Goal: Task Accomplishment & Management: Complete application form

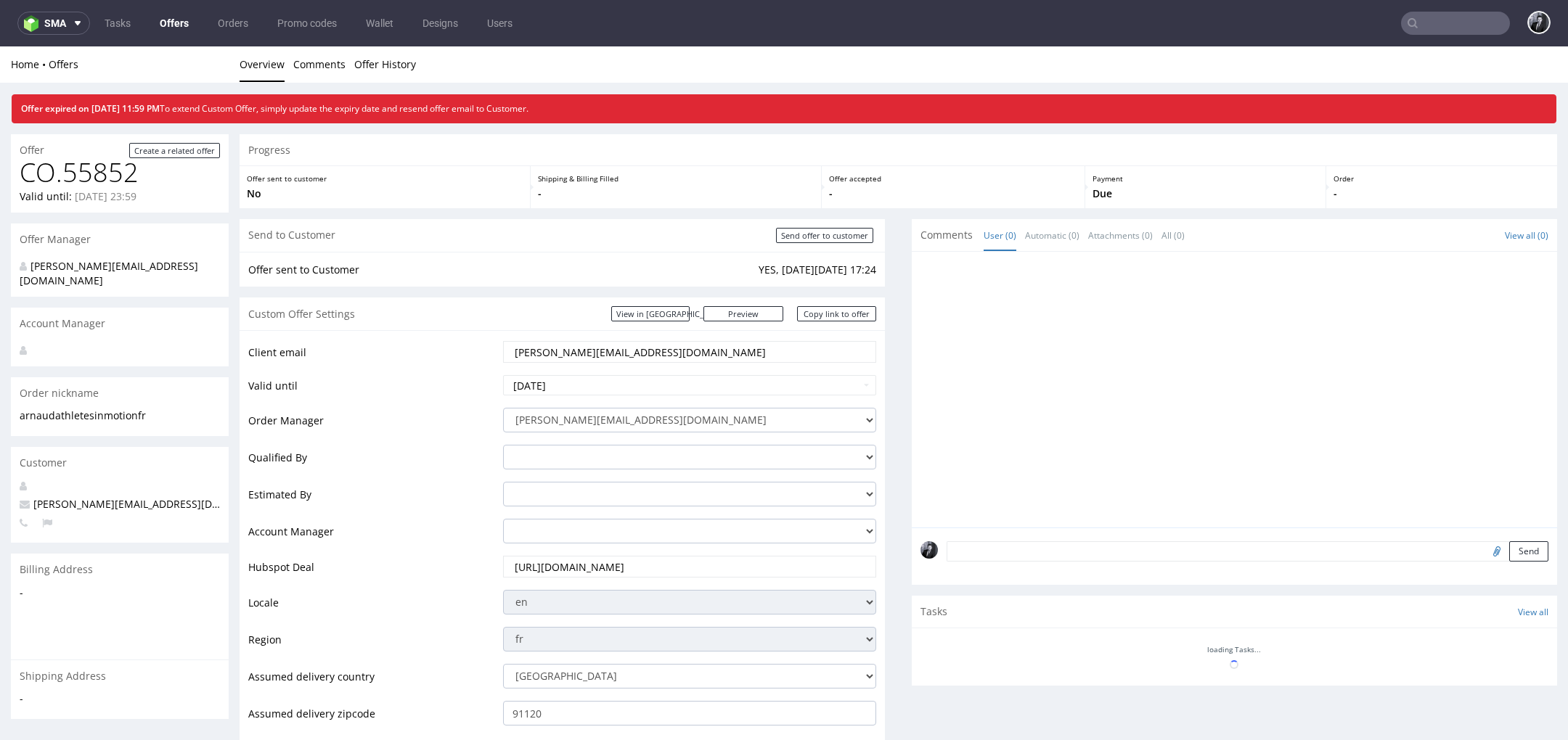
click at [175, 22] on link "Offers" at bounding box center [175, 23] width 47 height 23
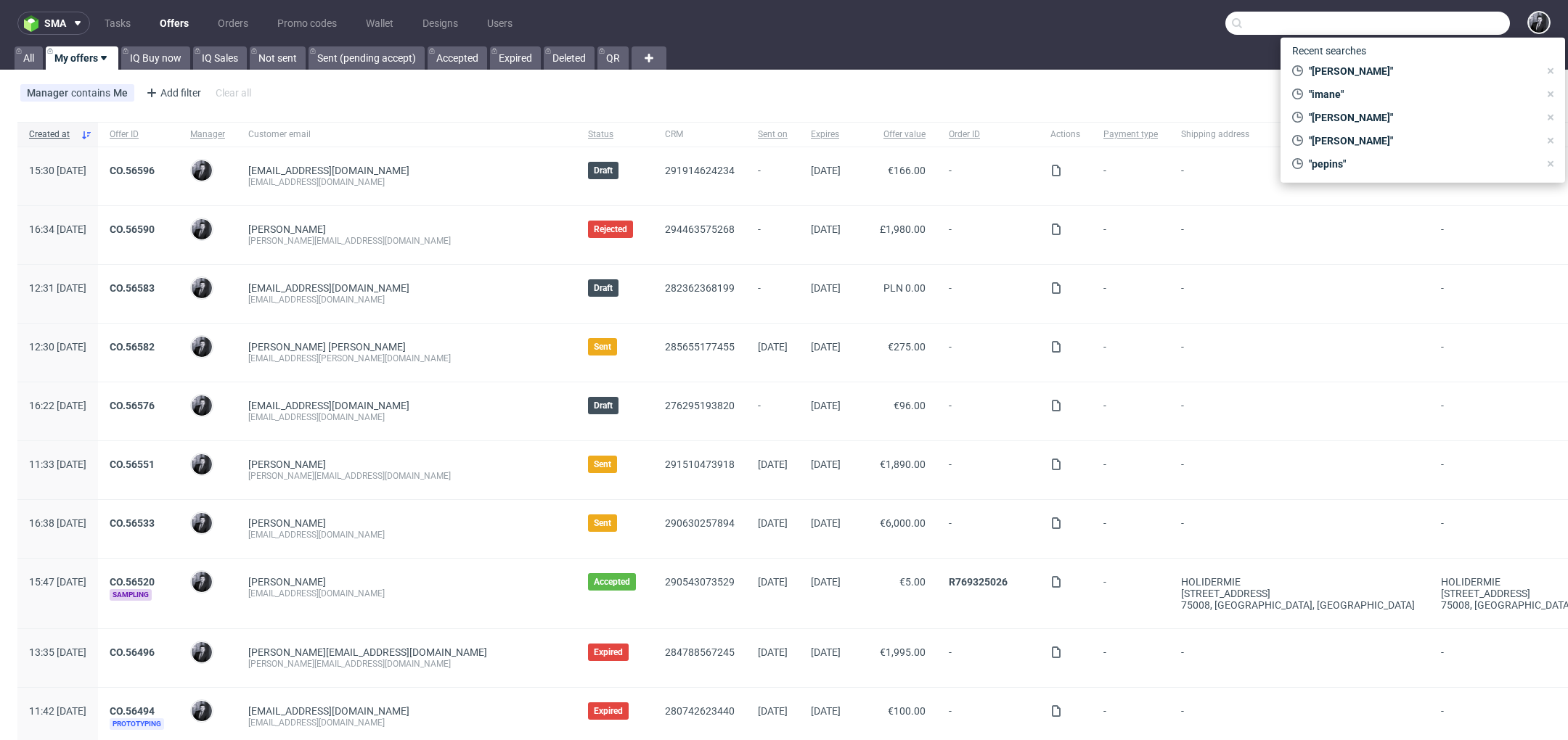
click at [1425, 31] on input "text" at bounding box center [1367, 23] width 284 height 23
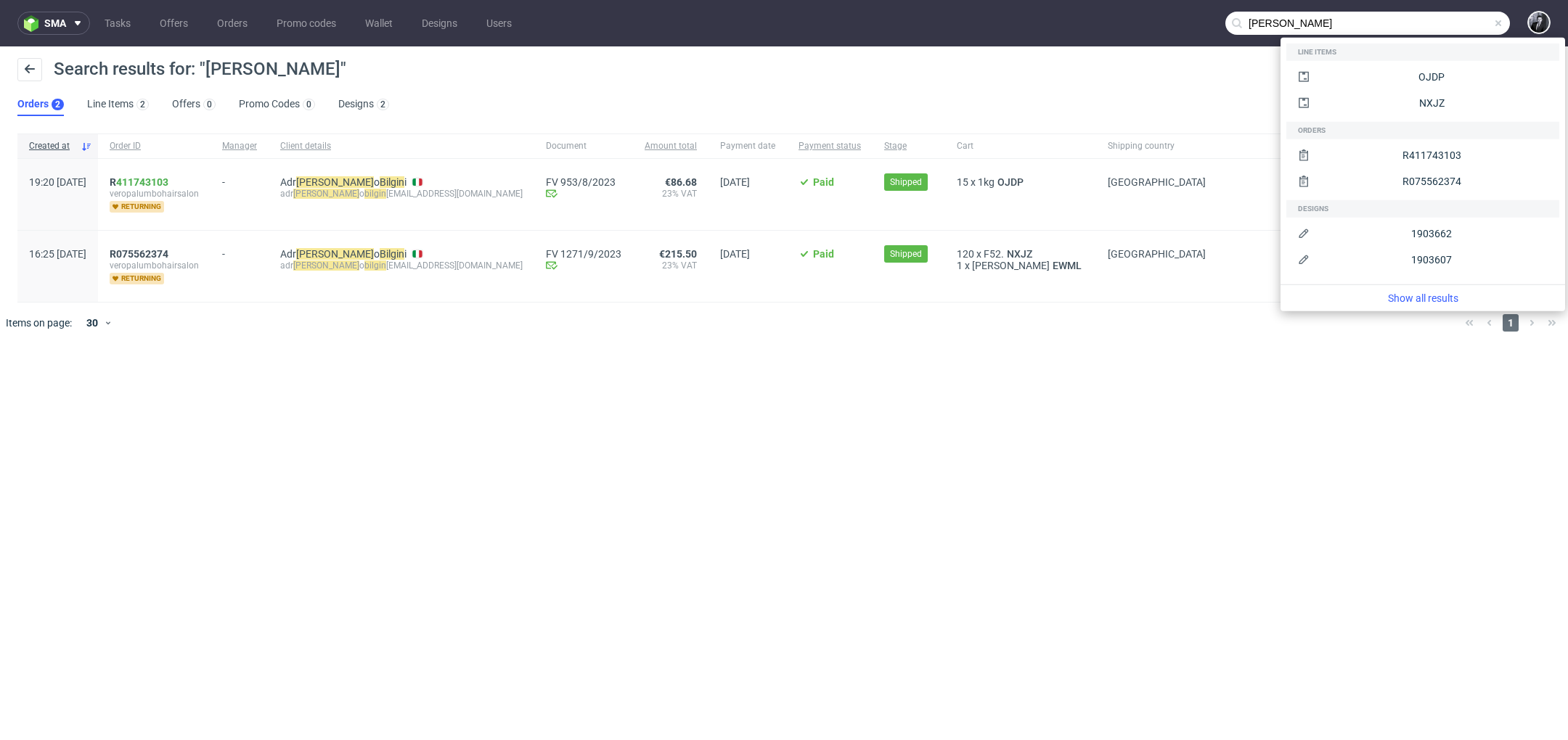
drag, startPoint x: 1467, startPoint y: 20, endPoint x: 1316, endPoint y: 20, distance: 151.0
click at [1316, 20] on input "ian bilgin" at bounding box center [1367, 23] width 284 height 23
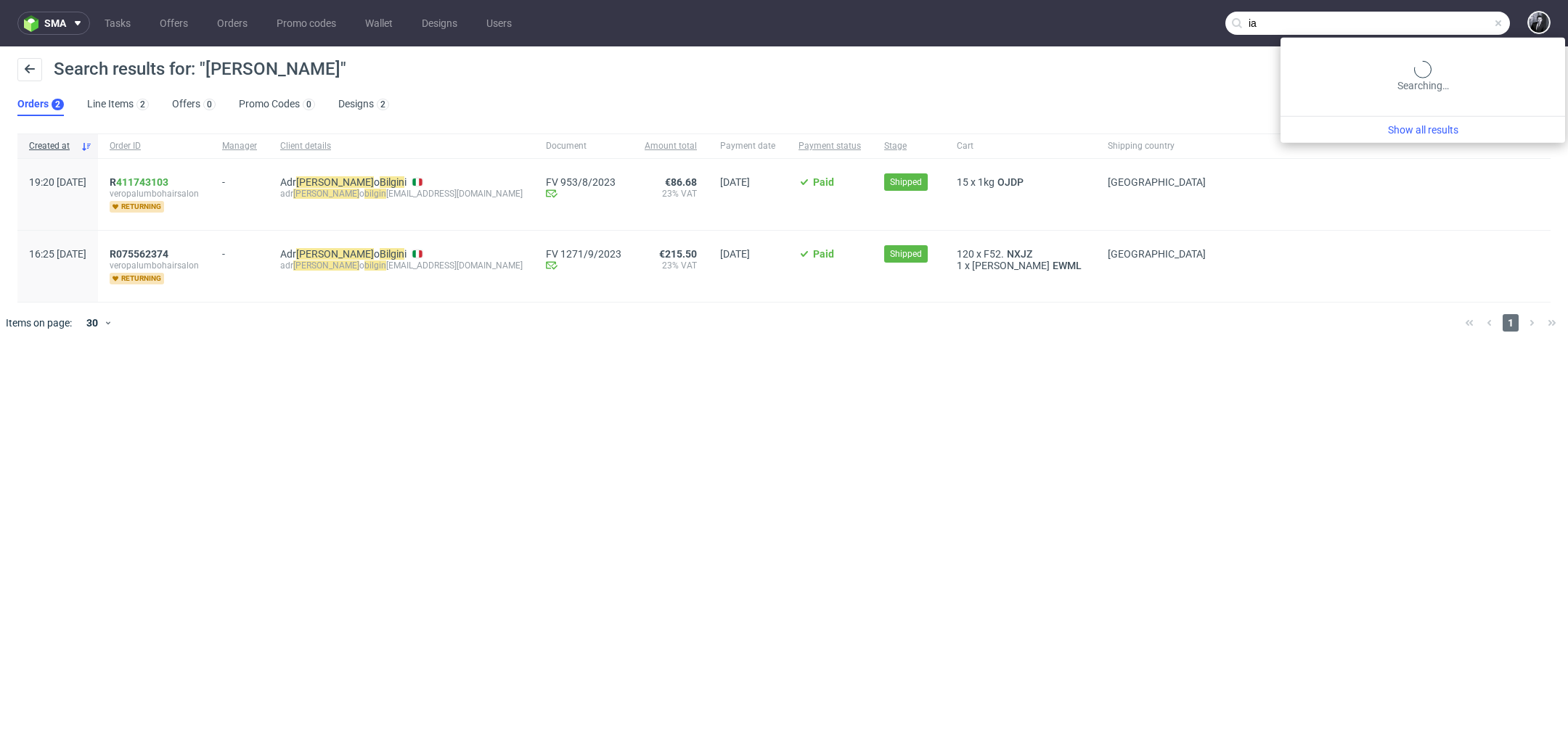
type input "i"
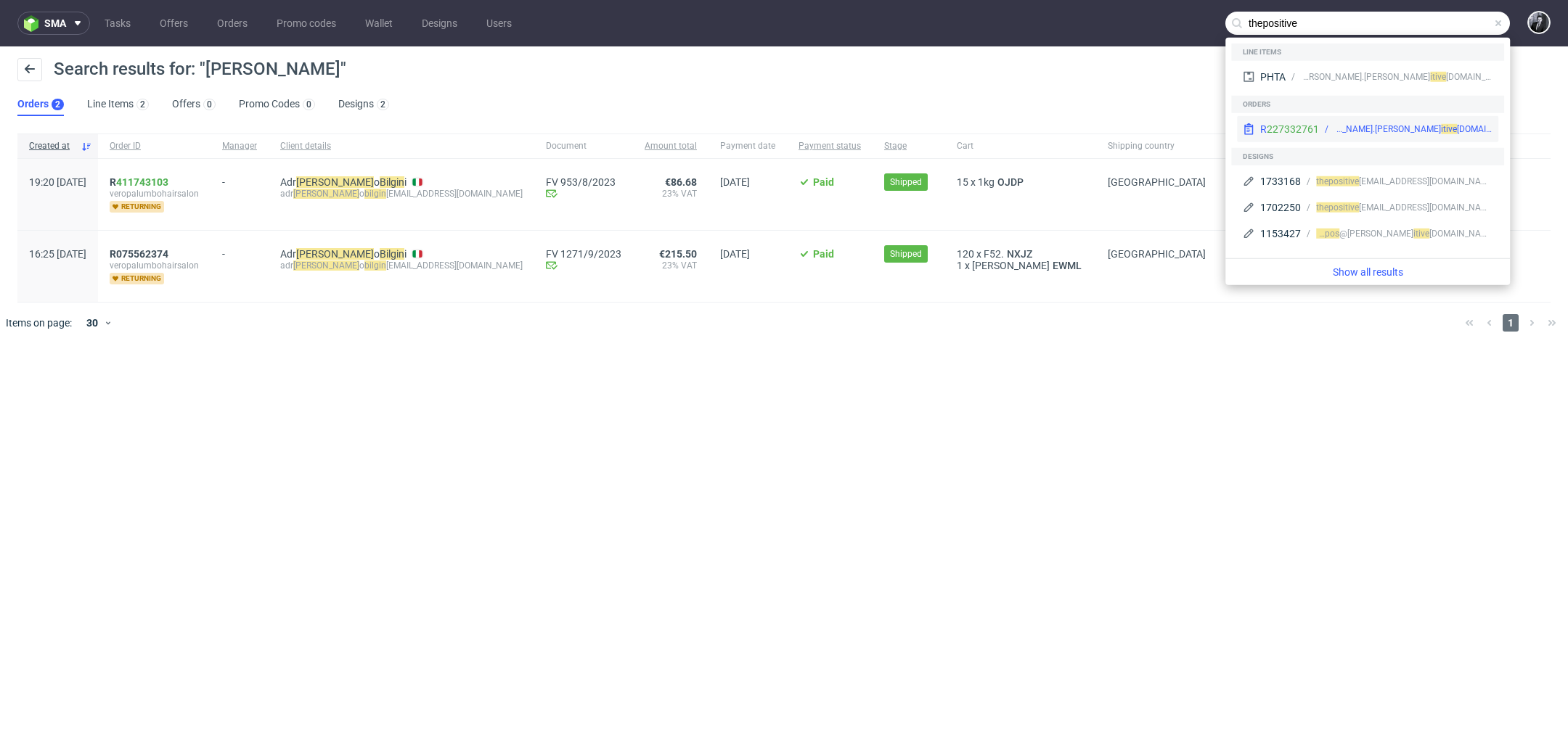
type input "thepositive"
click at [1299, 124] on span "thepos" at bounding box center [1285, 129] width 26 height 10
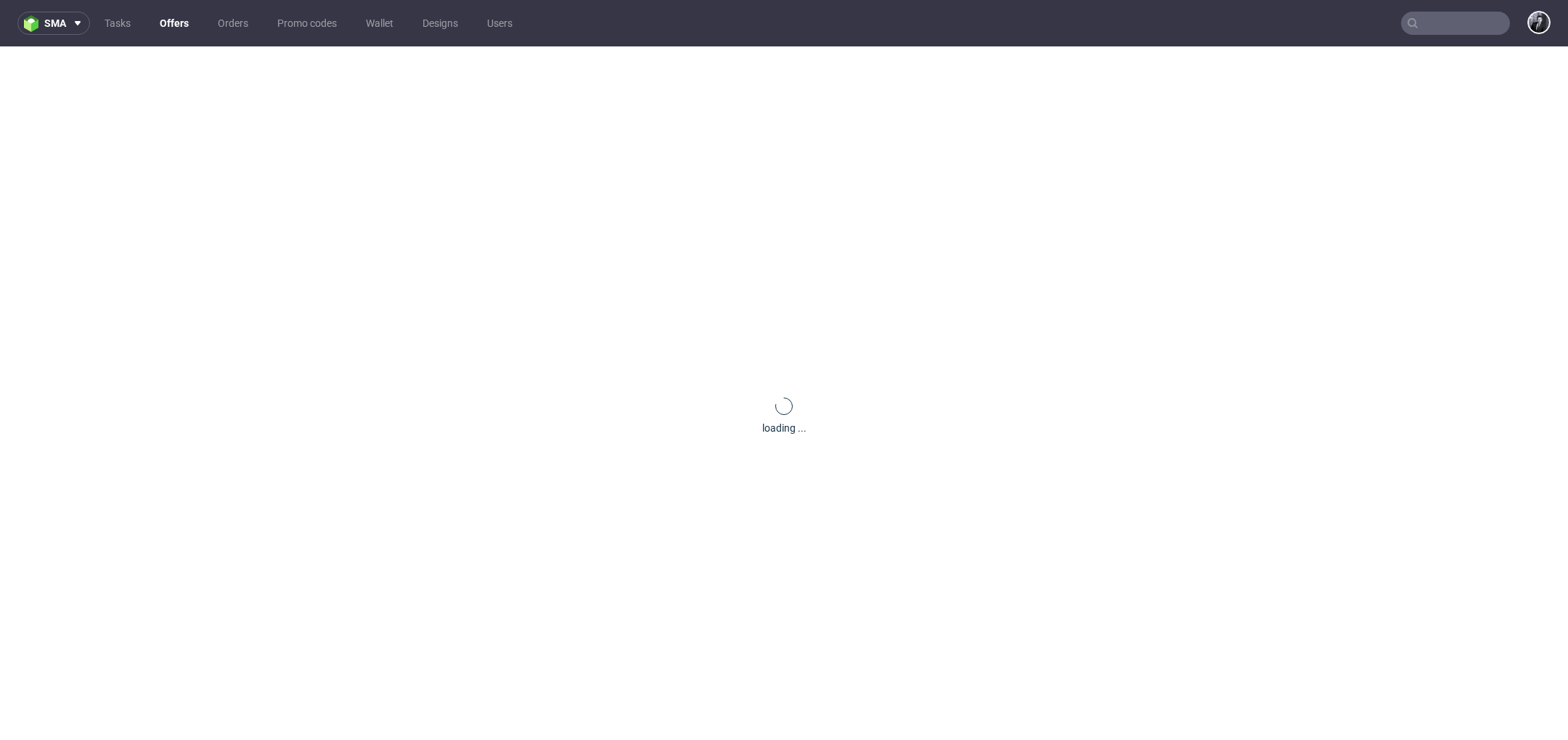
click at [182, 20] on link "Offers" at bounding box center [175, 23] width 47 height 23
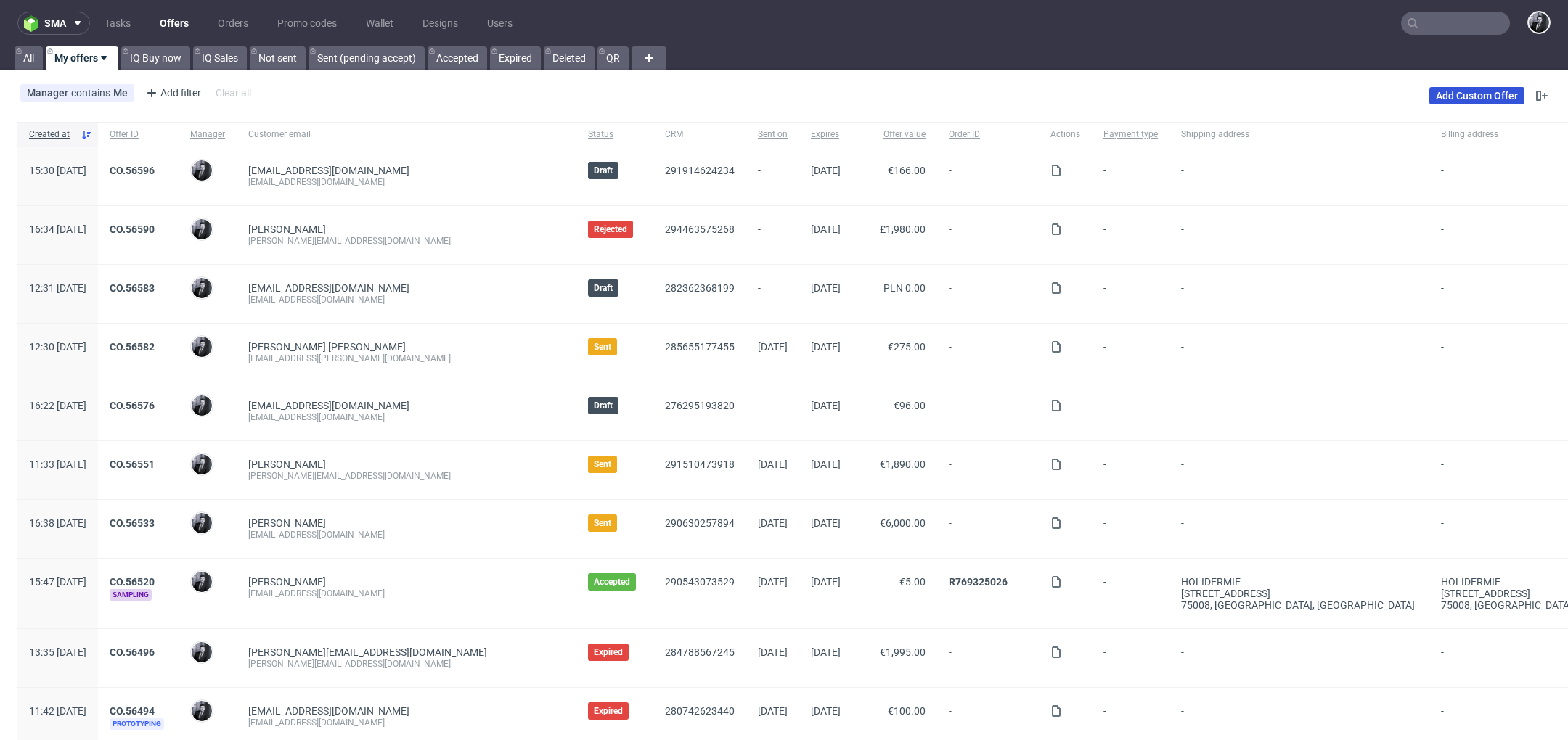
click at [1463, 96] on link "Add Custom Offer" at bounding box center [1477, 96] width 95 height 17
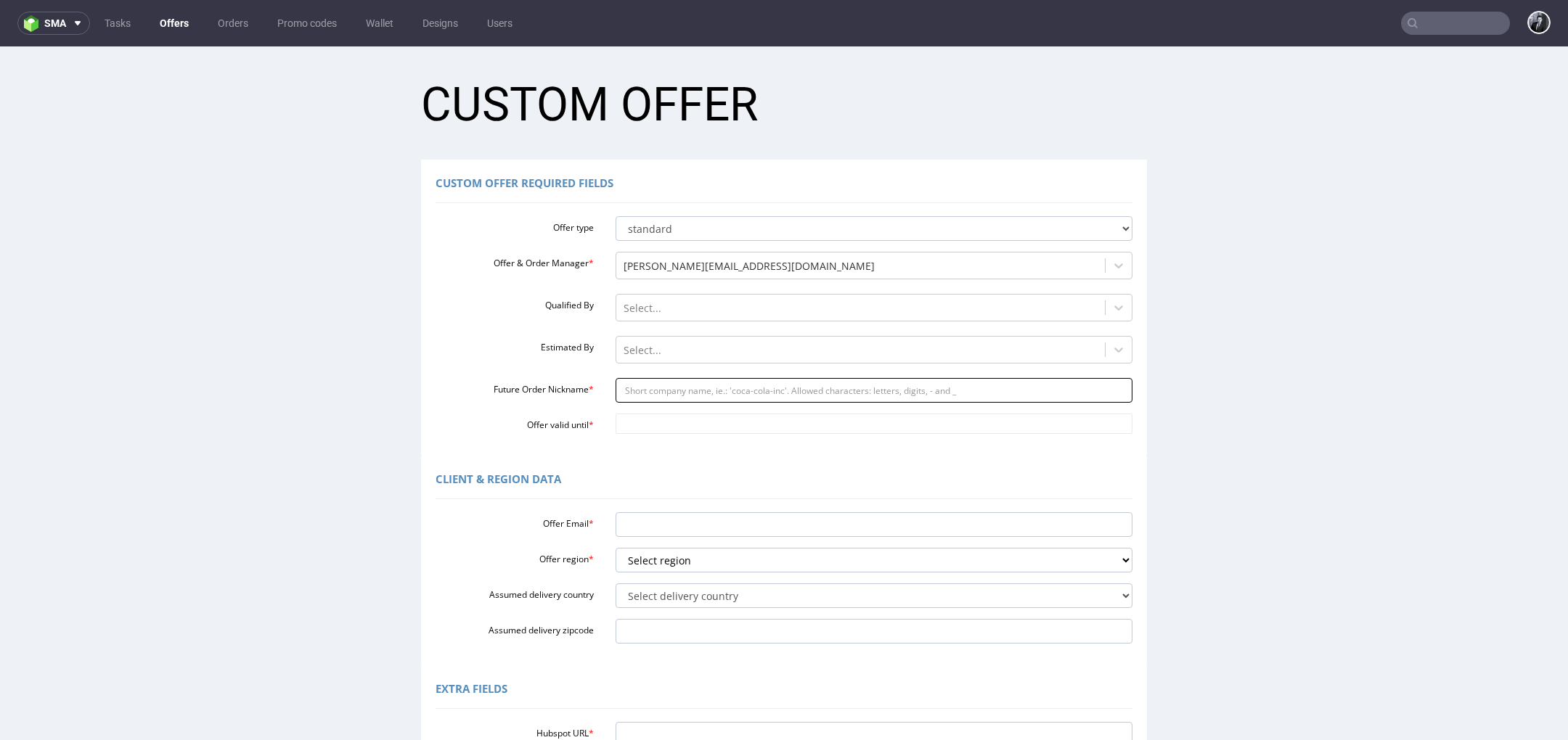
click at [717, 385] on input "Future Order Nickname *" at bounding box center [874, 390] width 517 height 25
paste input "paulwalkerthepositivecouk"
type input "paulwalkerthepositivecouk"
click at [701, 530] on input "Offer Email *" at bounding box center [874, 525] width 517 height 25
paste input "[PERSON_NAME][EMAIL_ADDRESS][PERSON_NAME][DOMAIN_NAME]"
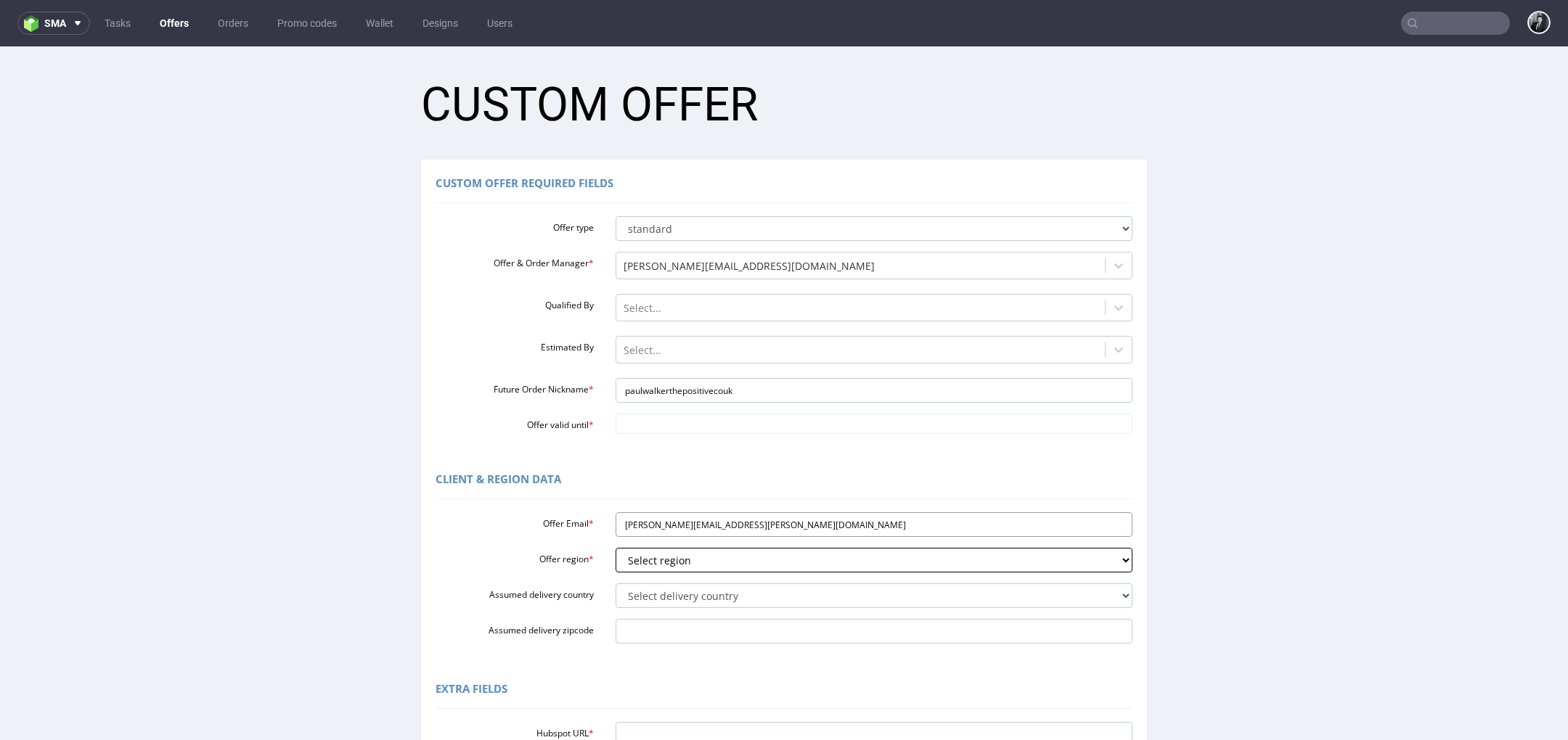
type input "[PERSON_NAME][EMAIL_ADDRESS][PERSON_NAME][DOMAIN_NAME]"
click at [737, 559] on select "Select region eu gb de pl fr it es" at bounding box center [874, 560] width 517 height 25
select select "gb"
click at [616, 548] on select "Select region eu gb de pl fr it es" at bounding box center [874, 560] width 517 height 25
click at [702, 599] on select "Select delivery country [GEOGRAPHIC_DATA] [GEOGRAPHIC_DATA] [GEOGRAPHIC_DATA] […" at bounding box center [874, 596] width 517 height 25
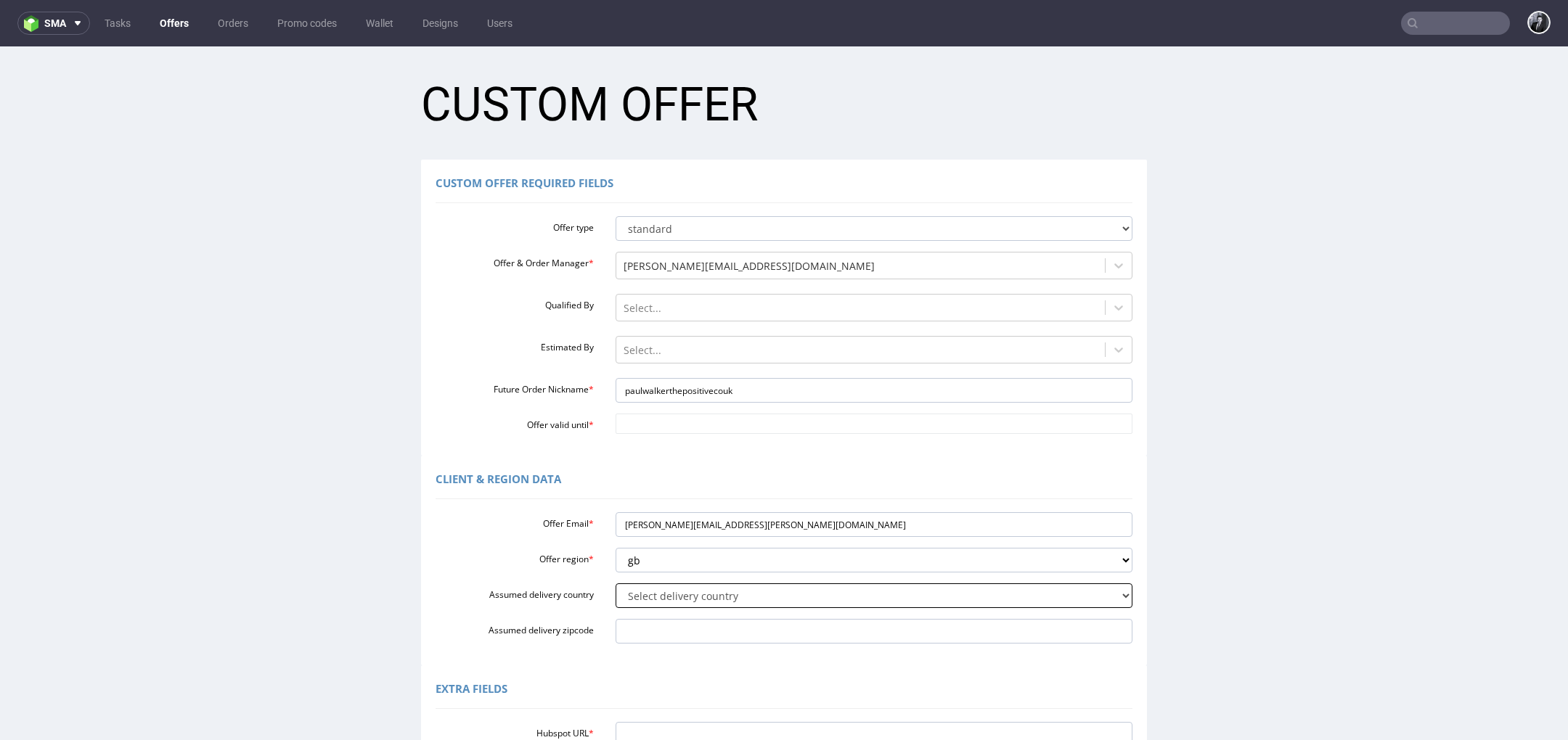
select select "77"
click at [616, 583] on select "Select delivery country Andorra Afghanistan Anguilla Albania Armenia Antarctica…" at bounding box center [874, 596] width 517 height 25
click at [668, 431] on input "Offer valid until *" at bounding box center [874, 424] width 517 height 20
click at [723, 385] on td "29" at bounding box center [732, 381] width 22 height 22
type input "[DATE]"
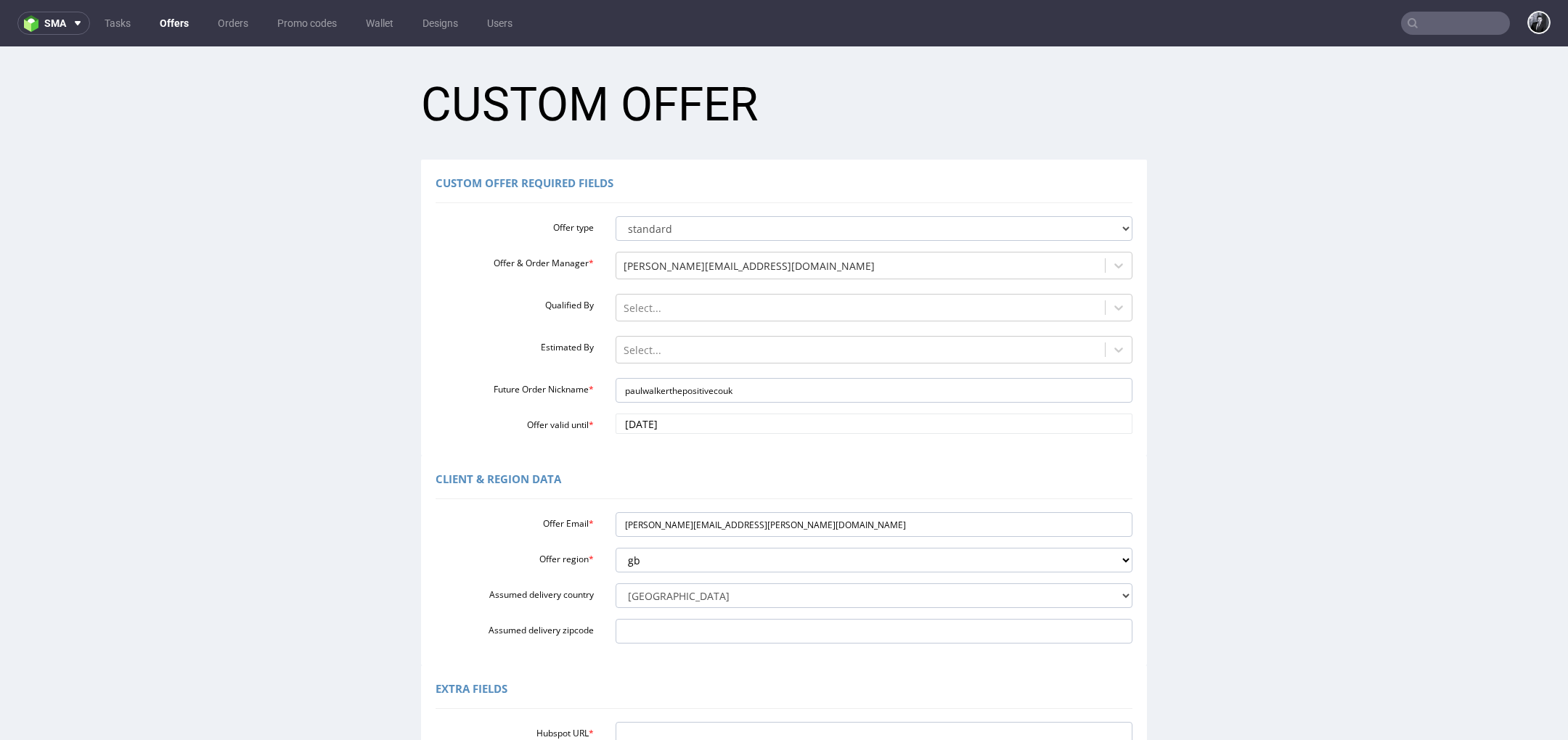
click at [673, 481] on div "Client & Region data" at bounding box center [784, 481] width 697 height 35
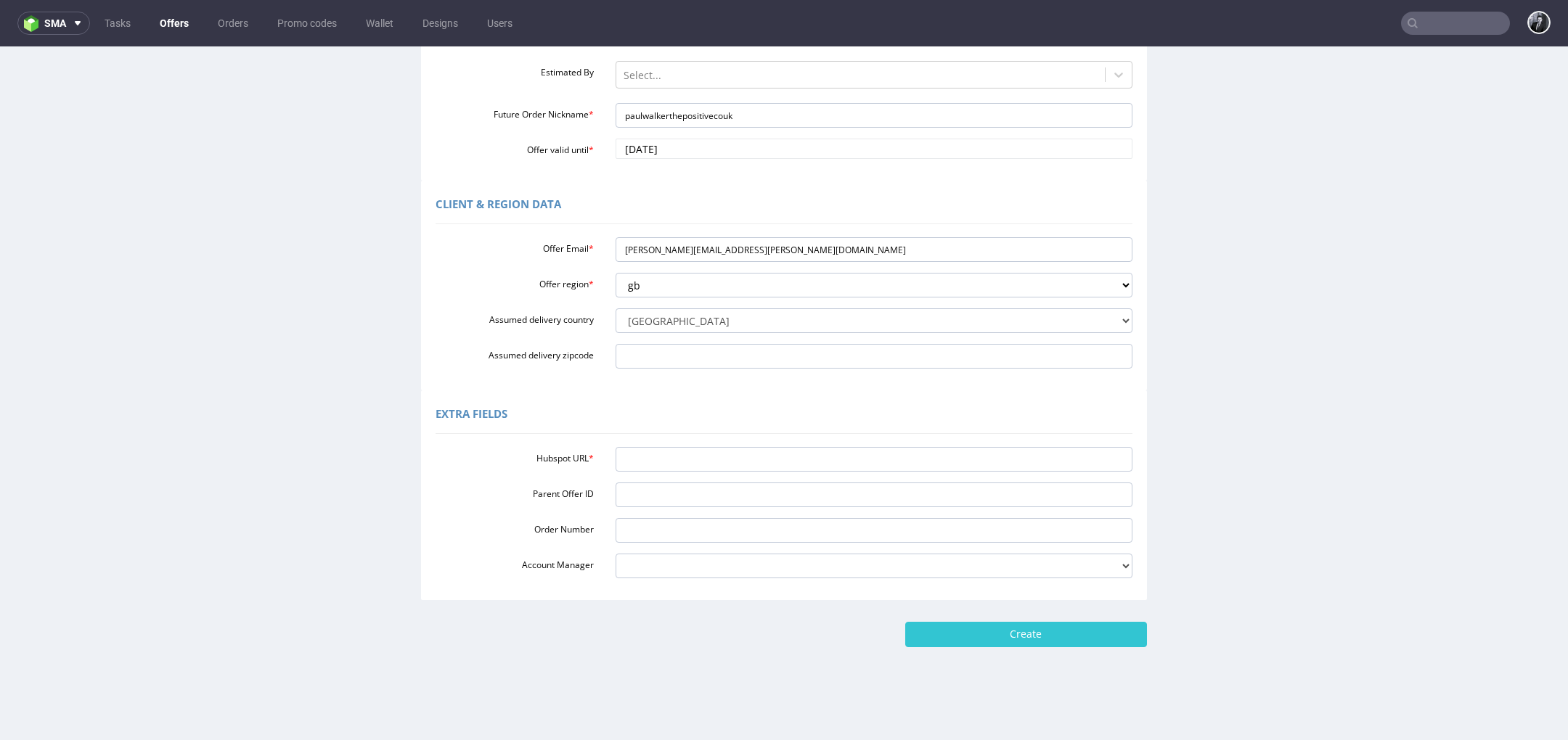
scroll to position [5, 0]
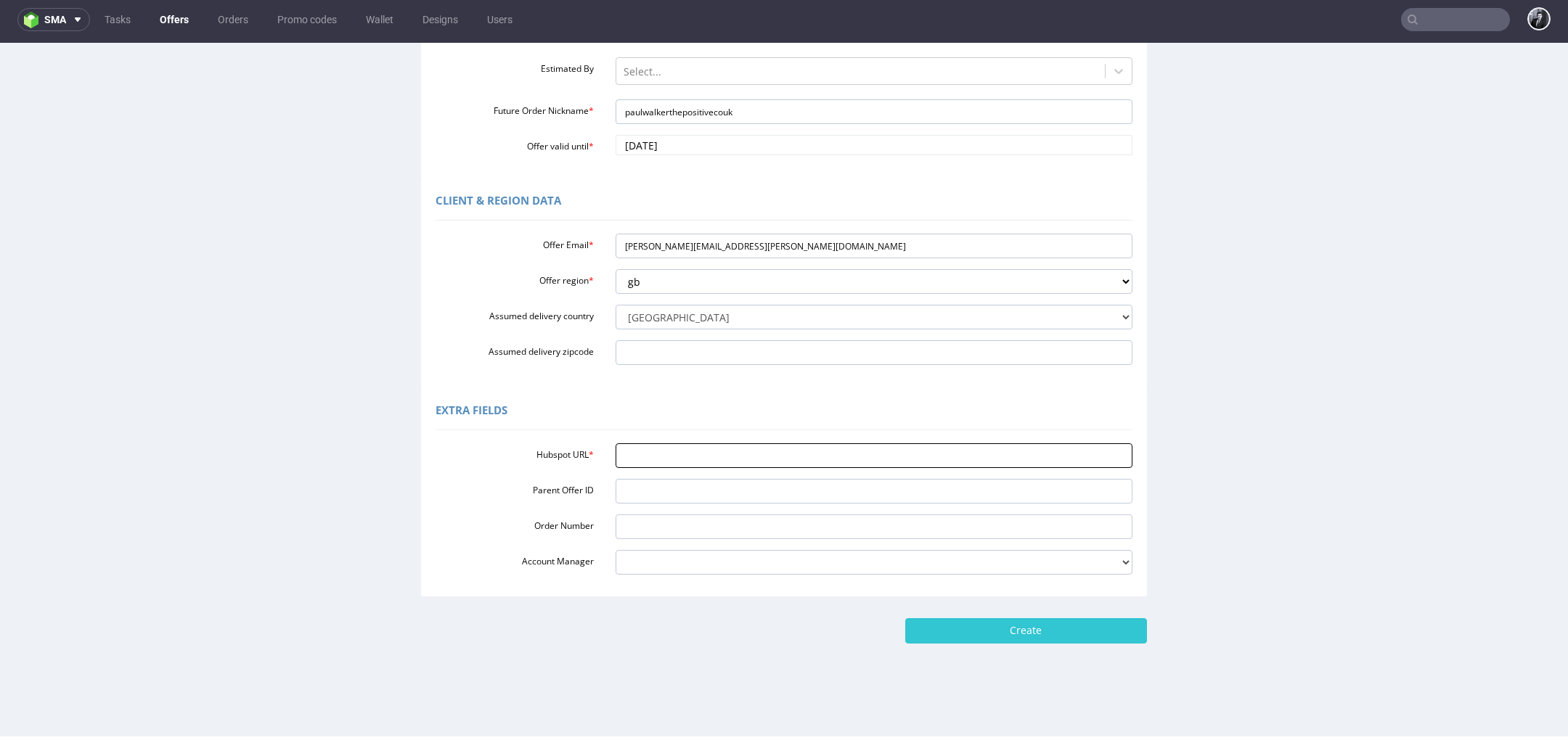
click at [701, 460] on input "Hubspot URL *" at bounding box center [874, 456] width 517 height 25
paste input "https://app-eu1.hubspot.com/contacts/25600958/record/0-3/291595518196"
type input "https://app-eu1.hubspot.com/contacts/25600958/record/0-3/291595518196"
click at [1071, 633] on input "Create" at bounding box center [1026, 631] width 242 height 25
type input "Please wait..."
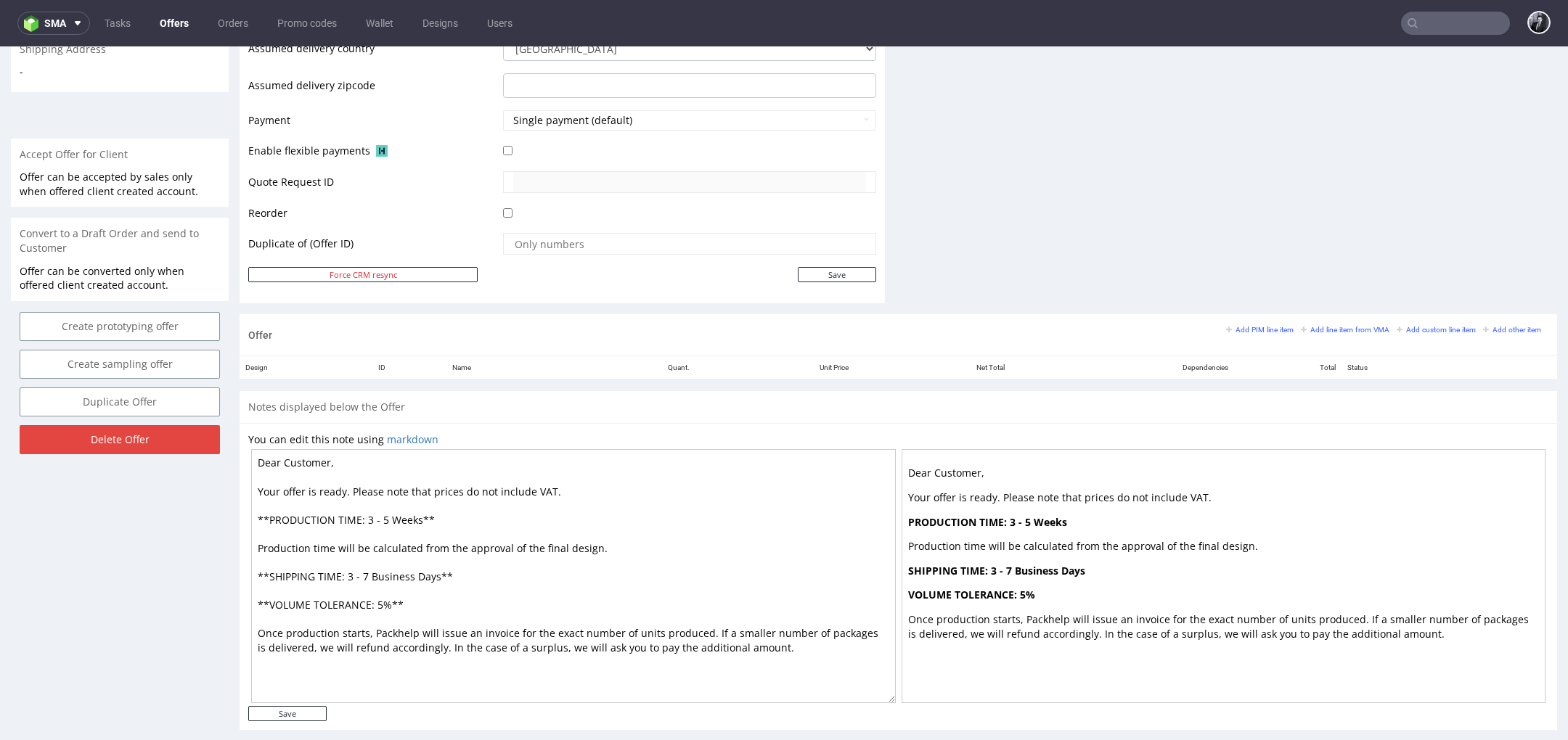
scroll to position [602, 0]
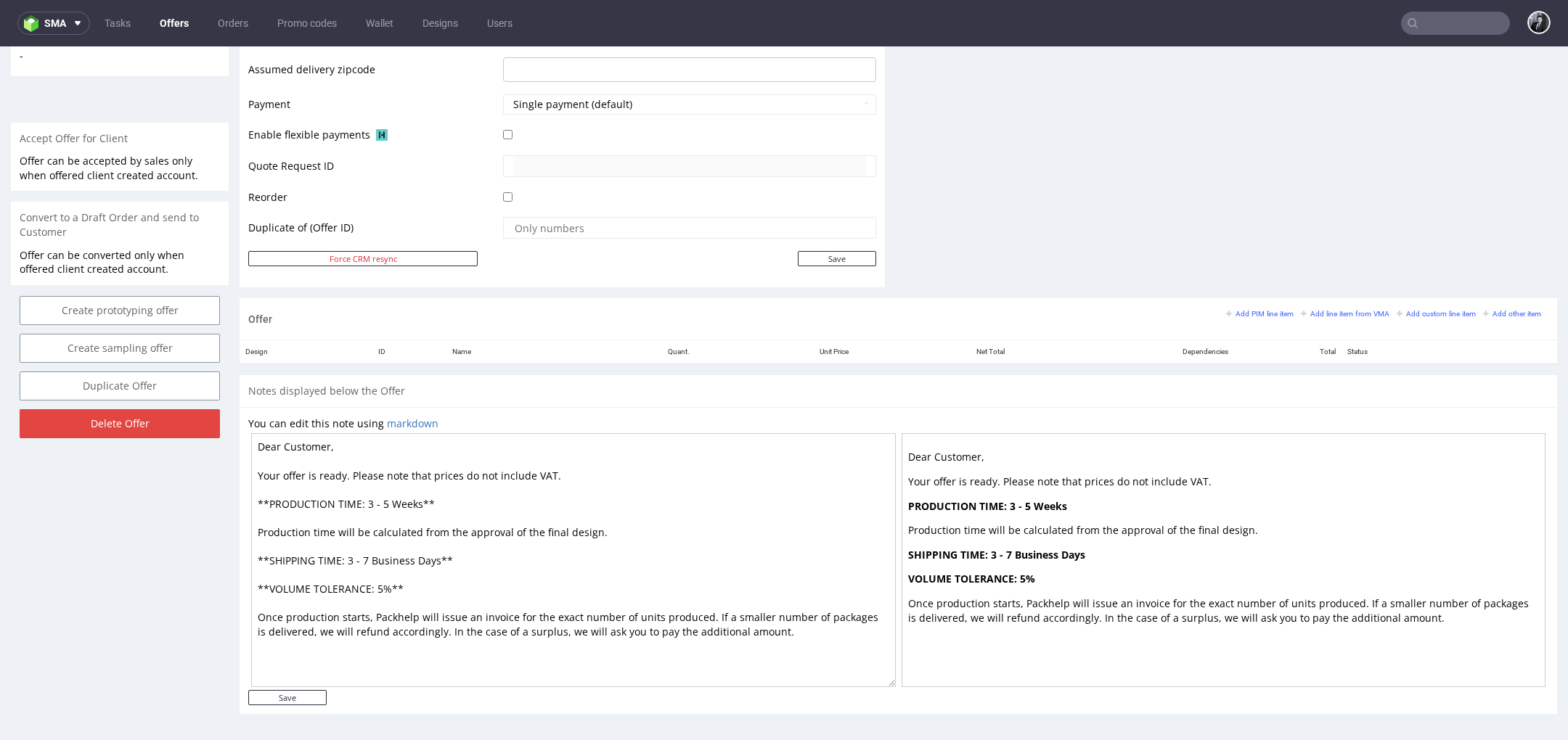
click at [328, 445] on textarea "Dear Customer, Your offer is ready. Please note that prices do not include VAT.…" at bounding box center [573, 560] width 645 height 254
type textarea "Dear Paul, Your offer is ready. Please note that prices do not include VAT. **P…"
click at [281, 696] on input "Save" at bounding box center [288, 698] width 79 height 16
type input "In progress..."
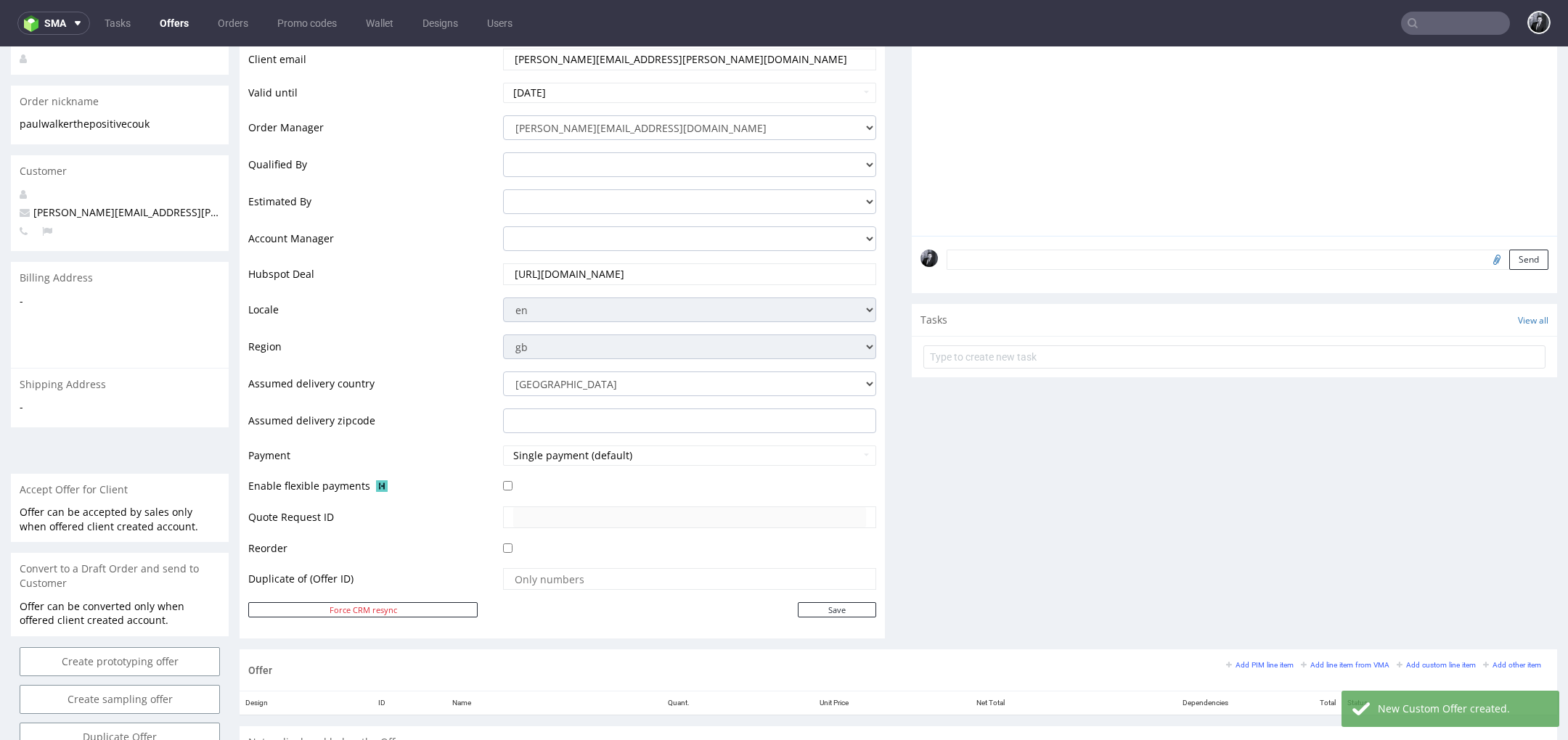
scroll to position [616, 0]
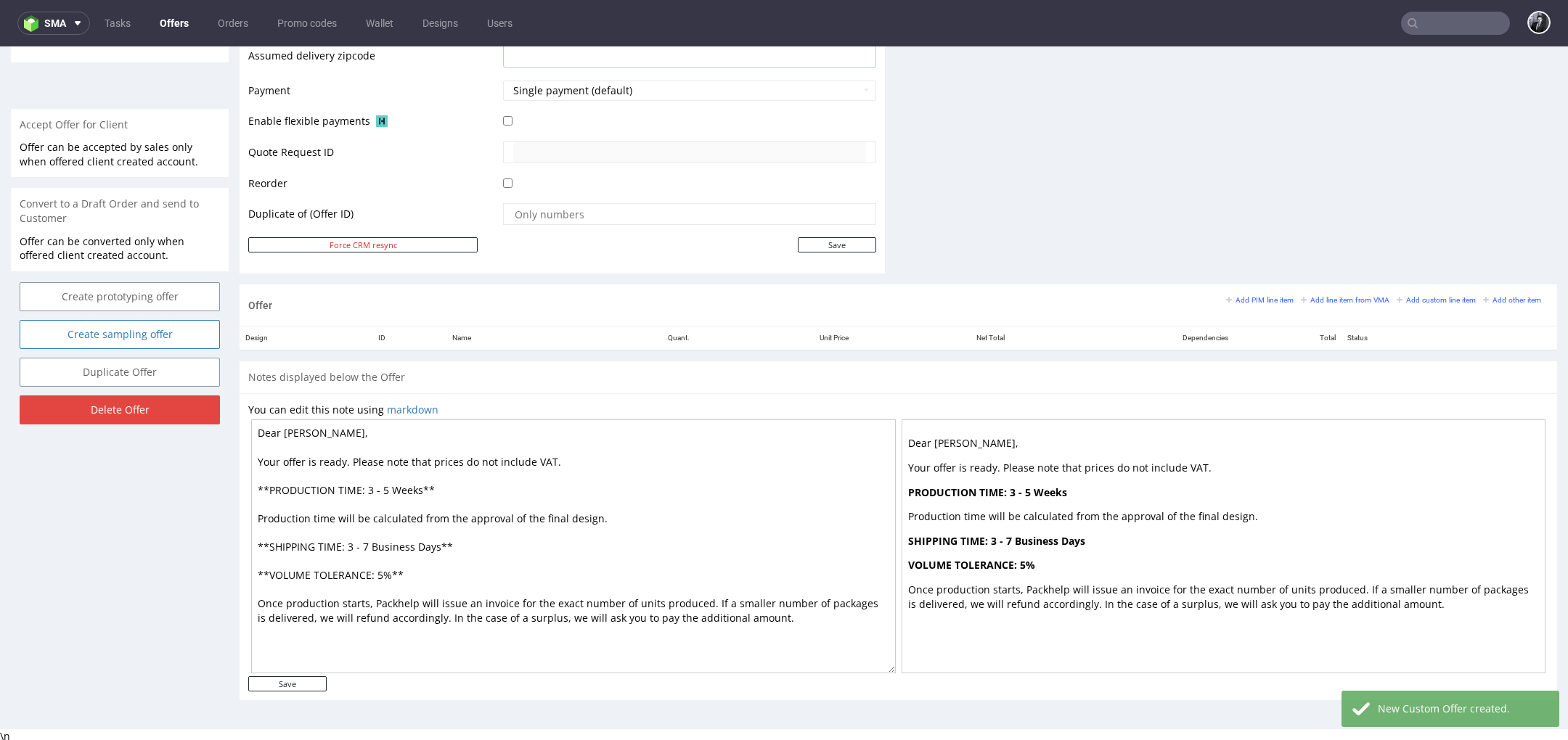
click at [165, 326] on link "Create sampling offer" at bounding box center [119, 334] width 200 height 29
click at [98, 279] on link "Yes" at bounding box center [97, 281] width 41 height 22
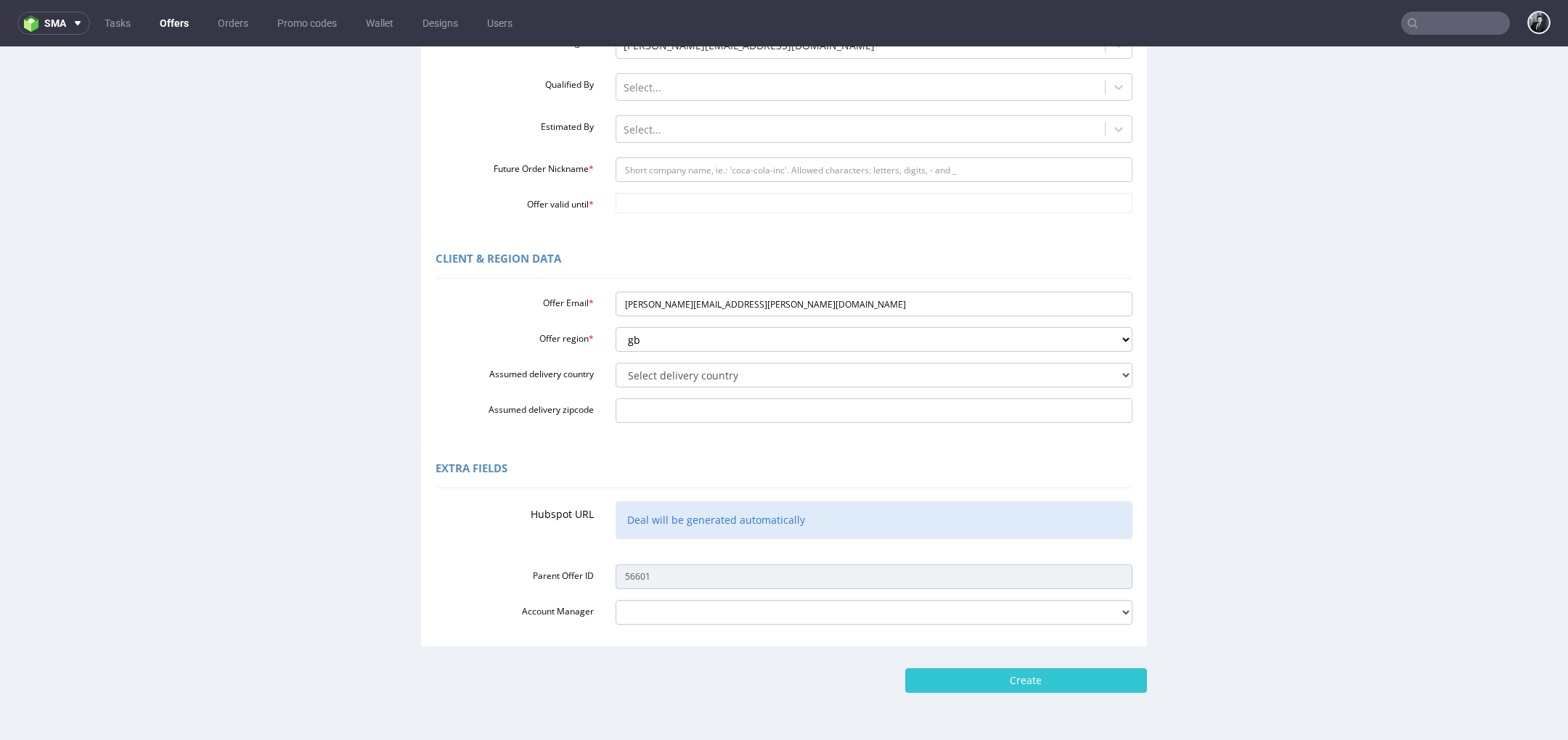
scroll to position [223, 0]
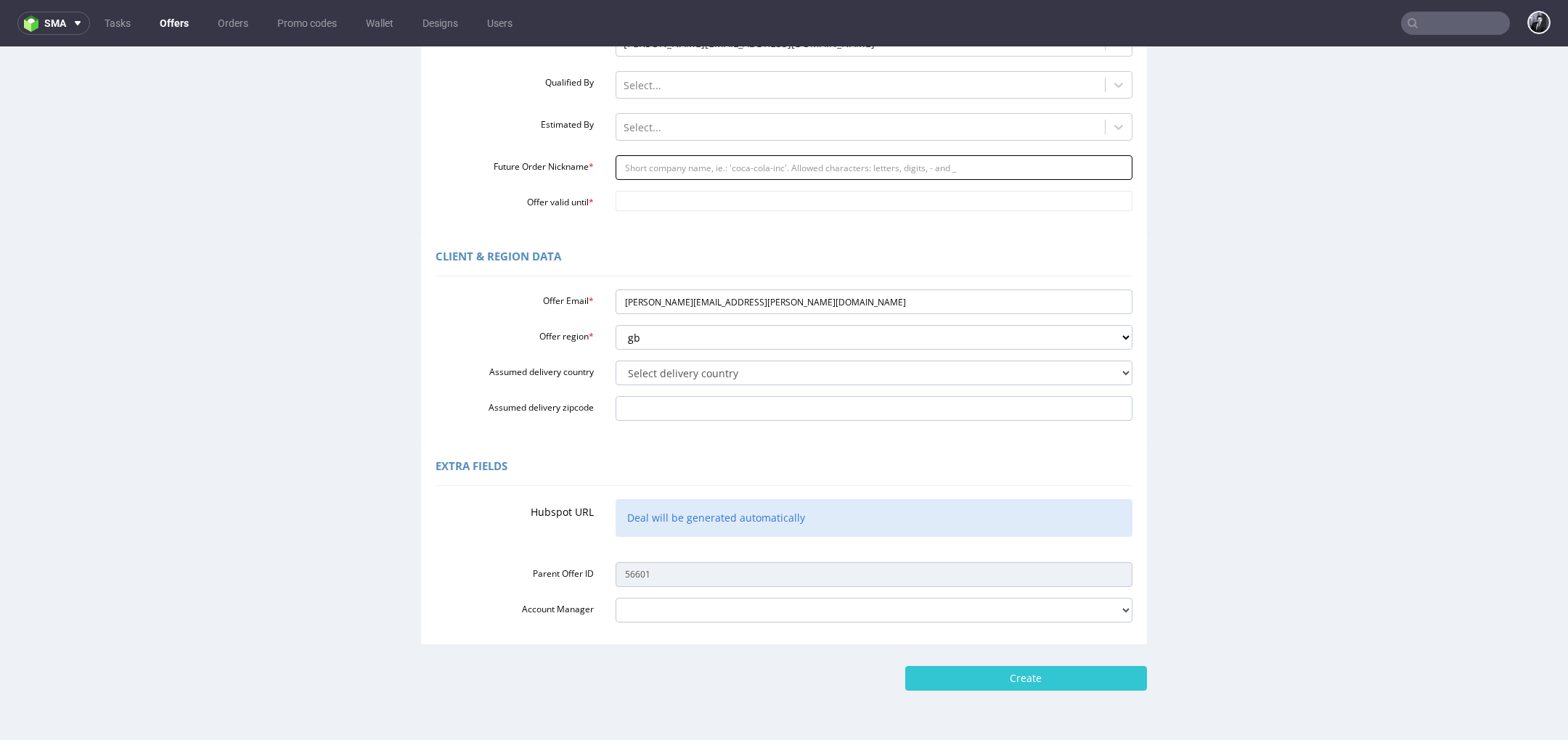
click at [810, 178] on input "Future Order Nickname *" at bounding box center [874, 167] width 517 height 25
paste input "httpsapp-eu1hubspotcomcontacts25600958record0-3291595518196"
type input "httpsapp-eu1hubspotcomcontacts25600958record0-3291595518196"
drag, startPoint x: 916, startPoint y: 168, endPoint x: 433, endPoint y: 167, distance: 483.0
click at [435, 167] on div "Future Order Nickname * httpsapp-eu1hubspotcomcontacts25600958record0-329159551…" at bounding box center [784, 167] width 719 height 25
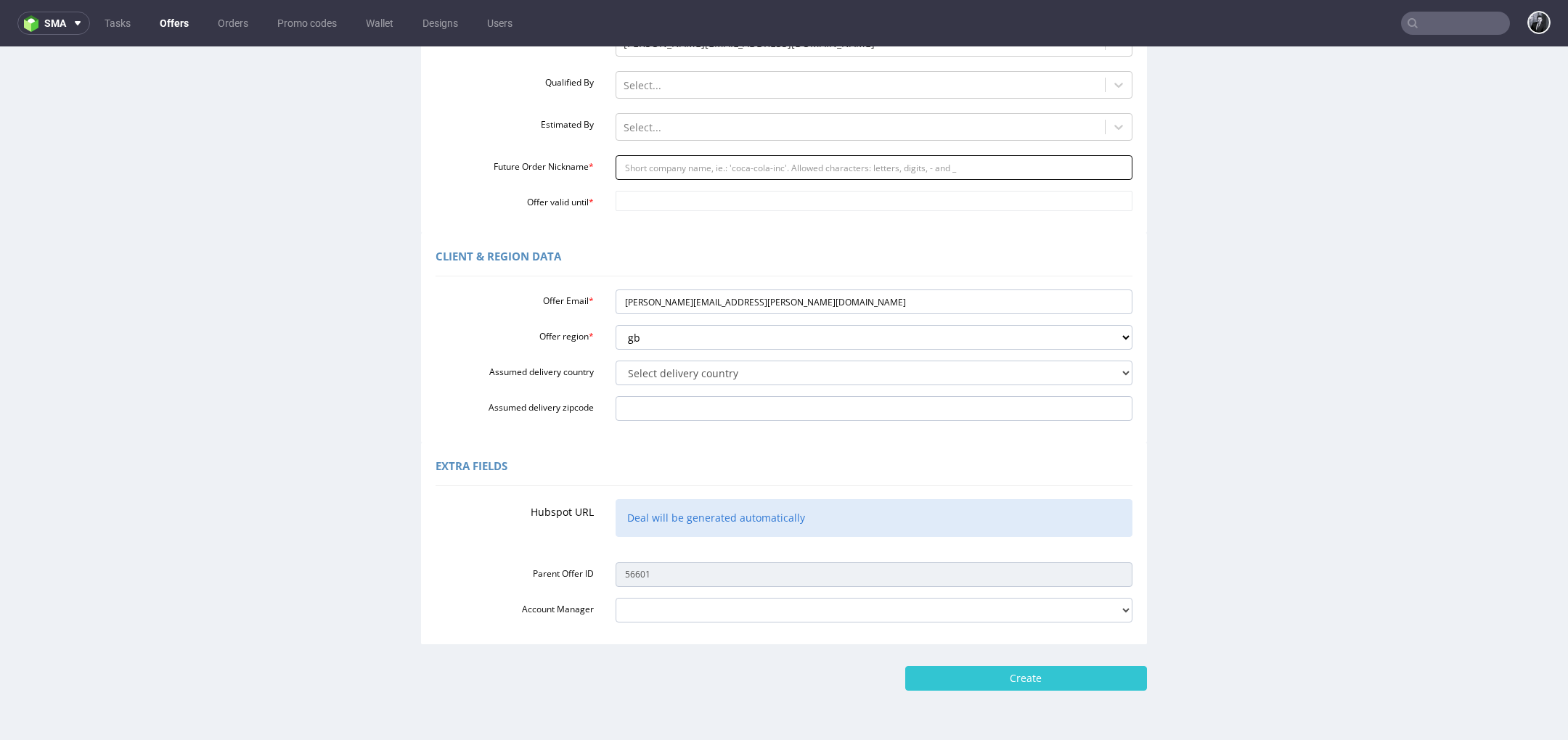
click at [677, 160] on input "Future Order Nickname *" at bounding box center [874, 167] width 517 height 25
paste input "paulwalkerthepositivecouk"
type input "paulwalkerthepositivecouk"
click at [659, 206] on input "Offer valid until *" at bounding box center [874, 201] width 517 height 20
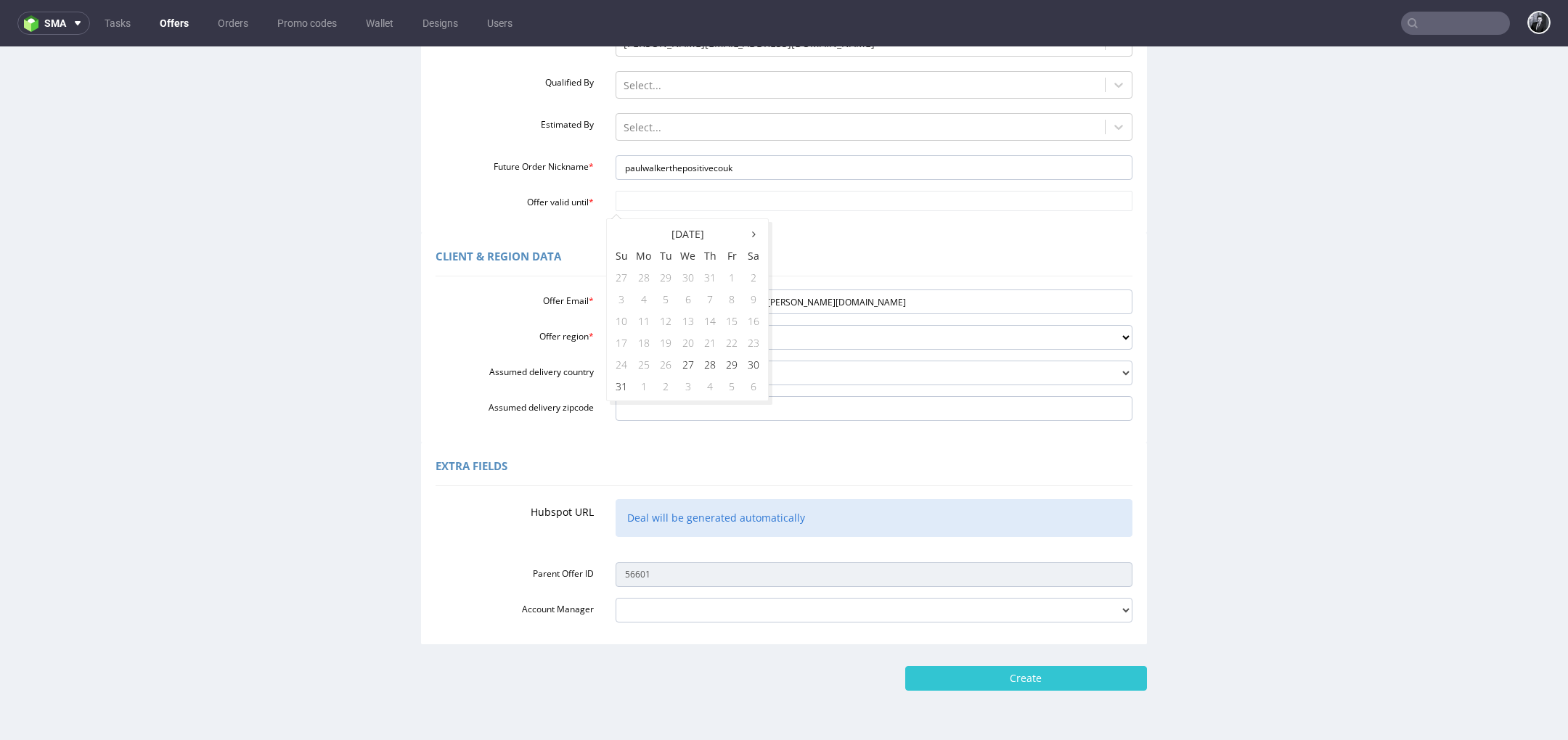
click at [629, 227] on table "August 2025 Su Mo Tu We Th Fr Sa 27 28 29 30 31 1 2 3 4 5 6 7 8 9 10 11 12 13 1…" at bounding box center [687, 310] width 154 height 174
click at [733, 370] on td "29" at bounding box center [732, 365] width 22 height 22
type input "2025-08-29"
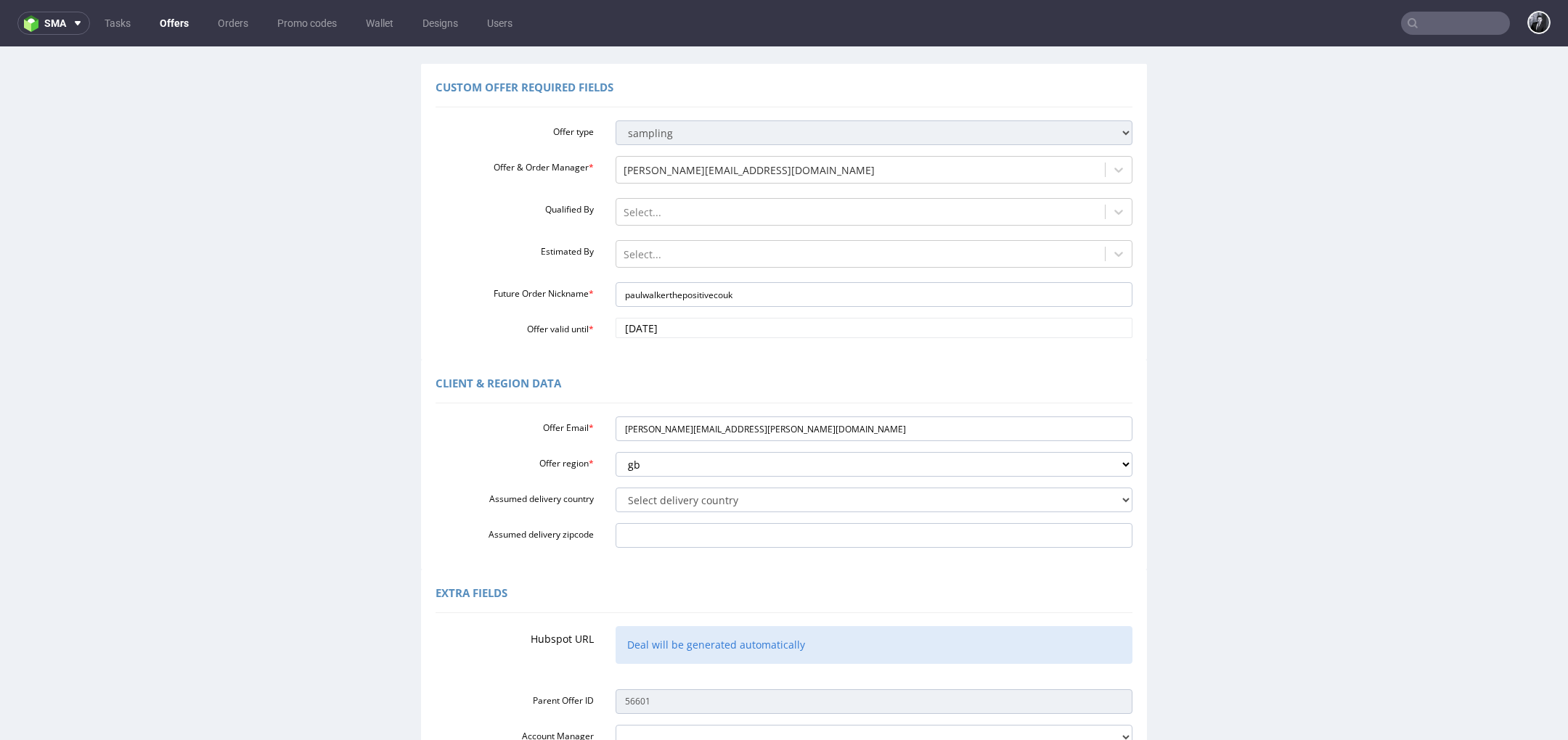
scroll to position [266, 0]
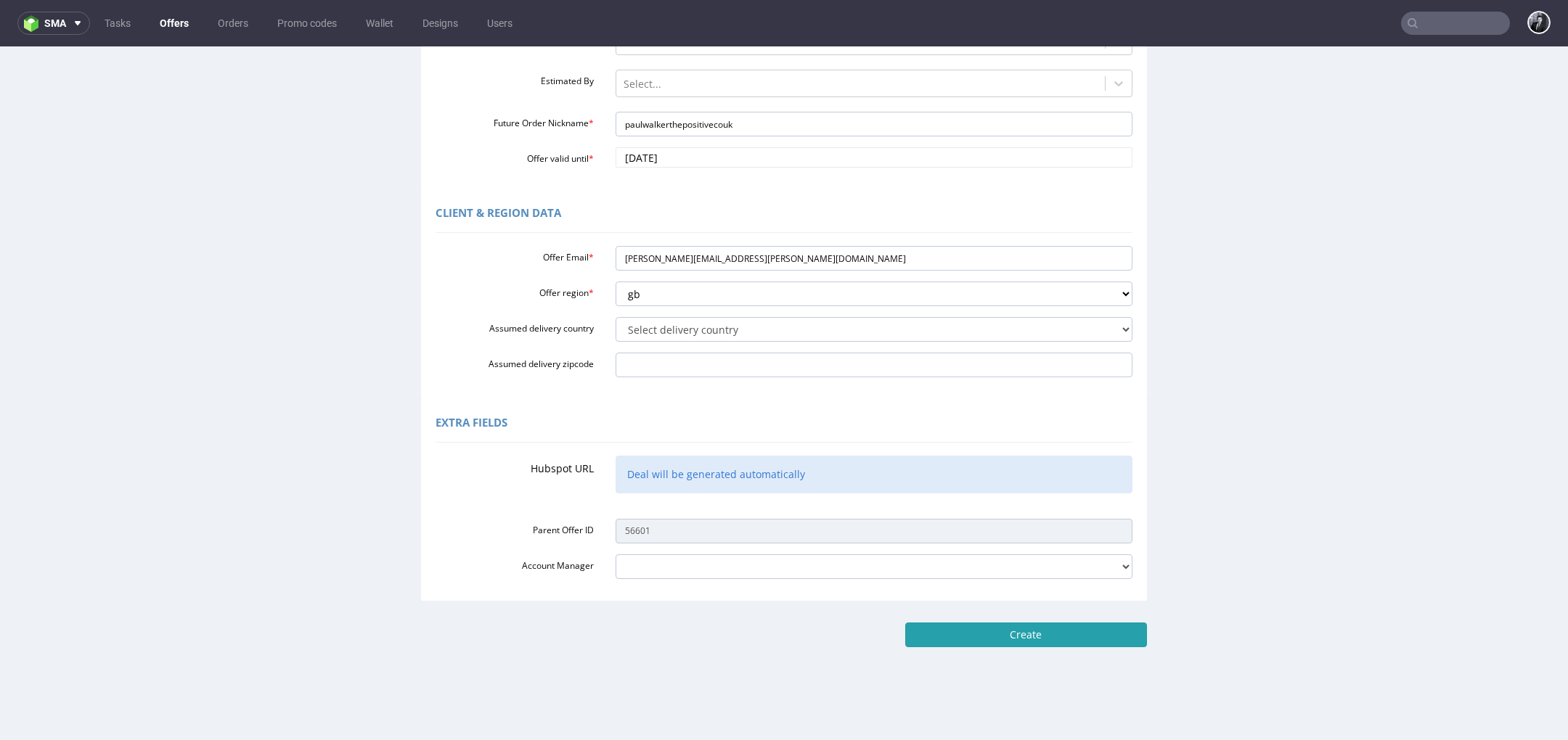
click at [1031, 642] on input "Create" at bounding box center [1026, 635] width 242 height 25
type input "Please wait..."
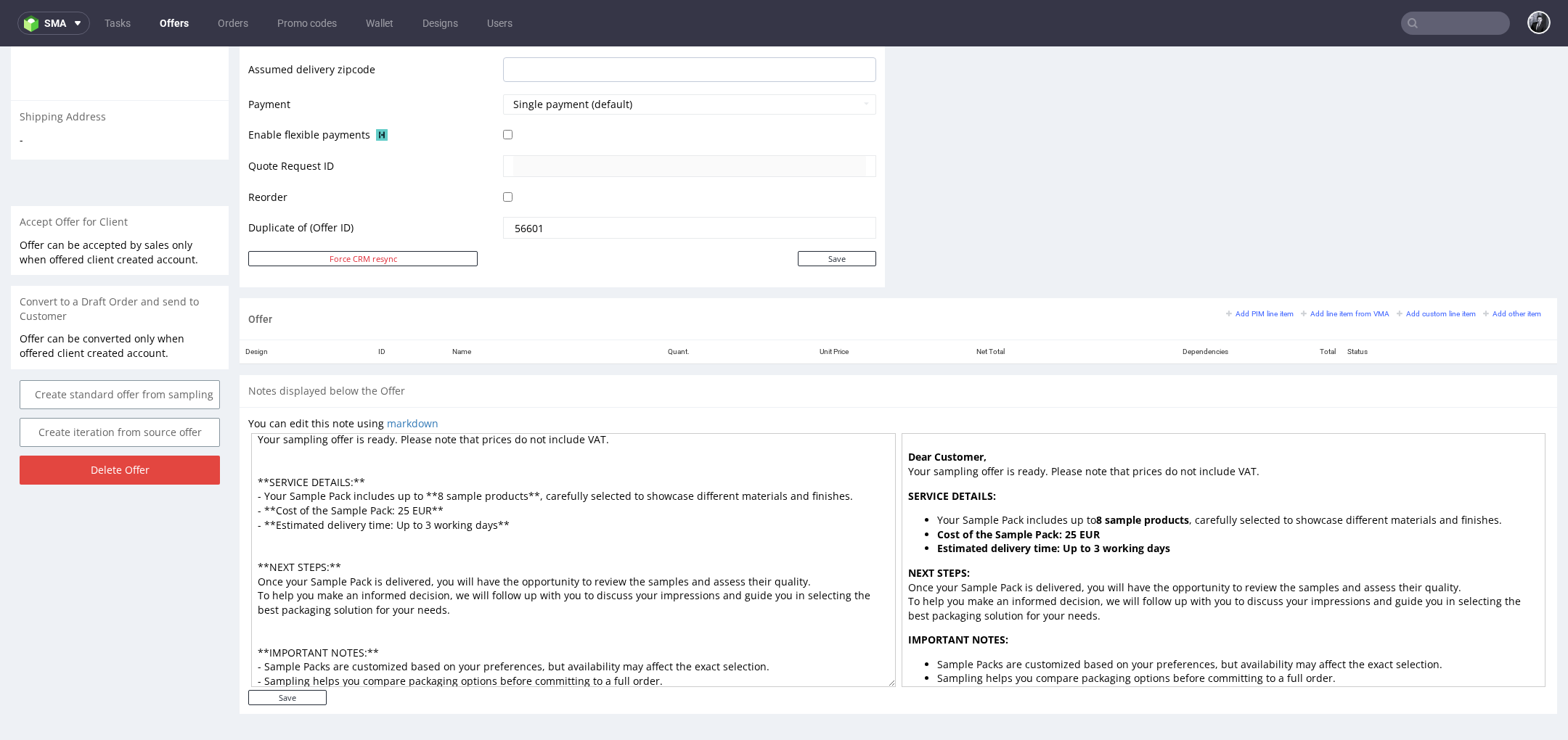
scroll to position [23, 0]
click at [1419, 315] on small "Add custom line item" at bounding box center [1436, 314] width 79 height 8
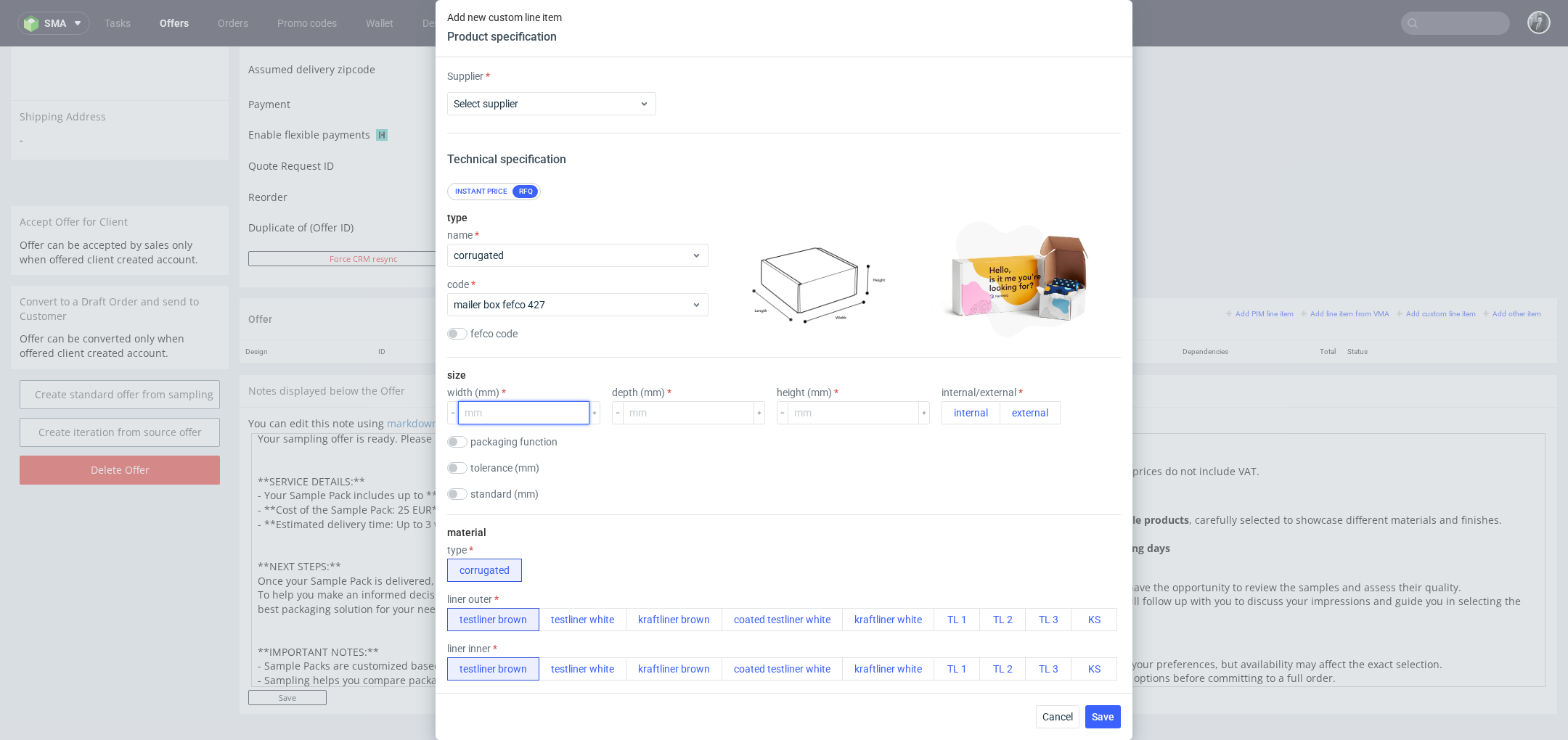
click at [525, 405] on input "number" at bounding box center [524, 413] width 132 height 23
click at [563, 106] on span "Select supplier" at bounding box center [546, 104] width 185 height 15
type input "custom"
click at [578, 139] on div "Custom" at bounding box center [551, 137] width 197 height 26
click at [775, 109] on input "text" at bounding box center [784, 104] width 209 height 23
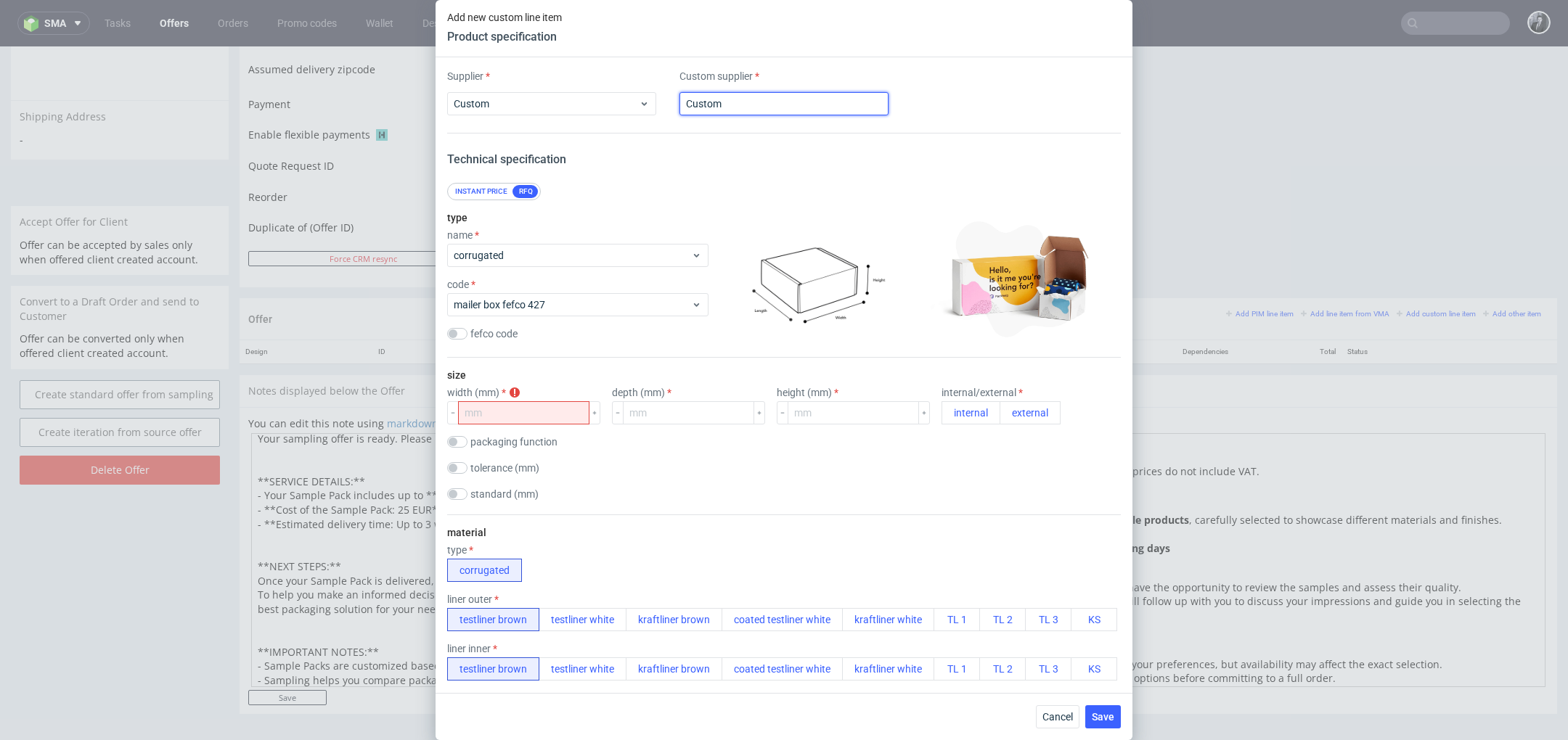
type input "Custom"
click at [692, 163] on div "Supplier Custom Custom supplier Custom Technical specification Instant price RF…" at bounding box center [784, 375] width 697 height 636
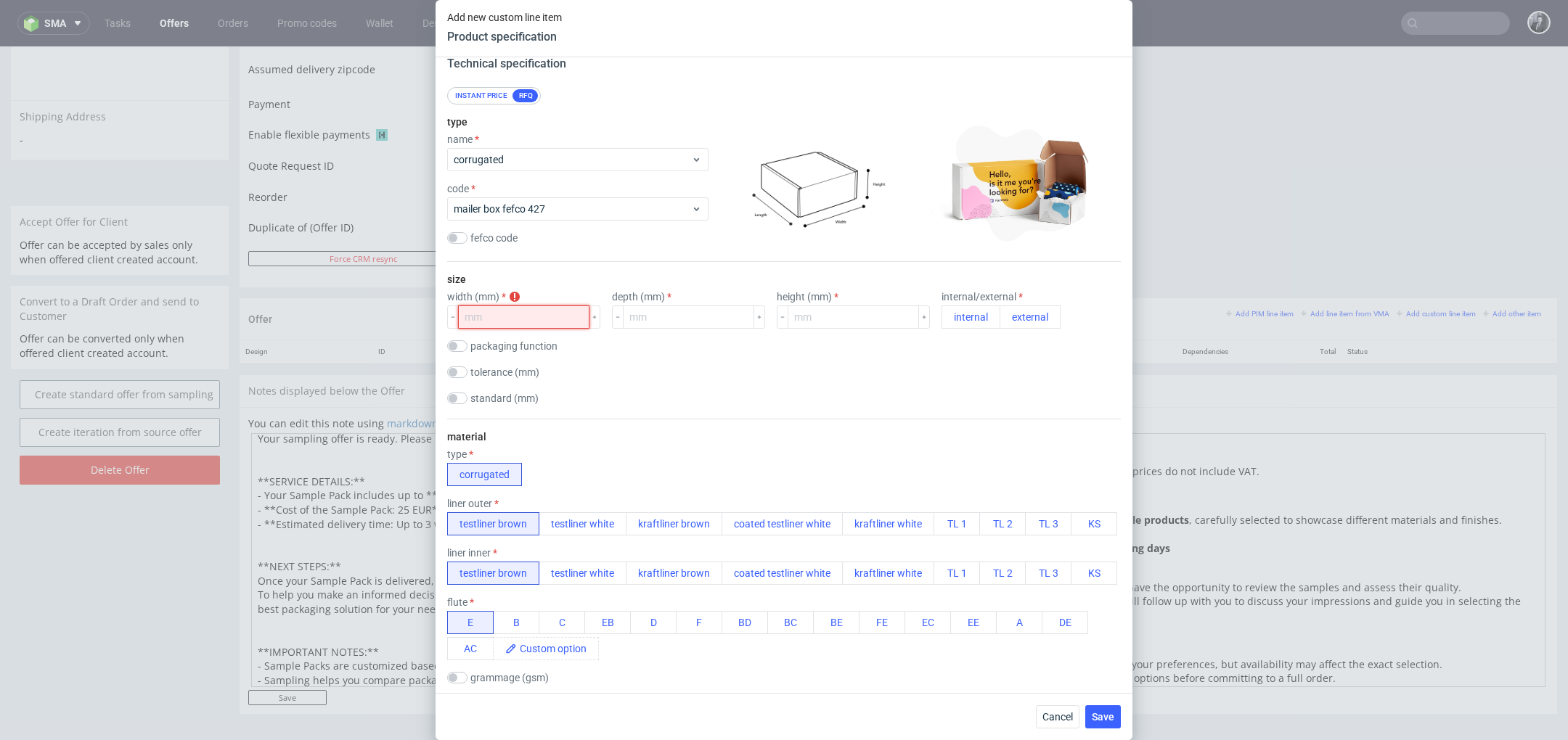
click at [524, 309] on input "number" at bounding box center [524, 317] width 132 height 23
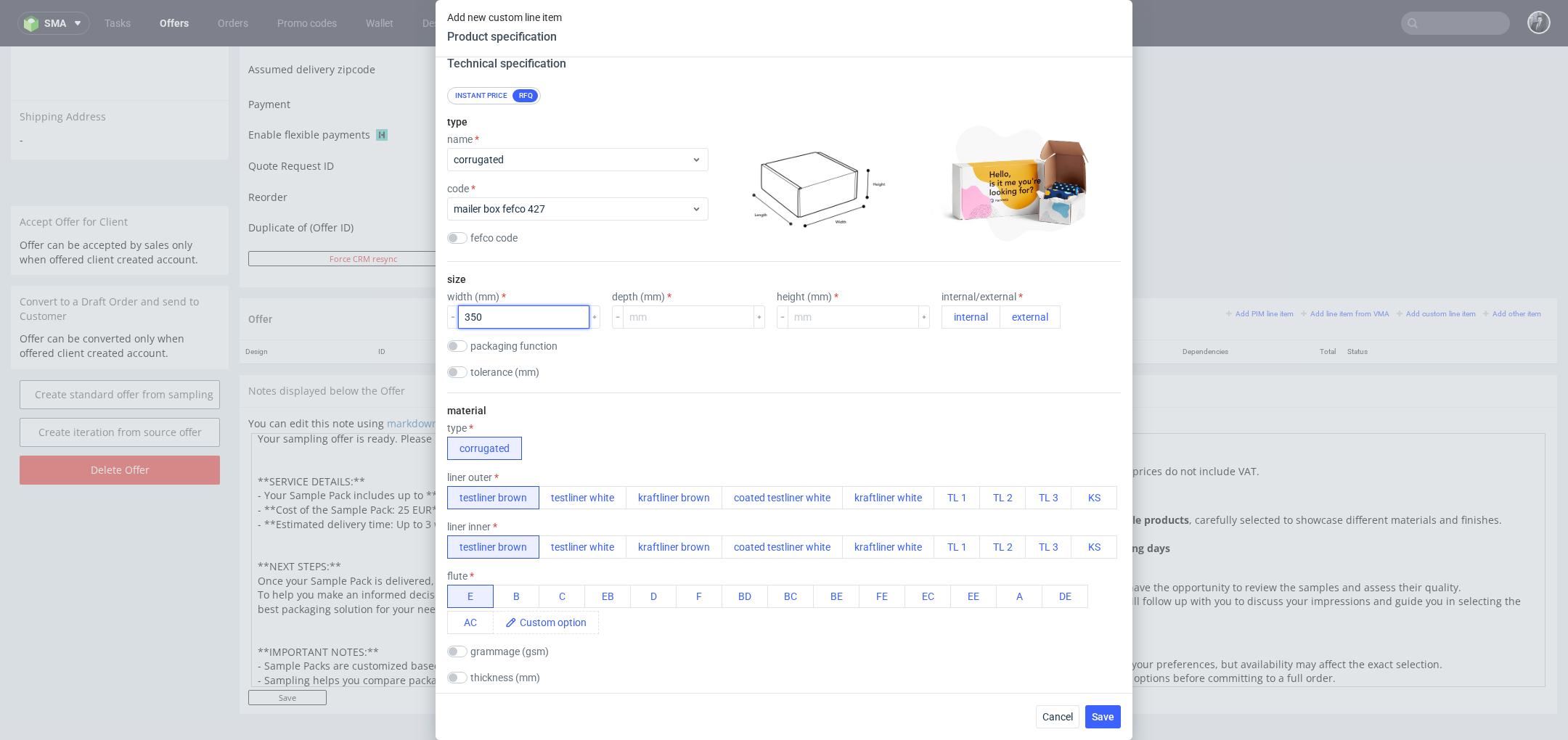
type input "350"
click at [692, 318] on input "number" at bounding box center [688, 317] width 132 height 23
type input "220"
click at [844, 311] on input "number" at bounding box center [853, 317] width 132 height 23
type input "50"
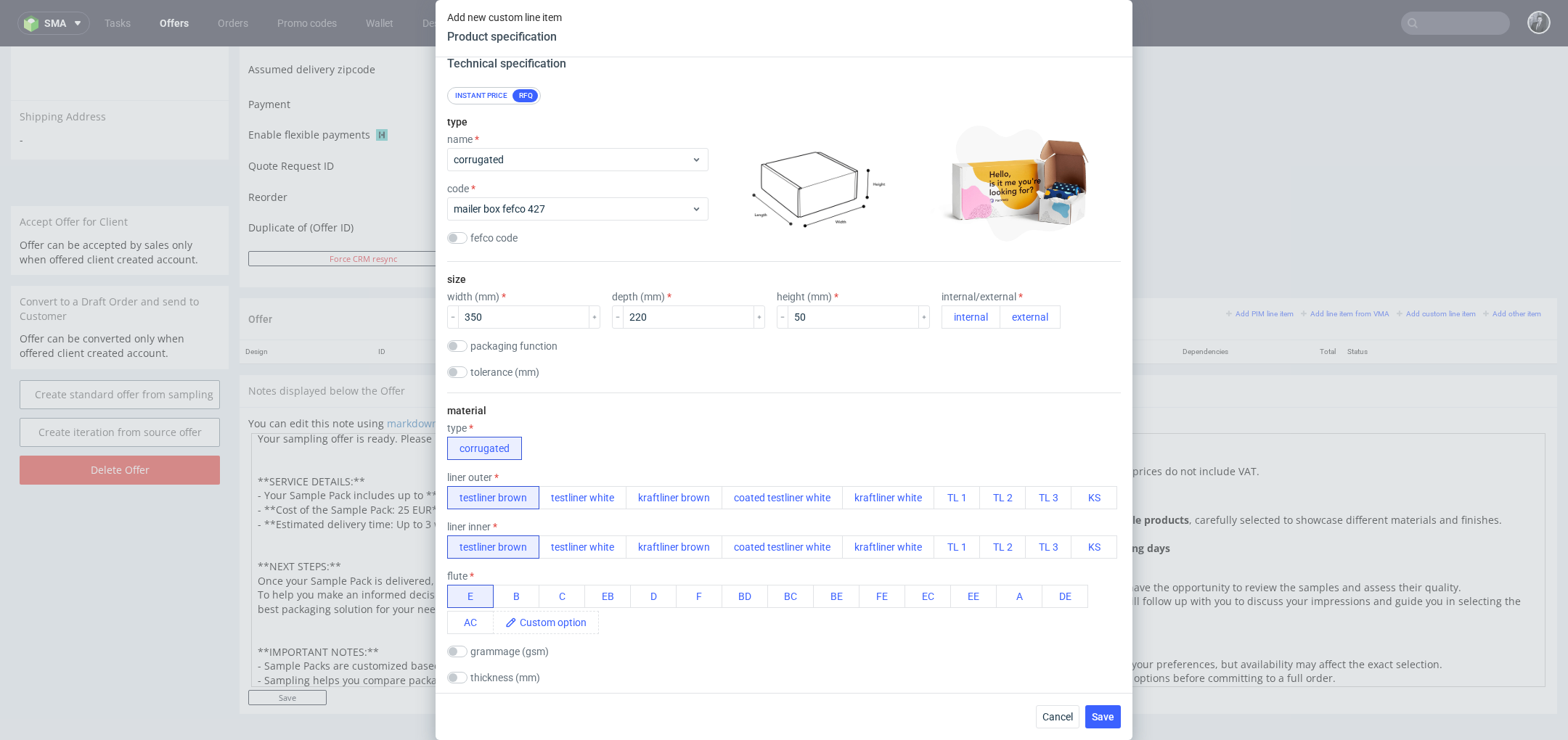
click at [761, 388] on div "size width (mm) 350 depth (mm) 220 height (mm) 50 internal/external internal ex…" at bounding box center [784, 327] width 674 height 131
click at [1005, 320] on button "external" at bounding box center [1030, 317] width 61 height 23
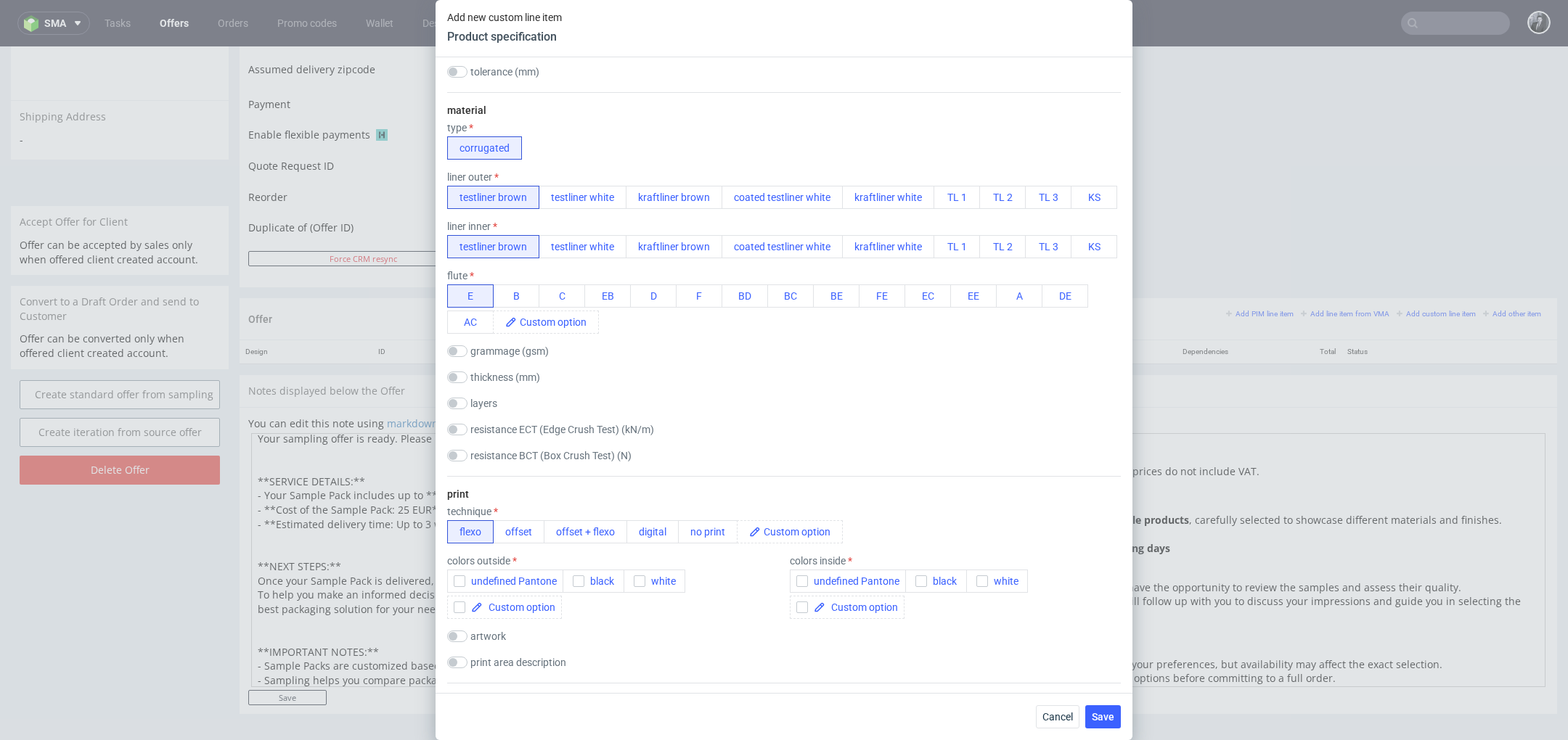
scroll to position [400, 0]
click at [708, 533] on button "no print" at bounding box center [708, 527] width 59 height 23
checkbox input "false"
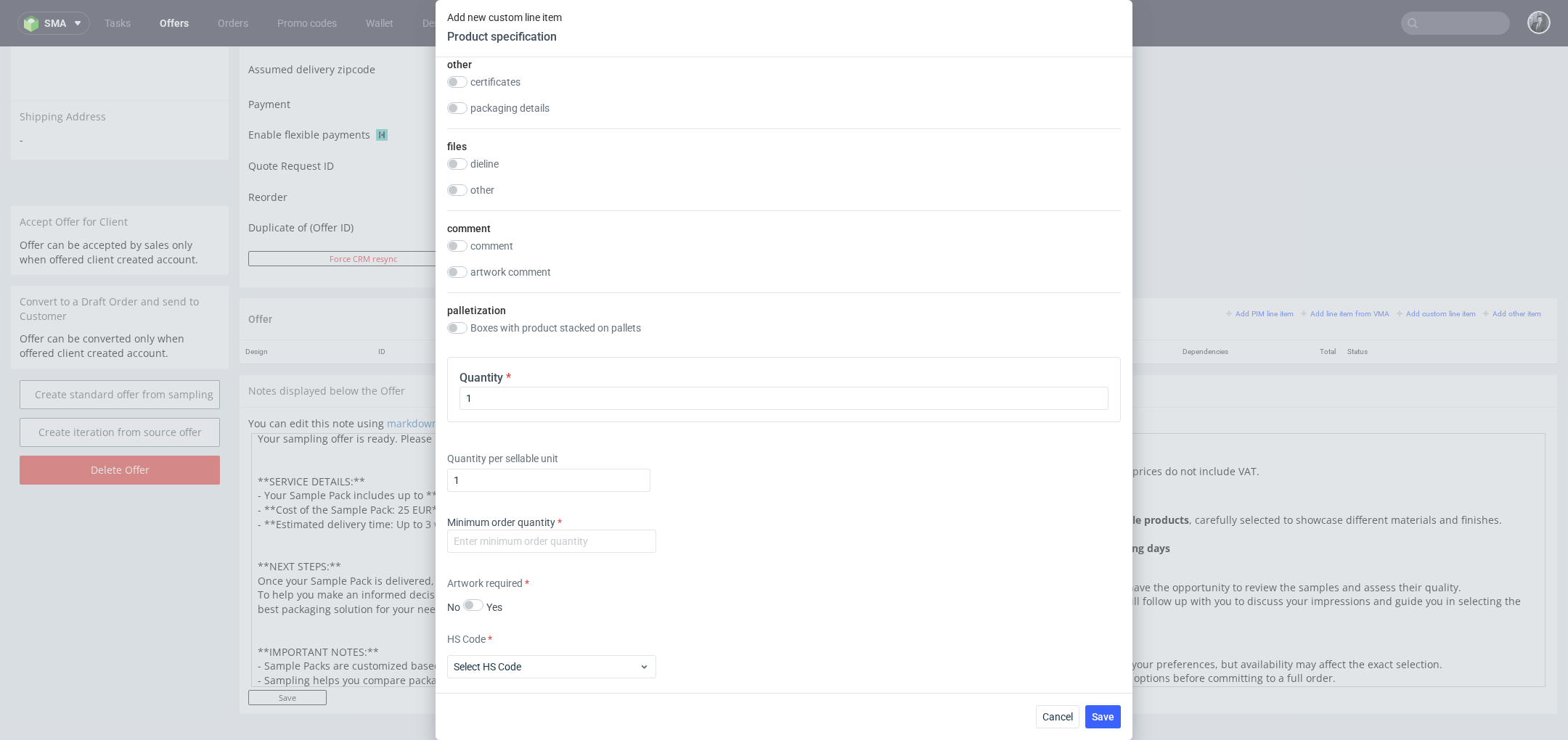
scroll to position [1198, 0]
click at [579, 536] on input "number" at bounding box center [552, 543] width 209 height 23
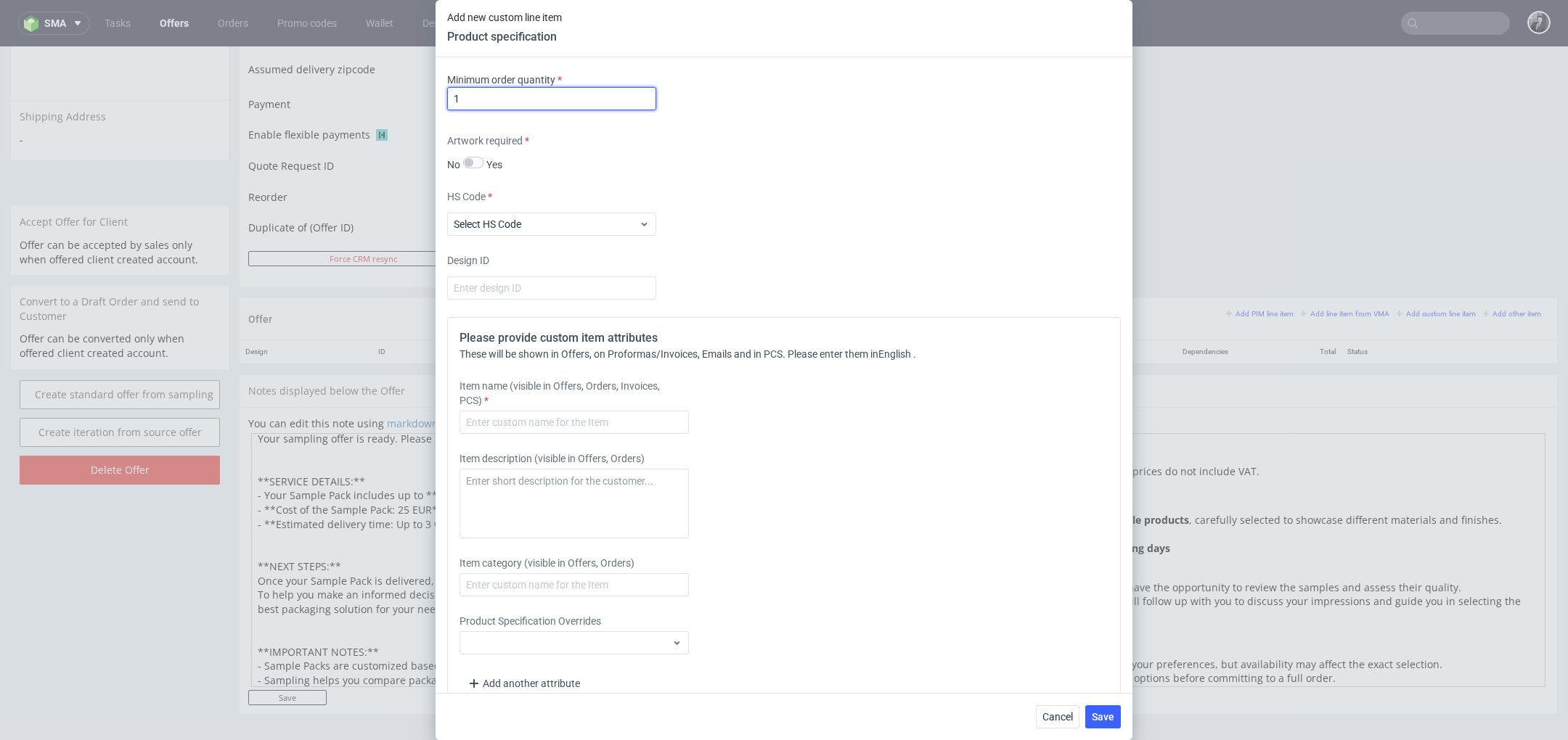
scroll to position [1650, 0]
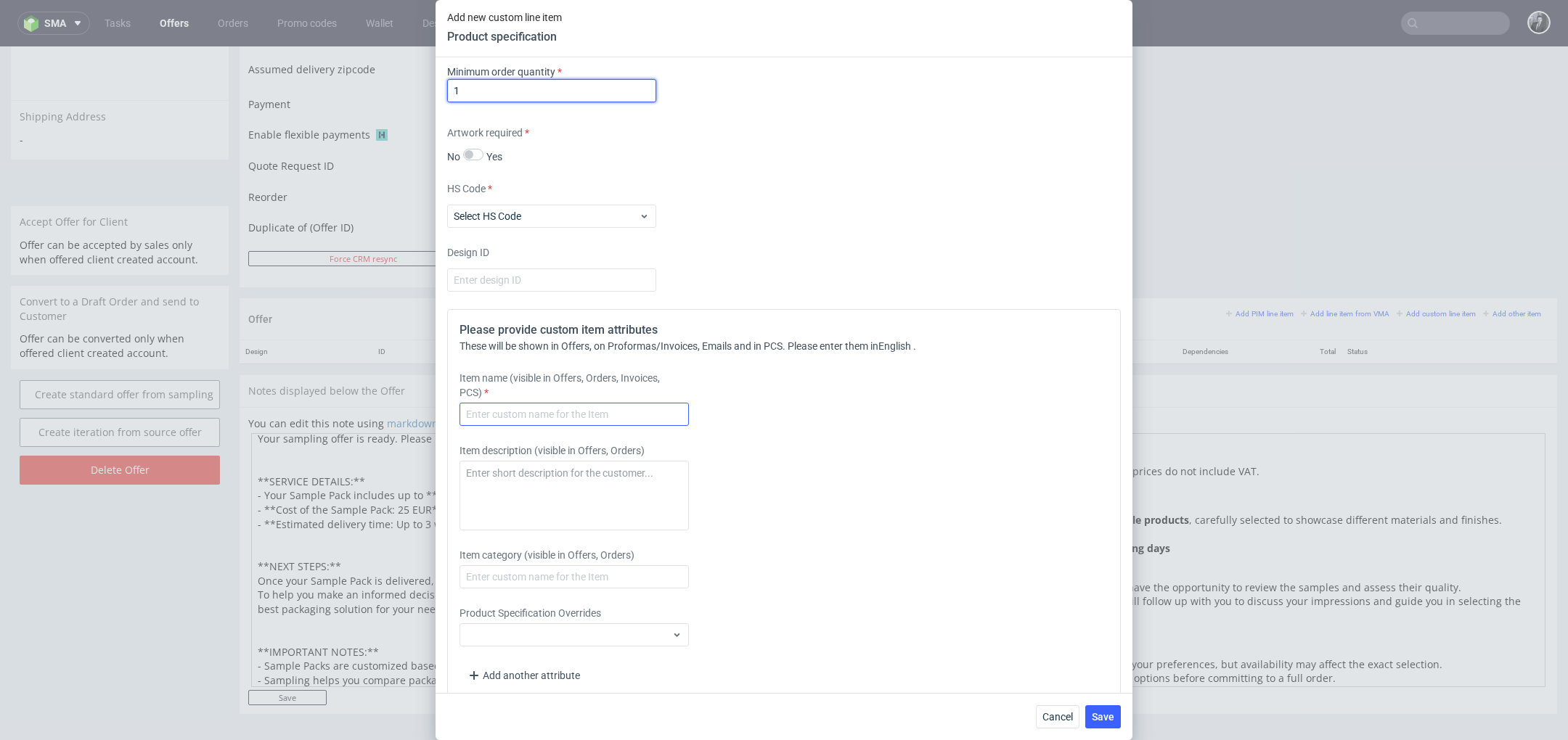
type input "1"
click at [616, 414] on input "text" at bounding box center [574, 414] width 229 height 23
type input "Custom Size Mailer Box"
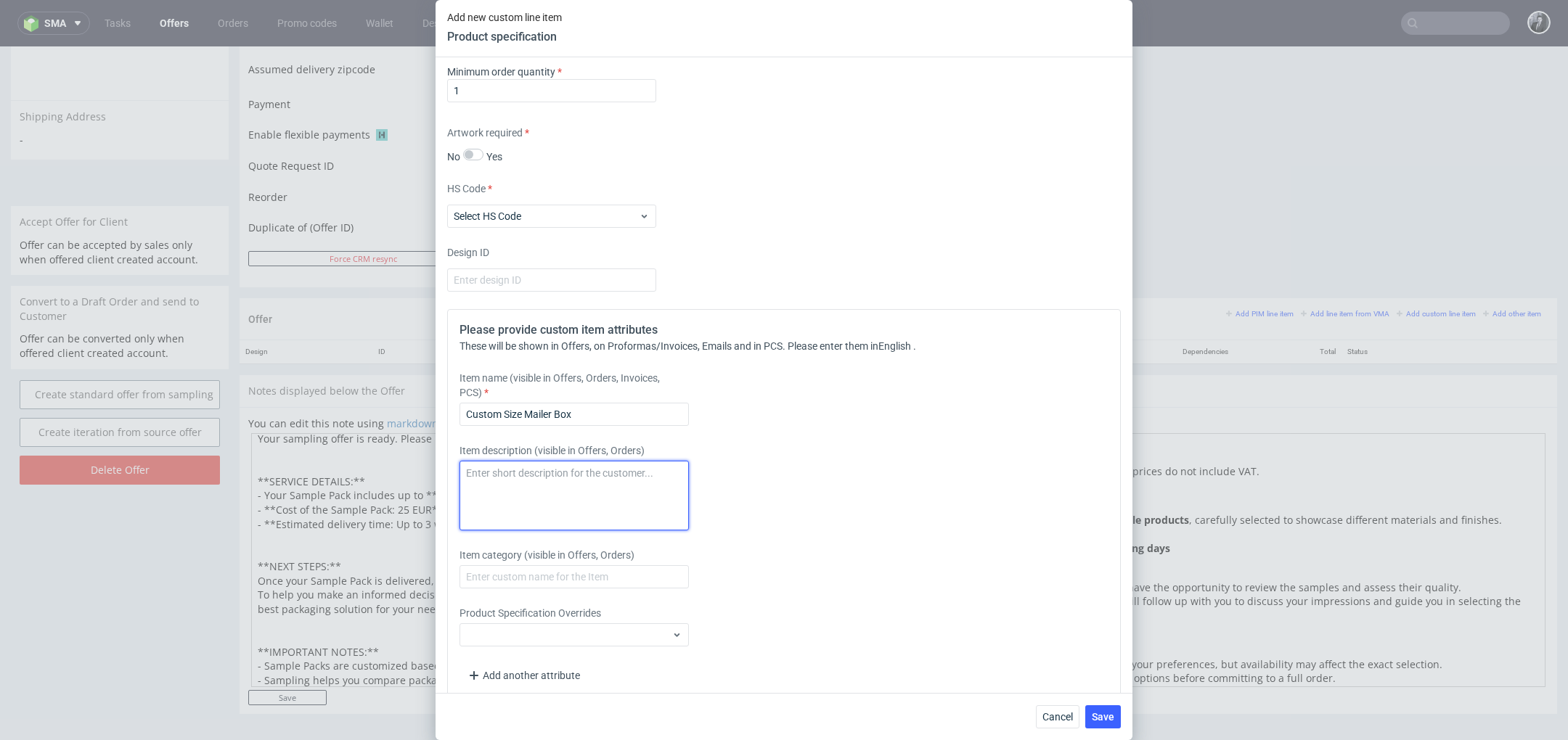
click at [640, 493] on textarea at bounding box center [574, 495] width 229 height 69
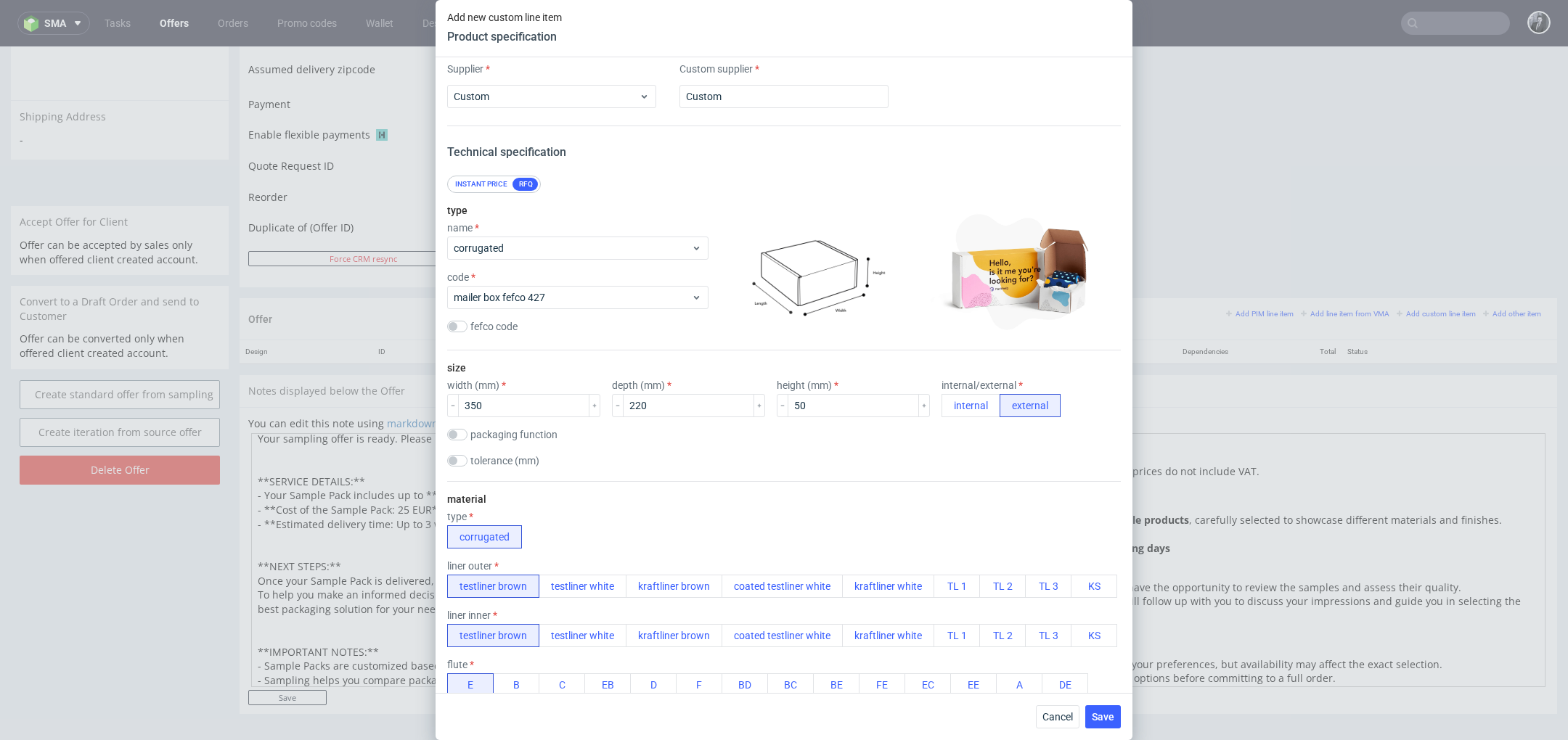
scroll to position [0, 0]
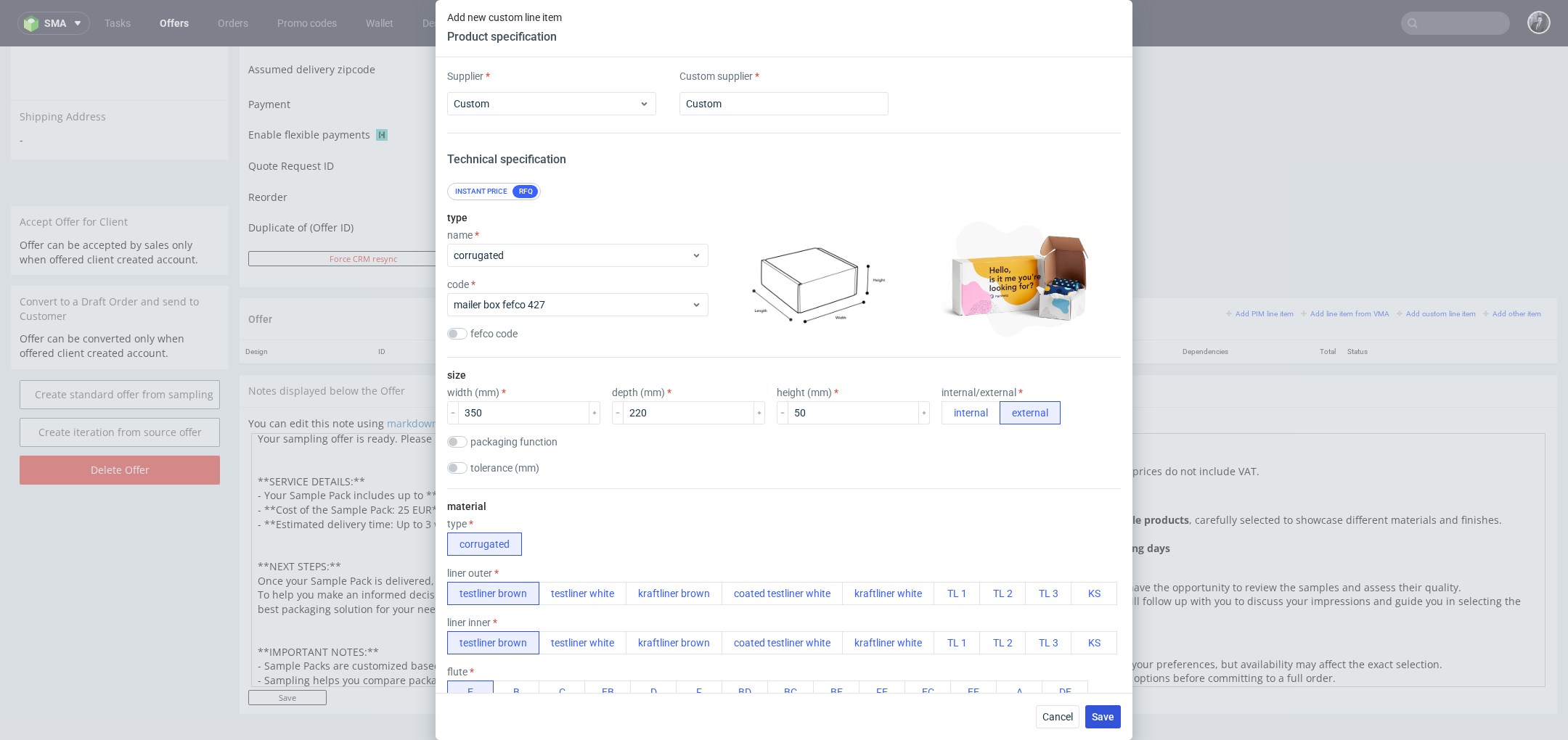
click at [1107, 717] on span "Save" at bounding box center [1103, 717] width 23 height 10
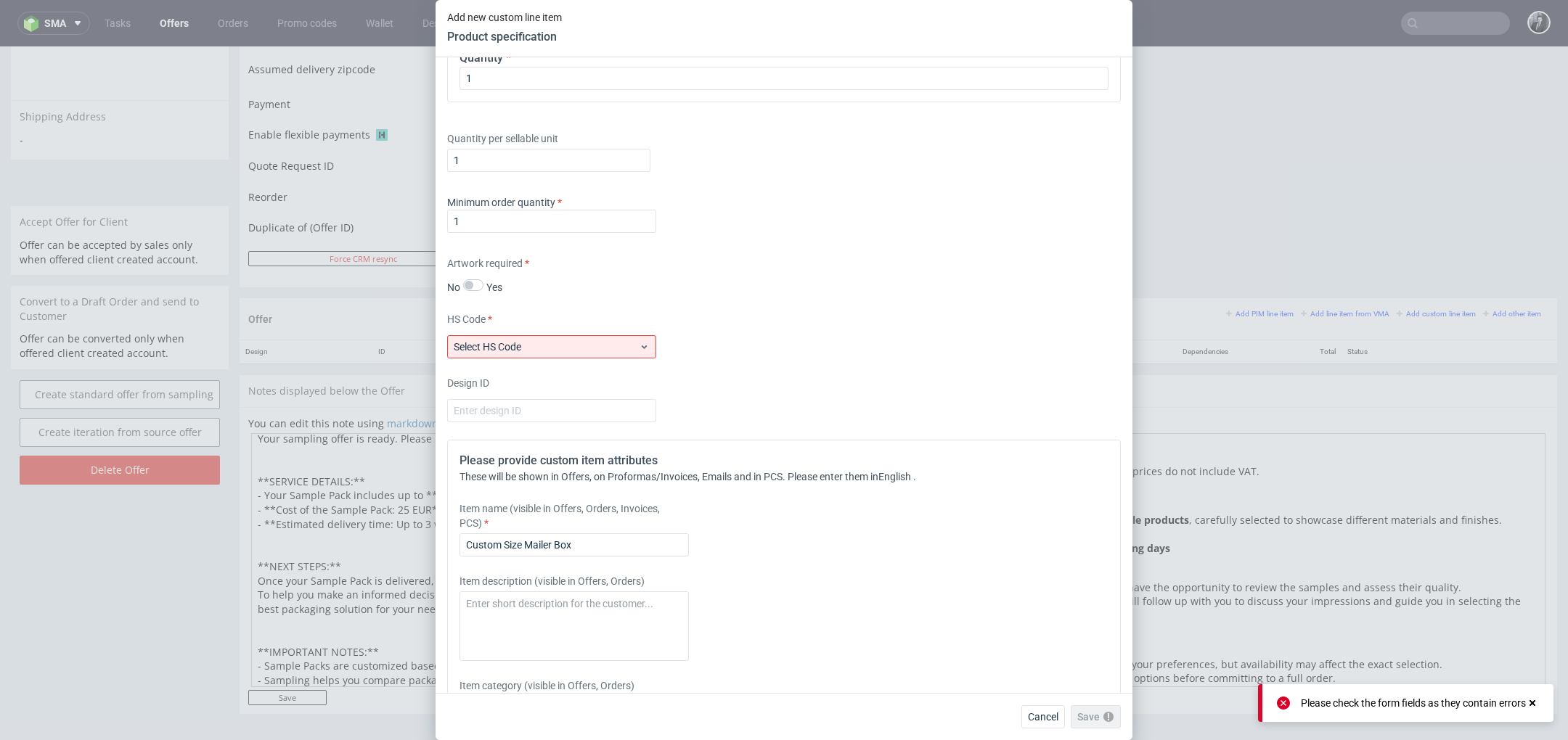
scroll to position [1526, 0]
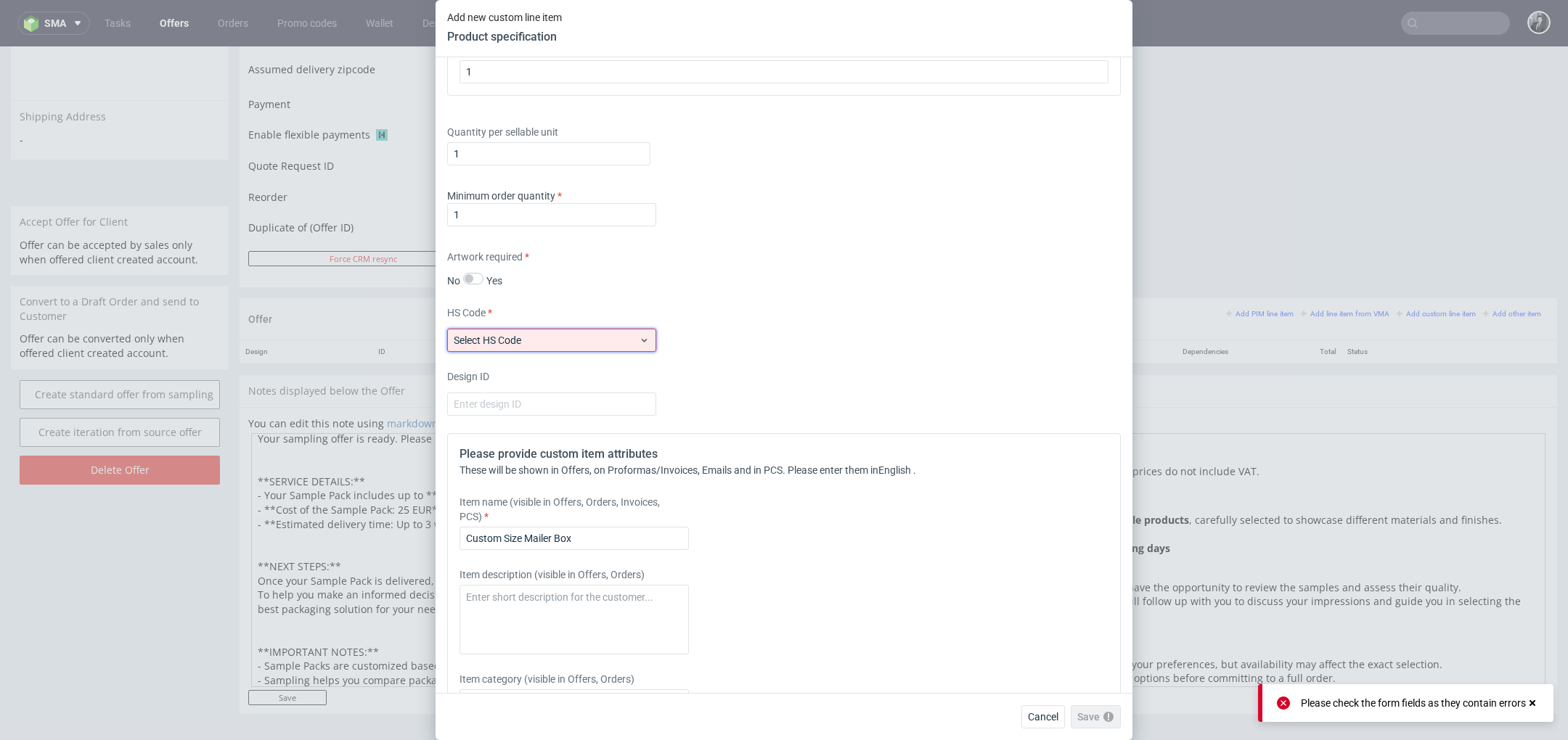
click at [616, 344] on span "Select HS Code" at bounding box center [546, 340] width 185 height 15
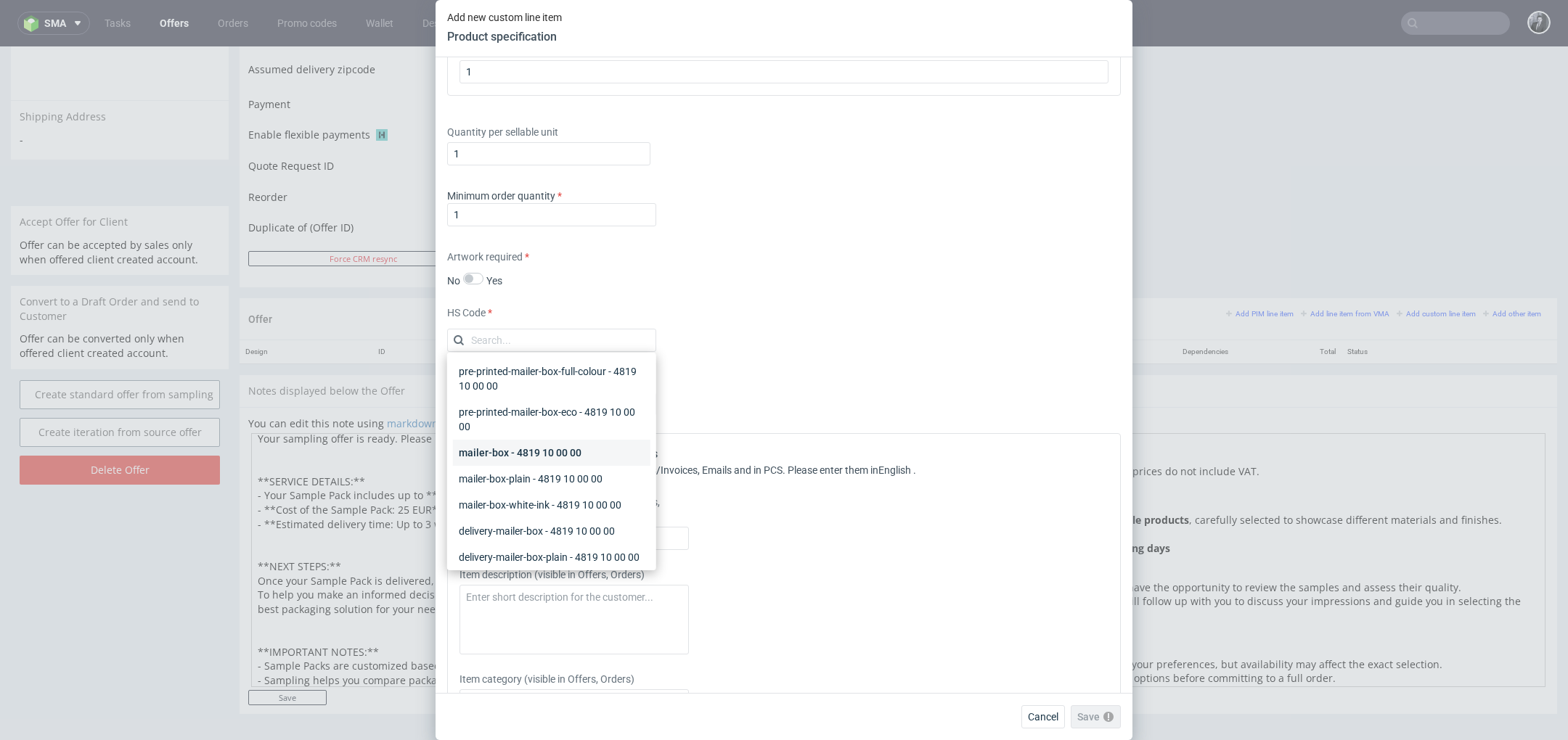
click at [588, 442] on div "mailer-box - 4819 10 00 00" at bounding box center [551, 453] width 197 height 26
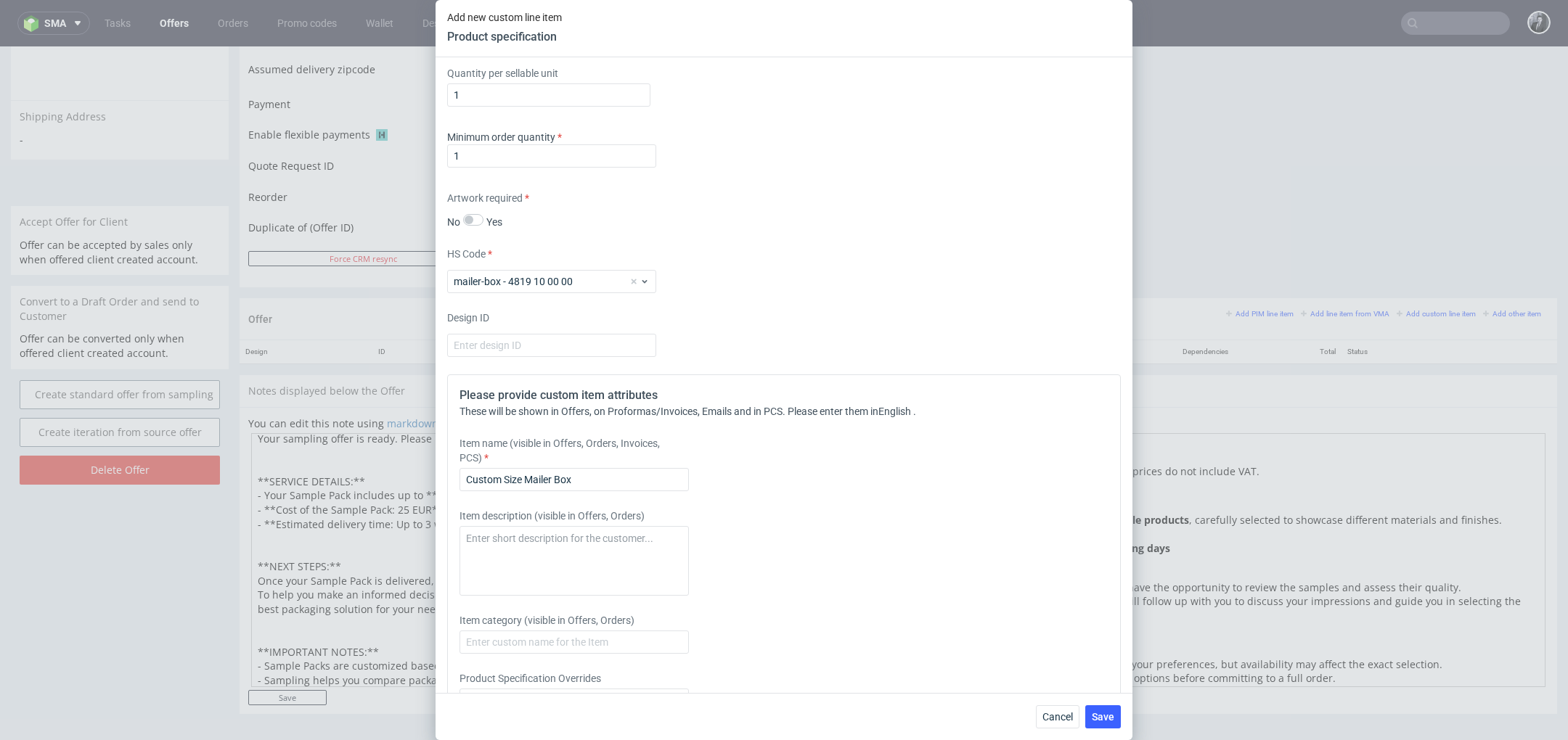
scroll to position [1666, 0]
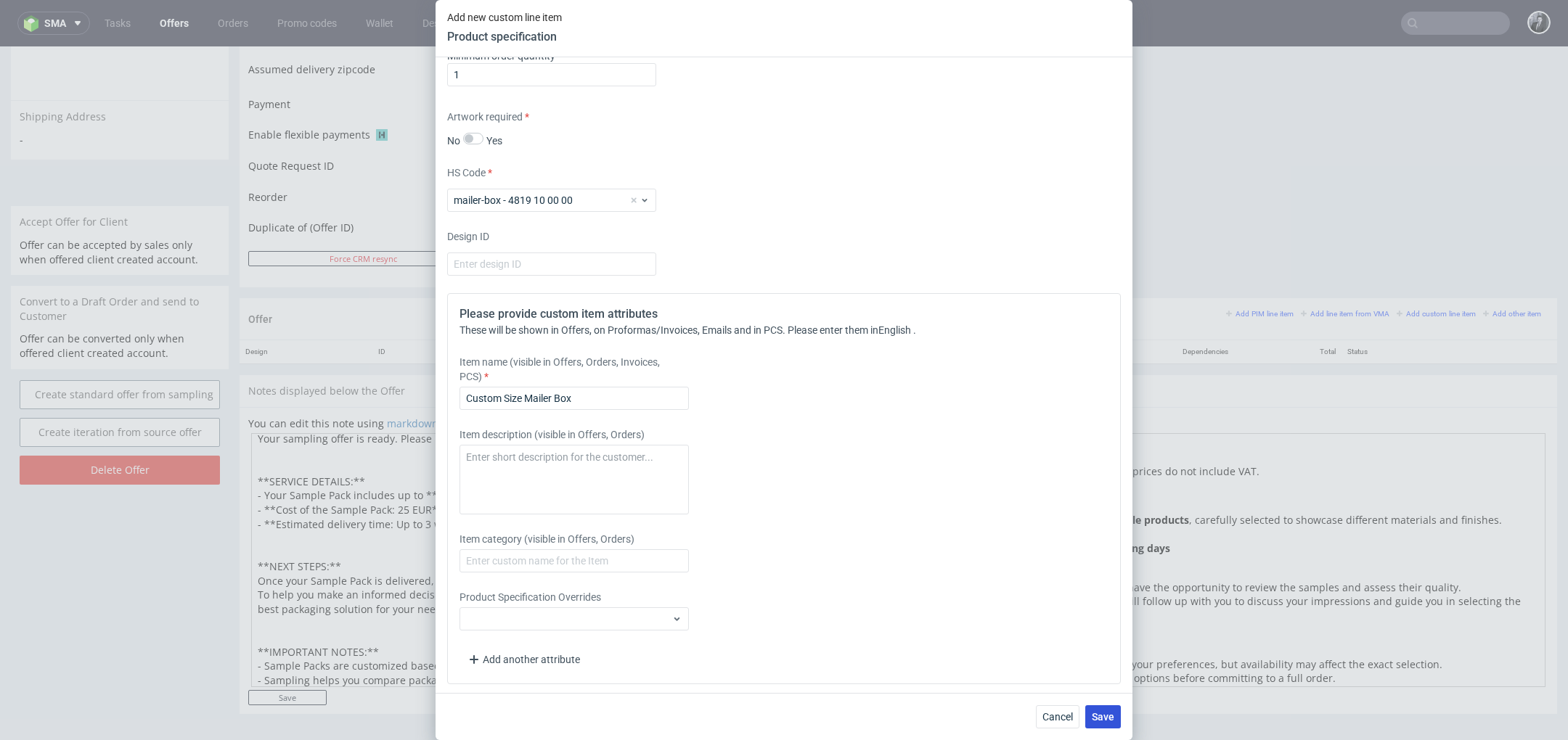
click at [1104, 717] on span "Save" at bounding box center [1103, 717] width 23 height 10
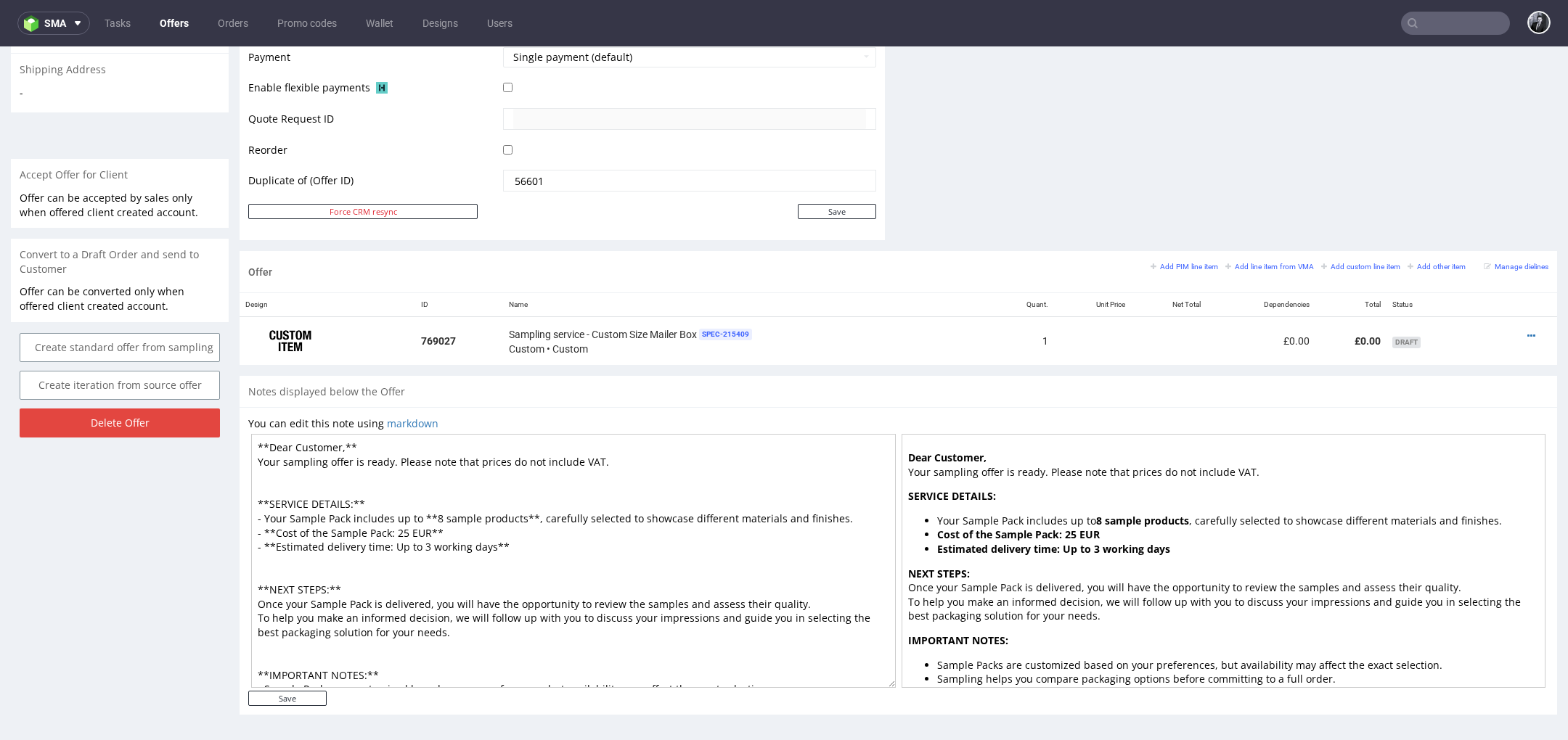
scroll to position [5, 0]
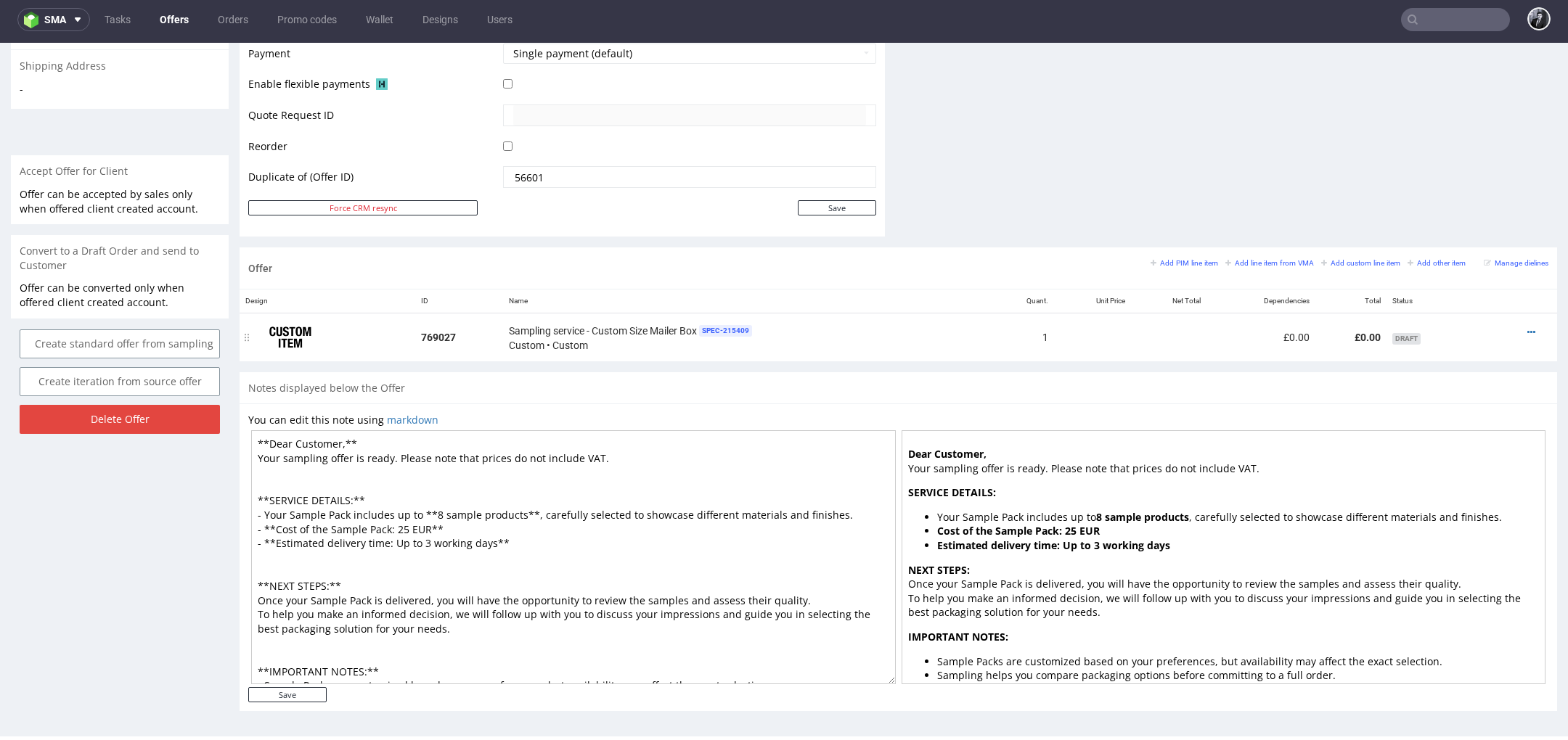
click at [1520, 331] on div at bounding box center [1519, 332] width 48 height 15
click at [1527, 328] on icon at bounding box center [1531, 332] width 8 height 10
click at [1464, 246] on span "Duplicate Item" at bounding box center [1465, 248] width 117 height 15
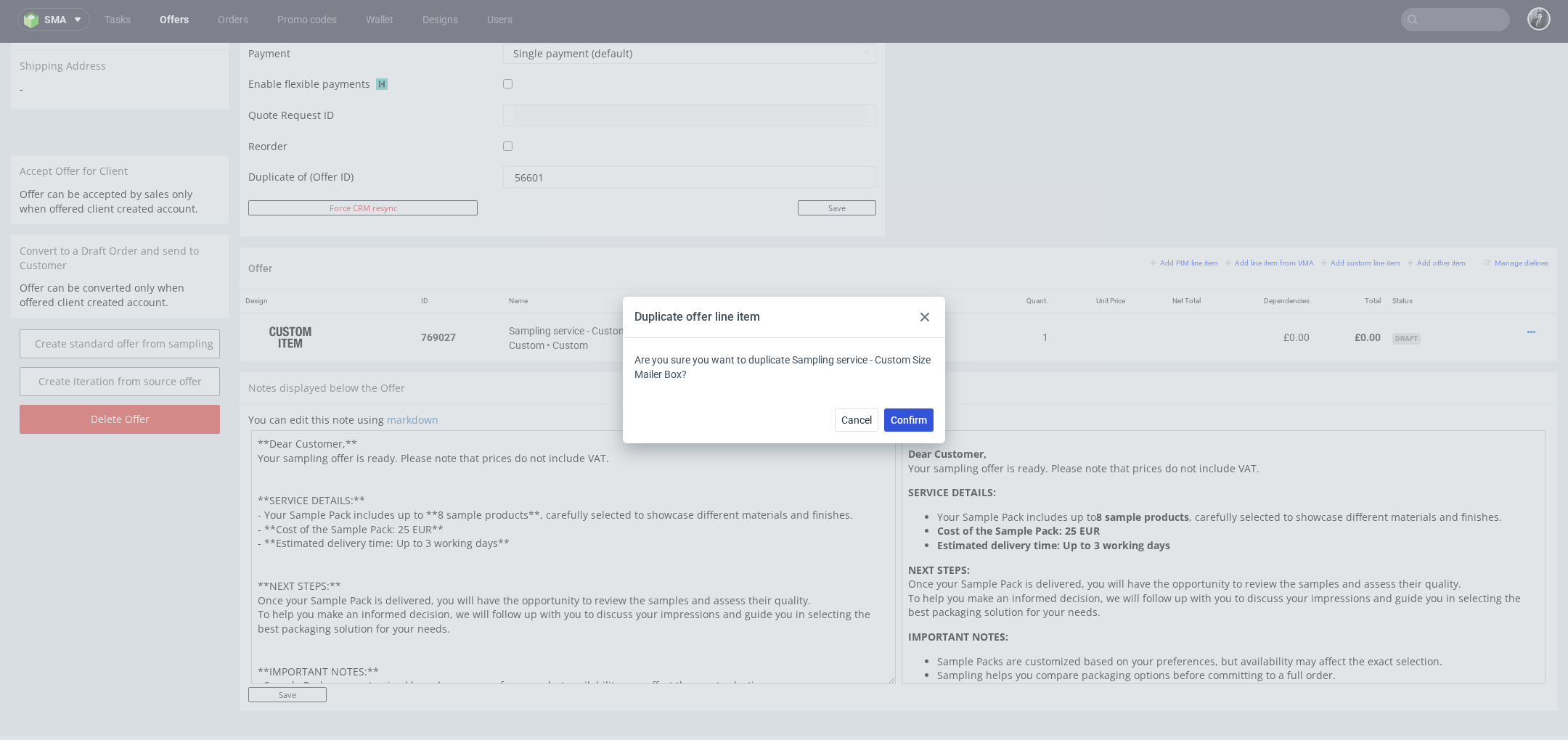
click at [920, 424] on span "Confirm" at bounding box center [909, 420] width 37 height 10
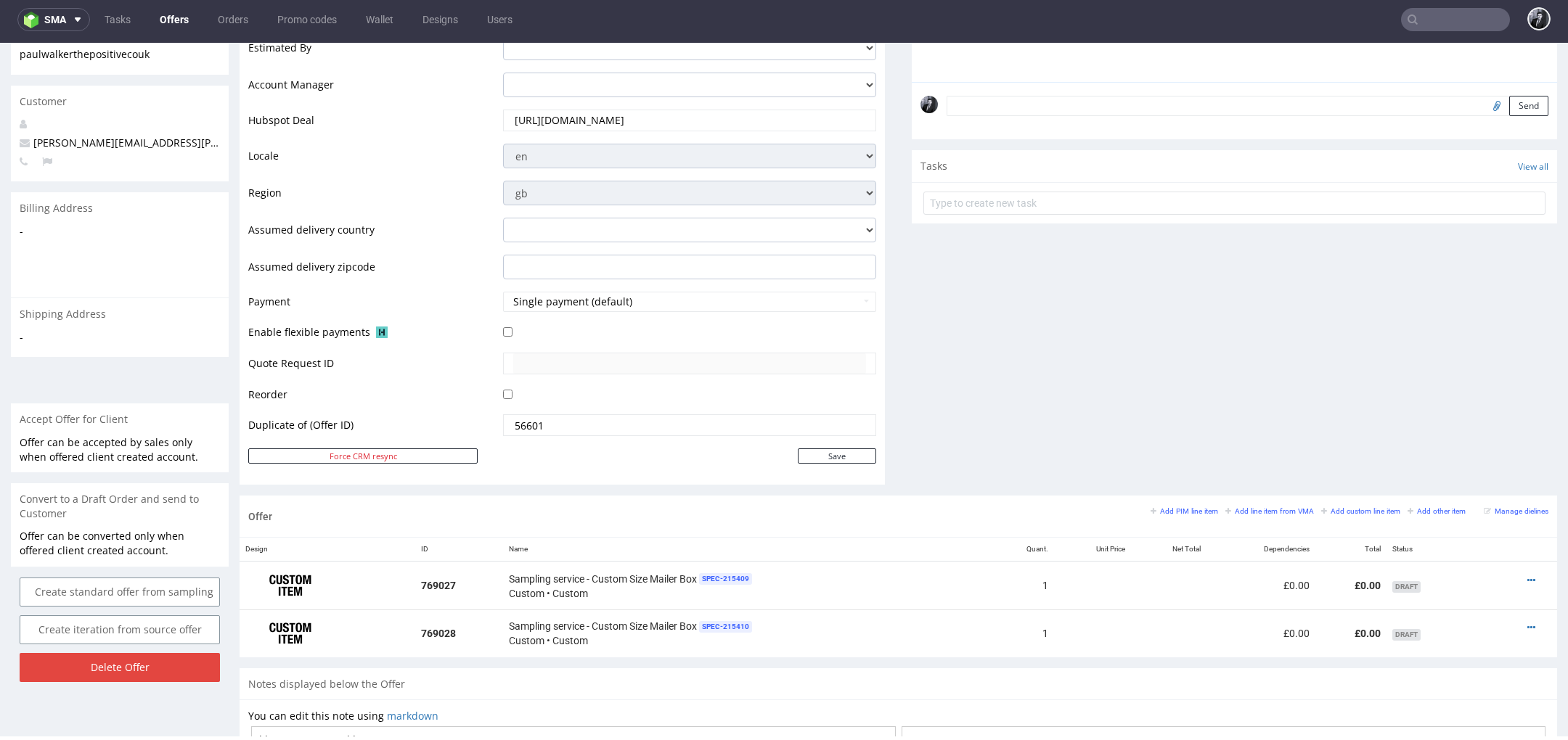
scroll to position [737, 0]
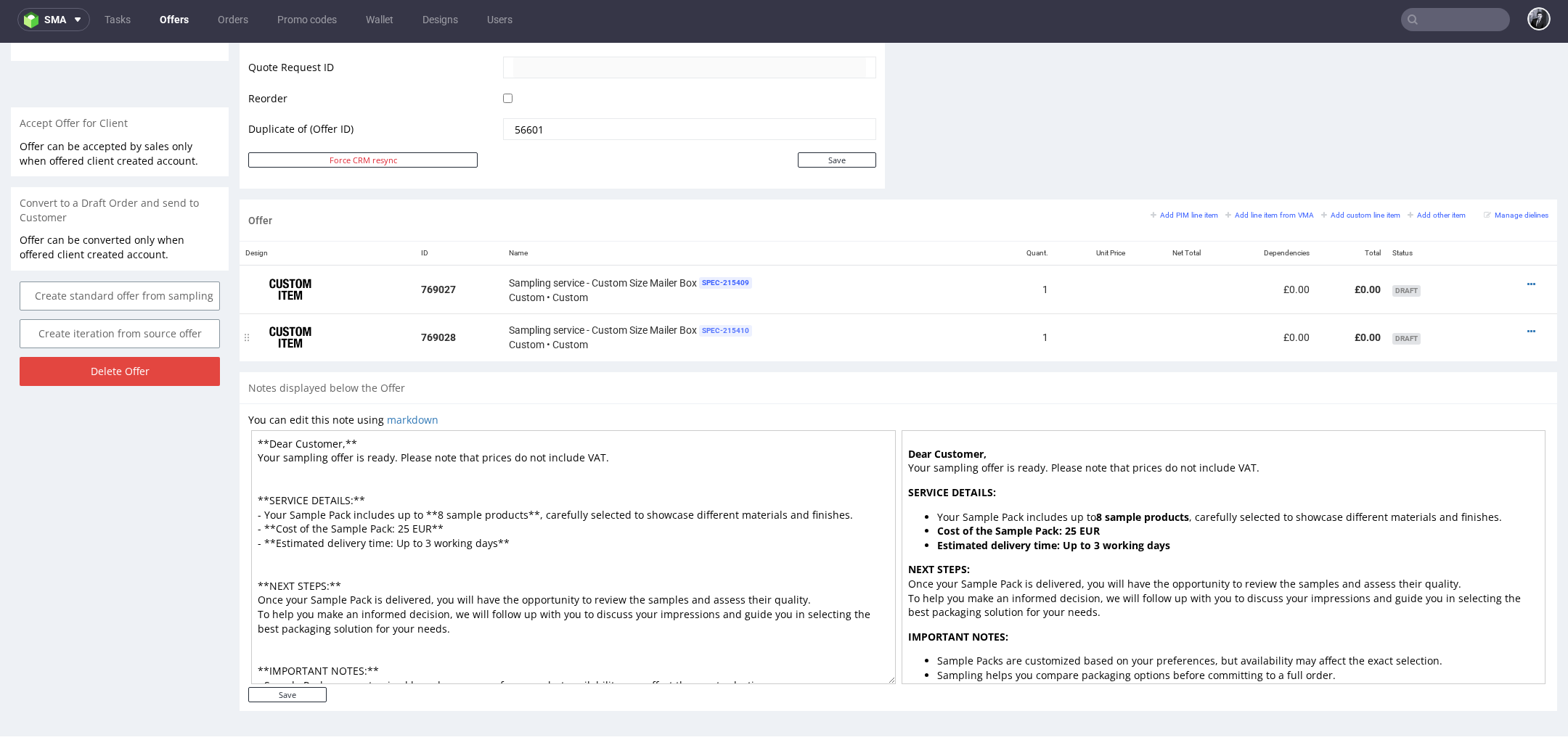
click at [731, 326] on span "SPEC- 215410" at bounding box center [726, 330] width 53 height 12
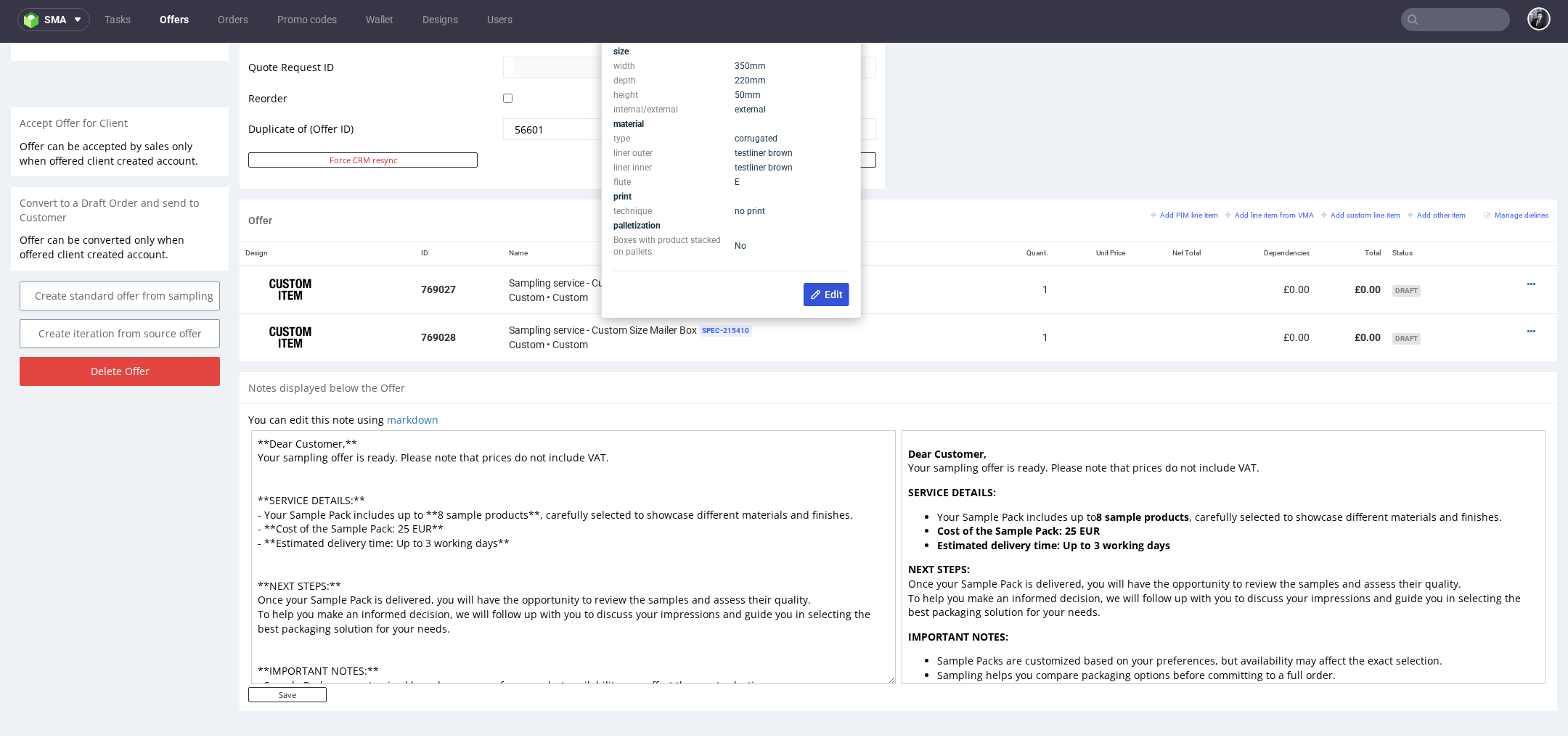
click at [822, 297] on span "Edit" at bounding box center [827, 294] width 33 height 12
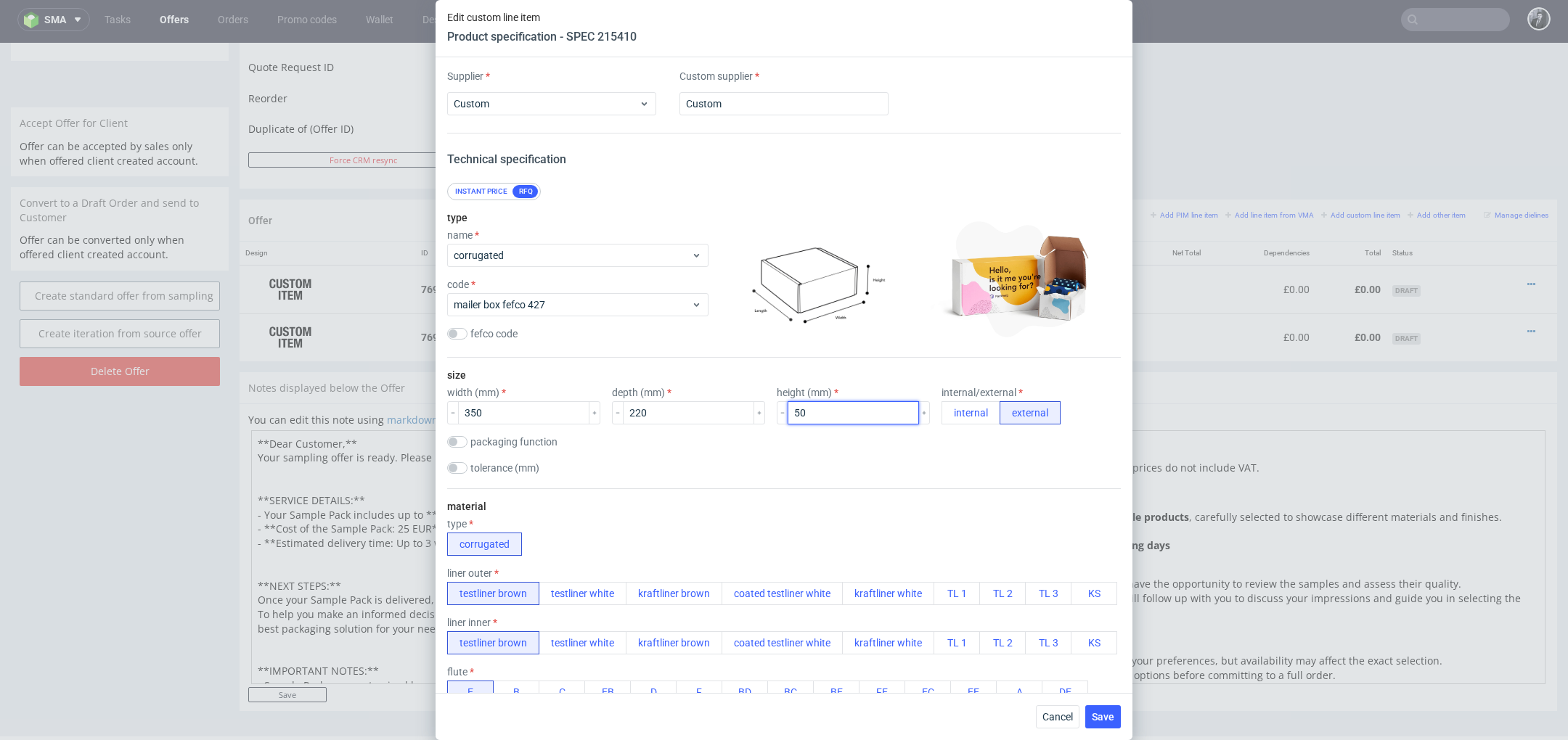
click at [788, 403] on input "50" at bounding box center [853, 413] width 132 height 23
click at [790, 408] on input "50" at bounding box center [853, 413] width 132 height 23
type input "5"
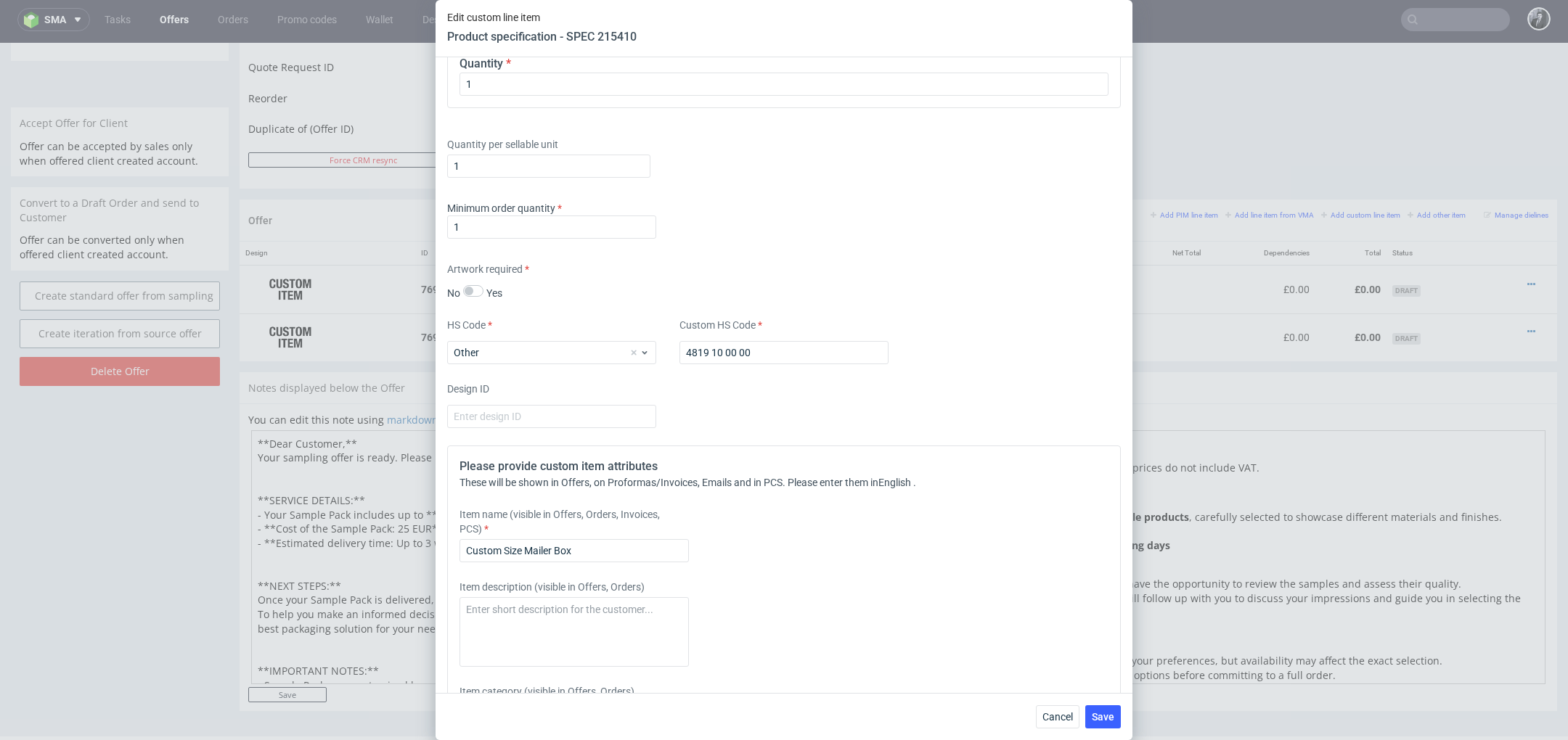
scroll to position [1666, 0]
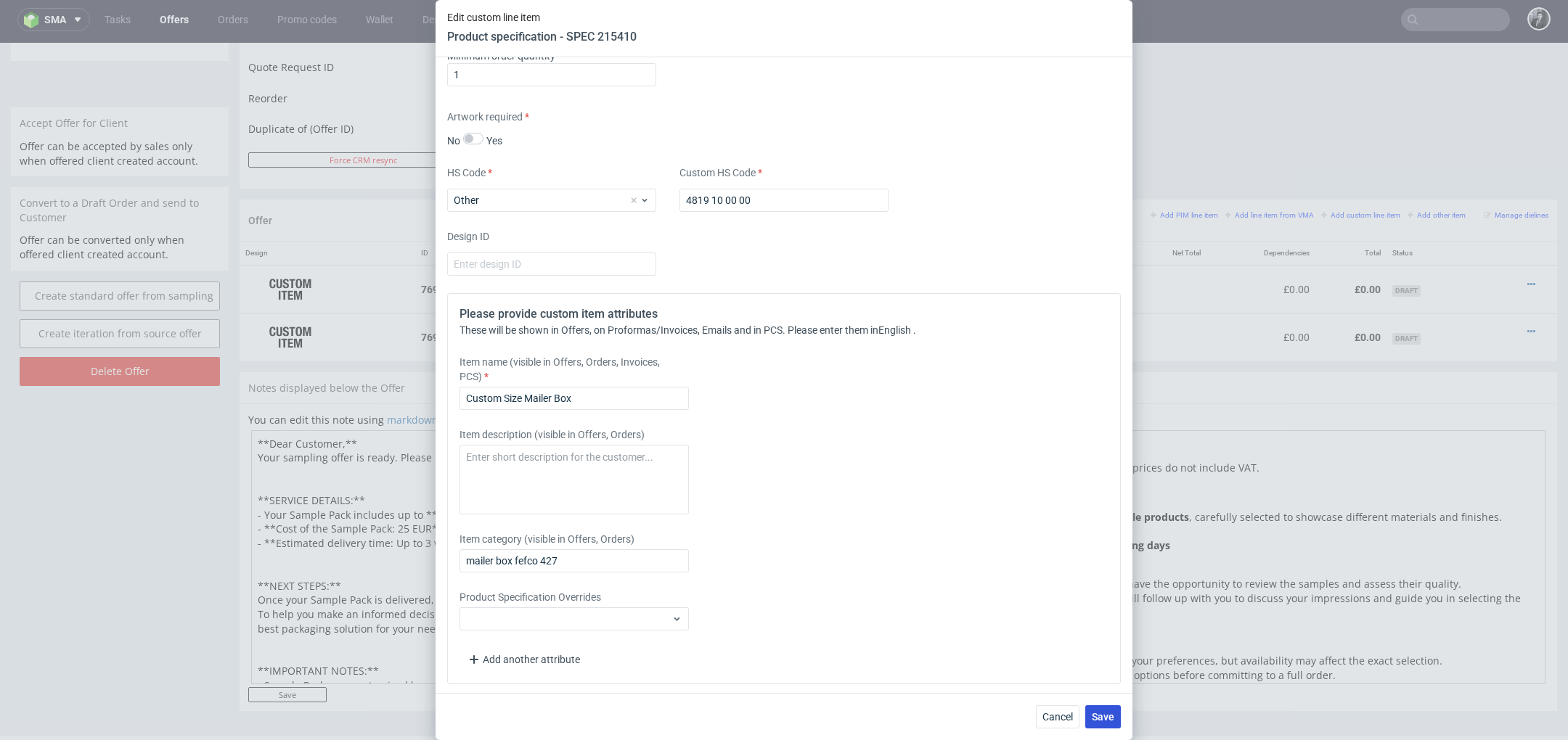
type input "100"
click at [1100, 720] on span "Save" at bounding box center [1103, 717] width 23 height 10
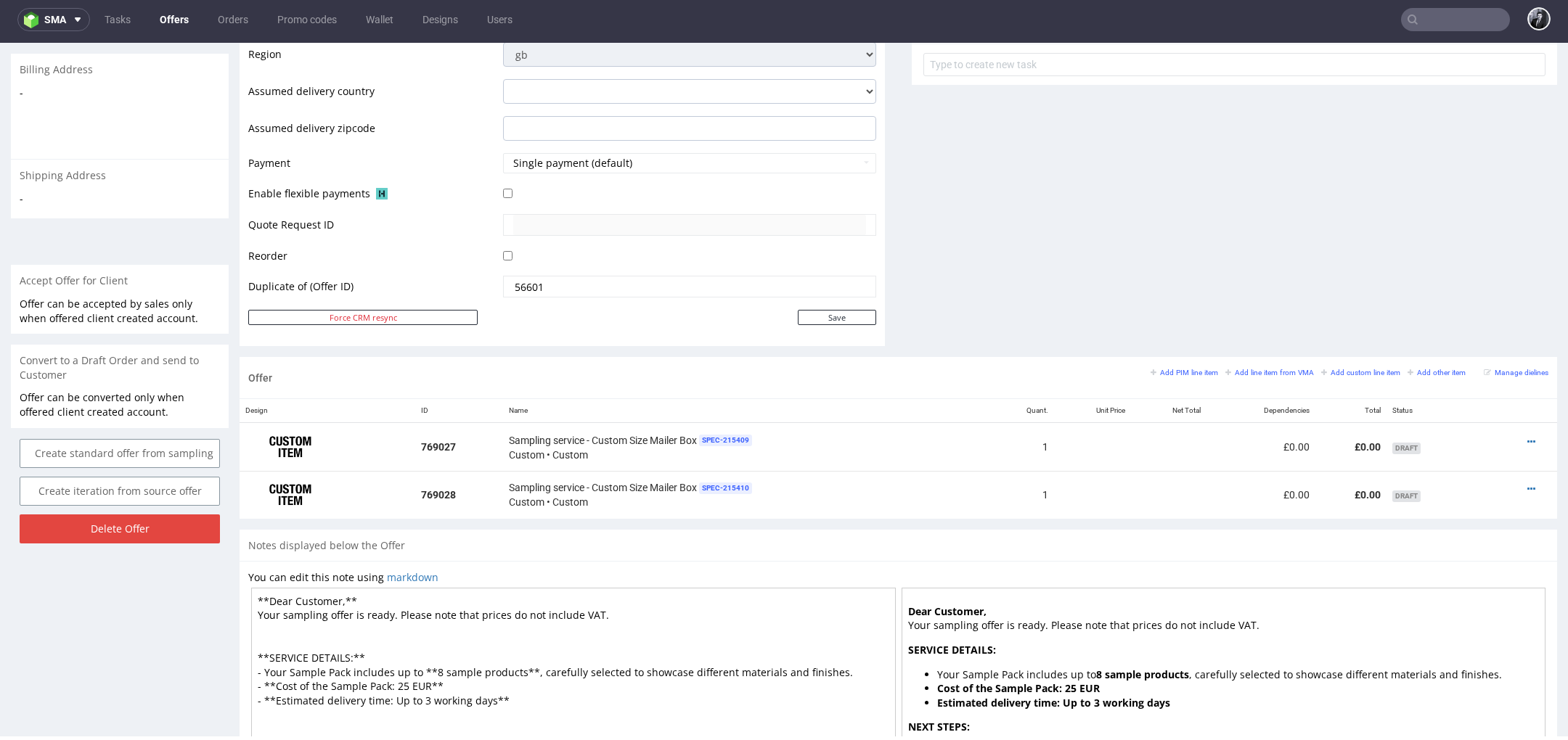
scroll to position [616, 0]
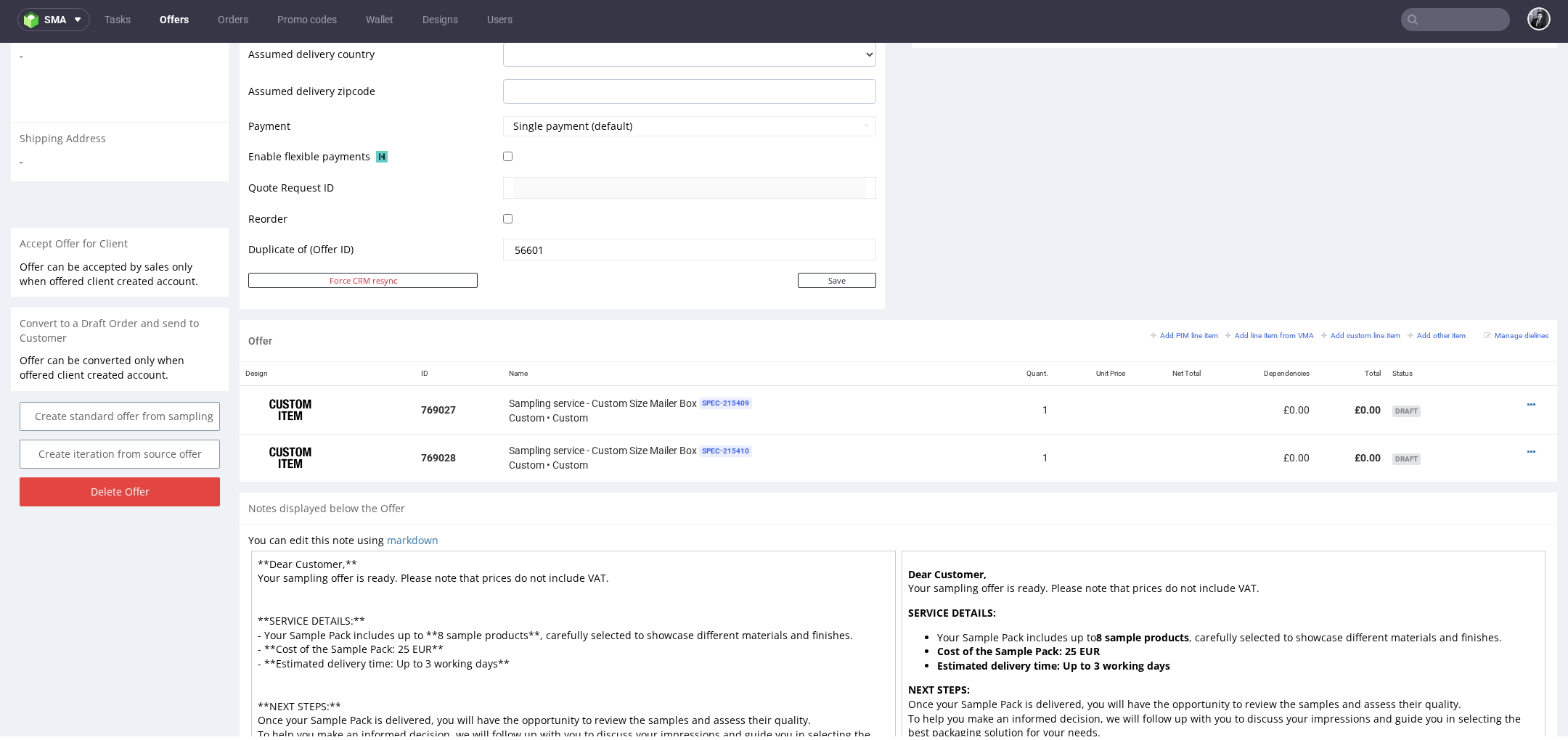
click at [334, 562] on textarea "**Dear Customer,** Your sampling offer is ready. Please note that prices do not…" at bounding box center [573, 678] width 645 height 254
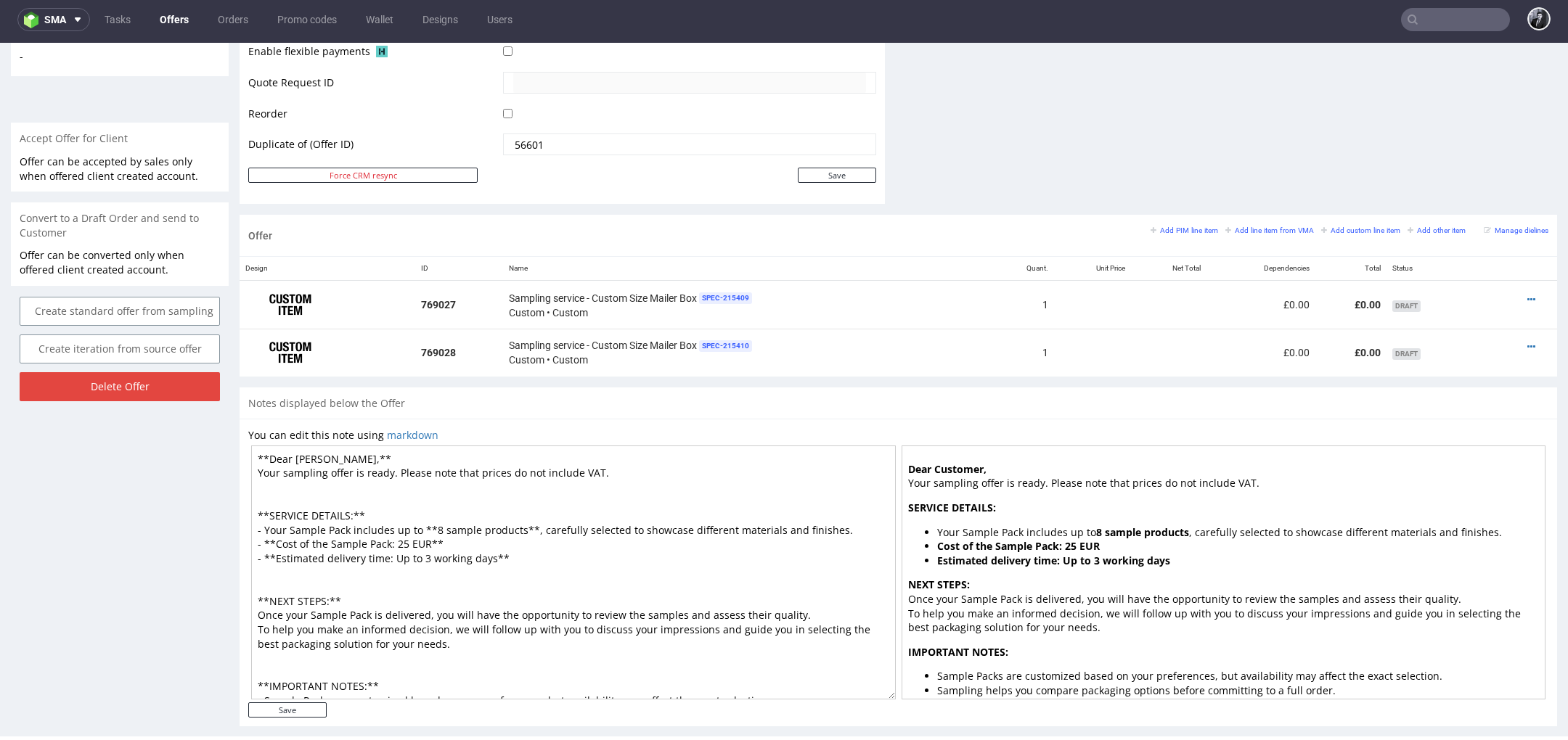
scroll to position [724, 0]
drag, startPoint x: 525, startPoint y: 522, endPoint x: 398, endPoint y: 521, distance: 127.0
click at [398, 521] on textarea "**Dear Paulr,** Your sampling offer is ready. Please note that prices do not in…" at bounding box center [573, 570] width 645 height 254
click at [408, 537] on textarea "**Dear Paulr,** Your sampling offer is ready. Please note that prices do not in…" at bounding box center [573, 570] width 645 height 254
click at [424, 555] on textarea "**Dear Paulr,** Your sampling offer is ready. Please note that prices do not in…" at bounding box center [573, 570] width 645 height 254
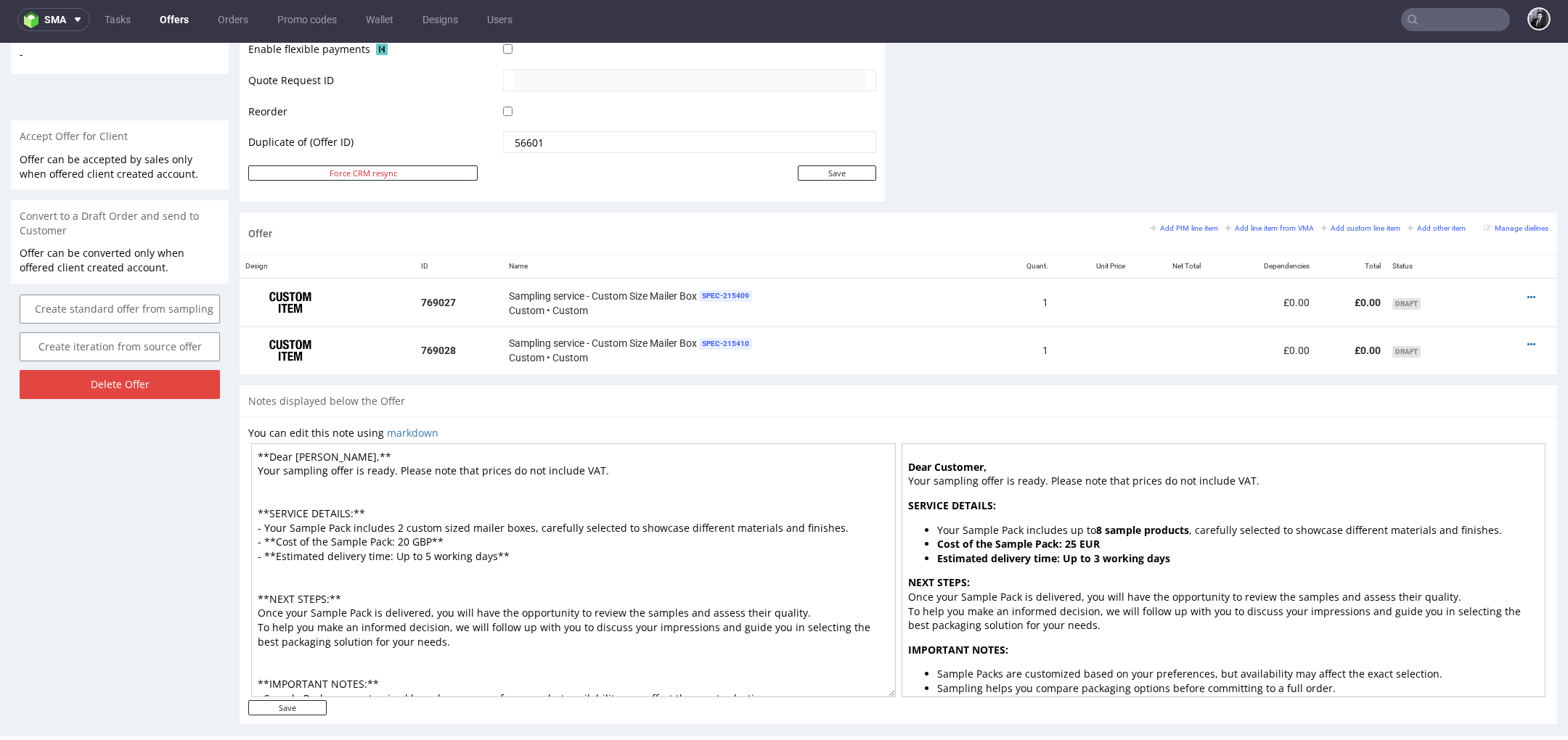
click at [481, 587] on textarea "**Dear Paulr,** Your sampling offer is ready. Please note that prices do not in…" at bounding box center [573, 570] width 645 height 254
click at [440, 591] on textarea "**Dear Paulr,** Your sampling offer is ready. Please note that prices do not in…" at bounding box center [573, 570] width 645 height 254
drag, startPoint x: 824, startPoint y: 523, endPoint x: 676, endPoint y: 520, distance: 148.0
click at [676, 520] on textarea "**Dear Paulr,** Your sampling offer is ready. Please note that prices do not in…" at bounding box center [573, 570] width 645 height 254
paste textarea "to test dimensions and structure"
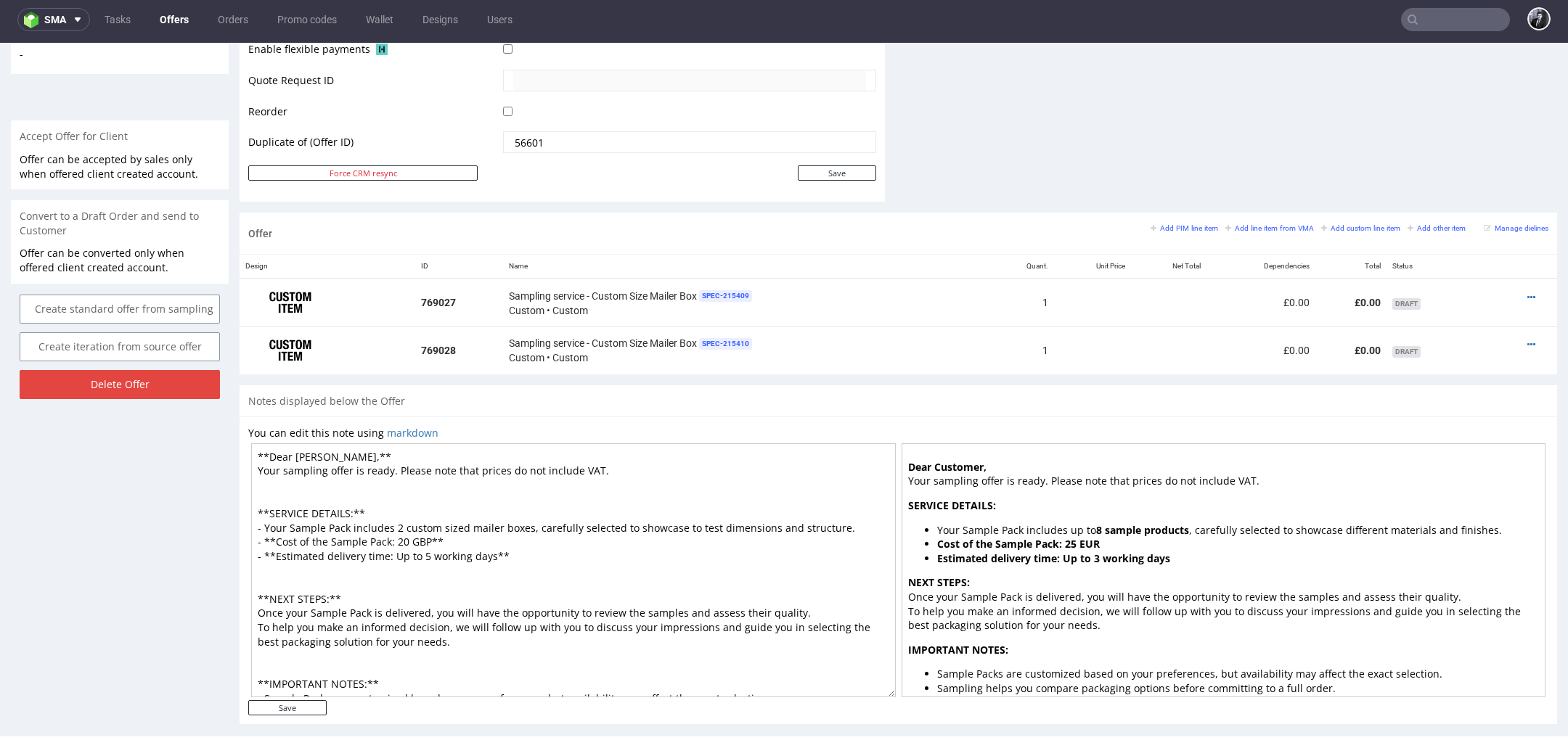
drag, startPoint x: 709, startPoint y: 525, endPoint x: 682, endPoint y: 525, distance: 27.0
click at [682, 525] on textarea "**Dear Paulr,** Your sampling offer is ready. Please note that prices do not in…" at bounding box center [573, 570] width 645 height 254
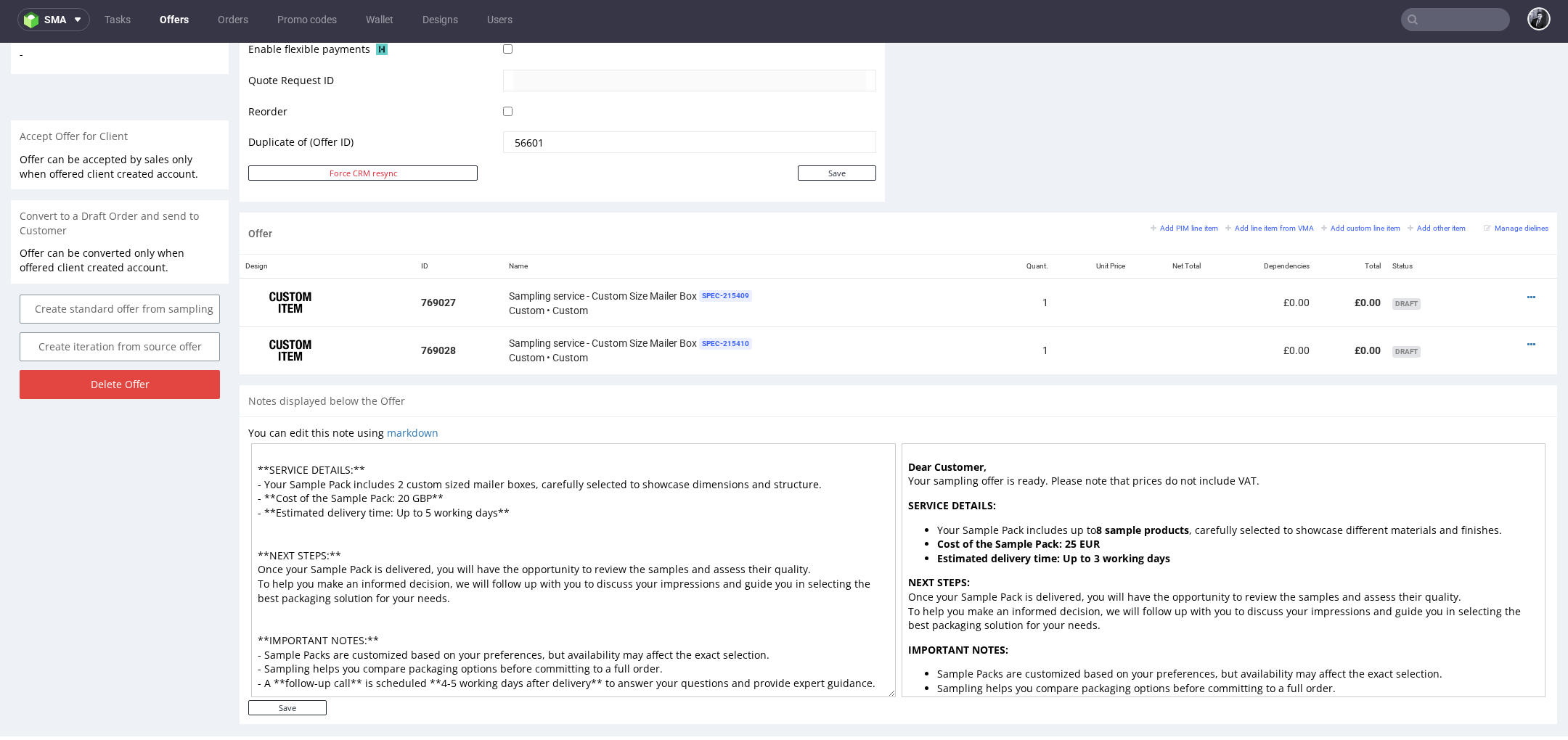
drag, startPoint x: 767, startPoint y: 634, endPoint x: 539, endPoint y: 640, distance: 228.1
click at [539, 640] on textarea "**Dear Paulr,** Your sampling offer is ready. Please note that prices do not in…" at bounding box center [573, 570] width 645 height 254
click at [638, 652] on textarea "**Dear Paulr,** Your sampling offer is ready. Please note that prices do not in…" at bounding box center [573, 570] width 645 height 254
click at [538, 663] on textarea "**Dear Paulr,** Your sampling offer is ready. Please note that prices do not in…" at bounding box center [573, 570] width 645 height 254
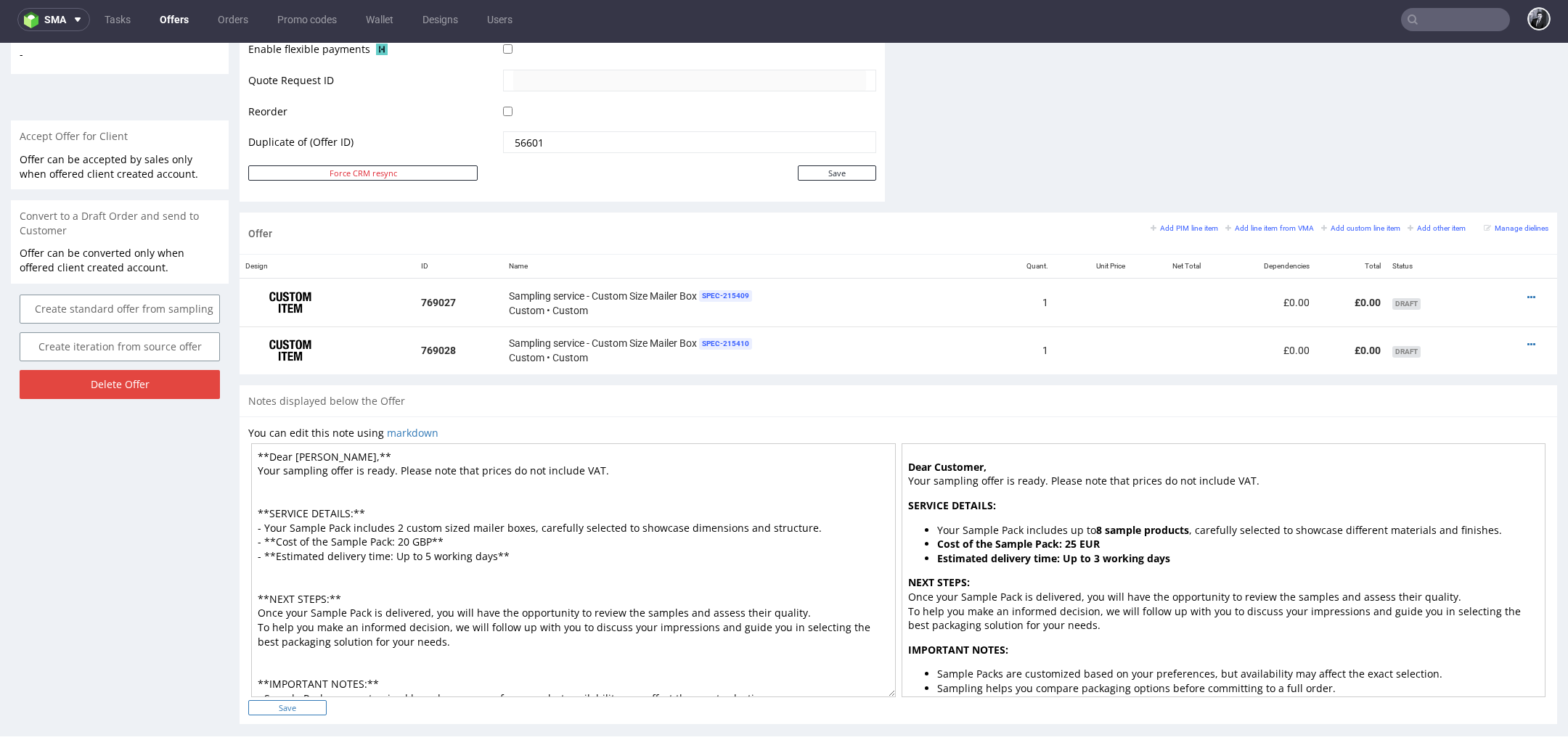
type textarea "**Dear Paulr,** Your sampling offer is ready. Please note that prices do not in…"
click at [299, 706] on input "Save" at bounding box center [288, 708] width 79 height 16
type input "In progress..."
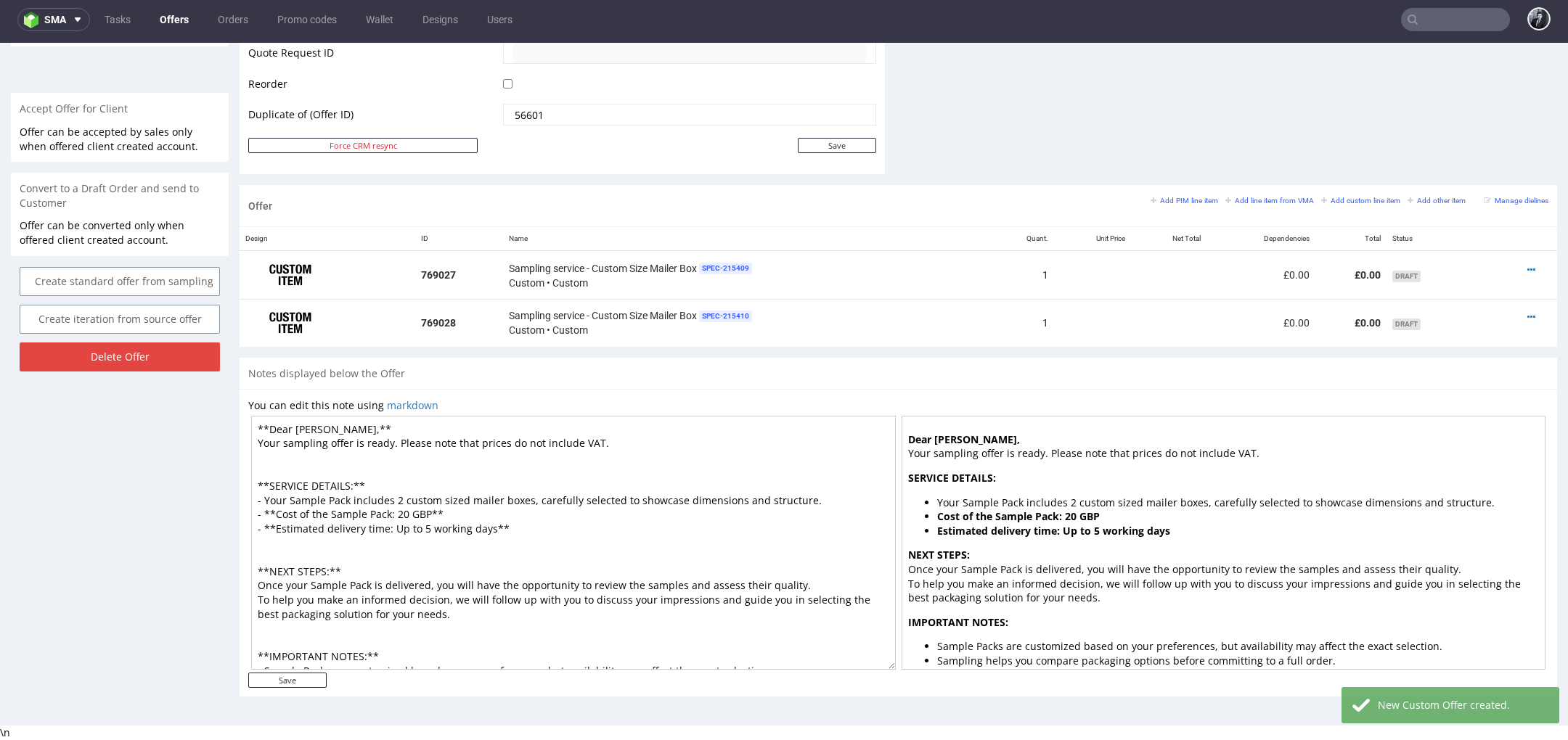
click at [314, 432] on textarea "**Dear Paulr,** Your sampling offer is ready. Please note that prices do not in…" at bounding box center [573, 543] width 645 height 254
type textarea "**Dear Paul,** Your sampling offer is ready. Please note that prices do not inc…"
click at [307, 682] on input "Save" at bounding box center [288, 681] width 79 height 16
type input "In progress..."
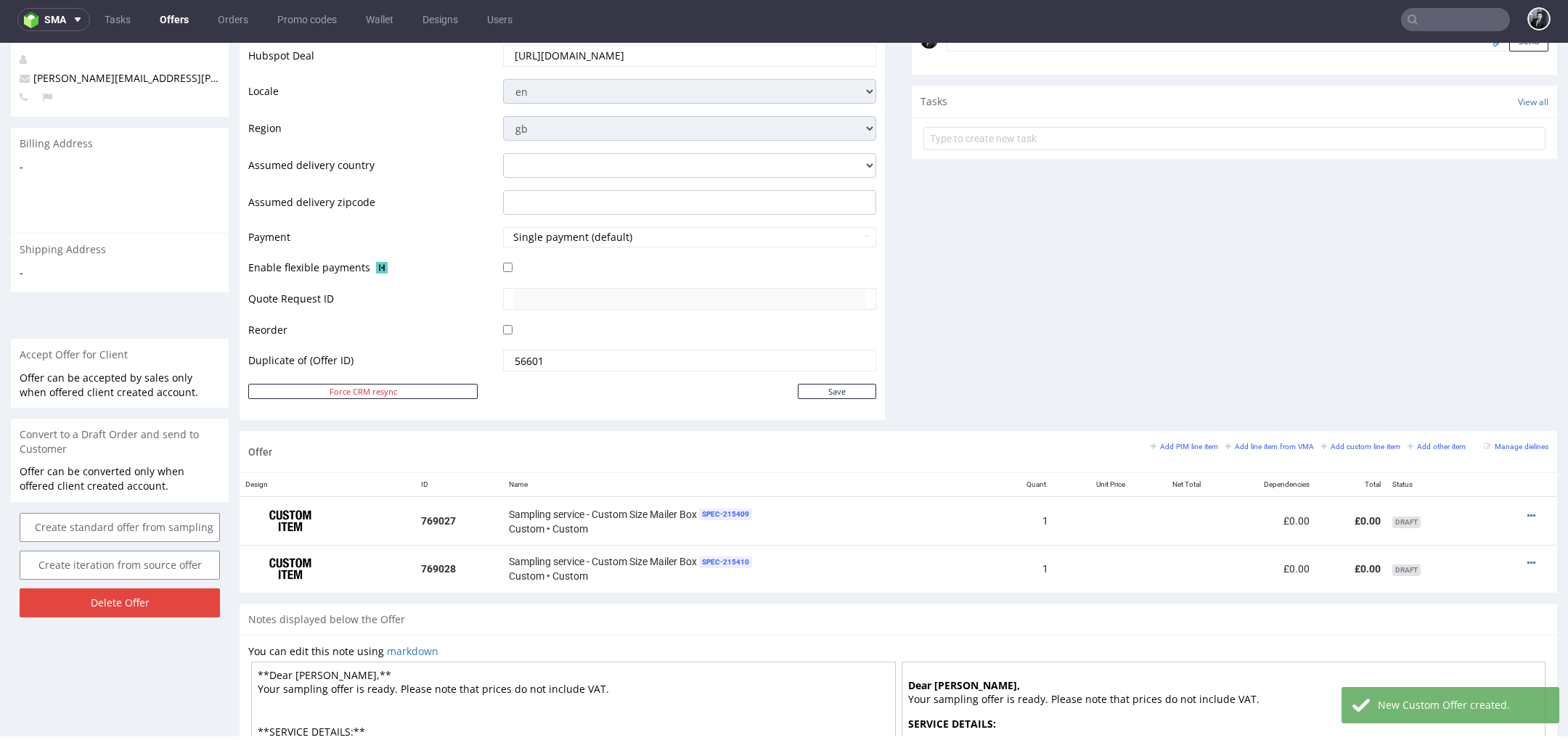
scroll to position [751, 0]
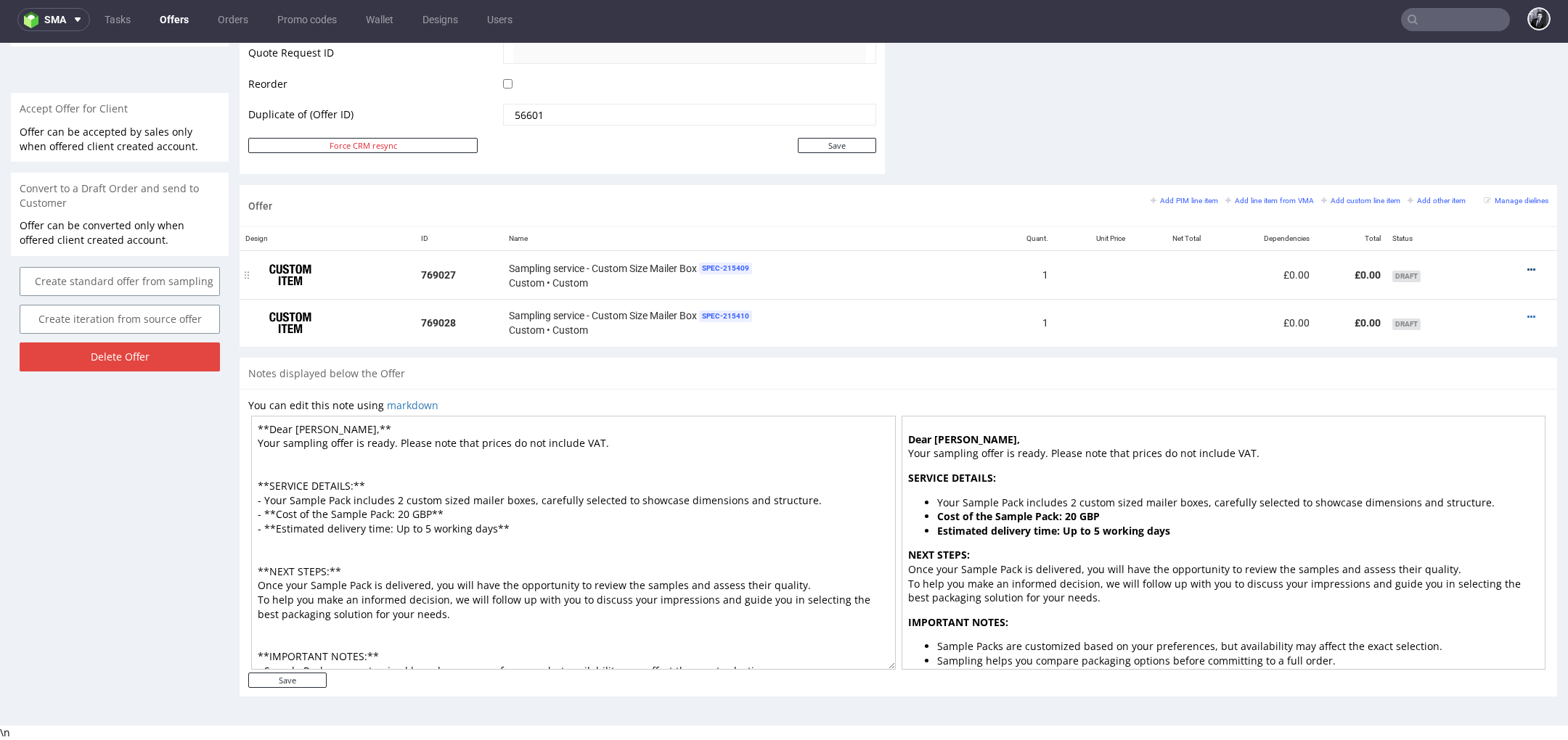
click at [1527, 266] on icon at bounding box center [1531, 270] width 8 height 10
click at [1459, 111] on span "Edit item specification" at bounding box center [1465, 107] width 117 height 15
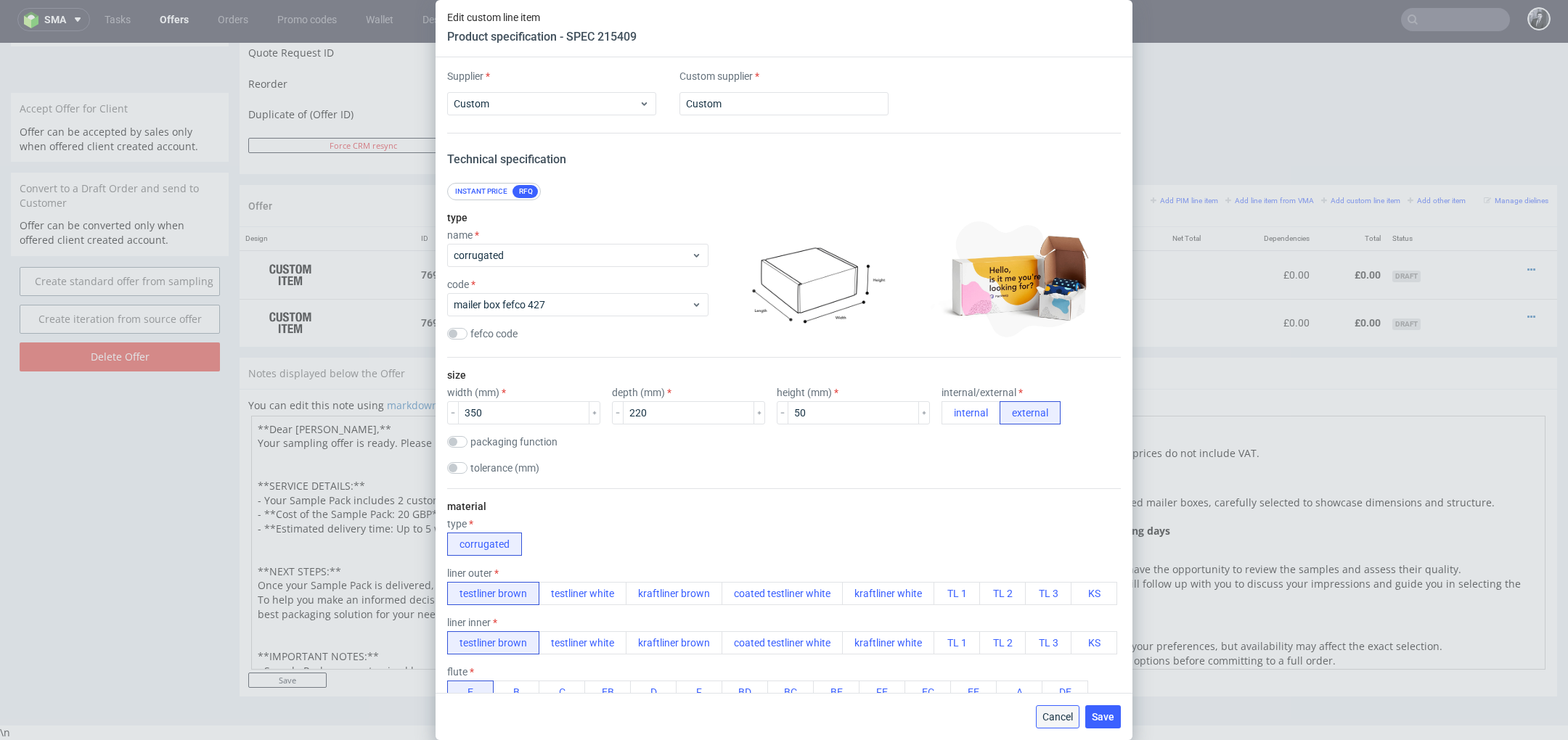
click at [1059, 724] on button "Cancel" at bounding box center [1058, 717] width 44 height 23
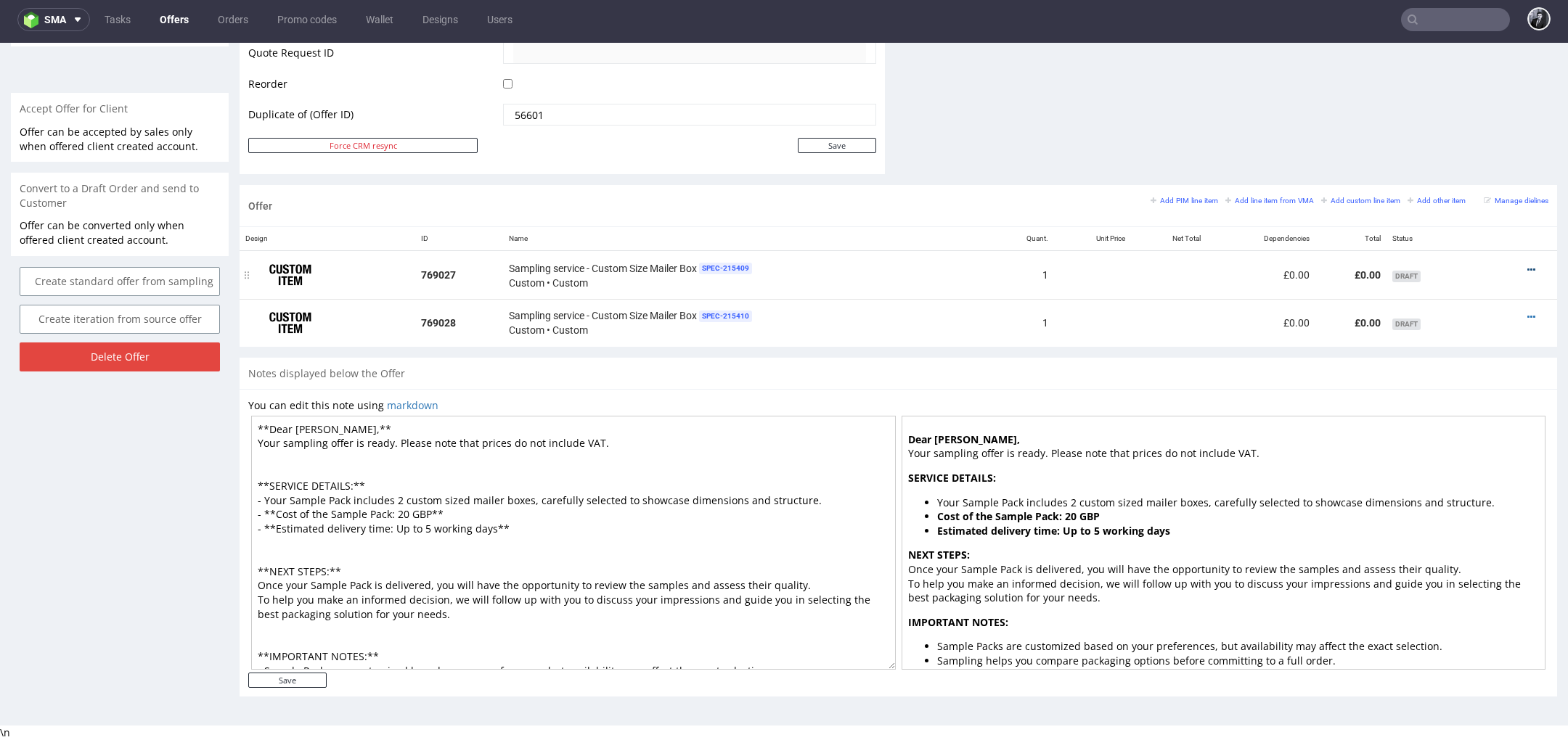
click at [1527, 265] on icon at bounding box center [1531, 270] width 8 height 10
click at [1482, 136] on span "Add sampling cost" at bounding box center [1465, 133] width 117 height 15
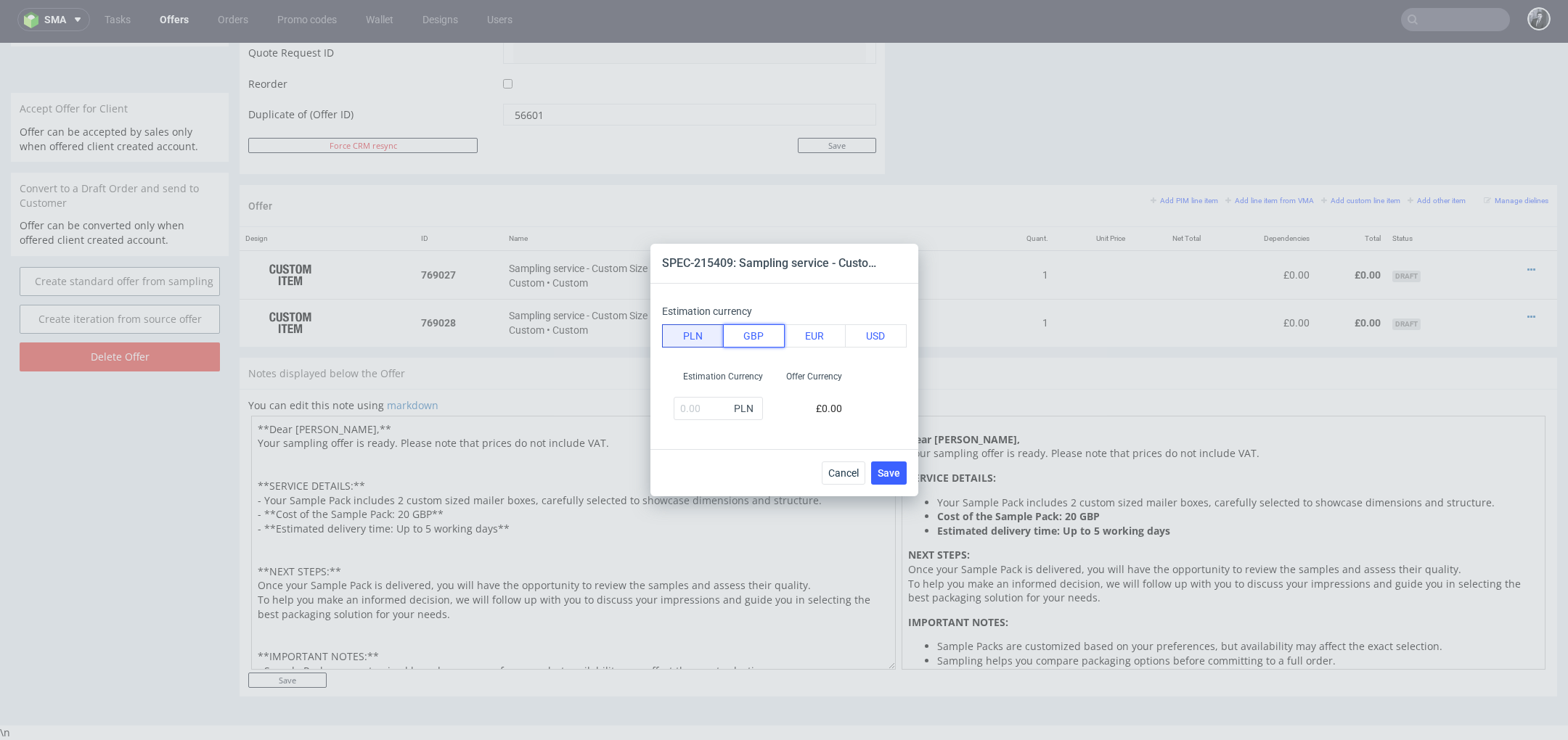
click at [752, 344] on button "GBP" at bounding box center [754, 336] width 62 height 23
click at [705, 414] on input "text" at bounding box center [719, 409] width 90 height 23
type input "10"
click at [887, 461] on button "Save" at bounding box center [889, 473] width 36 height 23
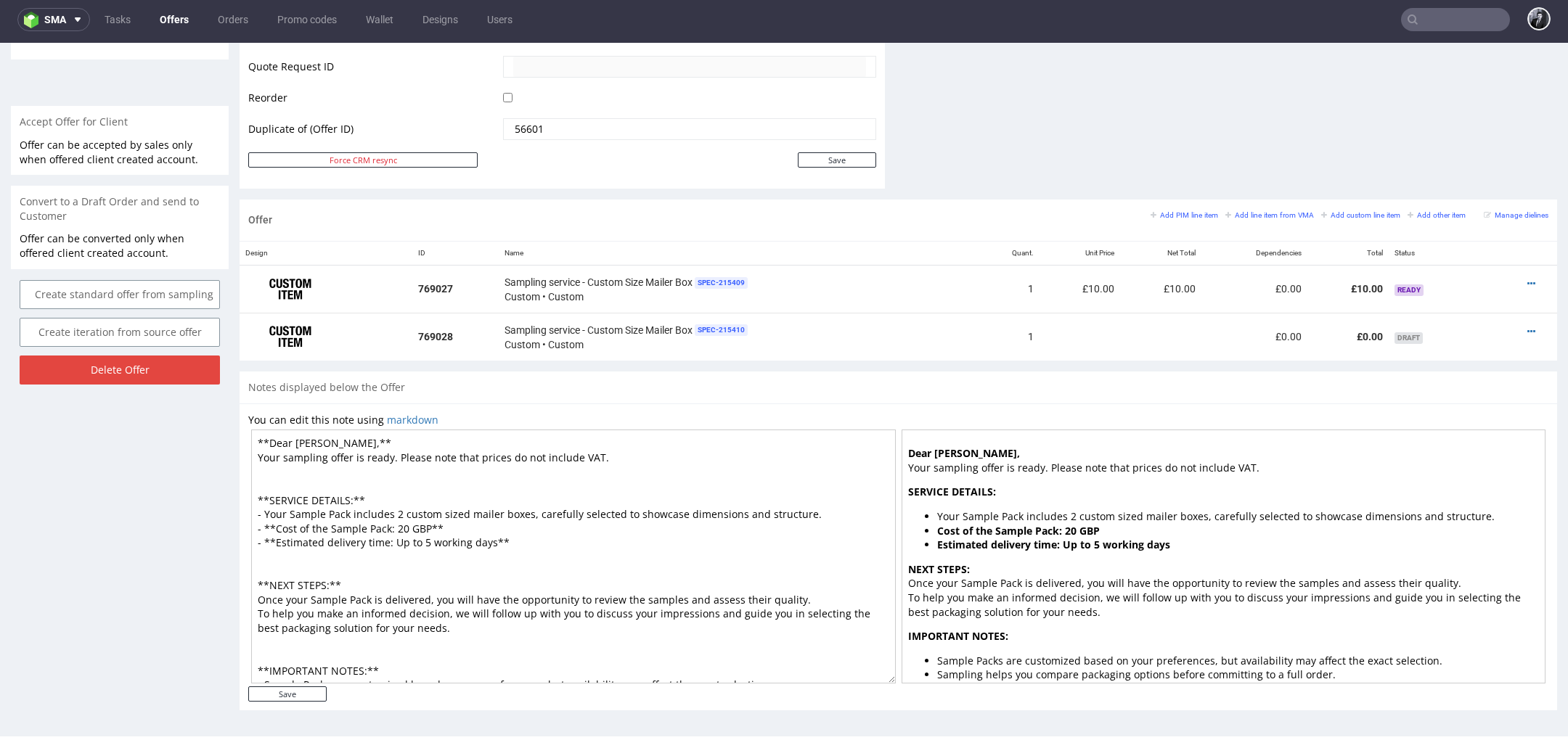
scroll to position [687, 0]
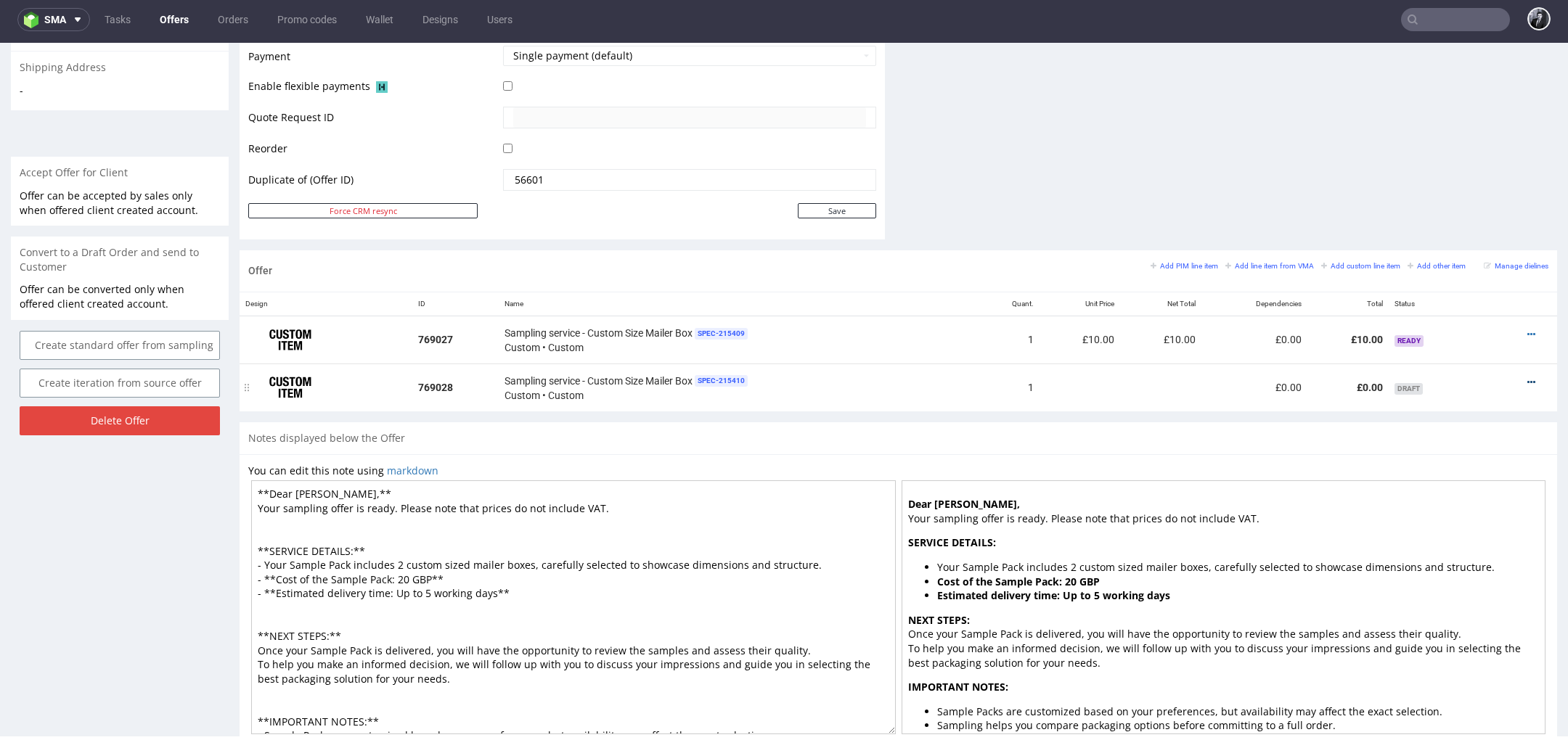
click at [1527, 379] on icon at bounding box center [1531, 382] width 8 height 10
click at [1461, 249] on span "Add sampling cost" at bounding box center [1465, 246] width 117 height 15
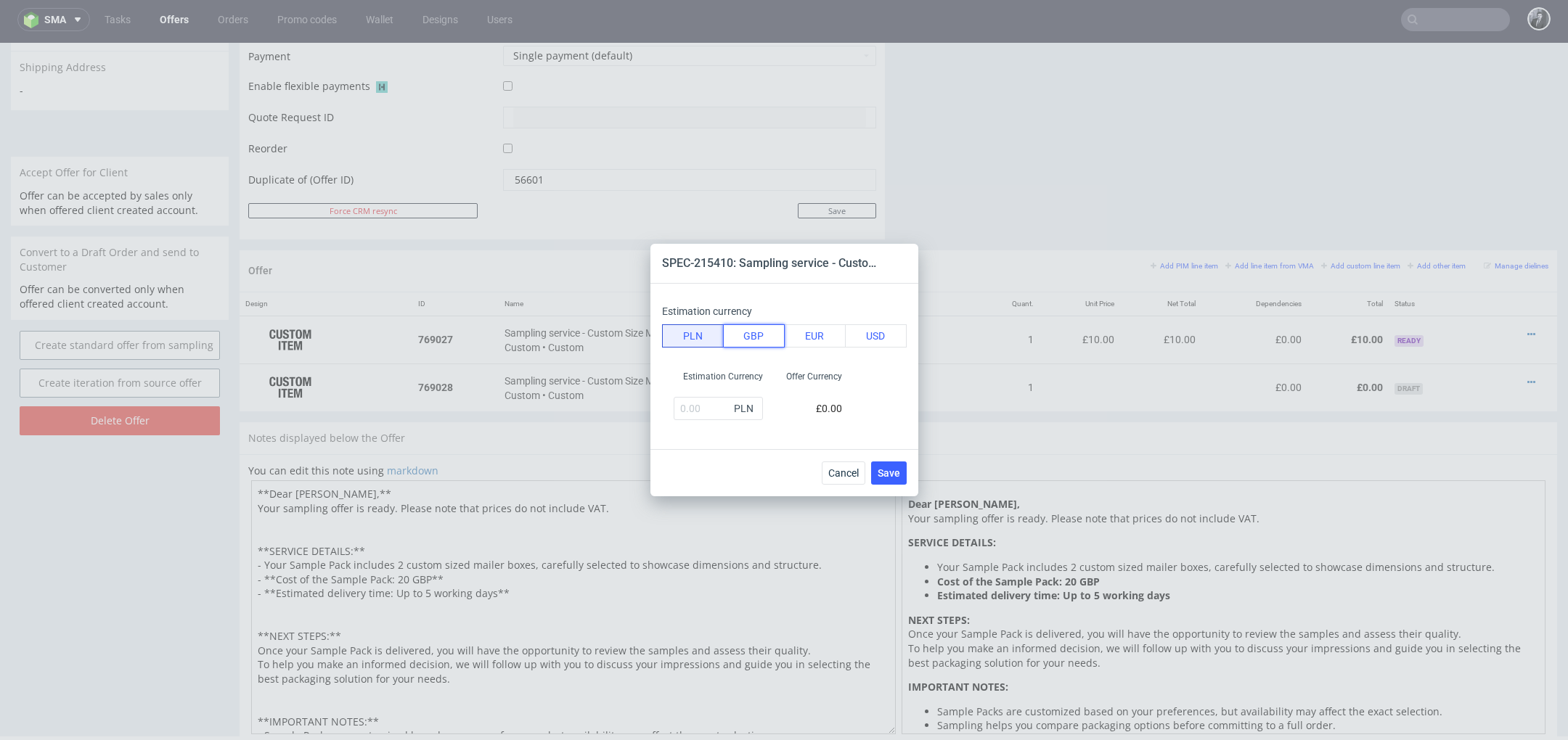
click at [768, 343] on button "GBP" at bounding box center [754, 336] width 62 height 23
click at [704, 398] on input "text" at bounding box center [719, 409] width 90 height 23
type input "10"
click at [881, 419] on div "Estimation Currency 10 GBP Offer Currency £10.00" at bounding box center [785, 396] width 245 height 61
click at [894, 465] on button "Save" at bounding box center [889, 473] width 36 height 23
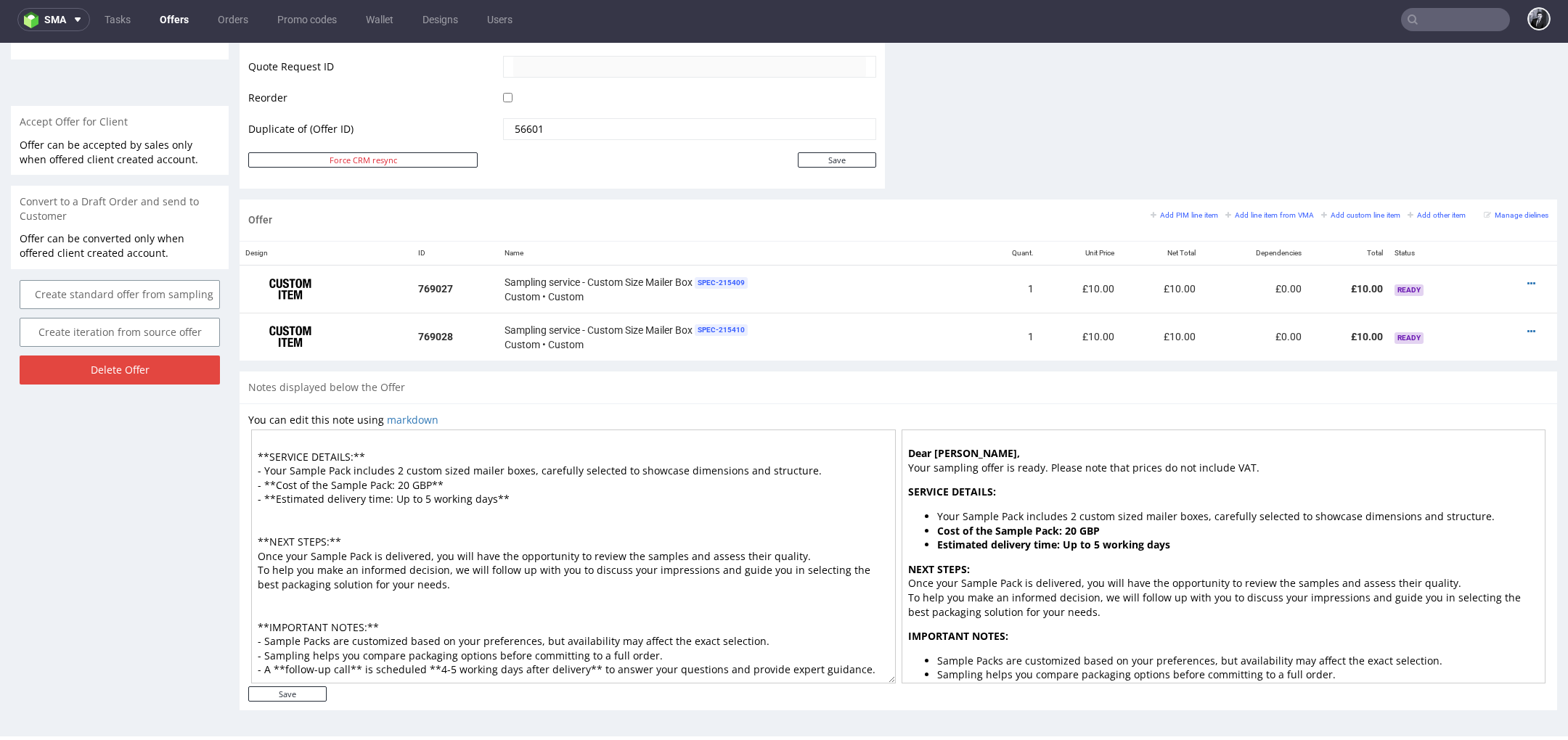
scroll to position [28, 0]
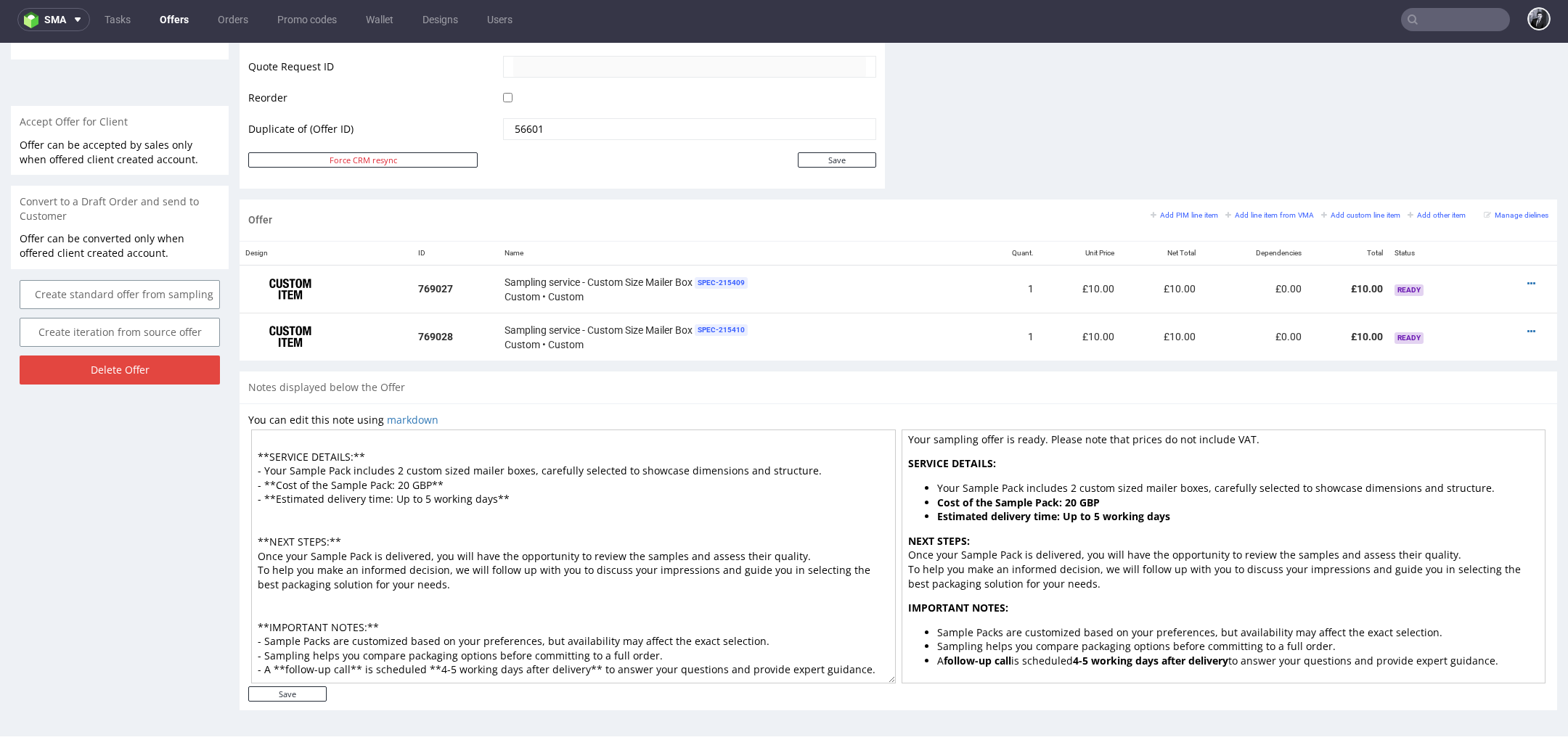
click at [397, 615] on textarea "**Dear Paul,** Your sampling offer is ready. Please note that prices do not inc…" at bounding box center [573, 556] width 645 height 254
click at [412, 522] on textarea "**Dear Paul,** Your sampling offer is ready. Please note that prices do not inc…" at bounding box center [573, 556] width 645 height 254
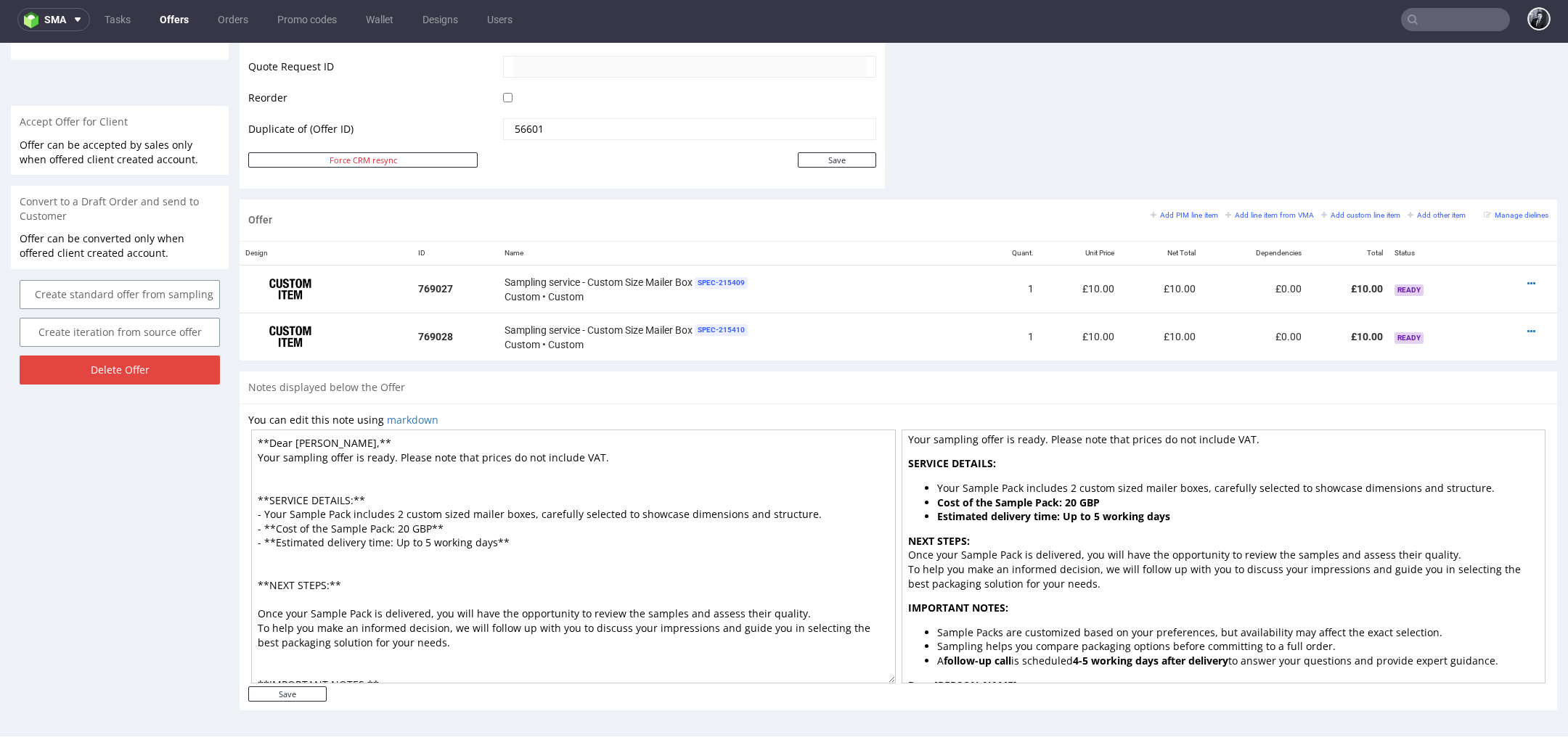
scroll to position [71, 0]
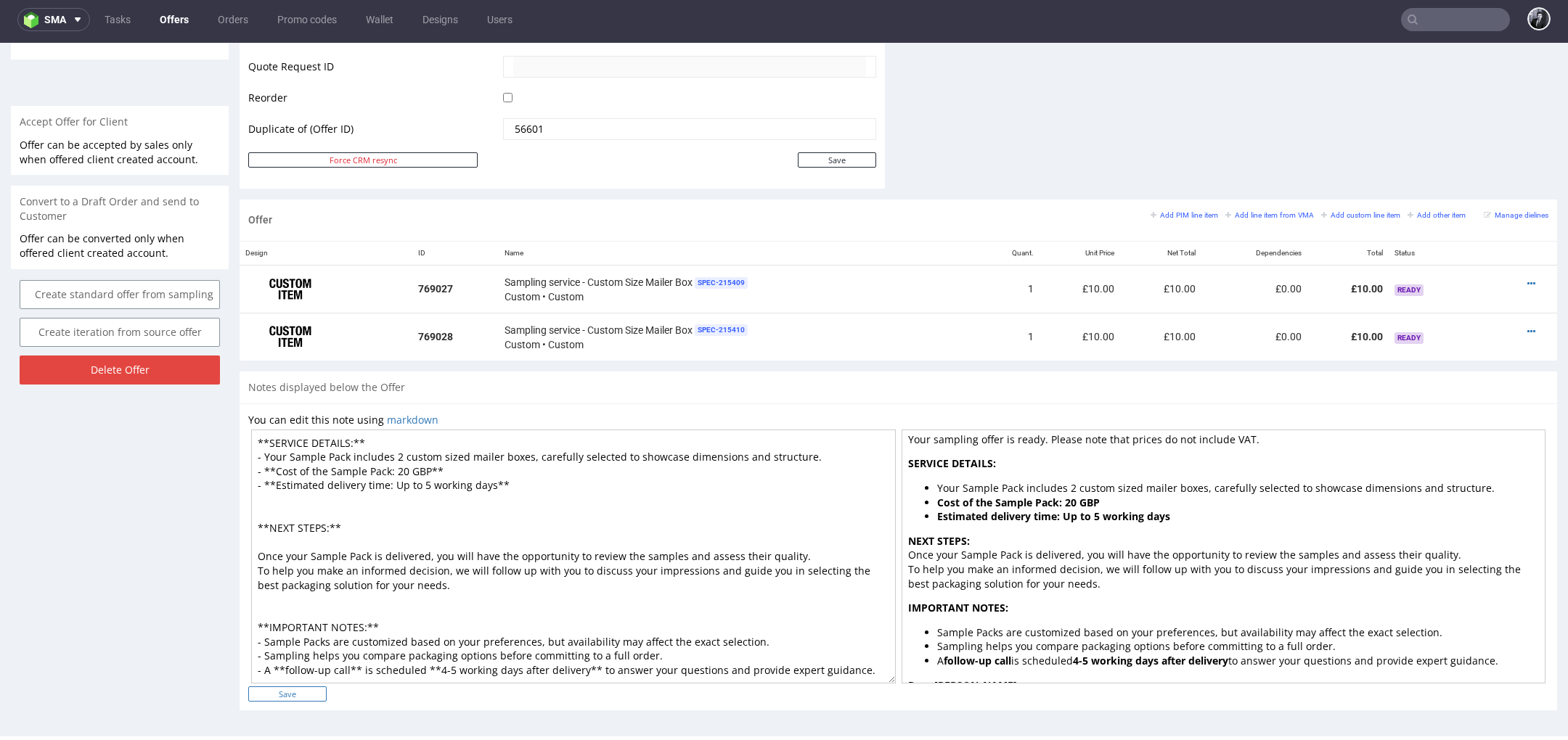
type textarea "**Dear Paul,** Your sampling offer is ready. Please note that prices do not inc…"
click at [295, 697] on input "Save" at bounding box center [288, 694] width 79 height 16
type input "In progress..."
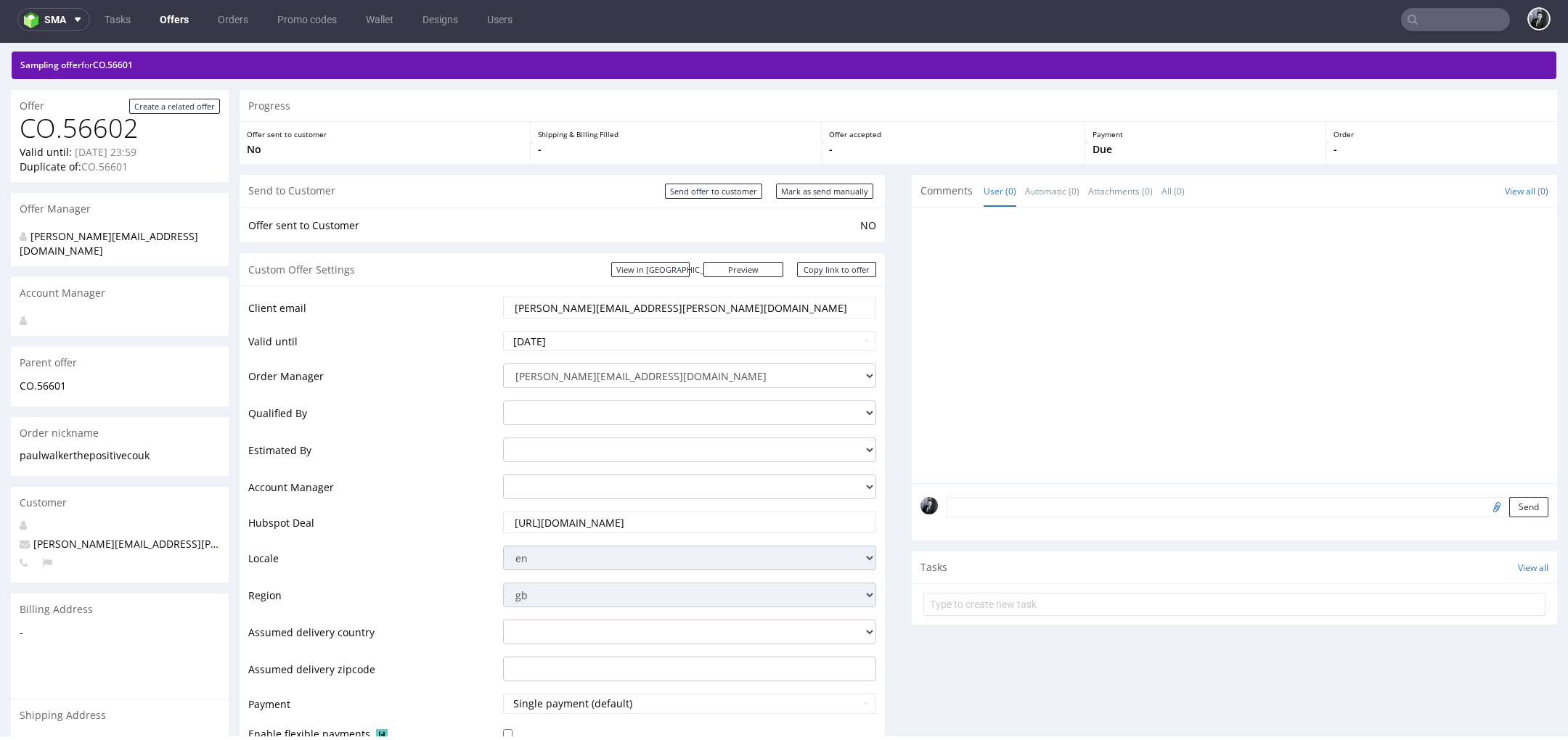
scroll to position [0, 0]
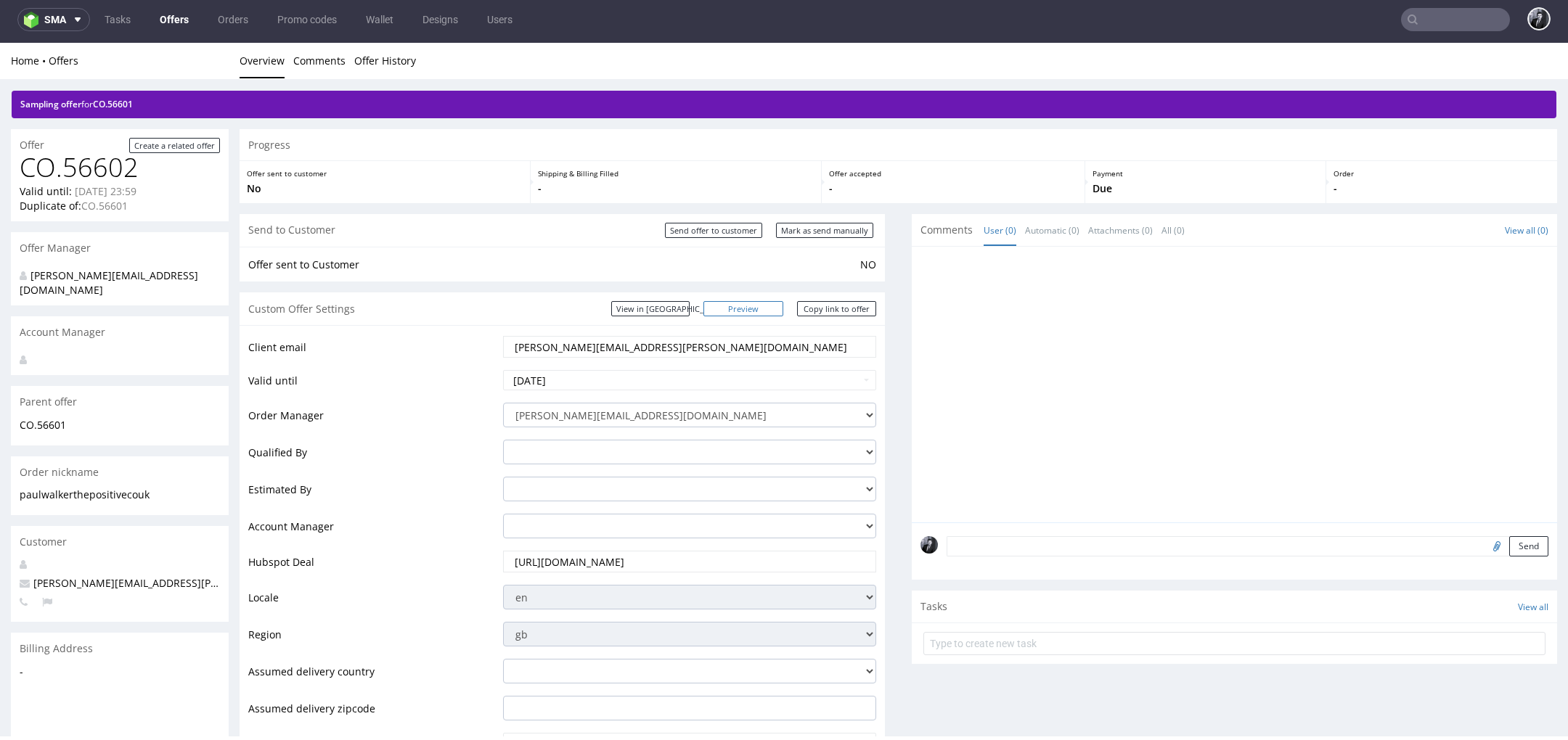
click at [760, 315] on link "Preview" at bounding box center [743, 309] width 79 height 16
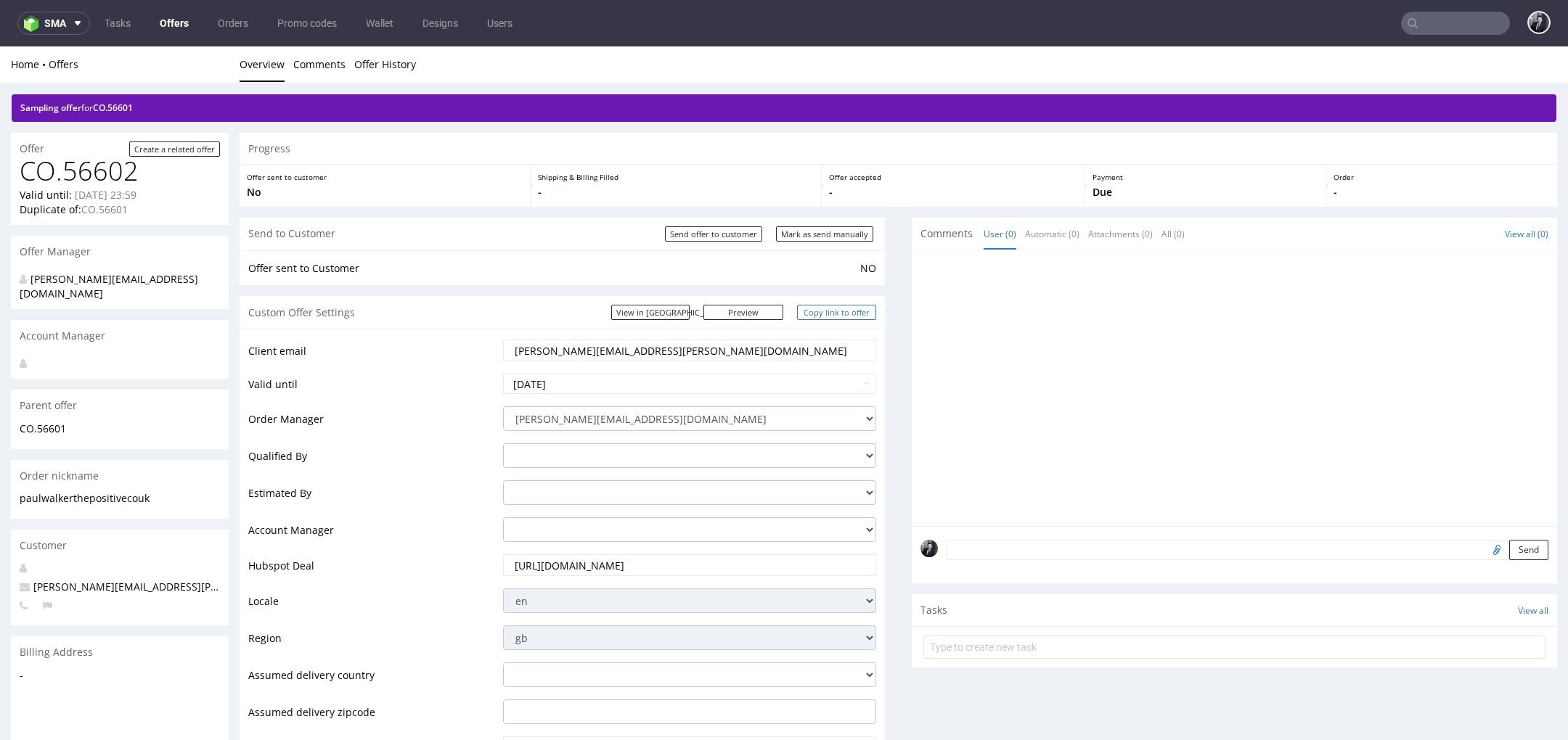
click at [830, 316] on link "Copy link to offer" at bounding box center [837, 312] width 79 height 16
click at [725, 240] on input "Send offer to customer" at bounding box center [713, 234] width 97 height 16
type input "In progress..."
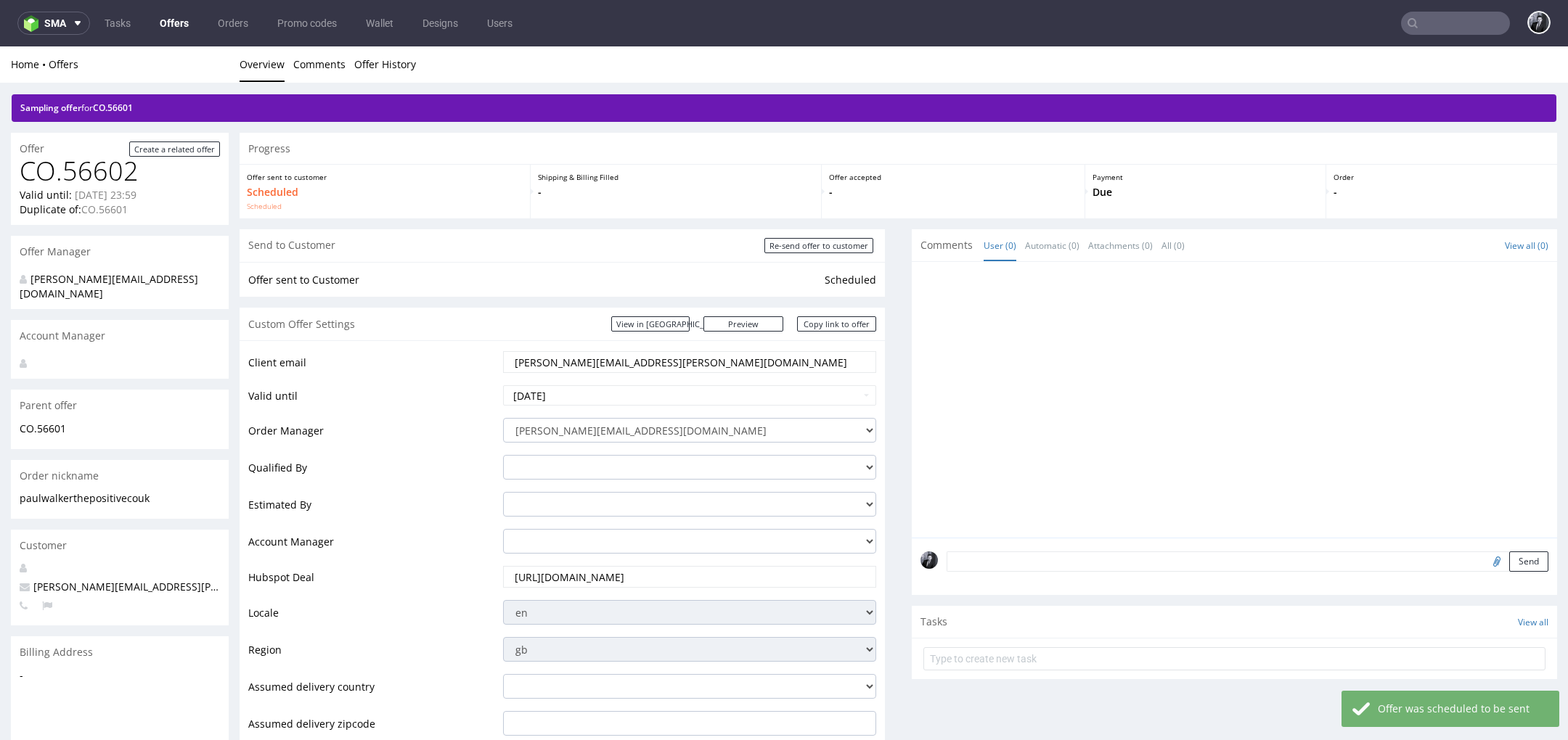
click at [176, 17] on link "Offers" at bounding box center [175, 23] width 47 height 23
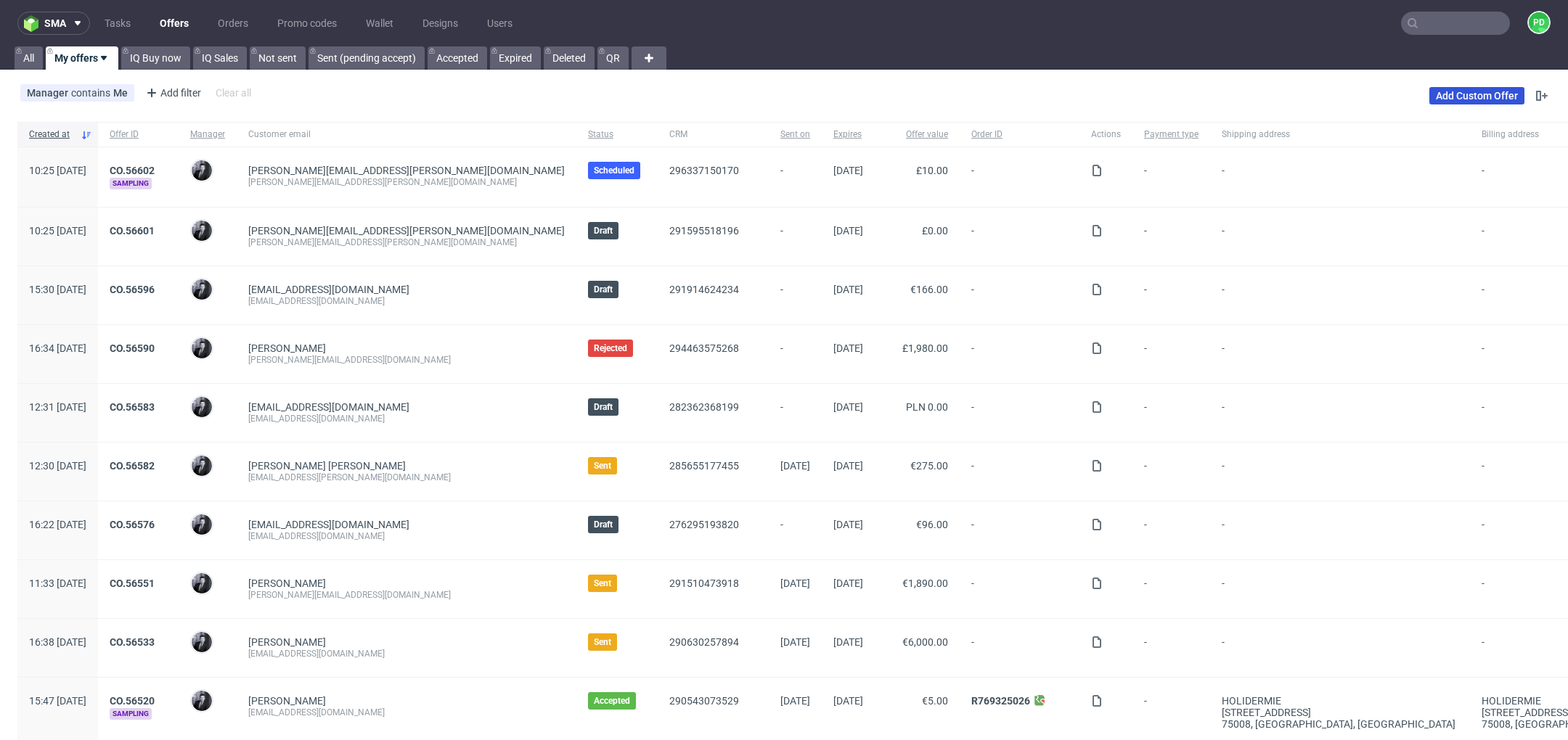
click at [1458, 92] on link "Add Custom Offer" at bounding box center [1477, 96] width 95 height 17
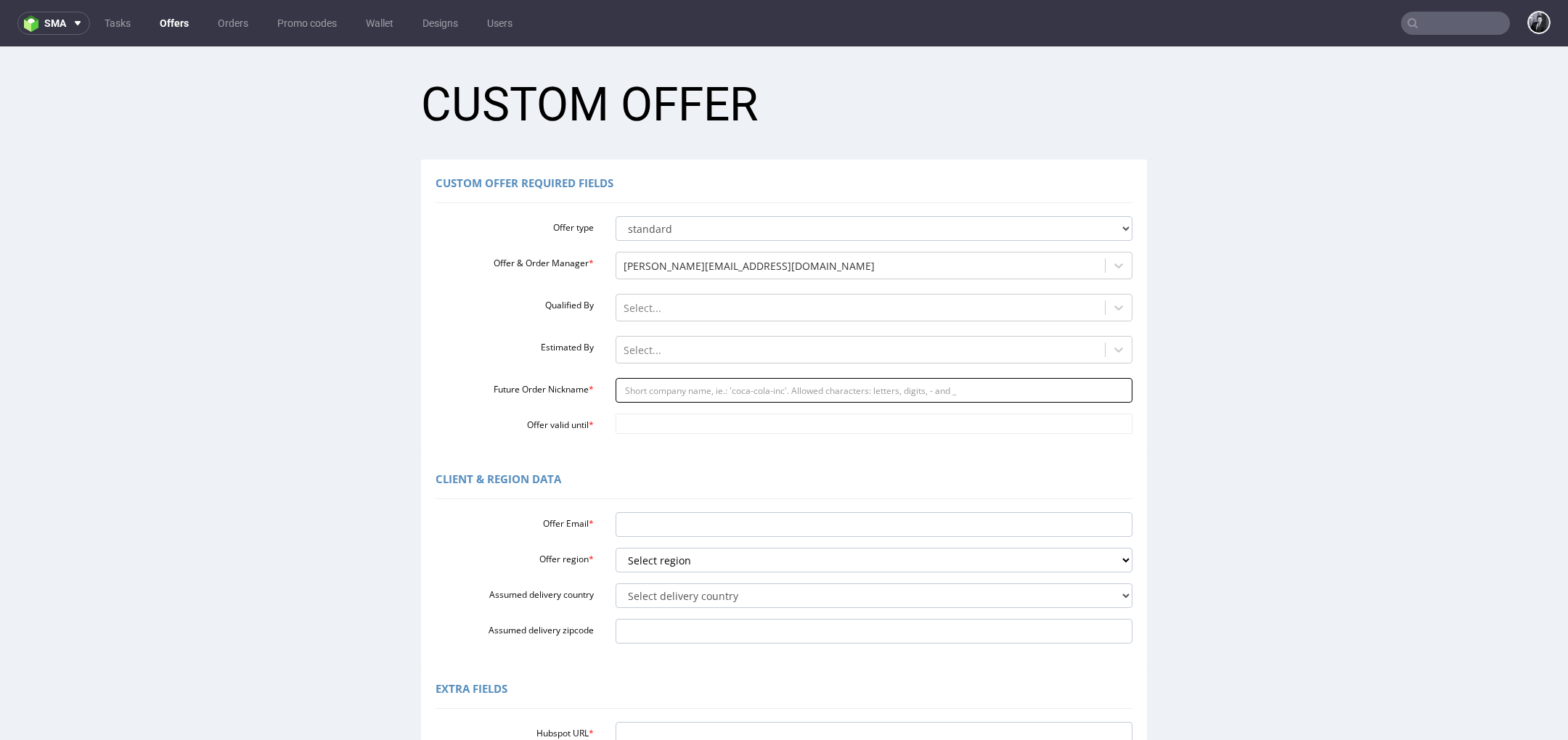
click at [740, 393] on input "Future Order Nickname *" at bounding box center [874, 390] width 517 height 25
click at [474, 382] on label "Future Order Nickname *" at bounding box center [514, 387] width 180 height 17
click at [616, 382] on input "Future Order Nickname *" at bounding box center [874, 390] width 517 height 25
click at [707, 397] on input "Future Order Nickname *" at bounding box center [874, 390] width 517 height 25
paste input "elledaubneygmailcom"
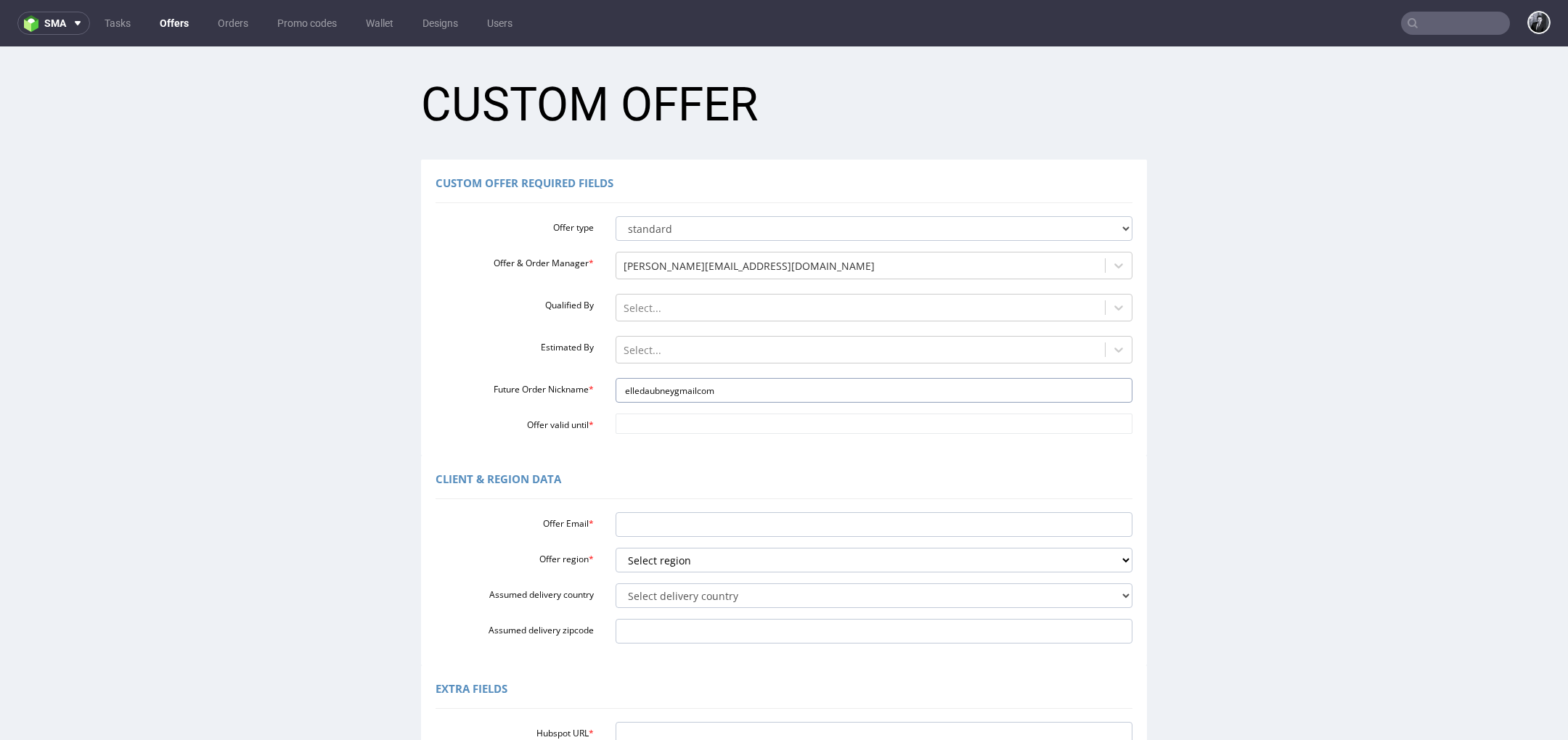
drag, startPoint x: 737, startPoint y: 389, endPoint x: 546, endPoint y: 396, distance: 191.1
click at [546, 396] on div "Future Order Nickname * elledaubneygmailcom" at bounding box center [784, 390] width 719 height 25
type input "elledaubneygmailcom"
click at [682, 526] on input "Offer Email *" at bounding box center [874, 525] width 517 height 25
paste input "[EMAIL_ADDRESS][DOMAIN_NAME]"
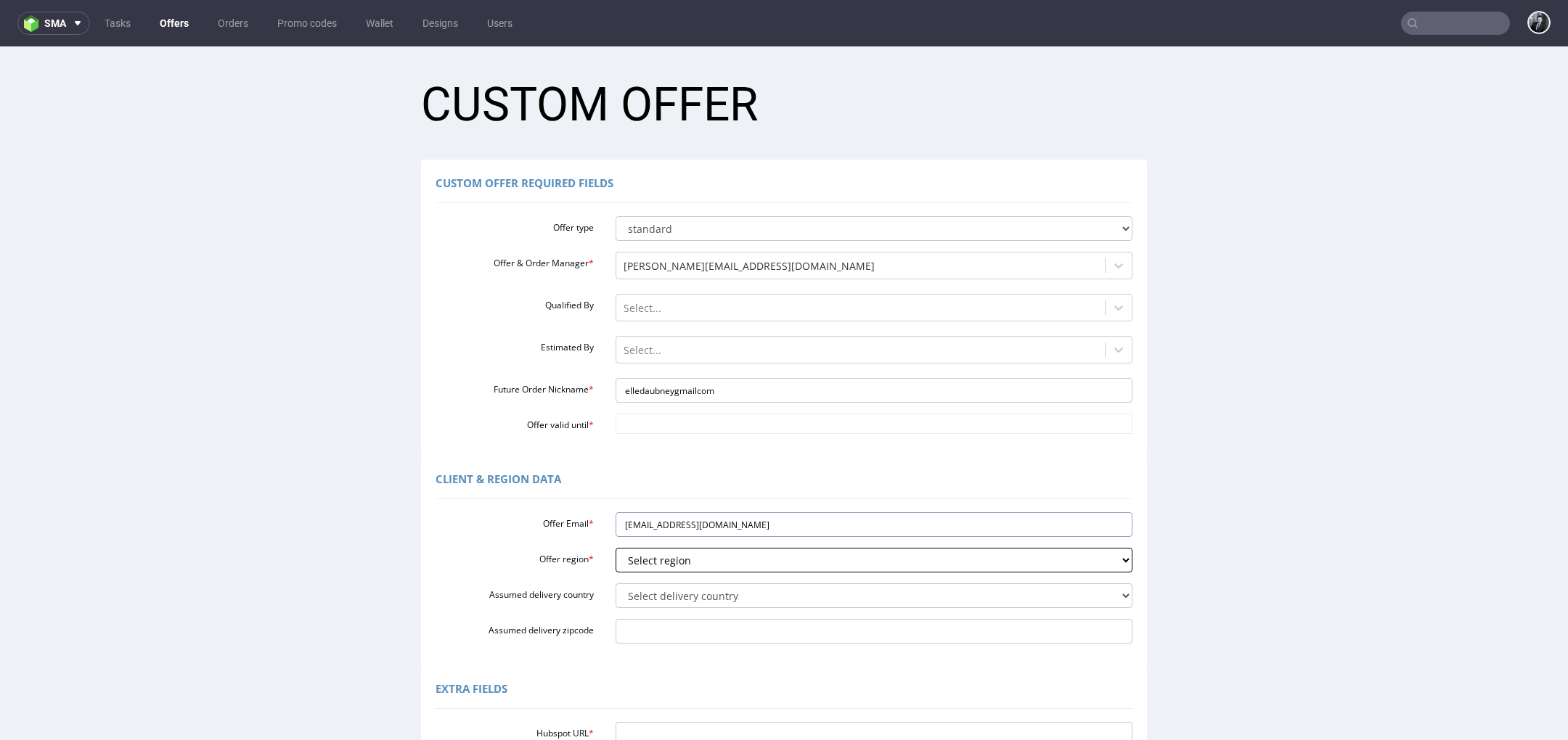
type input "[EMAIL_ADDRESS][DOMAIN_NAME]"
click at [672, 562] on select "Select region eu gb de pl fr it es" at bounding box center [874, 560] width 517 height 25
select select "gb"
click at [616, 548] on select "Select region eu gb de pl fr it es" at bounding box center [874, 560] width 517 height 25
click at [714, 592] on select "Select delivery country Andorra Afghanistan Anguilla Albania Armenia Antarctica…" at bounding box center [874, 596] width 517 height 25
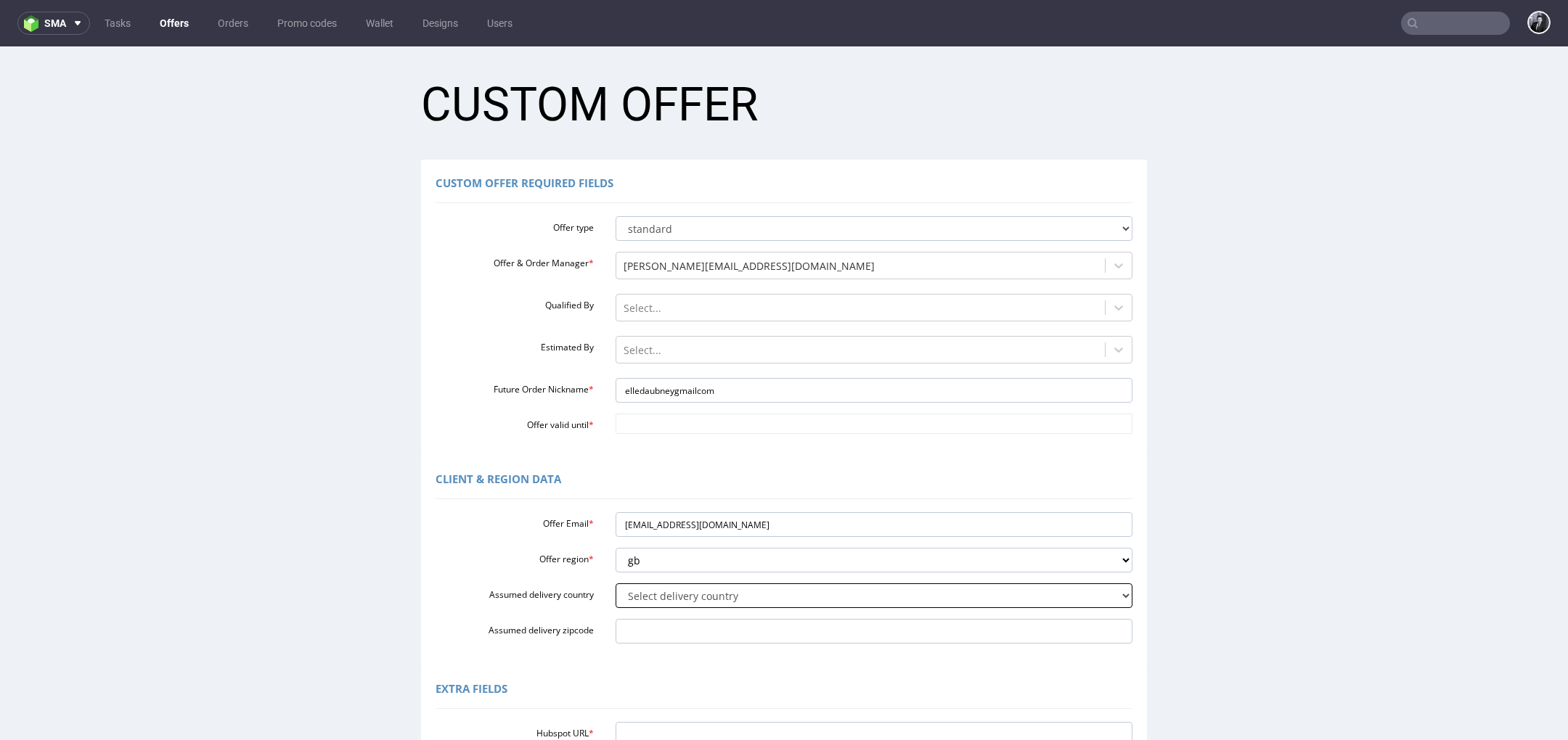
select select "77"
click at [616, 583] on select "Select delivery country Andorra Afghanistan Anguilla Albania Armenia Antarctica…" at bounding box center [874, 596] width 517 height 25
click at [504, 561] on label "Offer region *" at bounding box center [514, 557] width 180 height 17
click at [616, 561] on select "Select region eu gb de pl fr it es" at bounding box center [874, 560] width 517 height 25
click at [712, 427] on input "Offer valid until *" at bounding box center [874, 424] width 517 height 20
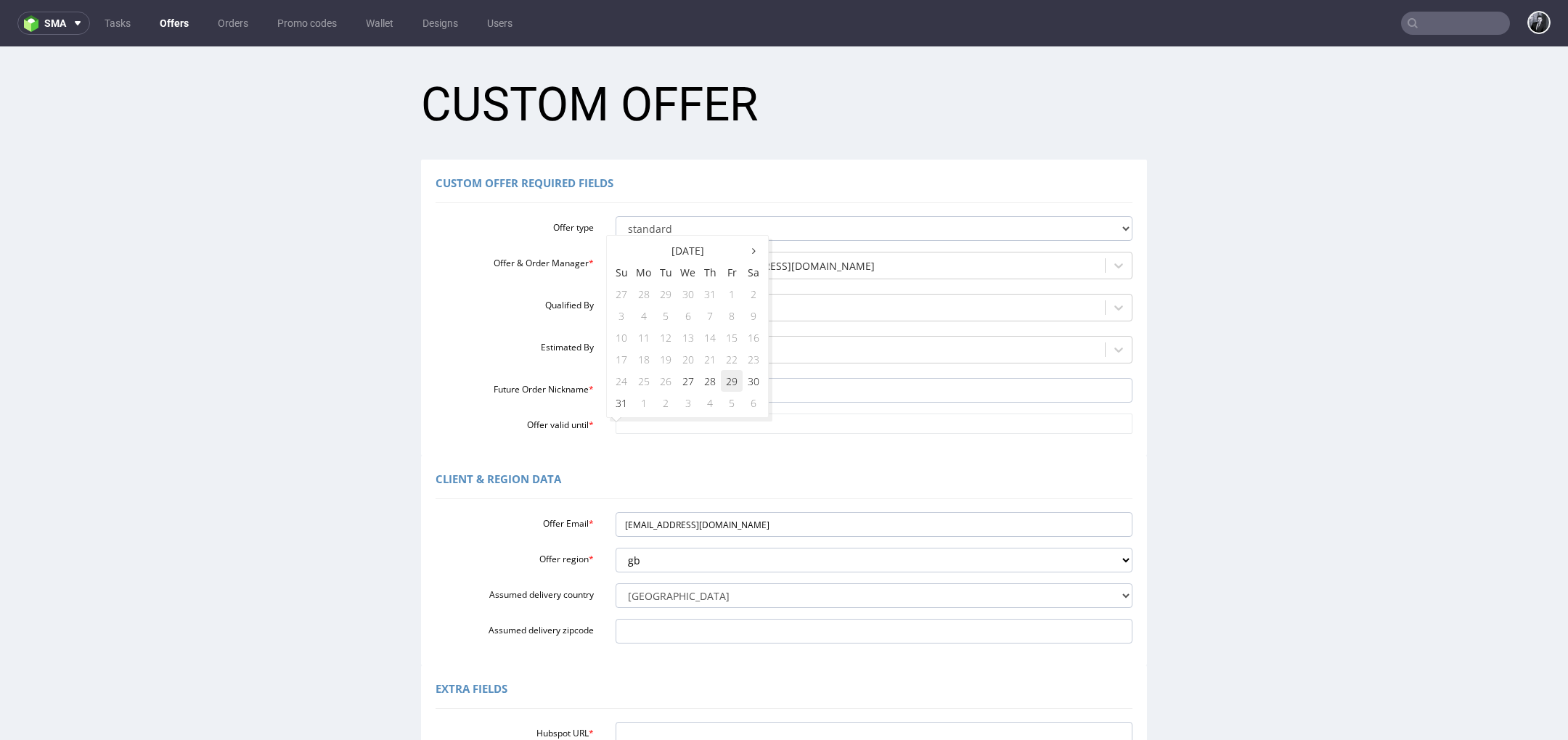
click at [734, 386] on td "29" at bounding box center [732, 381] width 22 height 22
click at [730, 419] on input "2025-08-29" at bounding box center [874, 424] width 517 height 20
click at [729, 407] on td "5" at bounding box center [732, 403] width 22 height 22
type input "2025-09-05"
click at [729, 474] on div "Client & Region data" at bounding box center [784, 481] width 697 height 35
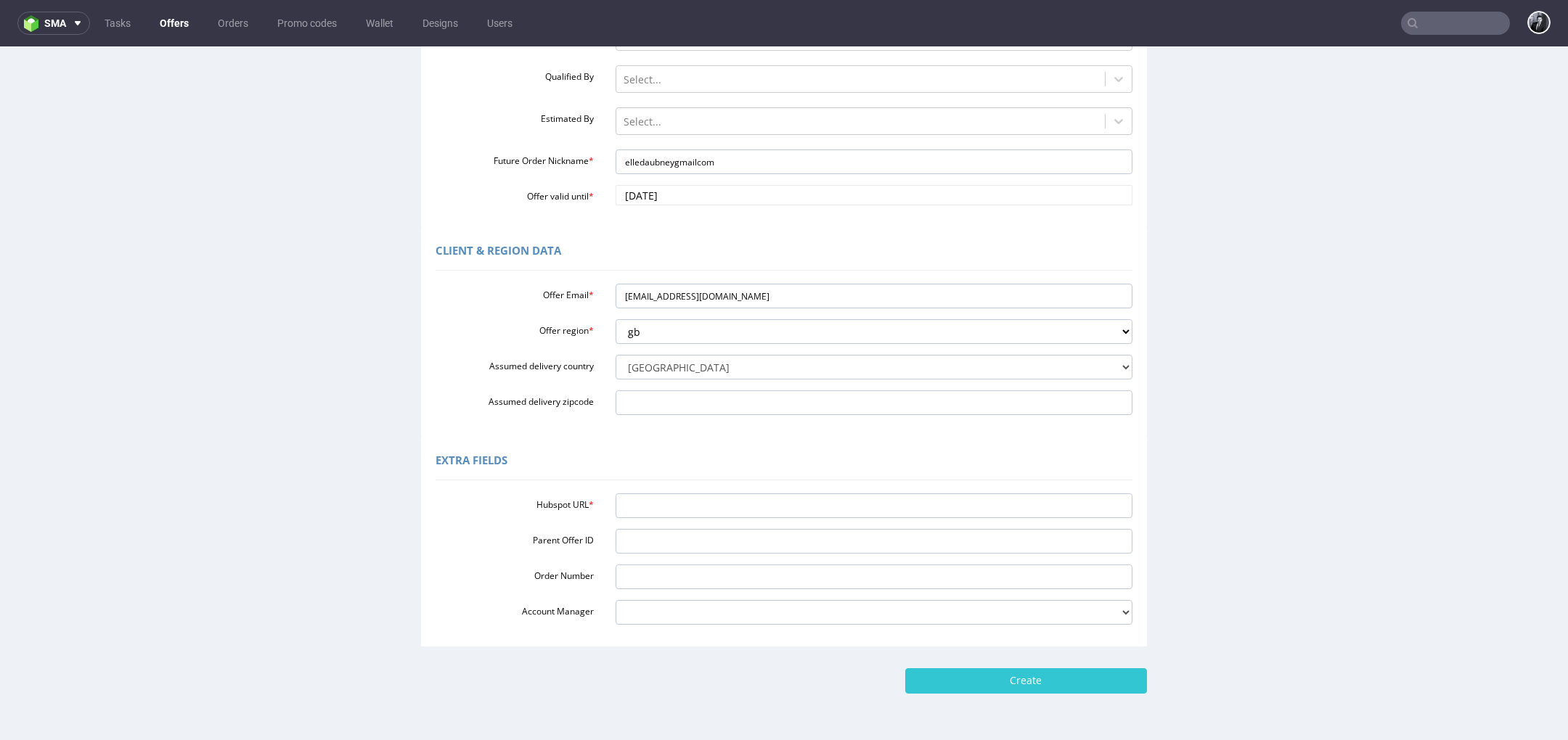
scroll to position [234, 0]
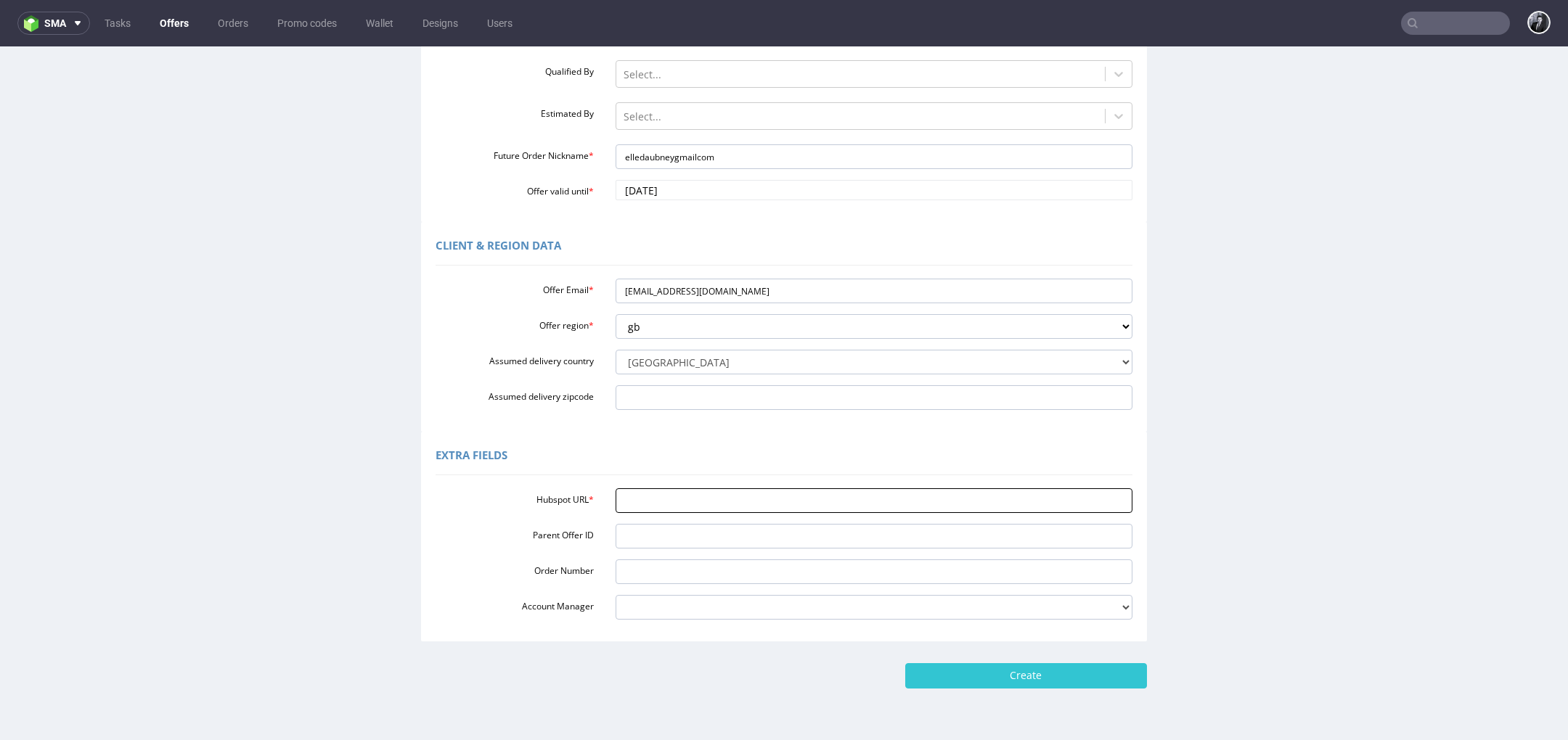
click at [651, 507] on input "Hubspot URL *" at bounding box center [874, 501] width 517 height 25
paste input "https://app-eu1.hubspot.com/contacts/25600958/record/0-3/291352420585"
type input "https://app-eu1.hubspot.com/contacts/25600958/record/0-3/291352420585"
click at [1004, 680] on input "Create" at bounding box center [1026, 675] width 242 height 25
type input "Please wait..."
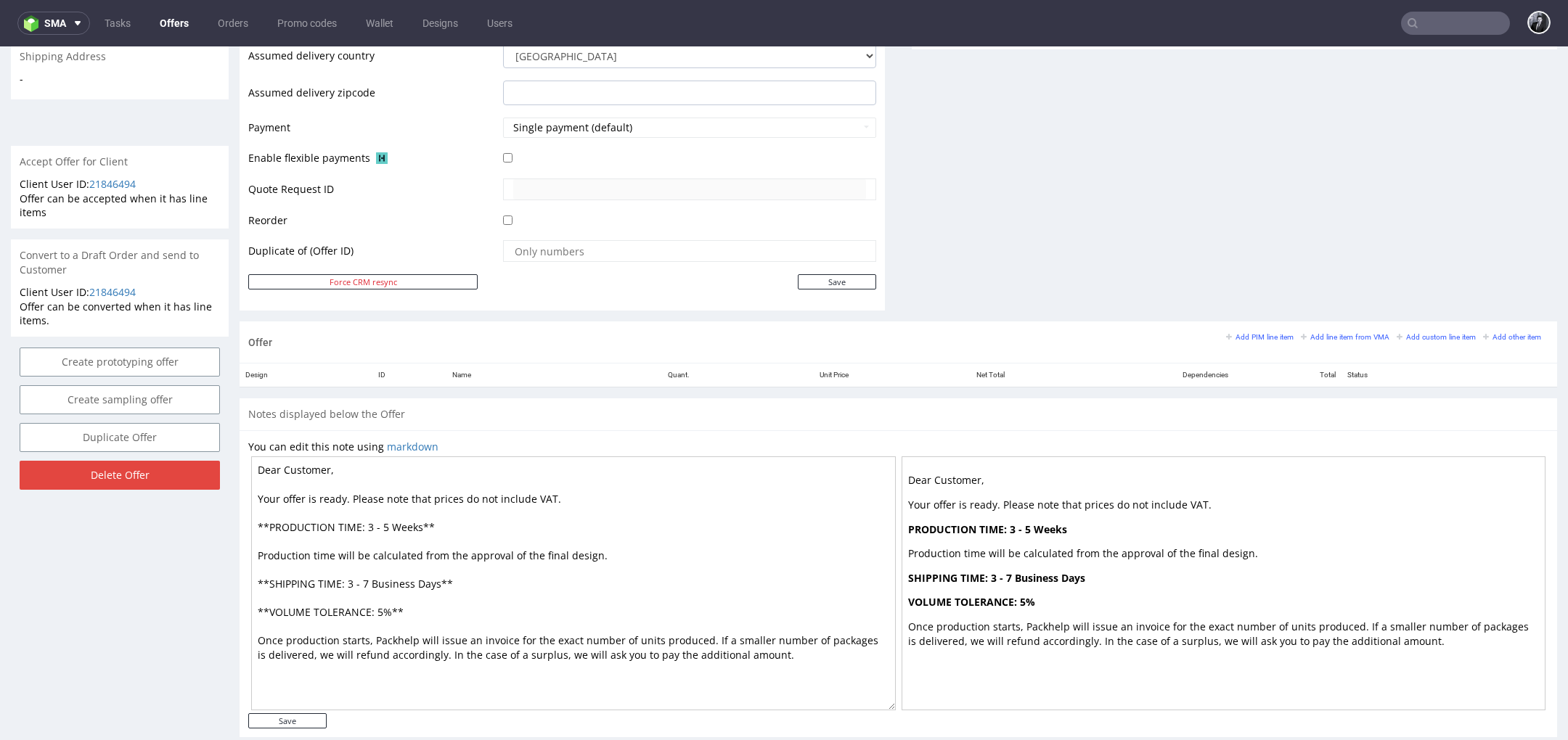
scroll to position [602, 0]
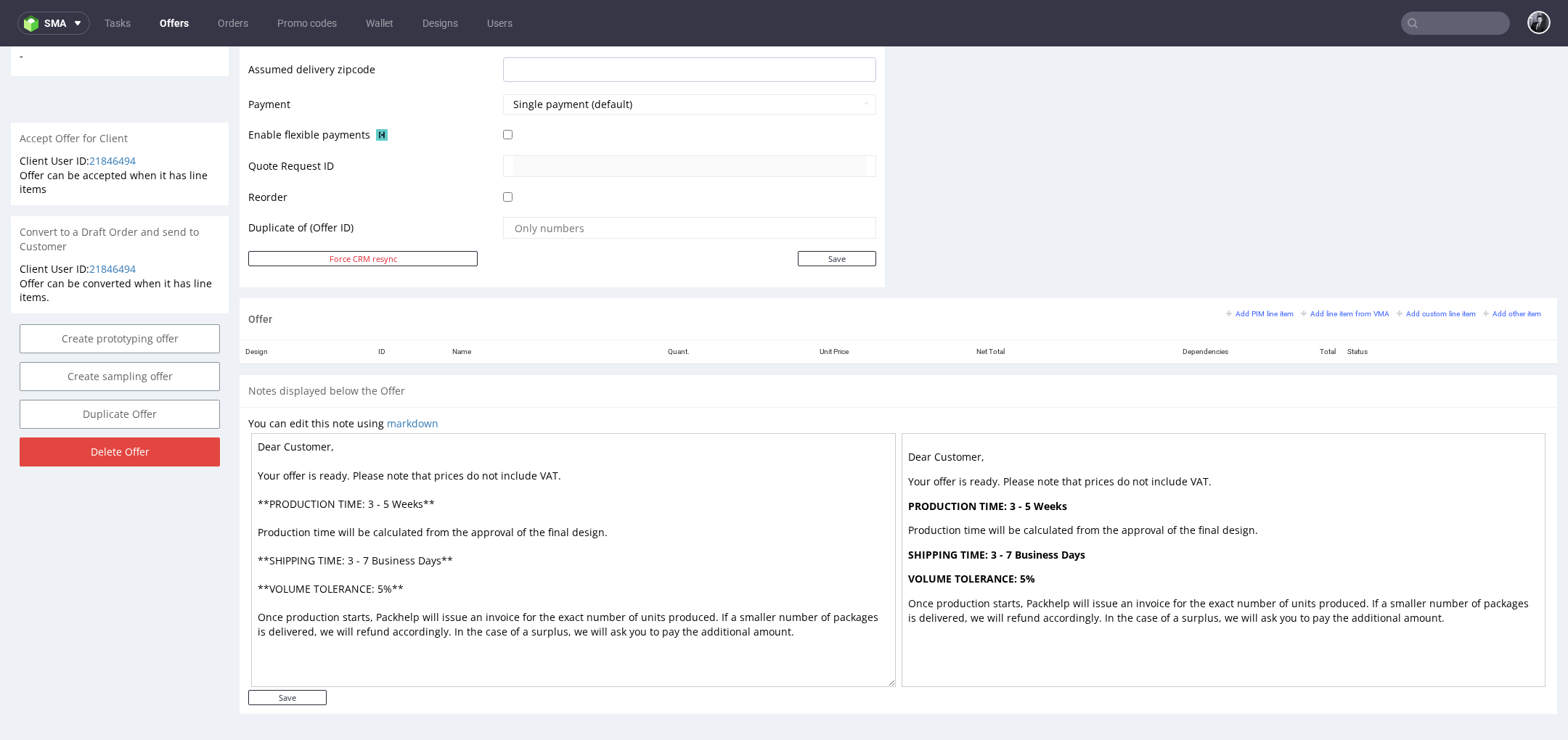
click at [324, 445] on textarea "Dear Customer, Your offer is ready. Please note that prices do not include VAT.…" at bounding box center [573, 560] width 645 height 254
drag, startPoint x: 327, startPoint y: 445, endPoint x: 284, endPoint y: 446, distance: 43.0
click at [284, 446] on textarea "Dear Customer, Your offer is ready. Please note that prices do not include VAT.…" at bounding box center [573, 560] width 645 height 254
type textarea "Dear Elle, Your offer is ready. Please note that prices do not include VAT. **P…"
click at [305, 699] on input "Save" at bounding box center [288, 698] width 79 height 16
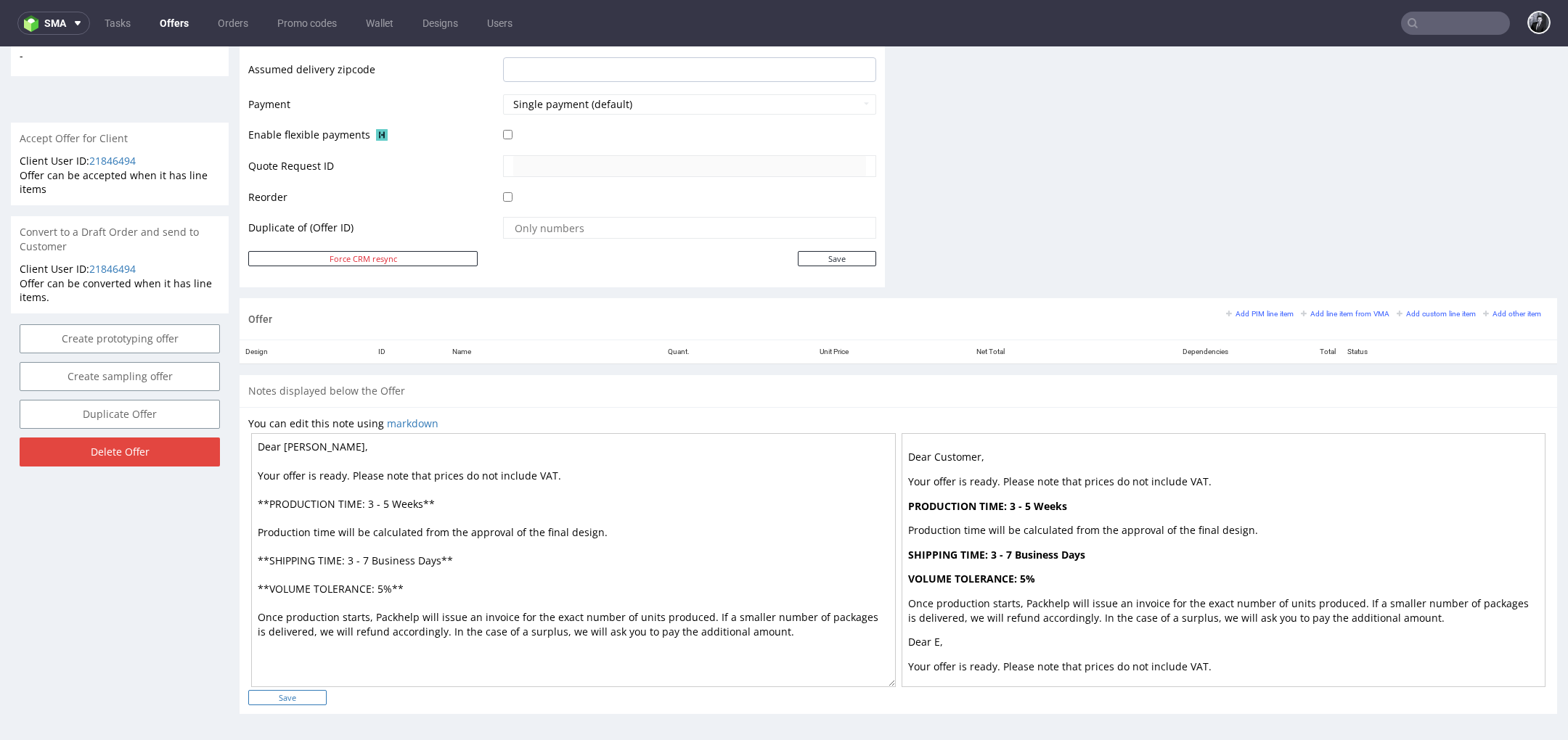
type input "In progress..."
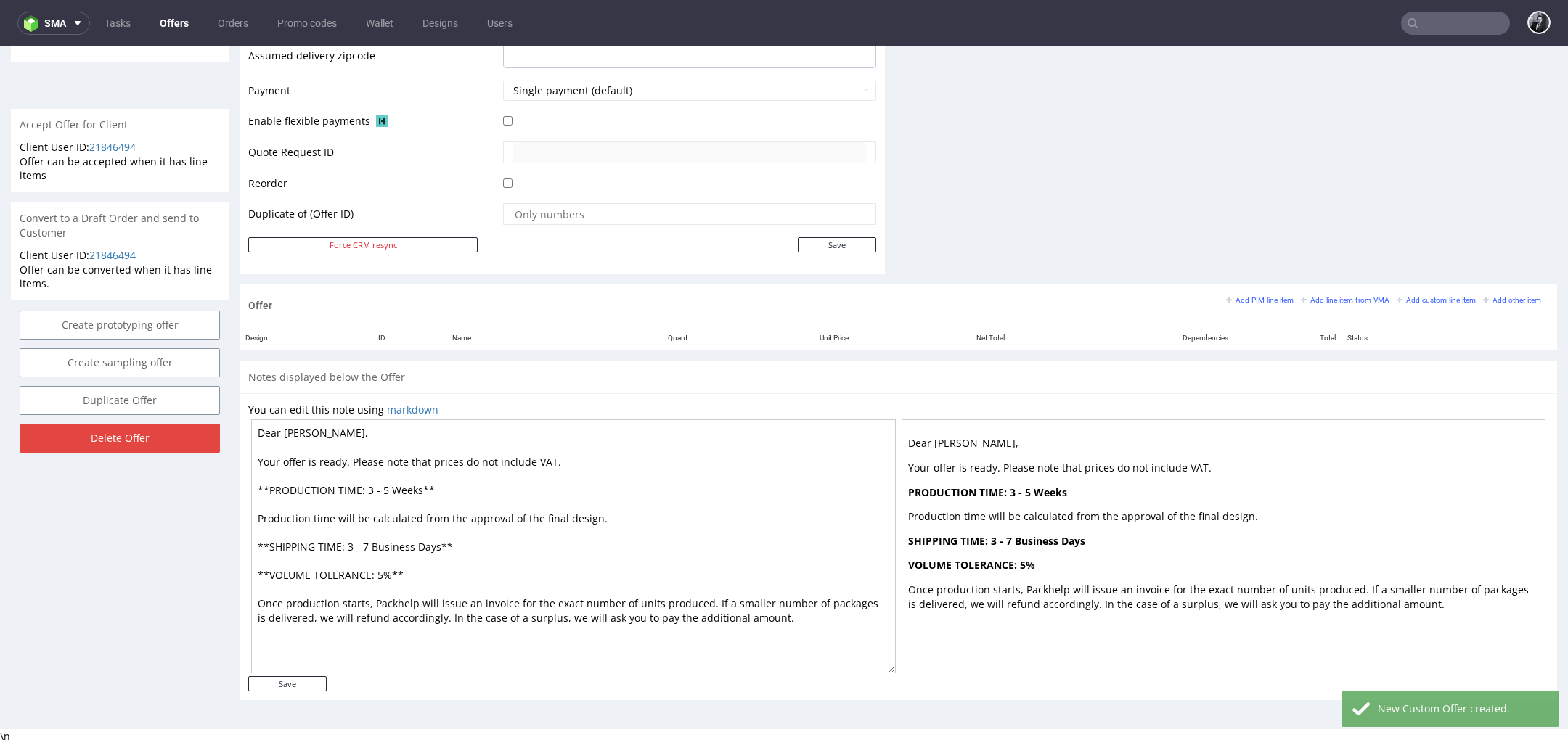
scroll to position [5, 0]
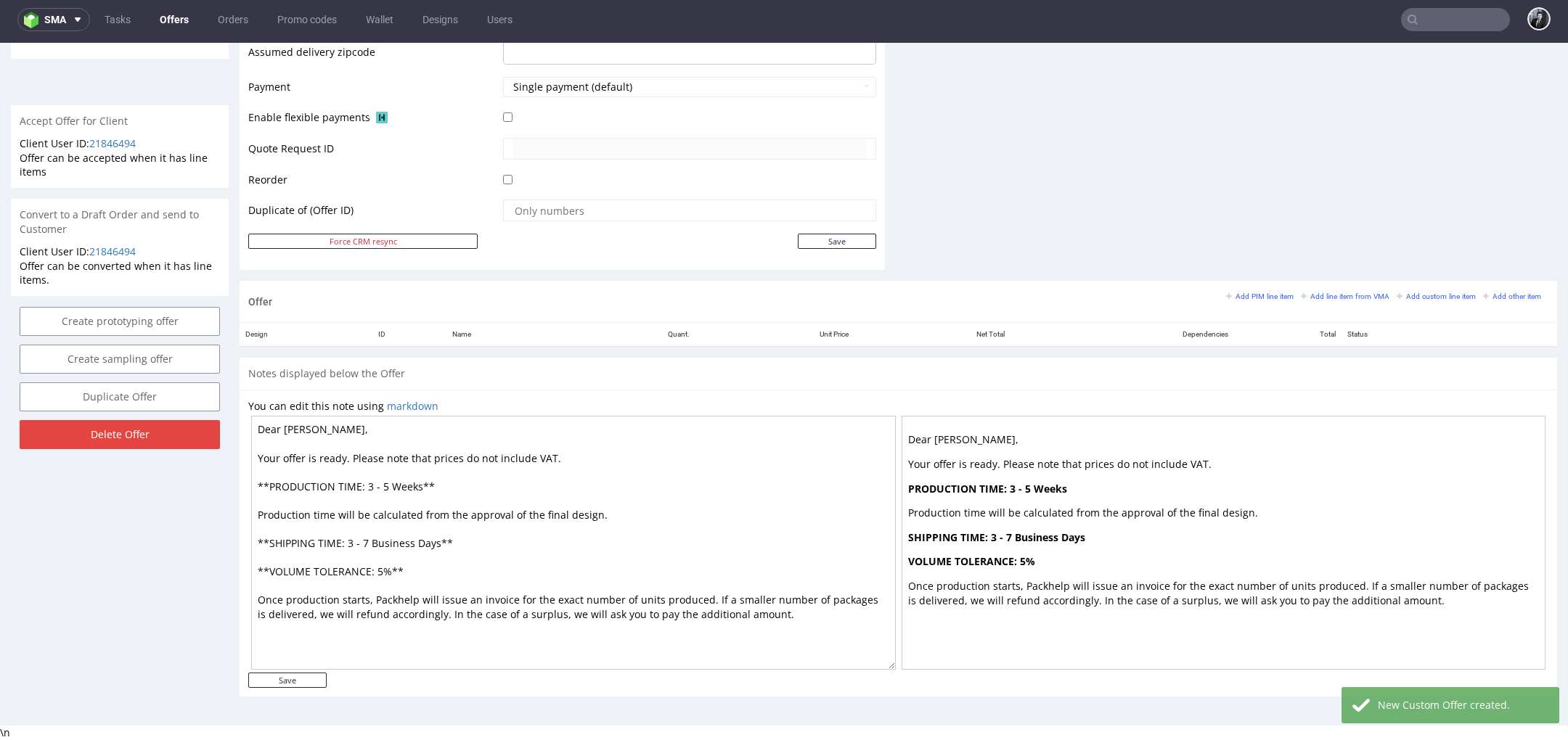
click at [422, 485] on textarea "Dear Elle, Your offer is ready. Please note that prices do not include VAT. **P…" at bounding box center [573, 543] width 645 height 254
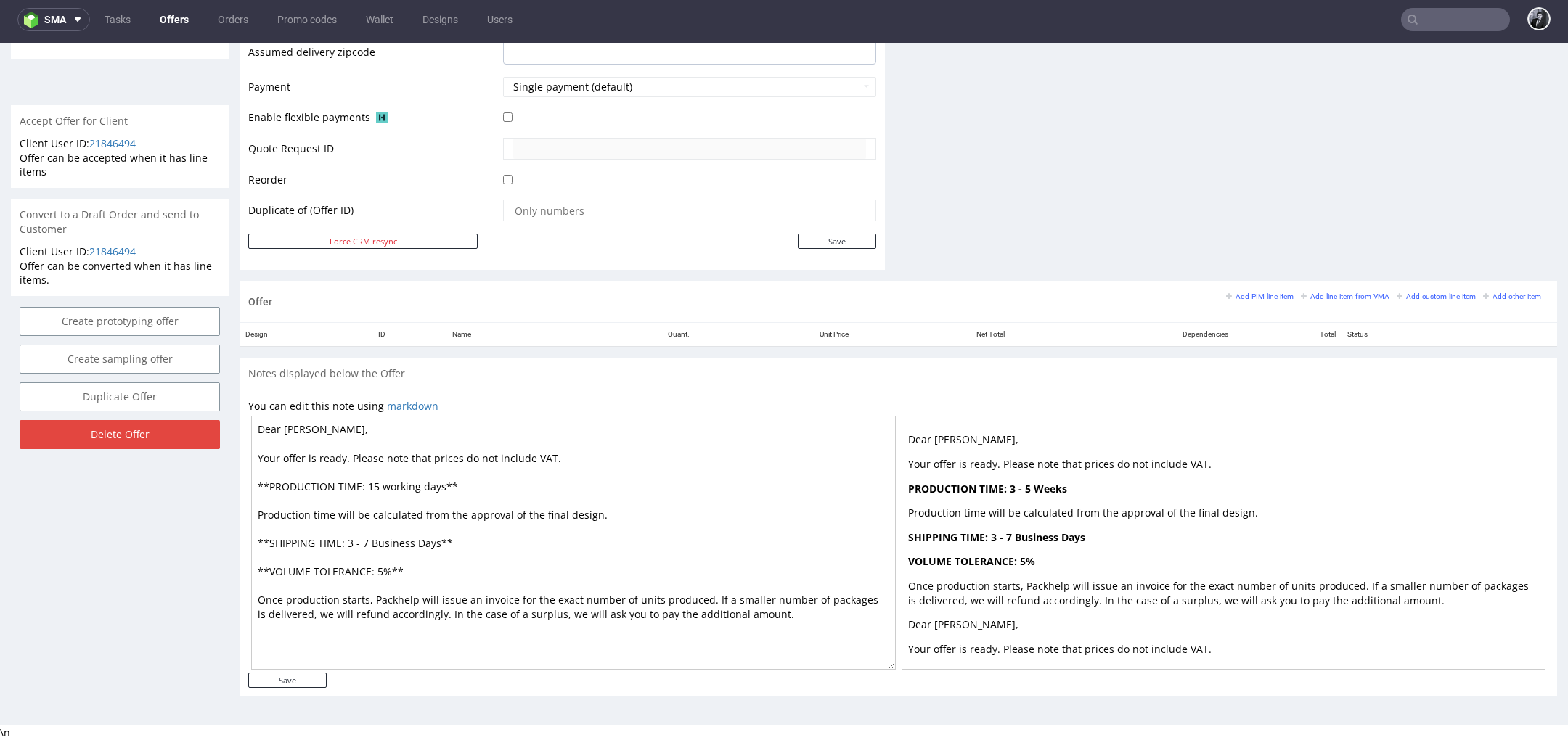
click at [366, 485] on textarea "Dear Elle, Your offer is ready. Please note that prices do not include VAT. **P…" at bounding box center [573, 543] width 645 height 254
click at [415, 481] on textarea "Dear Elle, Your offer is ready. Please note that prices do not include VAT. **P…" at bounding box center [573, 543] width 645 height 254
click at [420, 482] on textarea "Dear Elle, Your offer is ready. Please note that prices do not include VAT. **P…" at bounding box center [573, 543] width 645 height 254
click at [564, 547] on textarea "Dear Elle, Your offer is ready. Please note that prices do not include VAT. **P…" at bounding box center [573, 543] width 645 height 254
click at [372, 541] on textarea "Dear Elle, Your offer is ready. Please note that prices do not include VAT. **P…" at bounding box center [573, 543] width 645 height 254
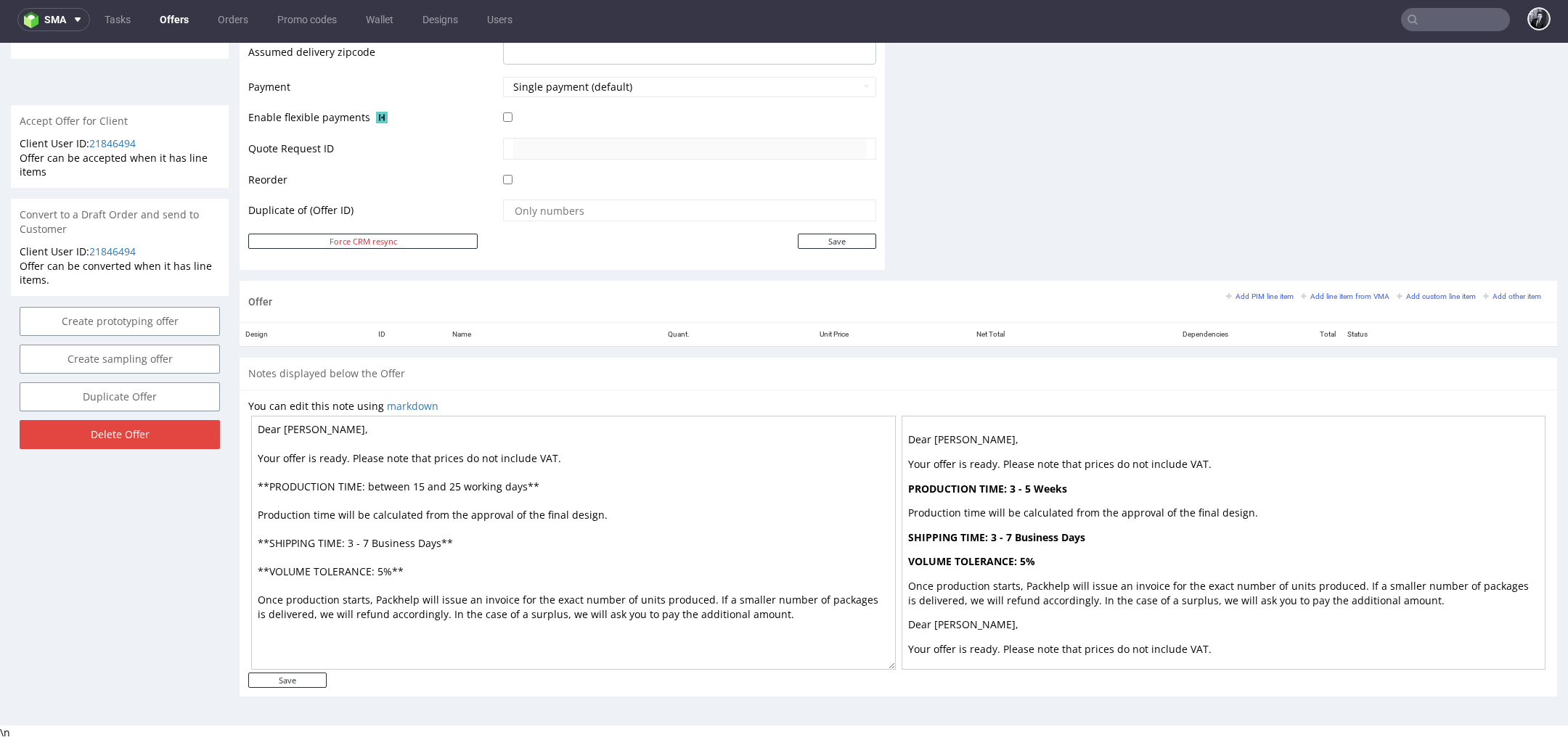
drag, startPoint x: 416, startPoint y: 544, endPoint x: 377, endPoint y: 542, distance: 39.1
click at [377, 542] on textarea "Dear Elle, Your offer is ready. Please note that prices do not include VAT. **P…" at bounding box center [573, 543] width 645 height 254
drag, startPoint x: 495, startPoint y: 487, endPoint x: 457, endPoint y: 485, distance: 38.1
click at [457, 485] on textarea "Dear Elle, Your offer is ready. Please note that prices do not include VAT. **P…" at bounding box center [573, 543] width 645 height 254
type textarea "Dear Elle, Your offer is ready. Please note that prices do not include VAT. **P…"
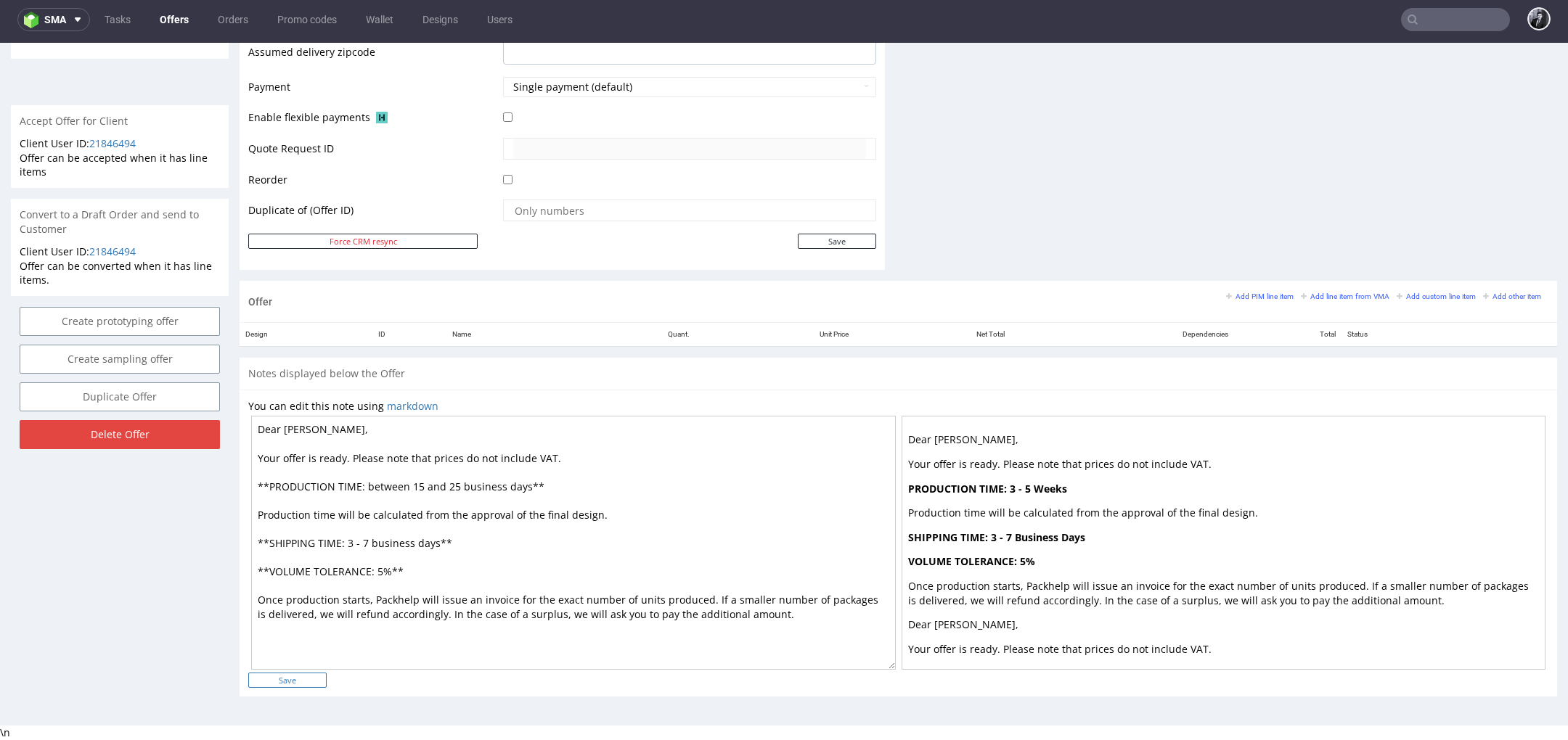
click at [310, 677] on input "Save" at bounding box center [288, 681] width 79 height 16
type input "In progress..."
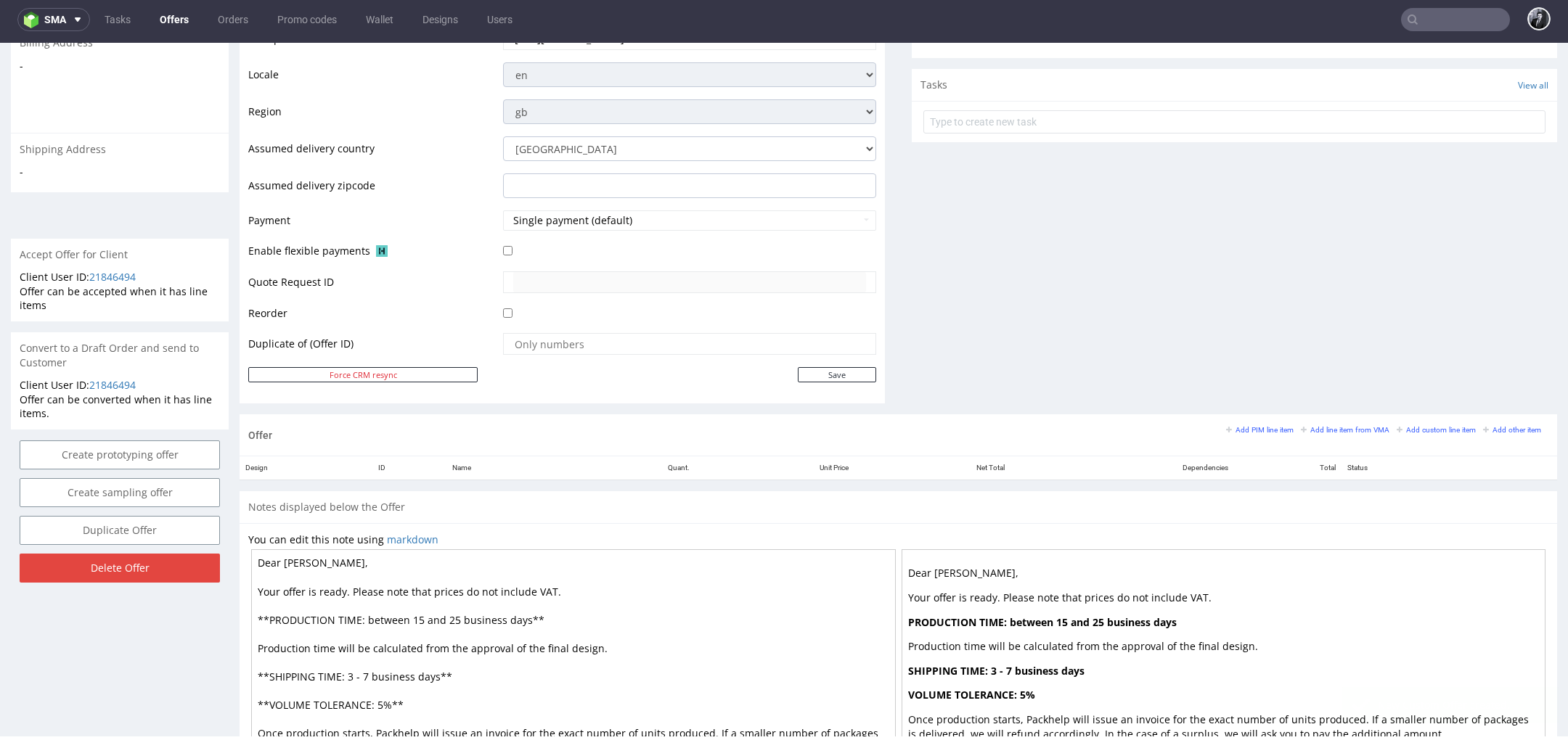
scroll to position [529, 0]
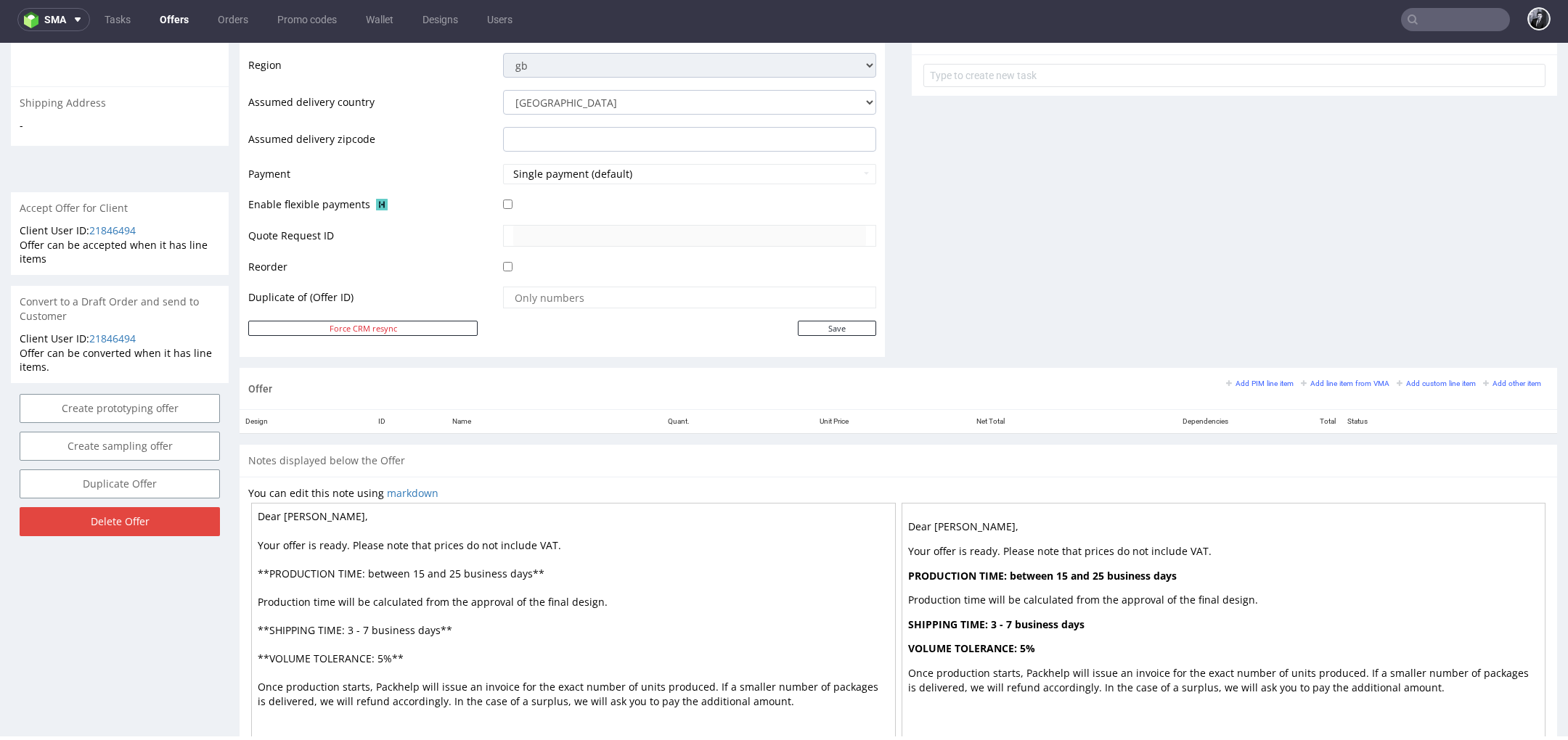
click at [406, 571] on textarea "Dear Elle, Your offer is ready. Please note that prices do not include VAT. **P…" at bounding box center [573, 630] width 645 height 254
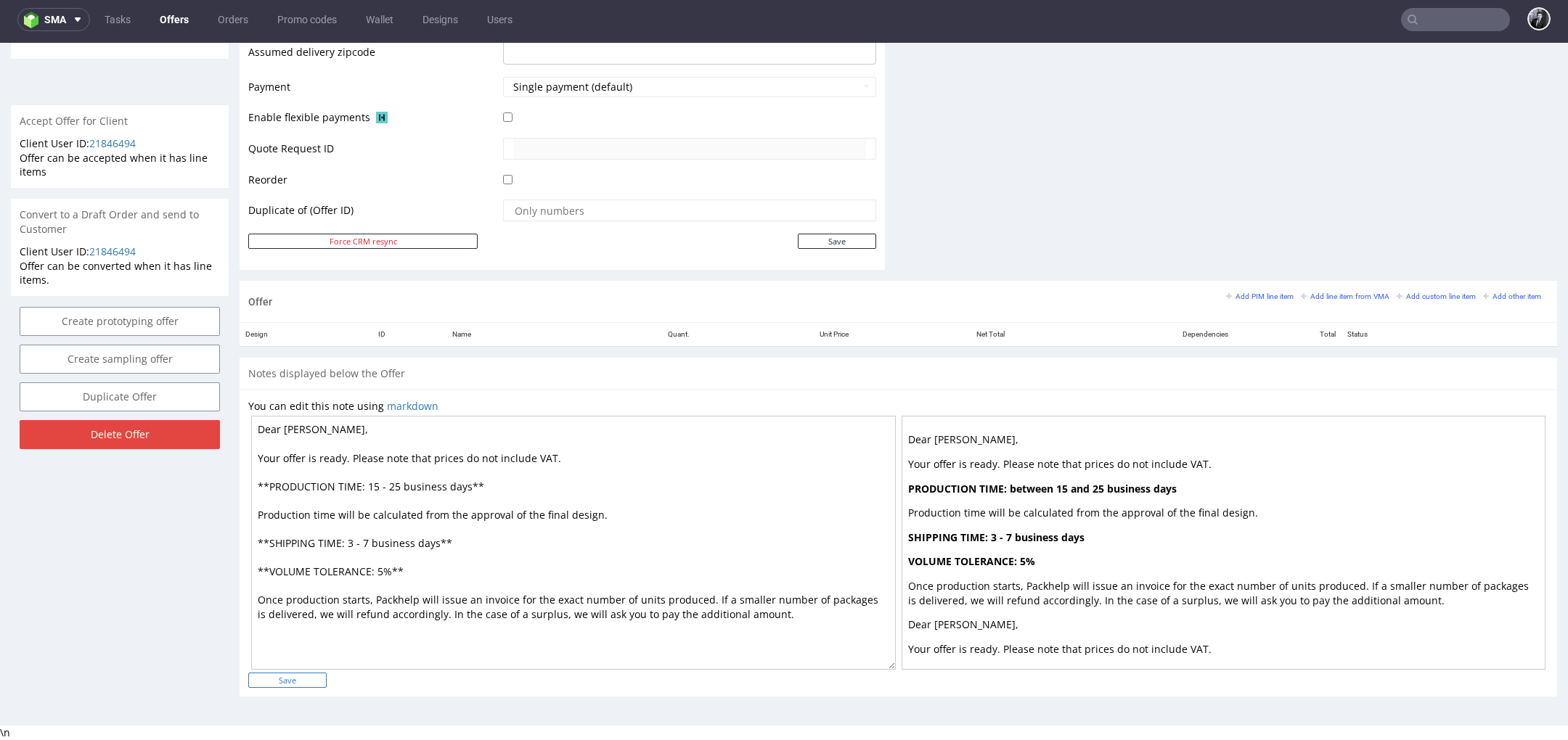
type textarea "Dear Elle, Your offer is ready. Please note that prices do not include VAT. **P…"
click at [281, 682] on input "Save" at bounding box center [288, 681] width 79 height 16
type input "In progress..."
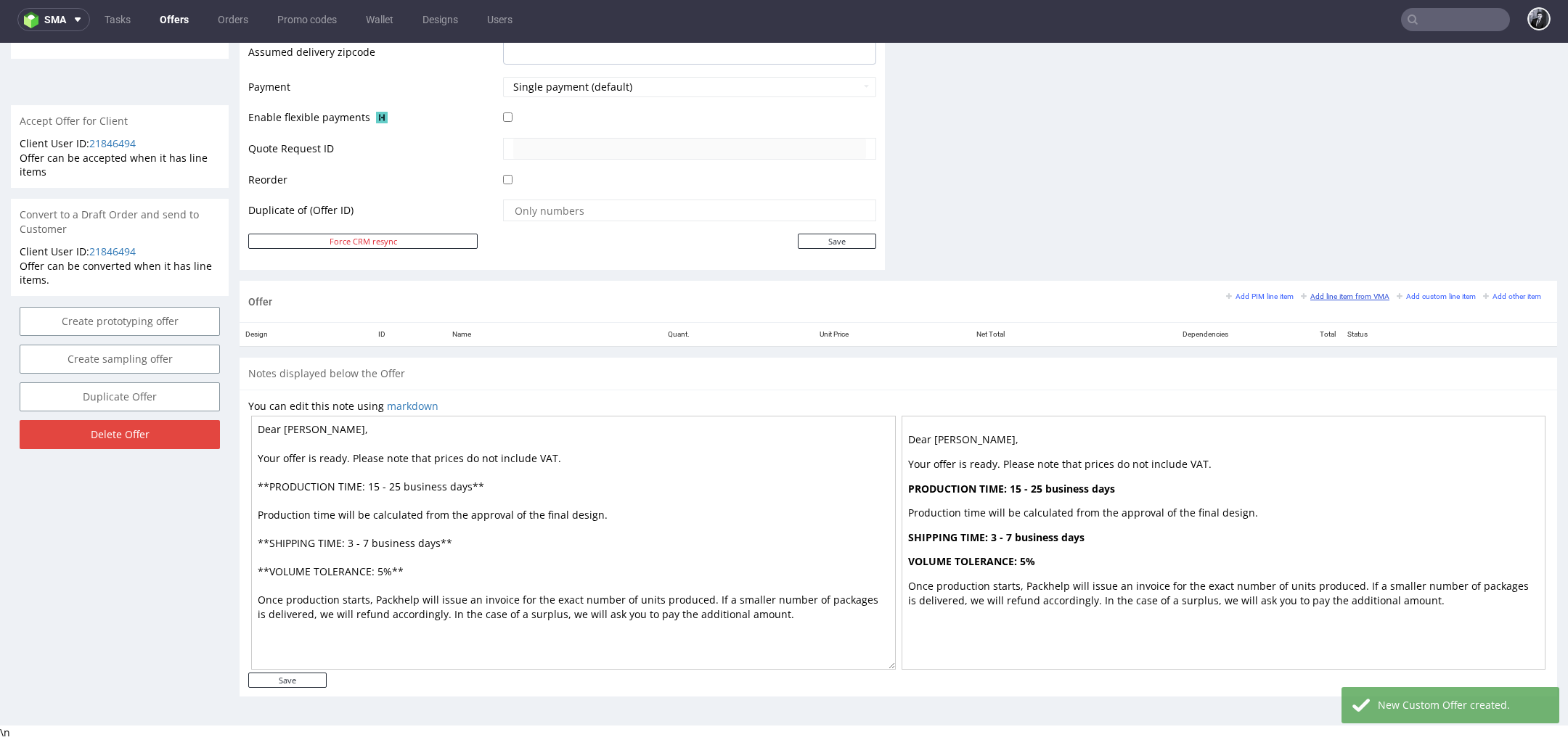
click at [1322, 292] on small "Add line item from VMA" at bounding box center [1345, 296] width 89 height 8
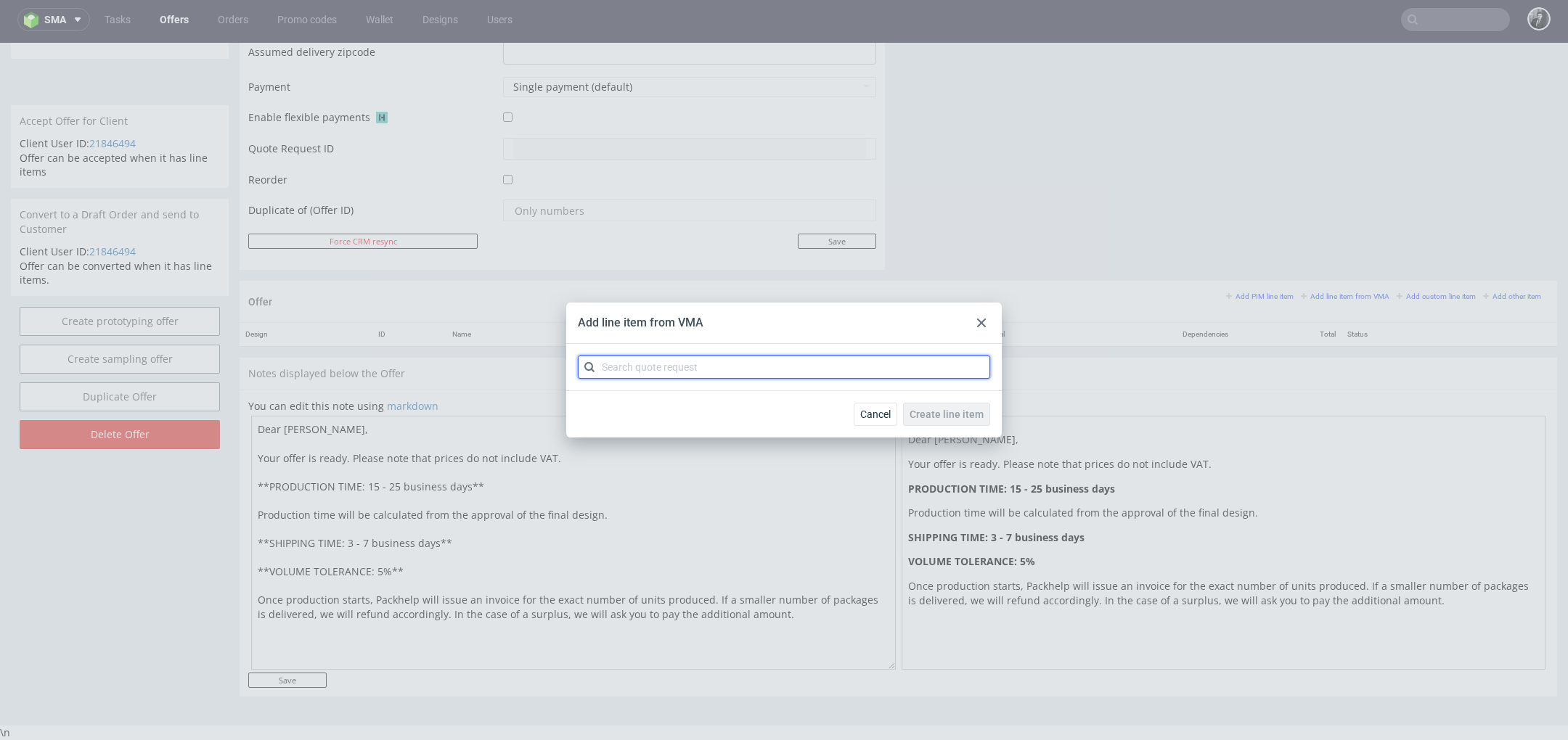
click at [766, 358] on input "text" at bounding box center [784, 367] width 412 height 23
type input "CBEJ"
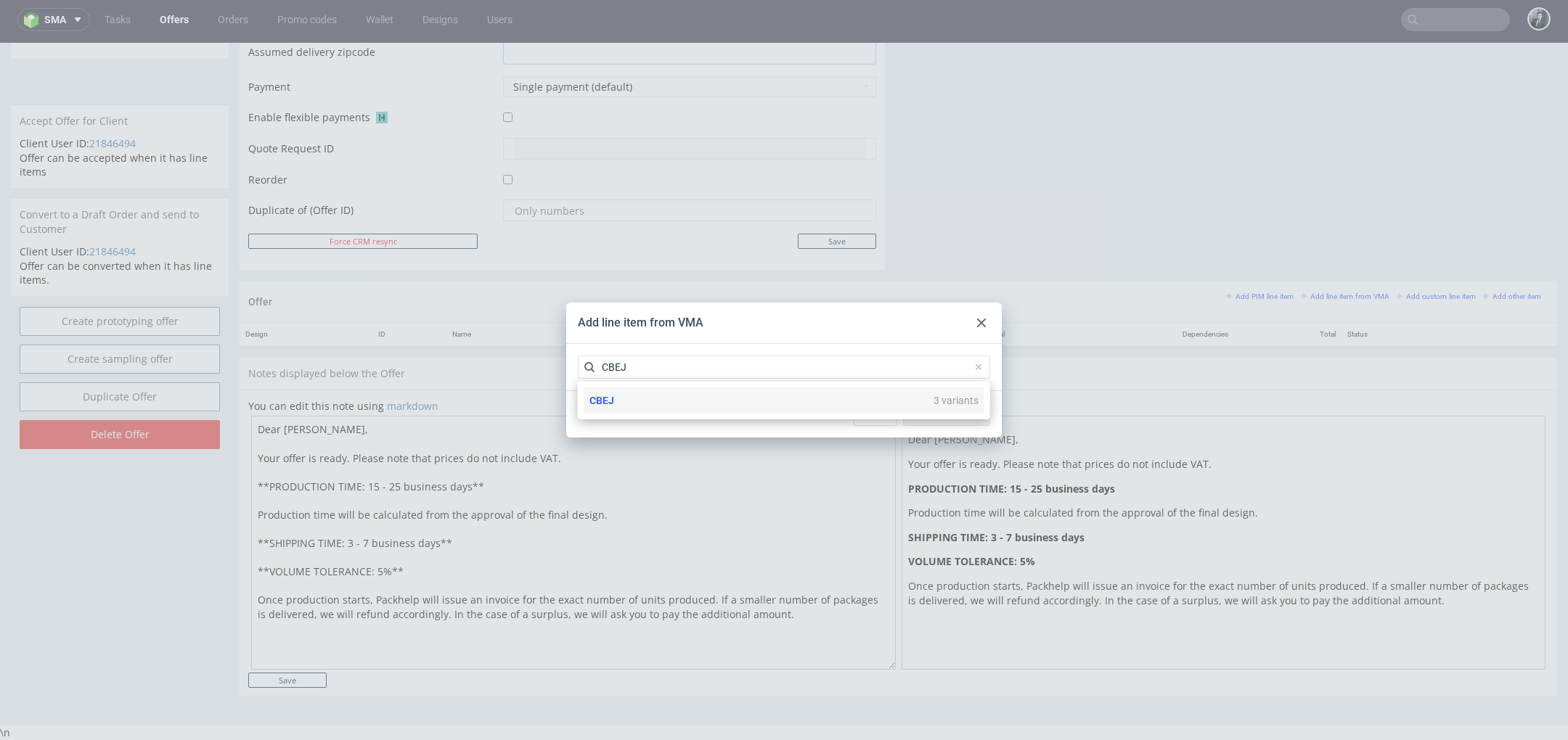
click at [715, 400] on div "CBEJ 3 variants" at bounding box center [784, 400] width 401 height 26
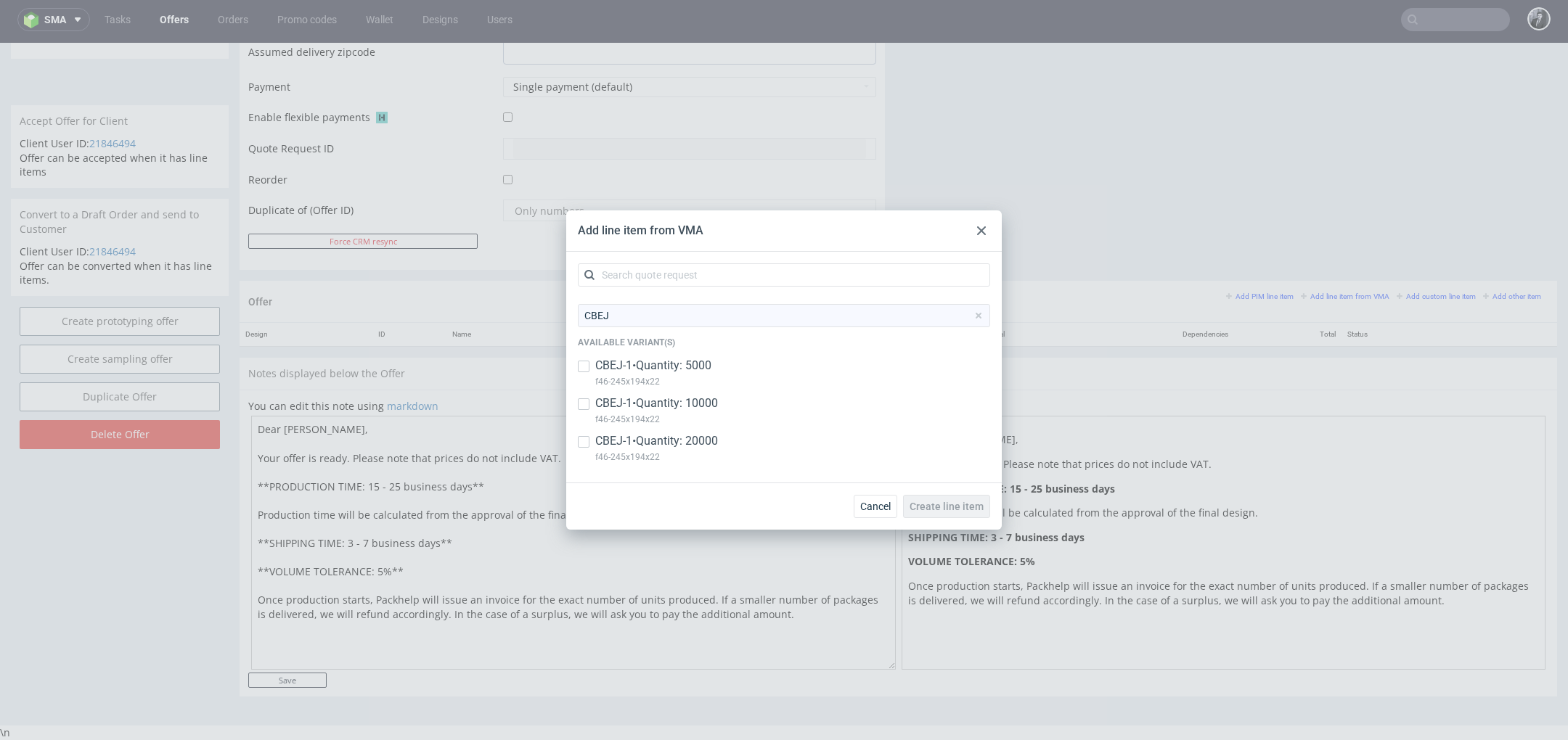
click at [604, 370] on p "CBEJ-1 • Quantity: 5000" at bounding box center [653, 365] width 116 height 16
checkbox input "true"
click at [610, 406] on p "CBEJ-1 • Quantity: 10000" at bounding box center [656, 403] width 122 height 16
checkbox input "true"
click at [980, 506] on span "Create line item" at bounding box center [946, 506] width 74 height 10
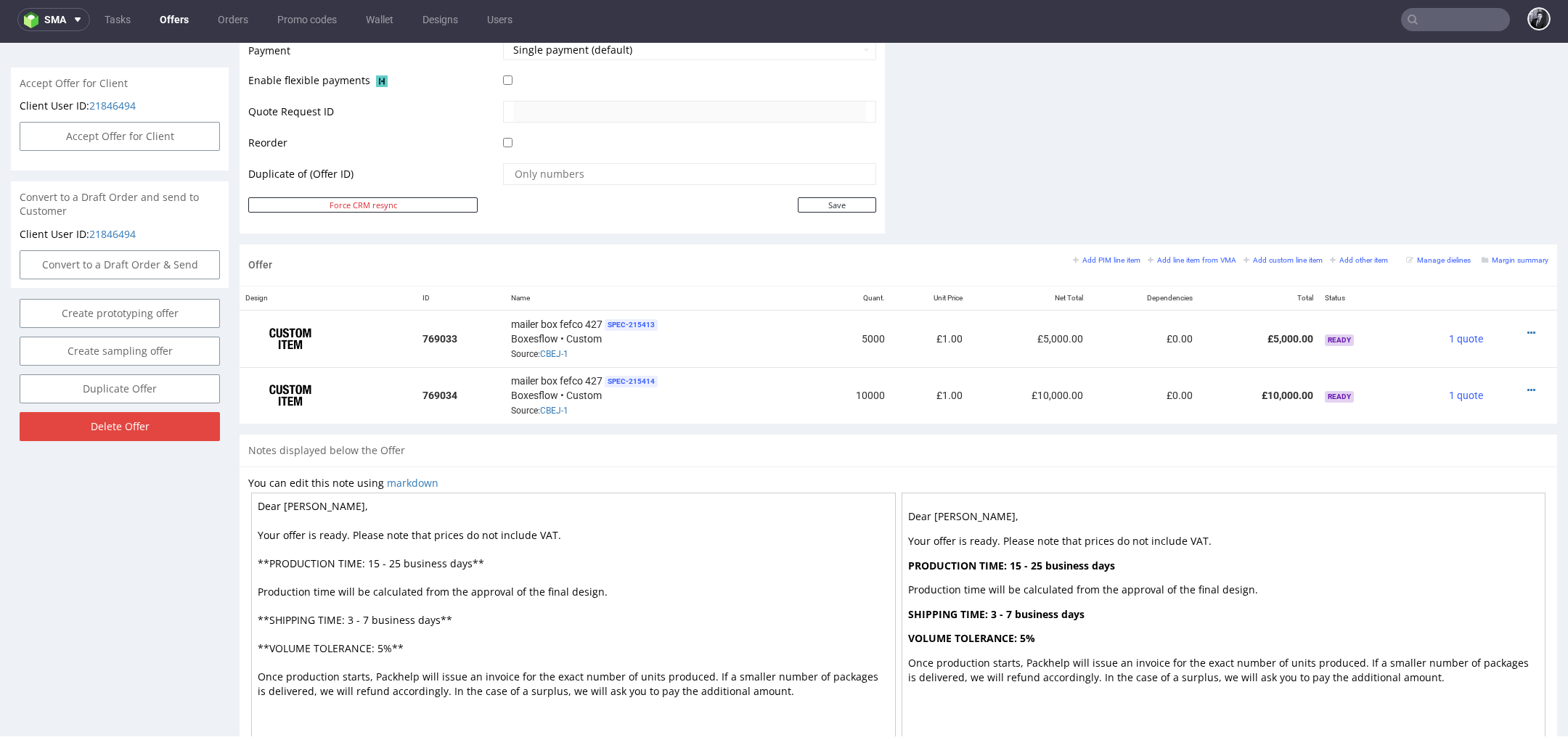
scroll to position [593, 0]
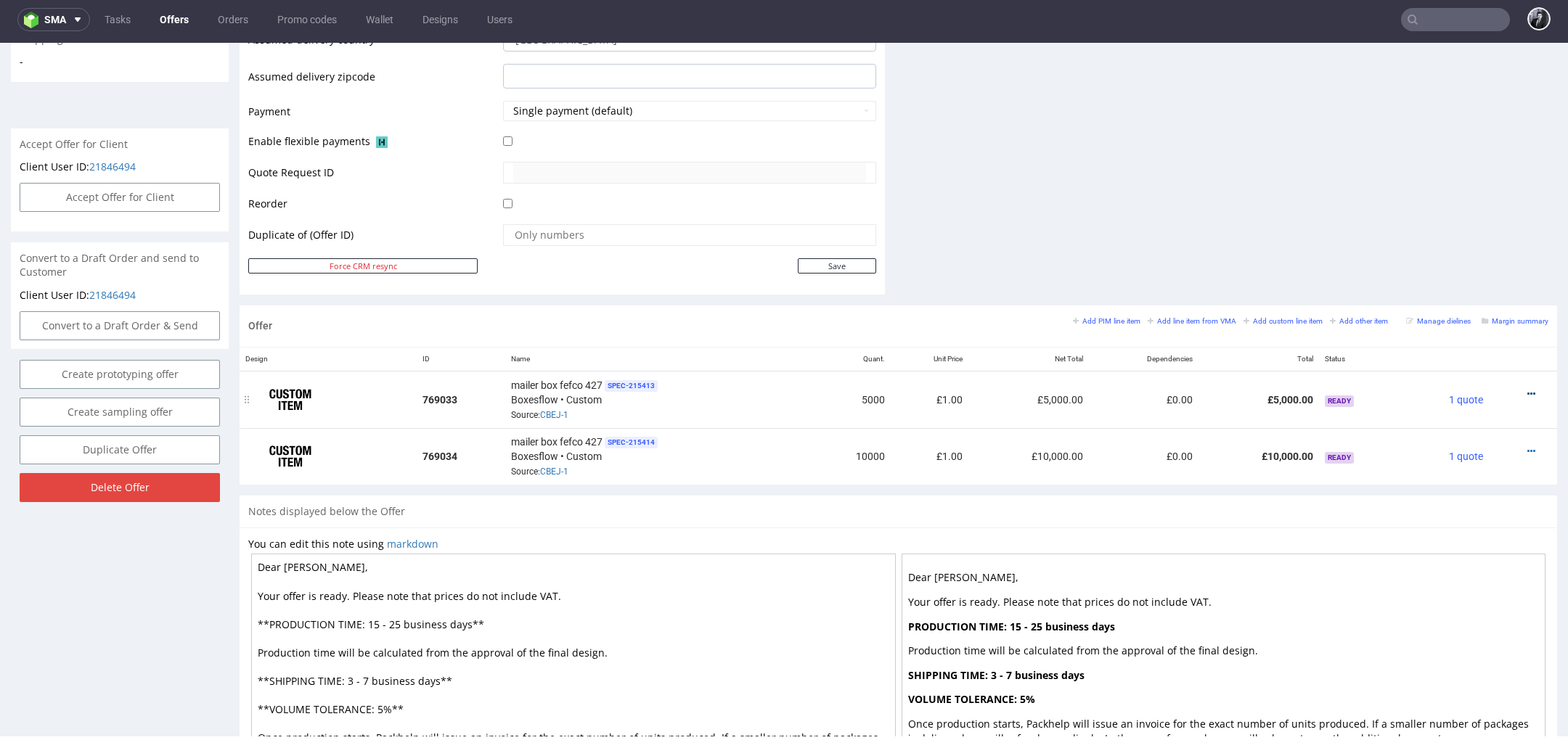
click at [1527, 393] on icon at bounding box center [1531, 393] width 8 height 10
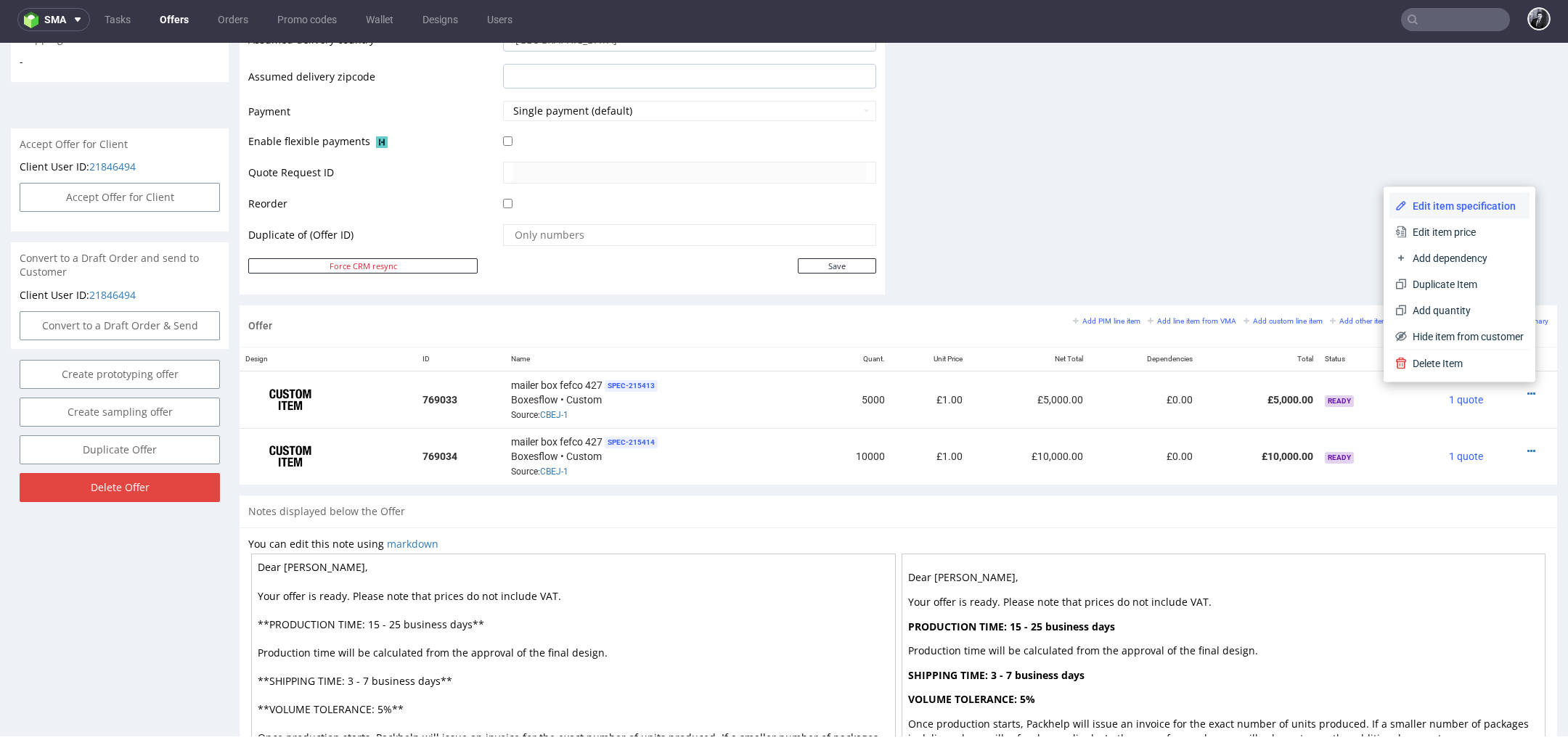
click at [1452, 213] on li "Edit item specification" at bounding box center [1460, 206] width 140 height 26
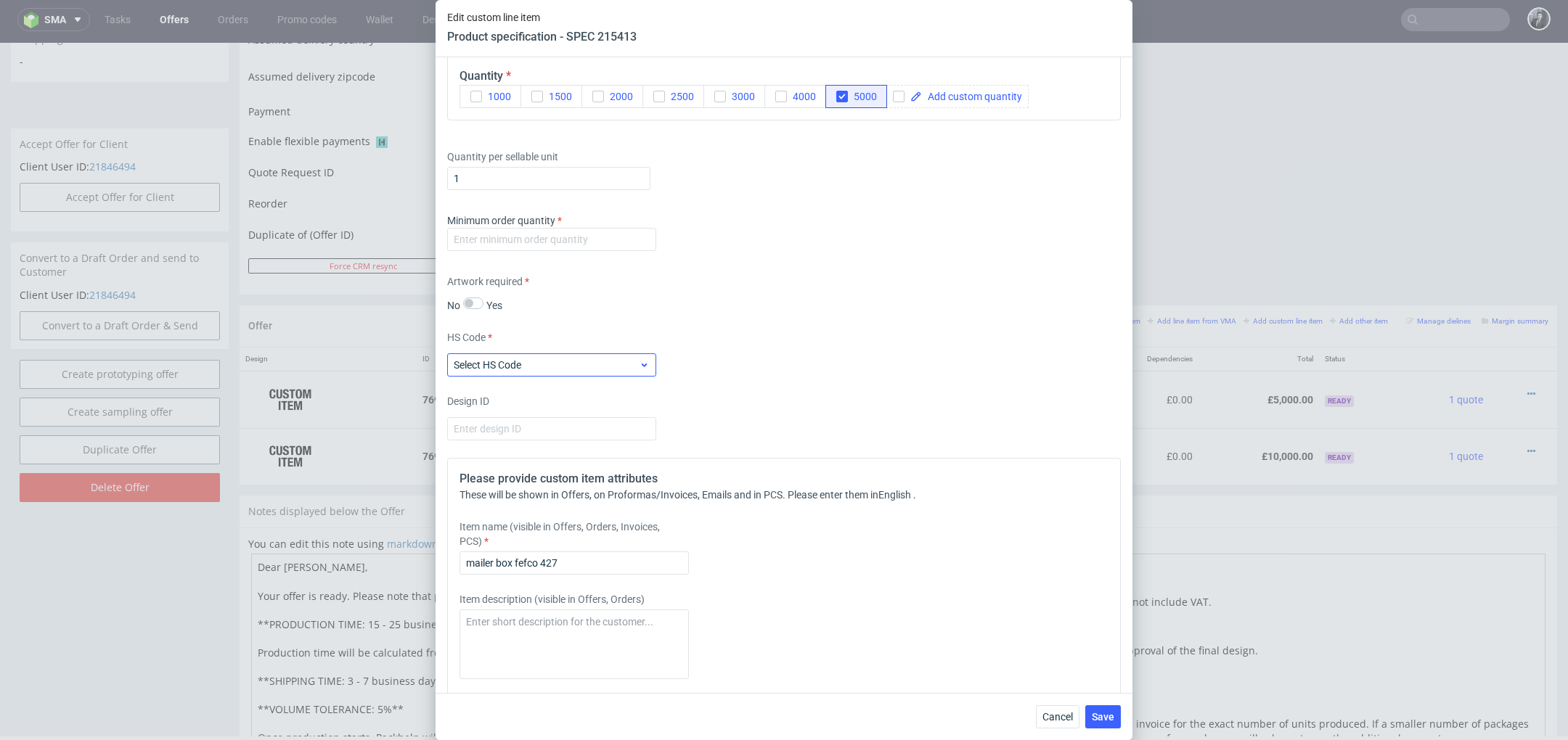
scroll to position [1193, 0]
click at [578, 249] on input "number" at bounding box center [552, 244] width 209 height 23
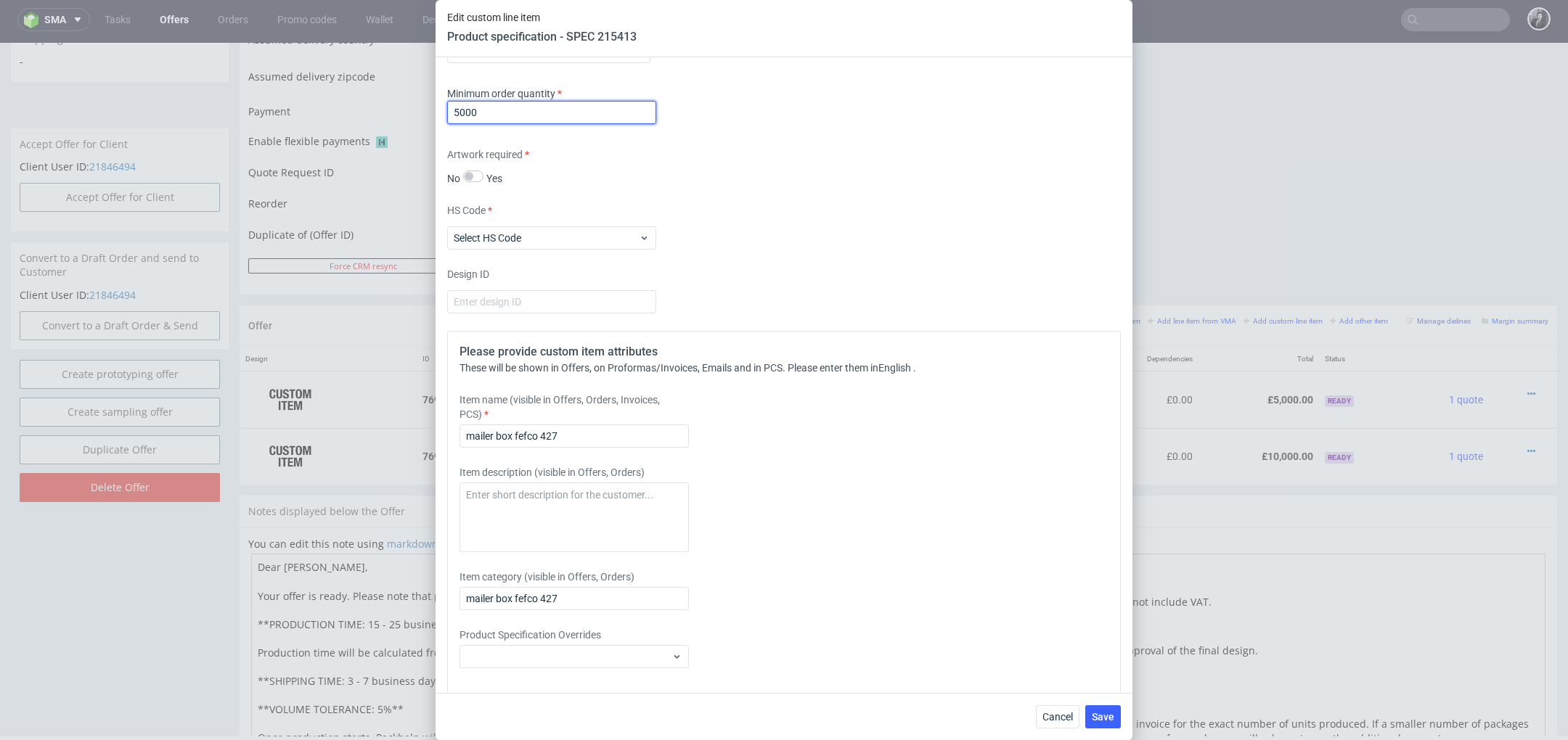
scroll to position [1362, 0]
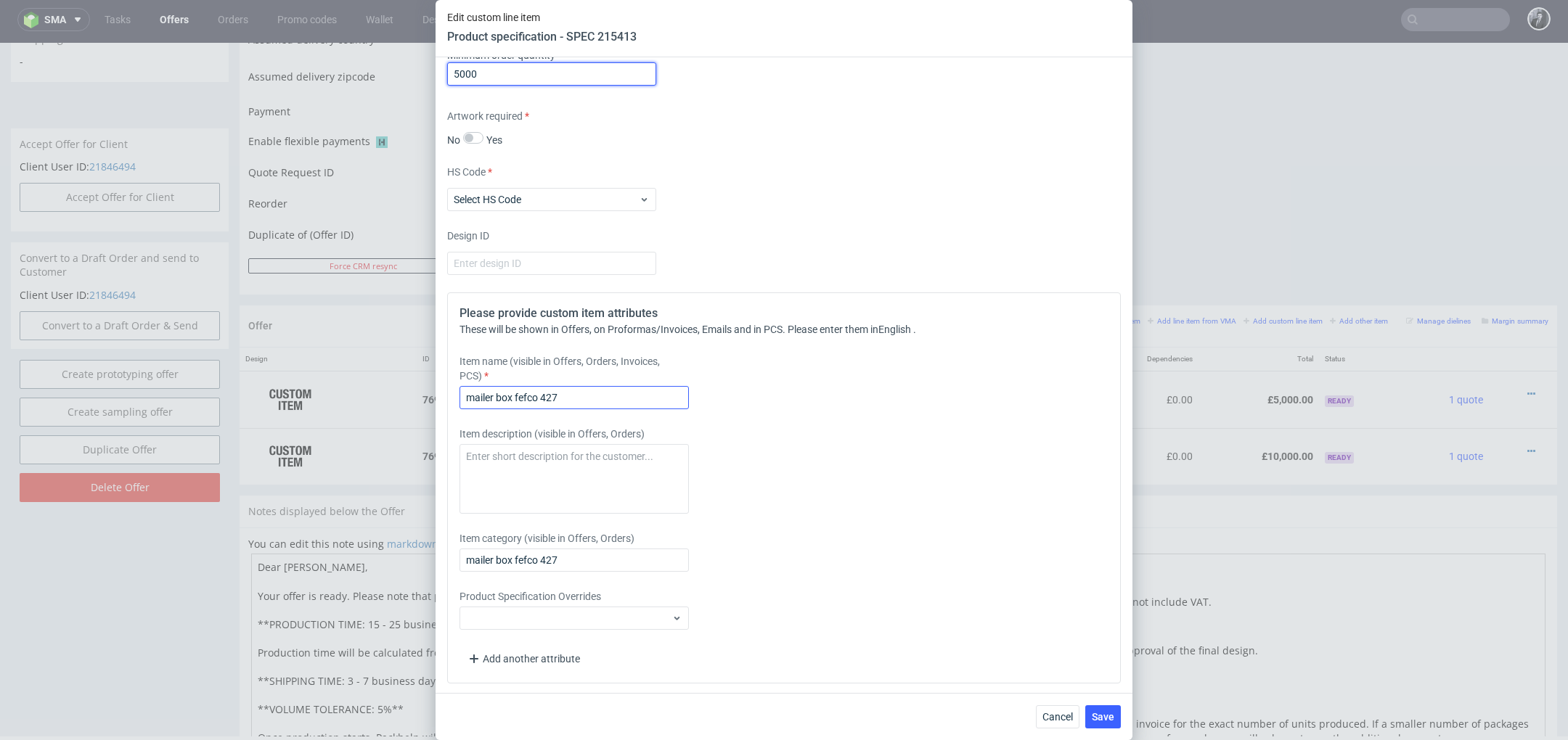
type input "5000"
drag, startPoint x: 599, startPoint y: 401, endPoint x: 398, endPoint y: 398, distance: 201.0
click at [400, 400] on div "Edit custom line item Product specification - SPEC 215413 Supplier Custom Custo…" at bounding box center [784, 370] width 1568 height 740
paste input "Economic Colour Mailer Box F46 (24.5 x 19.4 x 2.2 cm)"
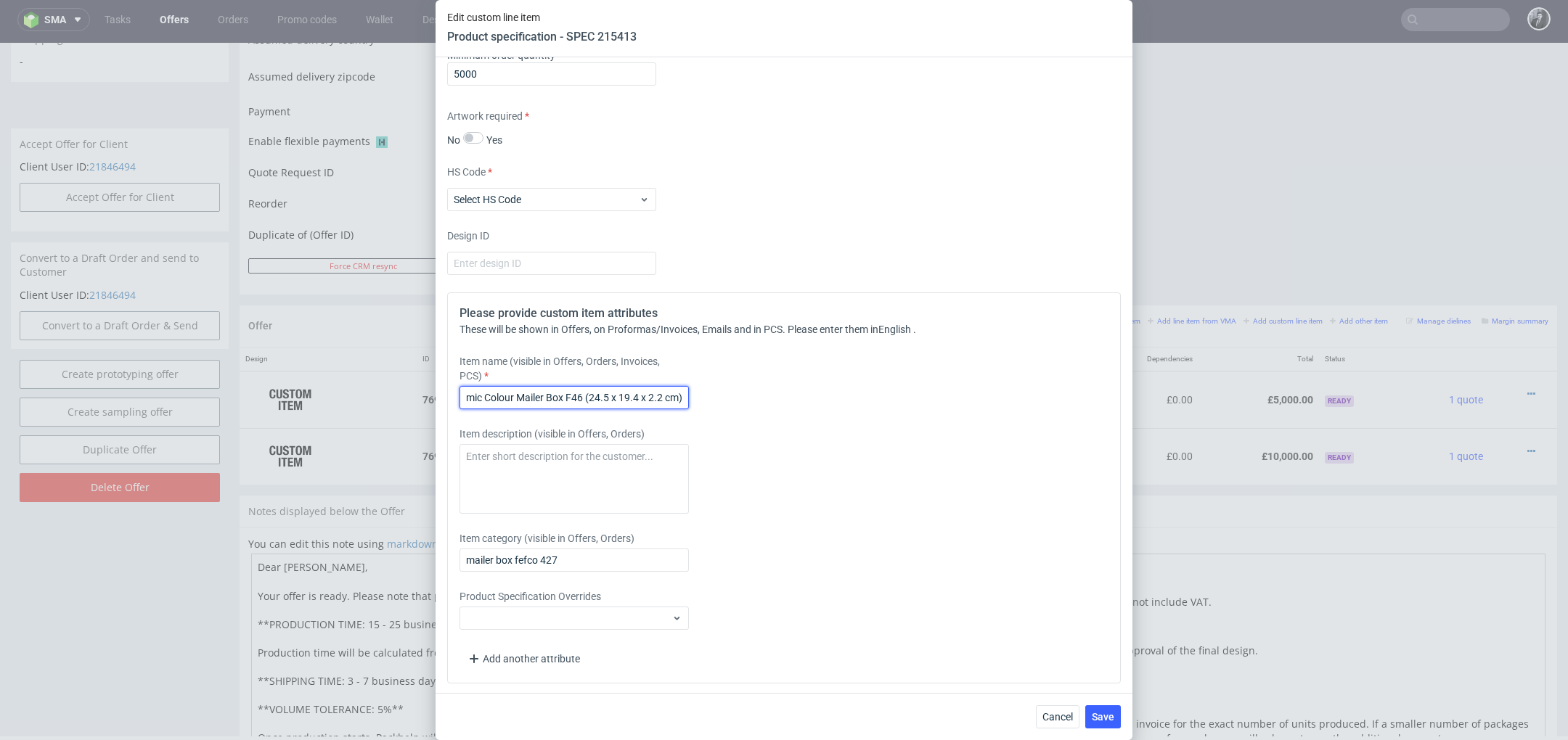
drag, startPoint x: 506, startPoint y: 398, endPoint x: 762, endPoint y: 398, distance: 256.0
click at [762, 398] on div "Item name (visible in Offers, Orders, Invoices, PCS) Economic Colour Mailer Box…" at bounding box center [701, 382] width 482 height 55
type input "Economic Colour Mailer Box F46 (24.5 x 19.4 x 2.2 cm)"
click at [762, 398] on div "Item name (visible in Offers, Orders, Invoices, PCS) Economic Colour Mailer Box…" at bounding box center [701, 382] width 482 height 55
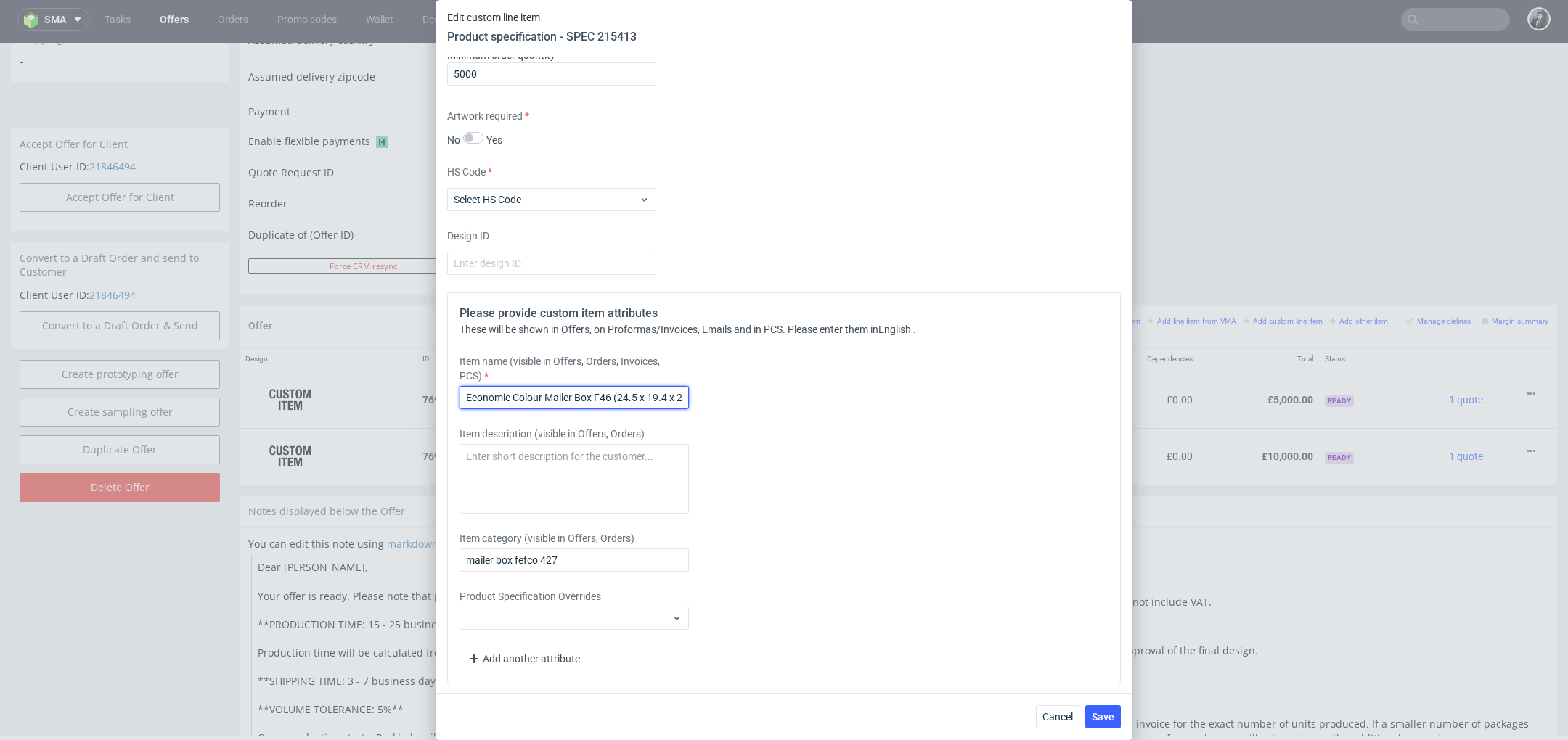
click at [630, 397] on input "Economic Colour Mailer Box F46 (24.5 x 19.4 x 2.2 cm)" at bounding box center [574, 398] width 229 height 23
click at [587, 464] on textarea at bounding box center [574, 478] width 229 height 69
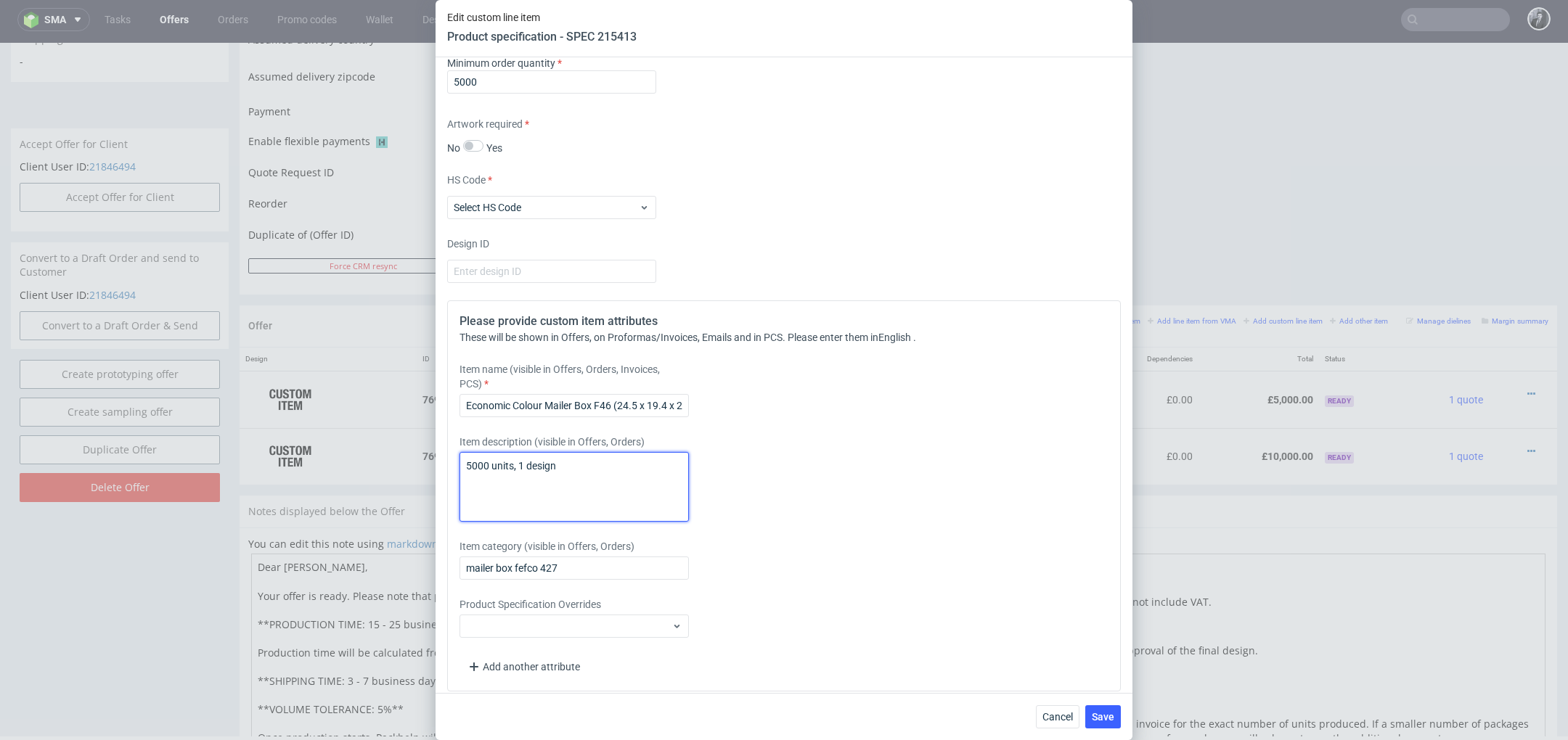
scroll to position [1362, 0]
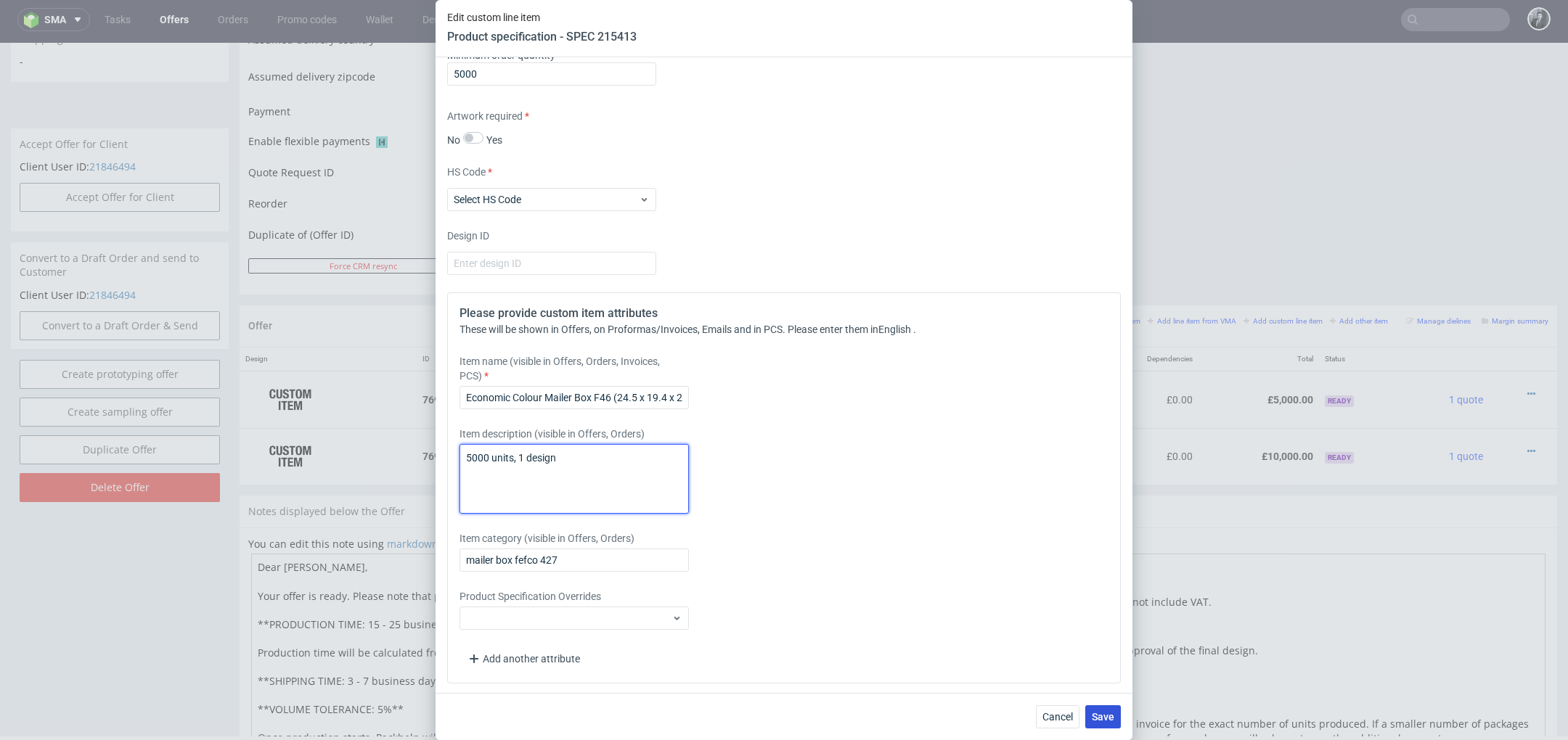
type textarea "5000 units, 1 design"
click at [1102, 719] on span "Save" at bounding box center [1103, 717] width 23 height 10
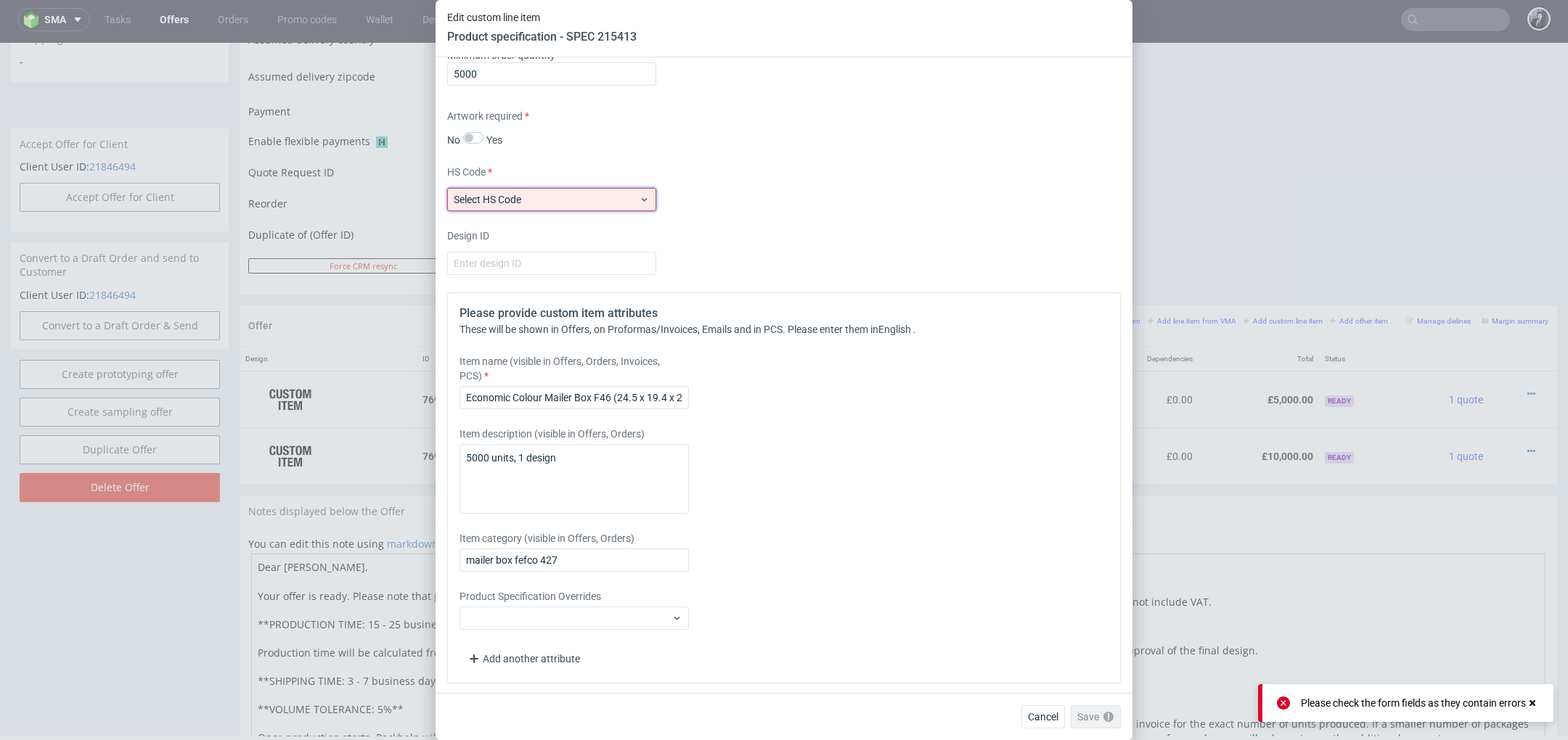
click at [588, 200] on span "Select HS Code" at bounding box center [546, 199] width 185 height 15
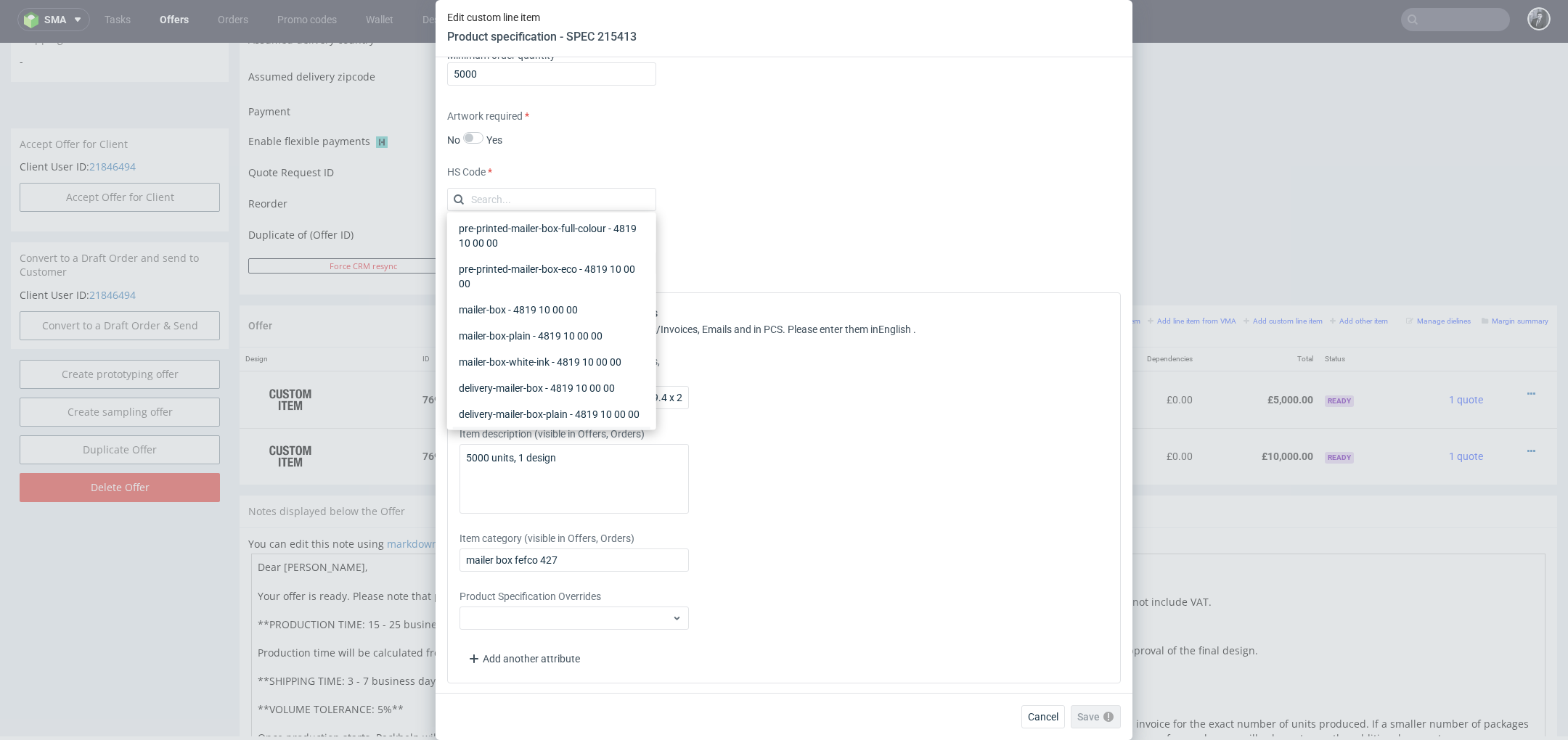
scroll to position [0, 0]
click at [577, 315] on div "mailer-box - 4819 10 00 00" at bounding box center [551, 313] width 197 height 26
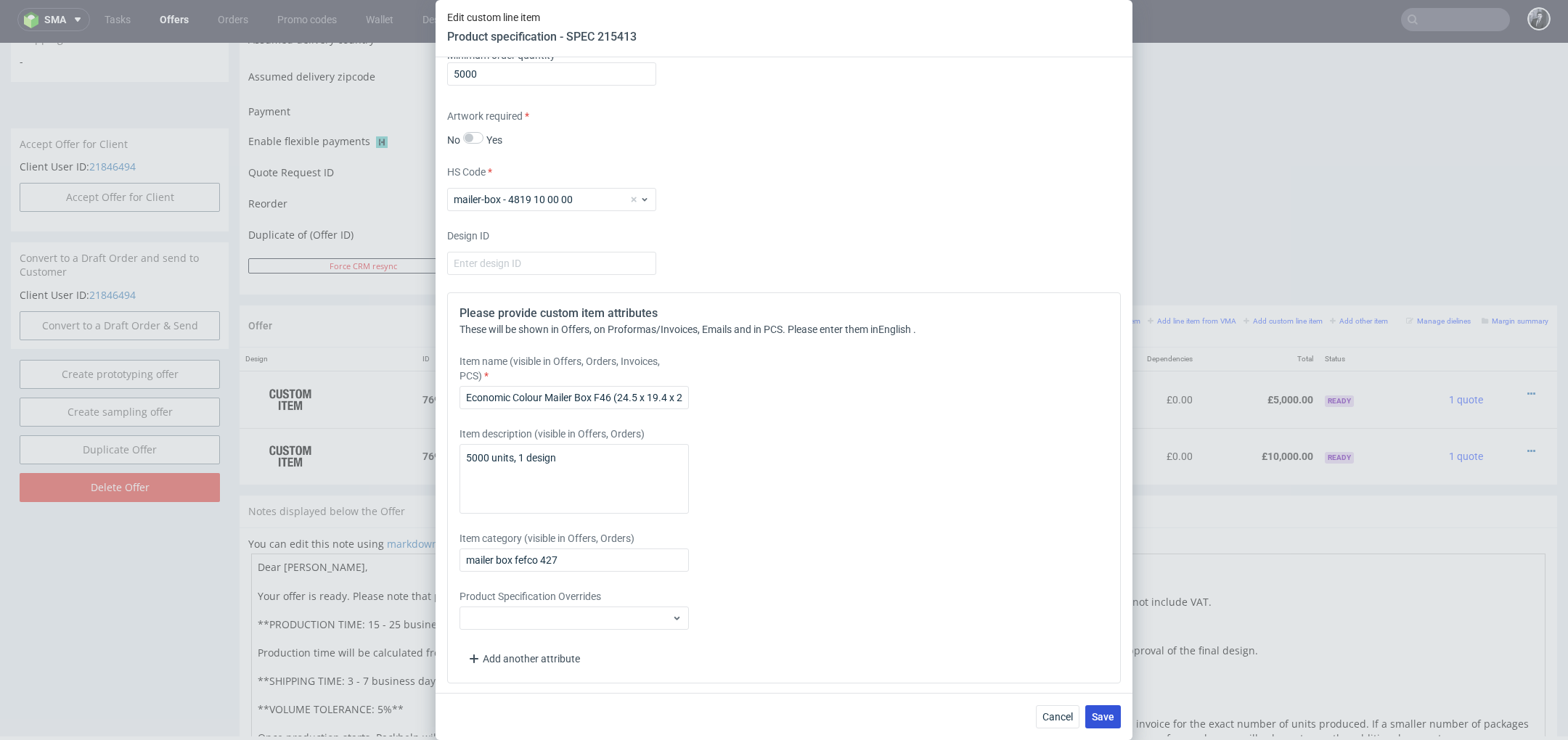
click at [1114, 709] on button "Save" at bounding box center [1104, 717] width 36 height 23
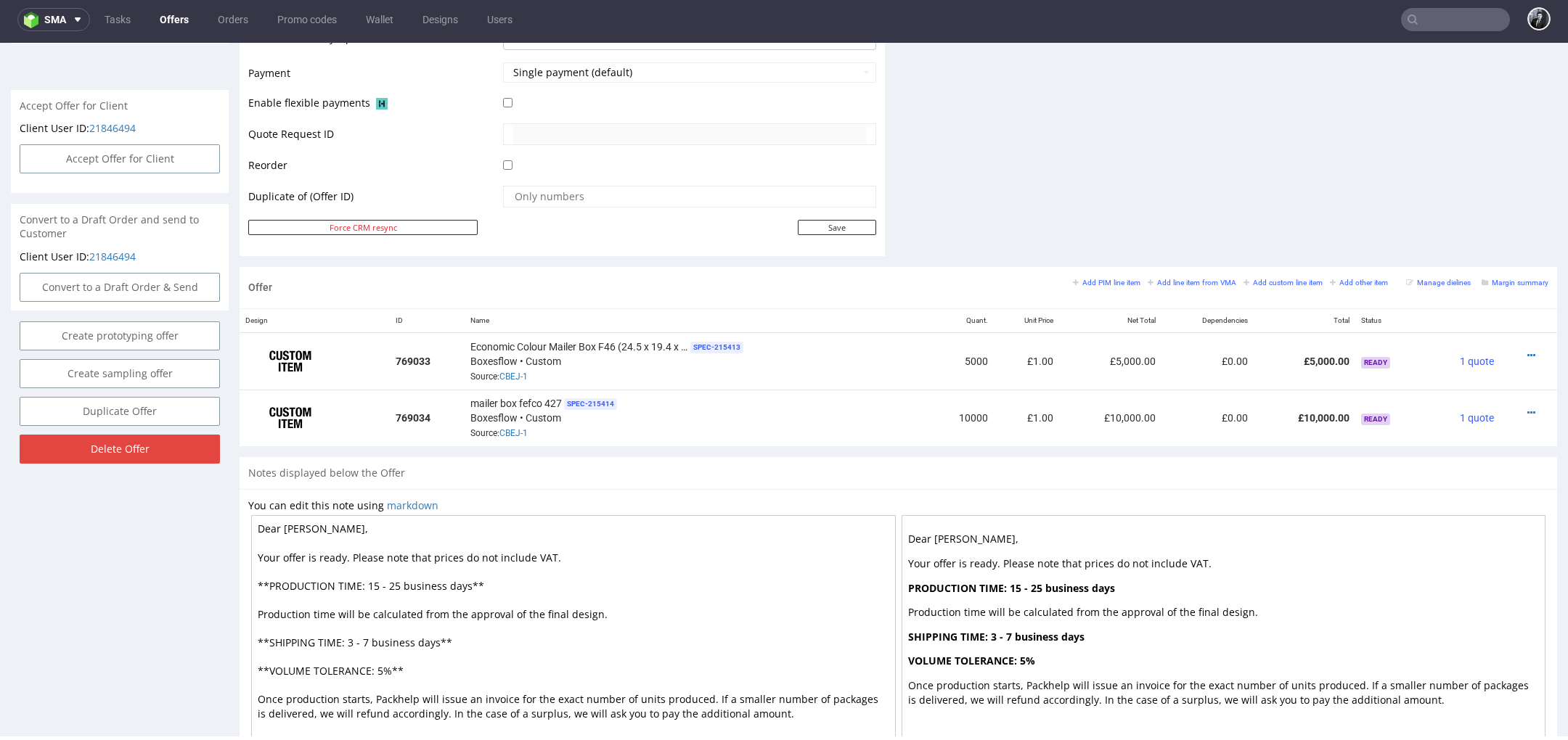
scroll to position [614, 0]
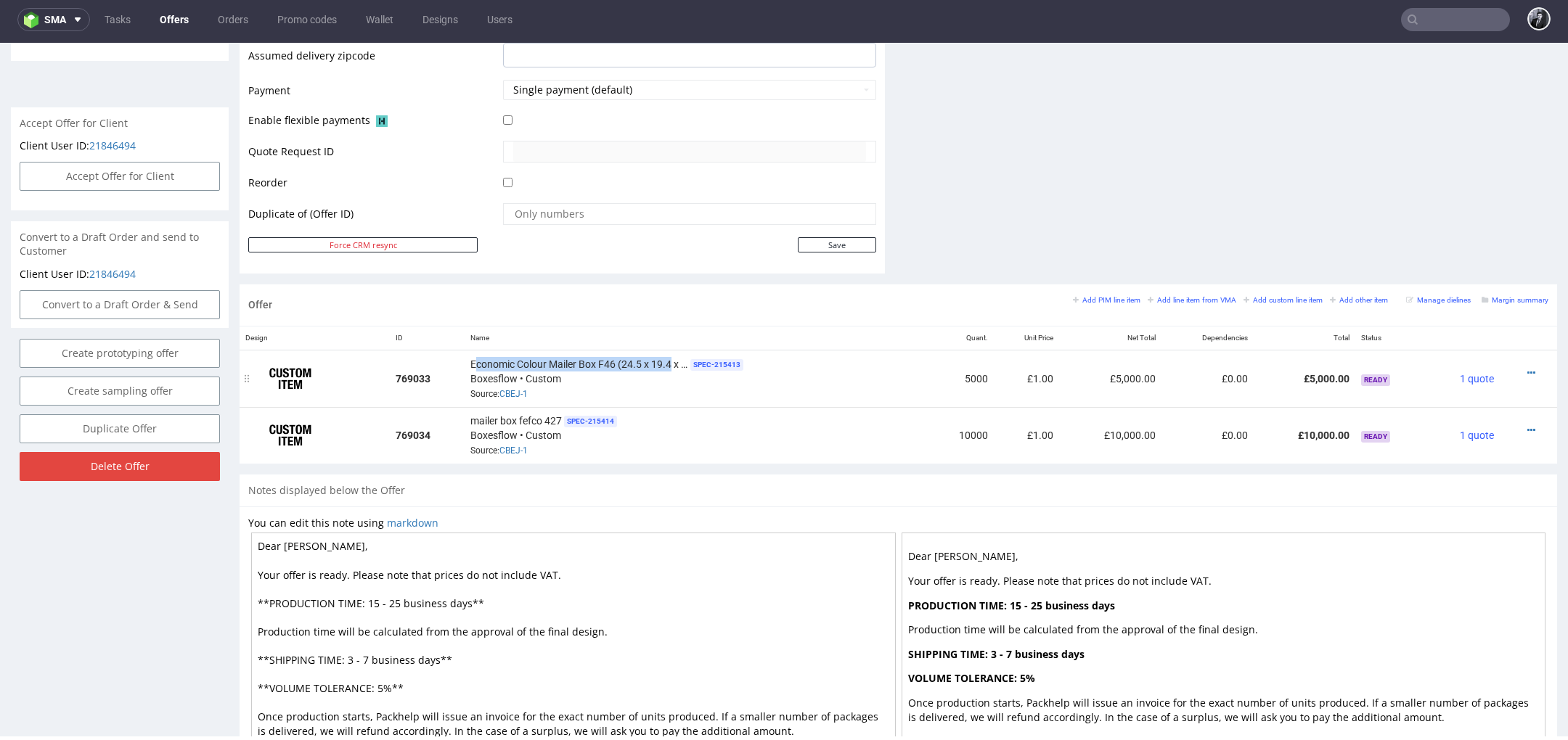
drag, startPoint x: 471, startPoint y: 358, endPoint x: 671, endPoint y: 365, distance: 200.1
click at [671, 365] on span "Economic Colour Mailer Box F46 (24.5 x 19.4 x 2.2 cm)" at bounding box center [579, 364] width 217 height 15
click at [1527, 427] on icon at bounding box center [1531, 430] width 8 height 10
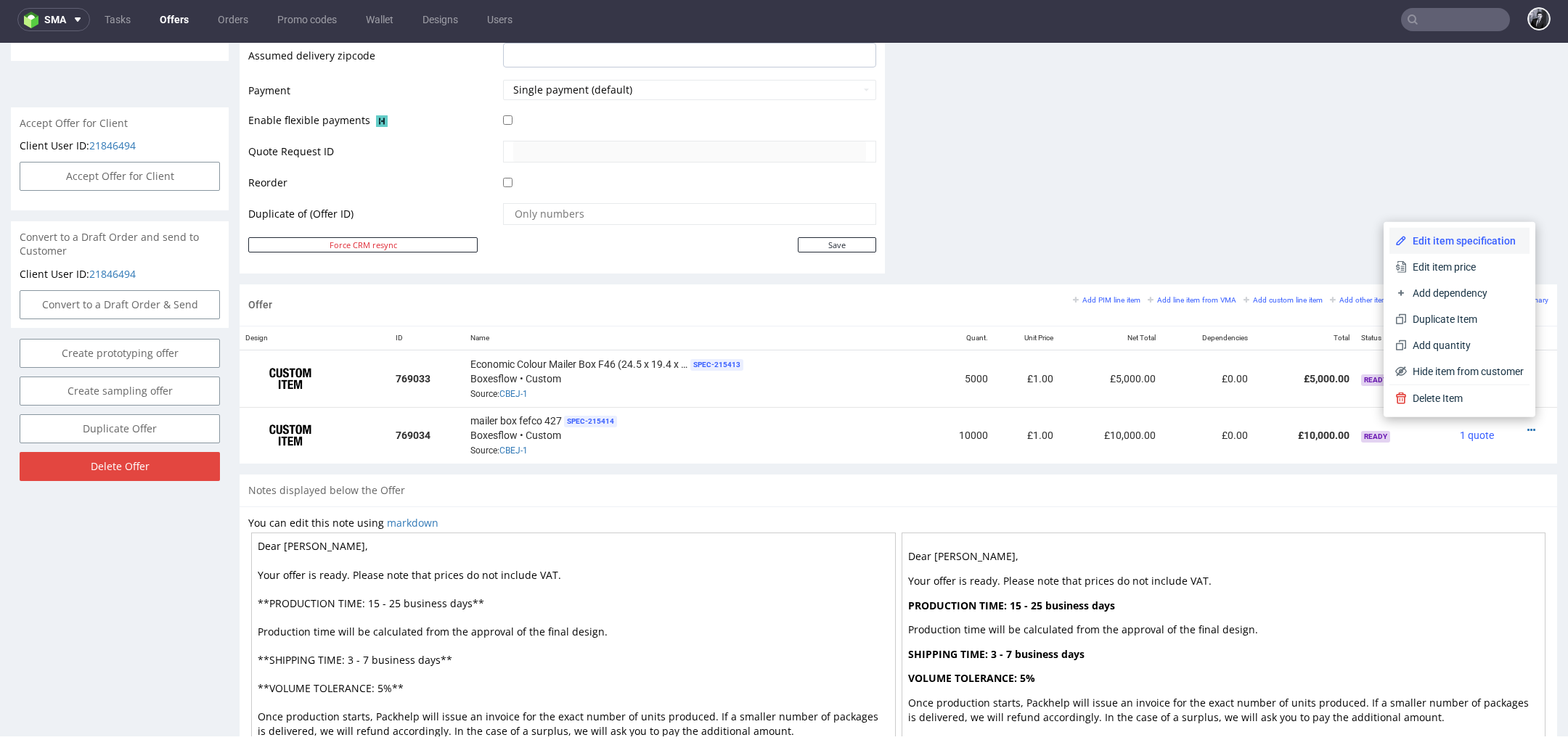
click at [1449, 244] on span "Edit item specification" at bounding box center [1465, 241] width 117 height 15
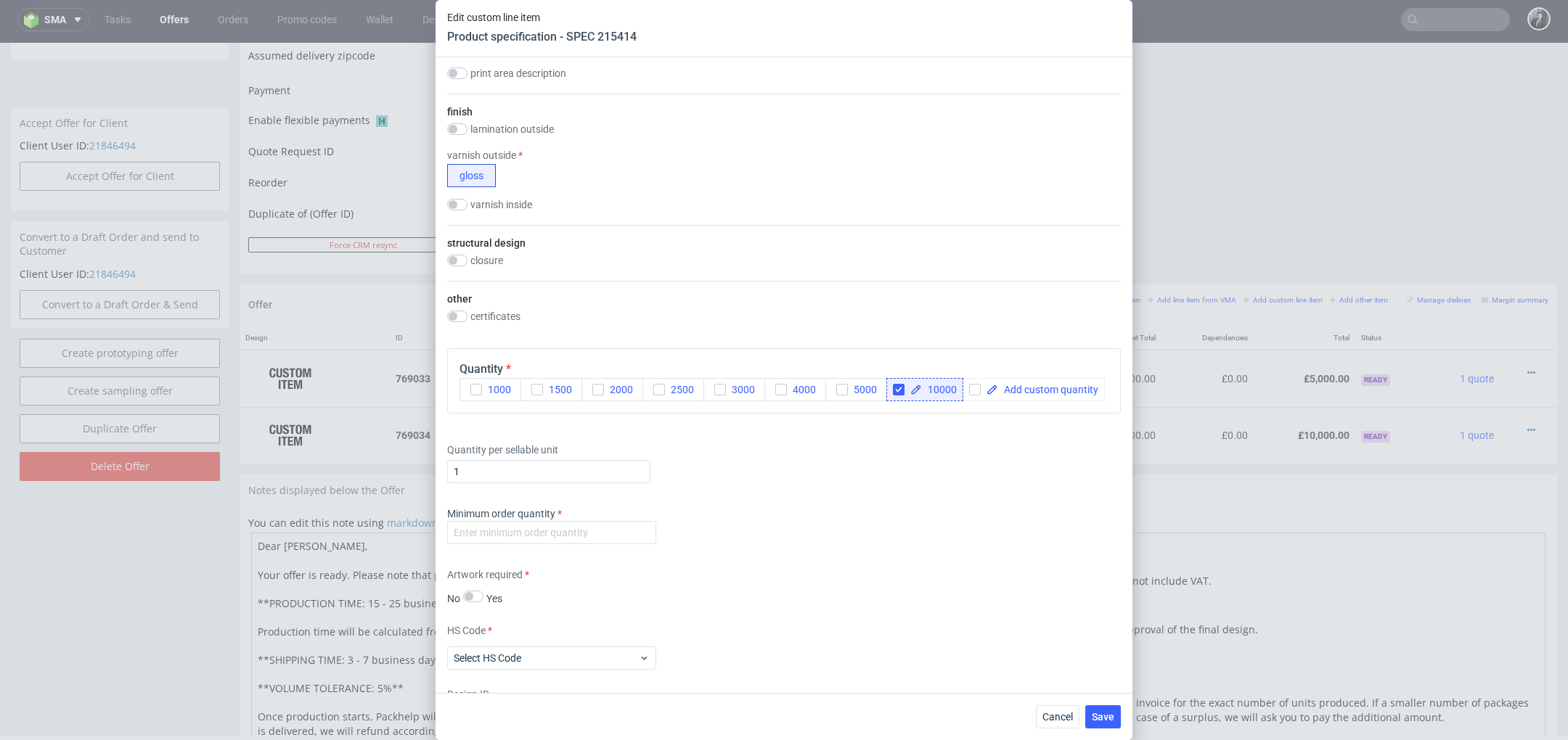
scroll to position [1362, 0]
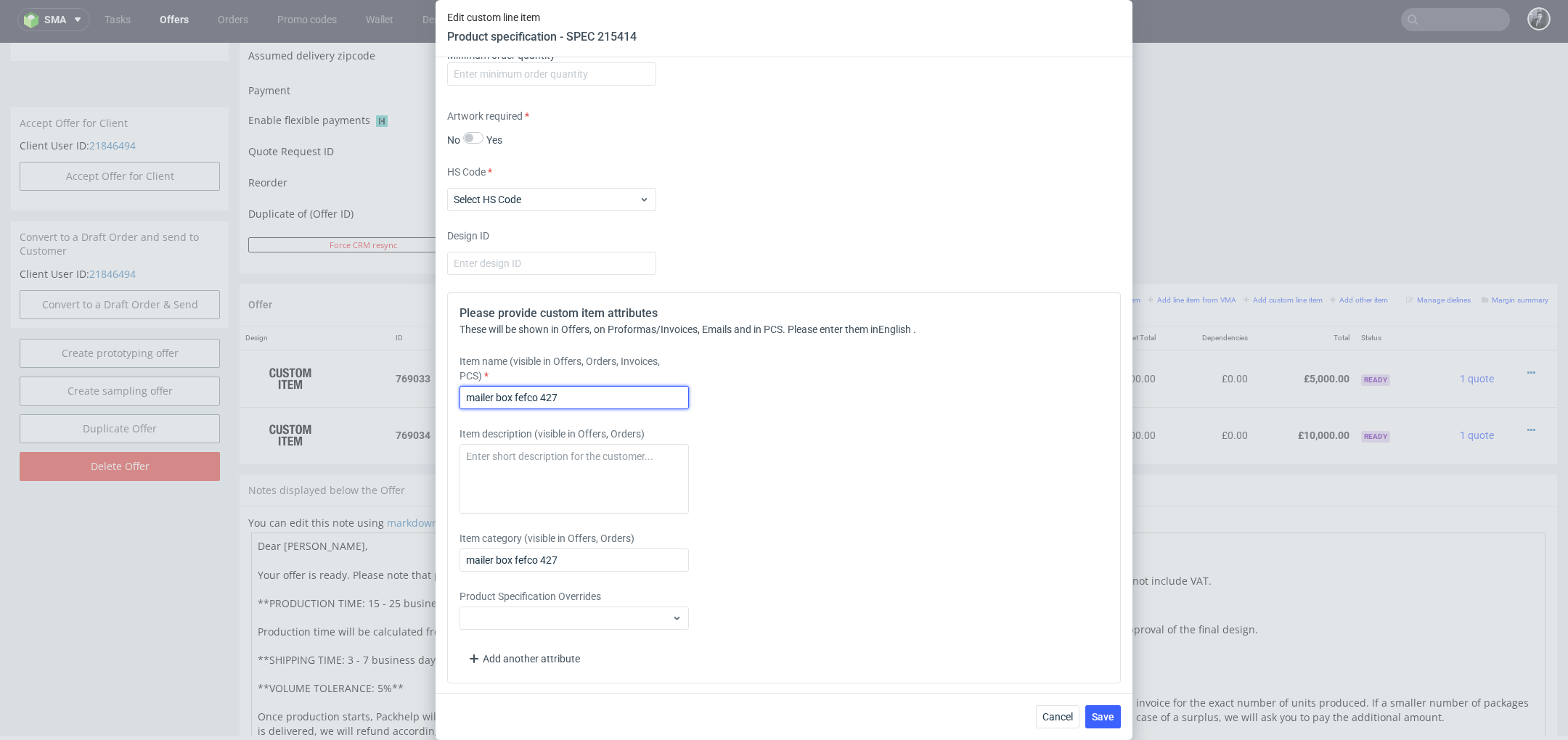
drag, startPoint x: 593, startPoint y: 391, endPoint x: 348, endPoint y: 388, distance: 245.0
click at [355, 391] on div "Edit custom line item Product specification - SPEC 215414 Supplier Custom Custo…" at bounding box center [784, 370] width 1568 height 740
paste input "Economic Colour Mailer Box F46 (24.5 x 19.4 x 2.2 cm)"
type input "Economic Colour Mailer Box F46 (24.5 x 19.4 x 2.2 cm)"
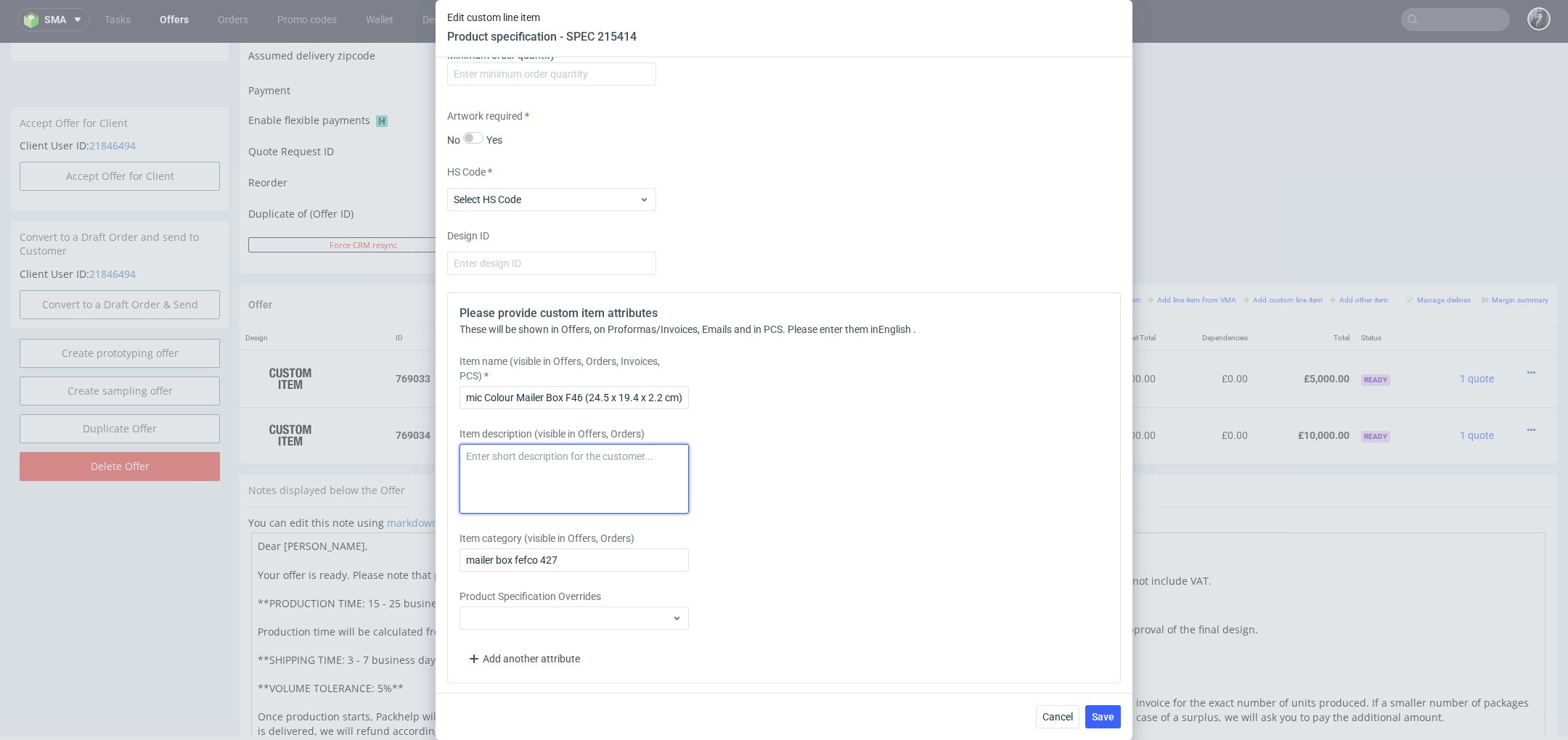
click at [542, 483] on textarea at bounding box center [574, 478] width 229 height 69
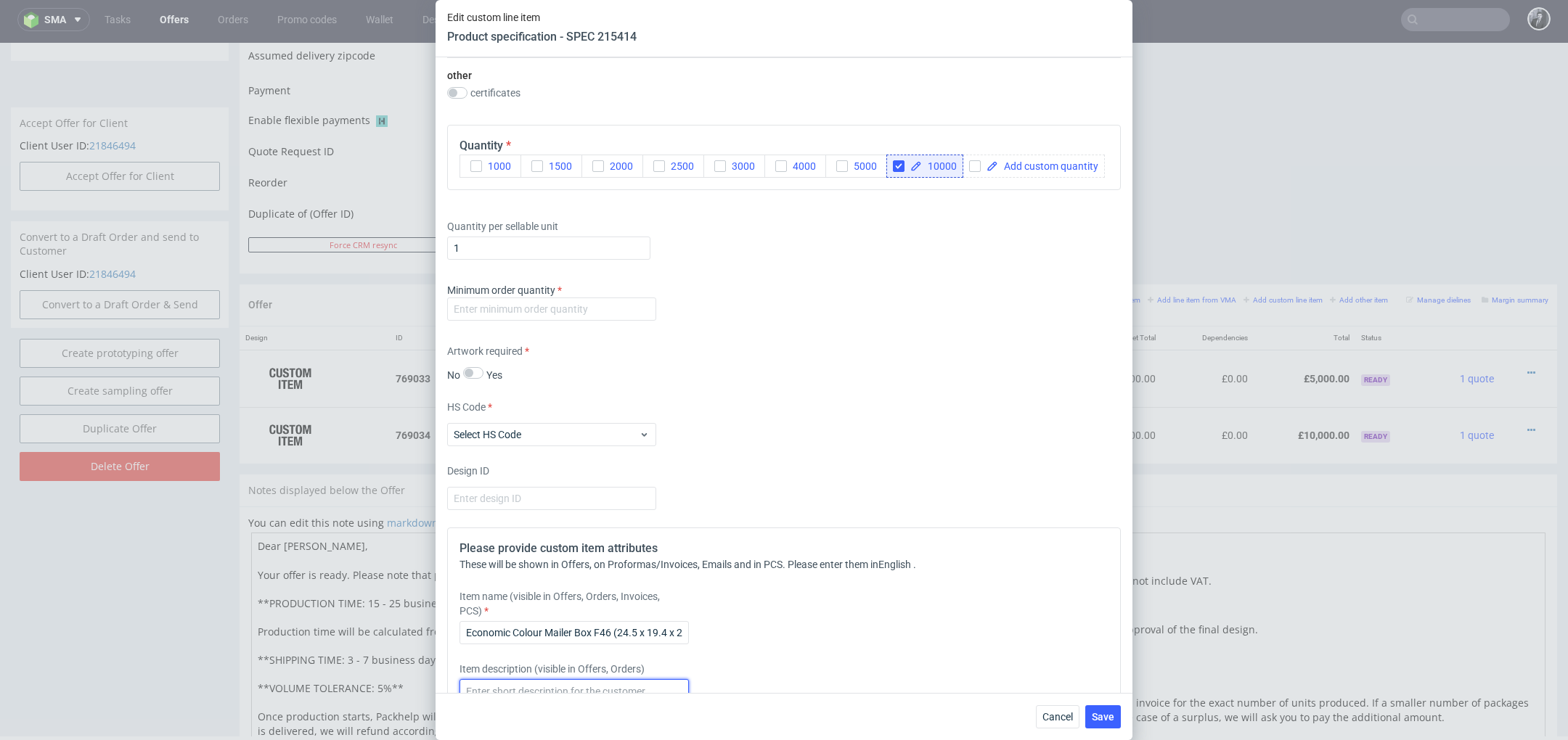
scroll to position [1362, 0]
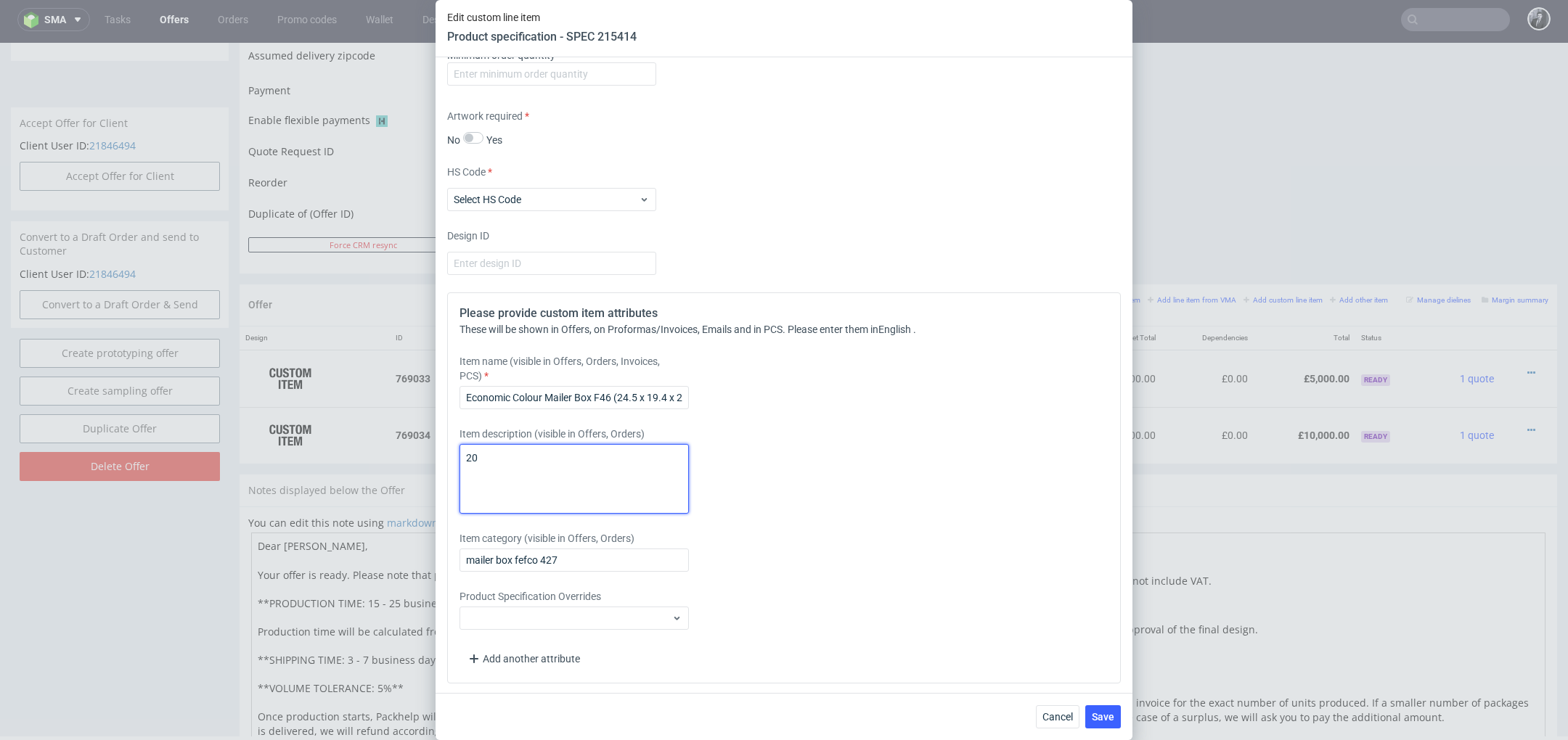
type textarea "2"
click at [486, 452] on textarea "10000 units, 1 design" at bounding box center [574, 478] width 229 height 69
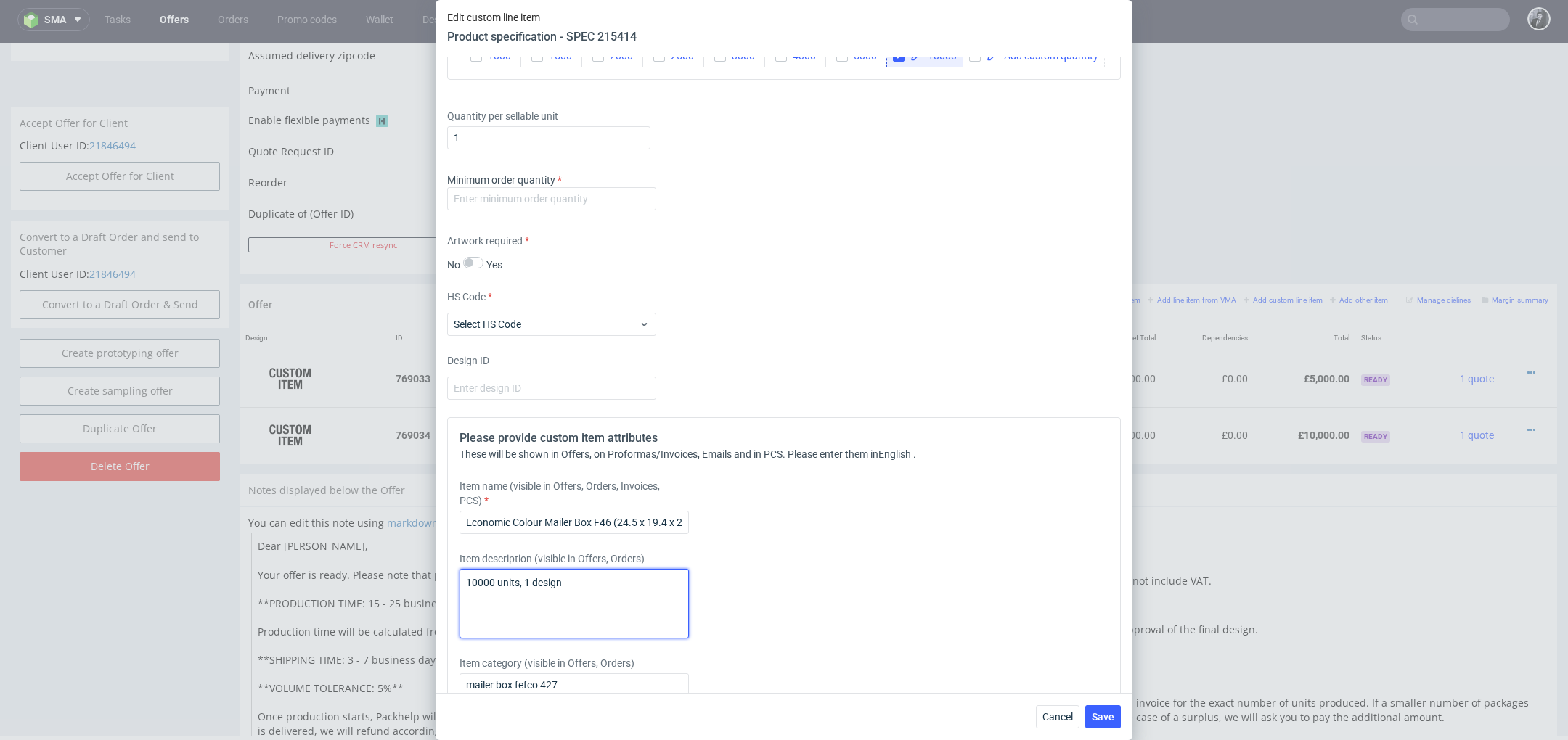
scroll to position [1225, 0]
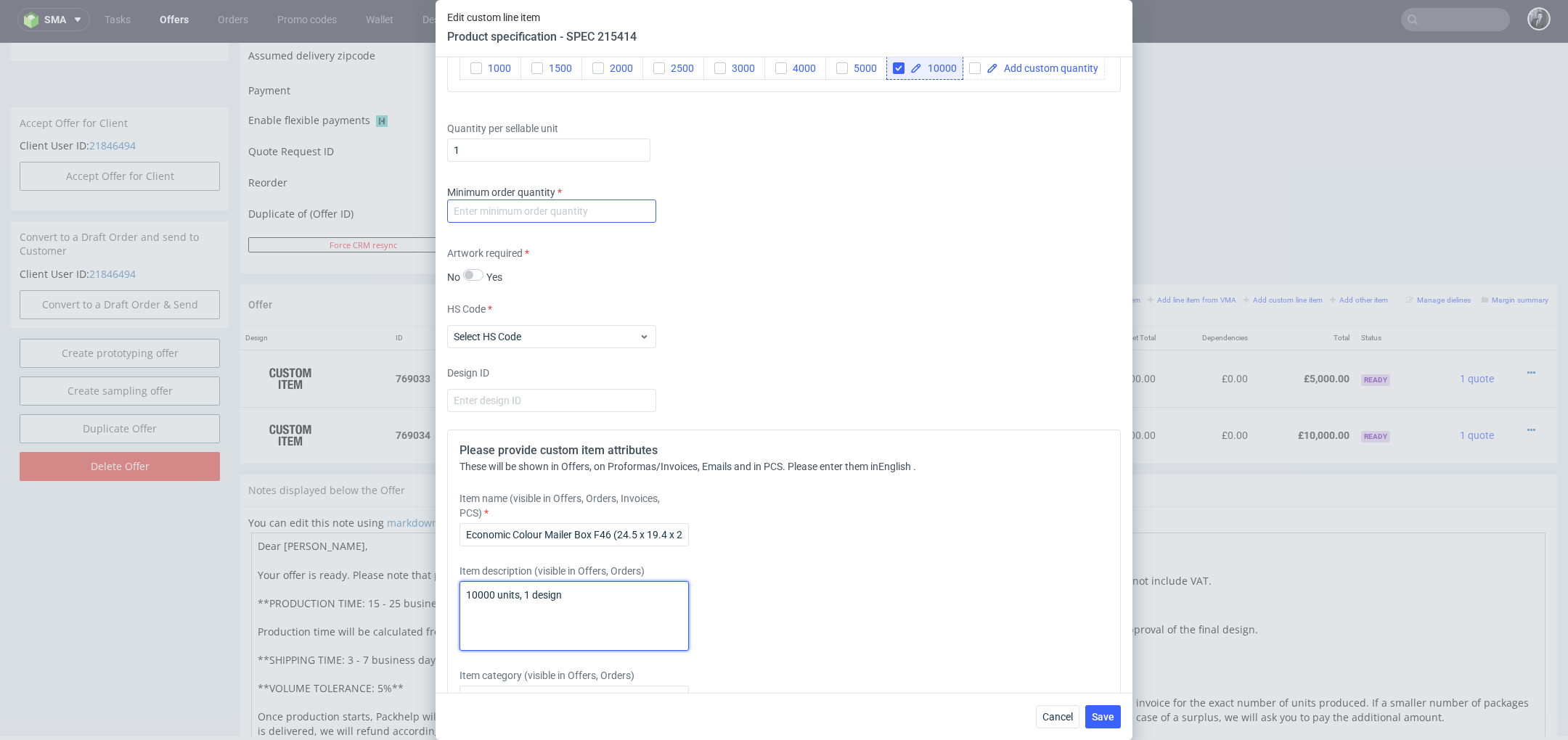
type textarea "10000 units, 1 design"
click at [574, 220] on input "number" at bounding box center [552, 211] width 209 height 23
type input "10000"
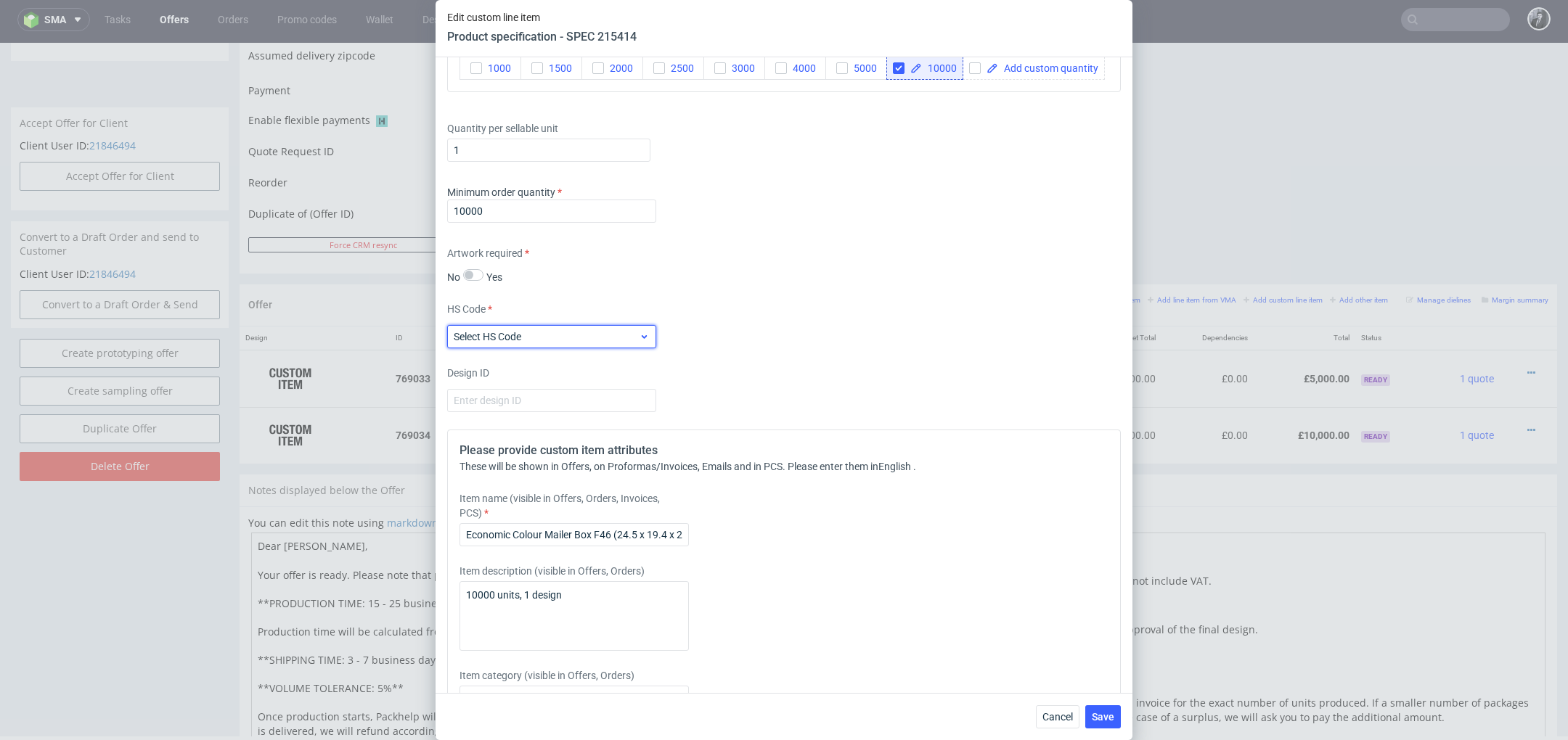
click at [627, 331] on span "Select HS Code" at bounding box center [546, 337] width 185 height 15
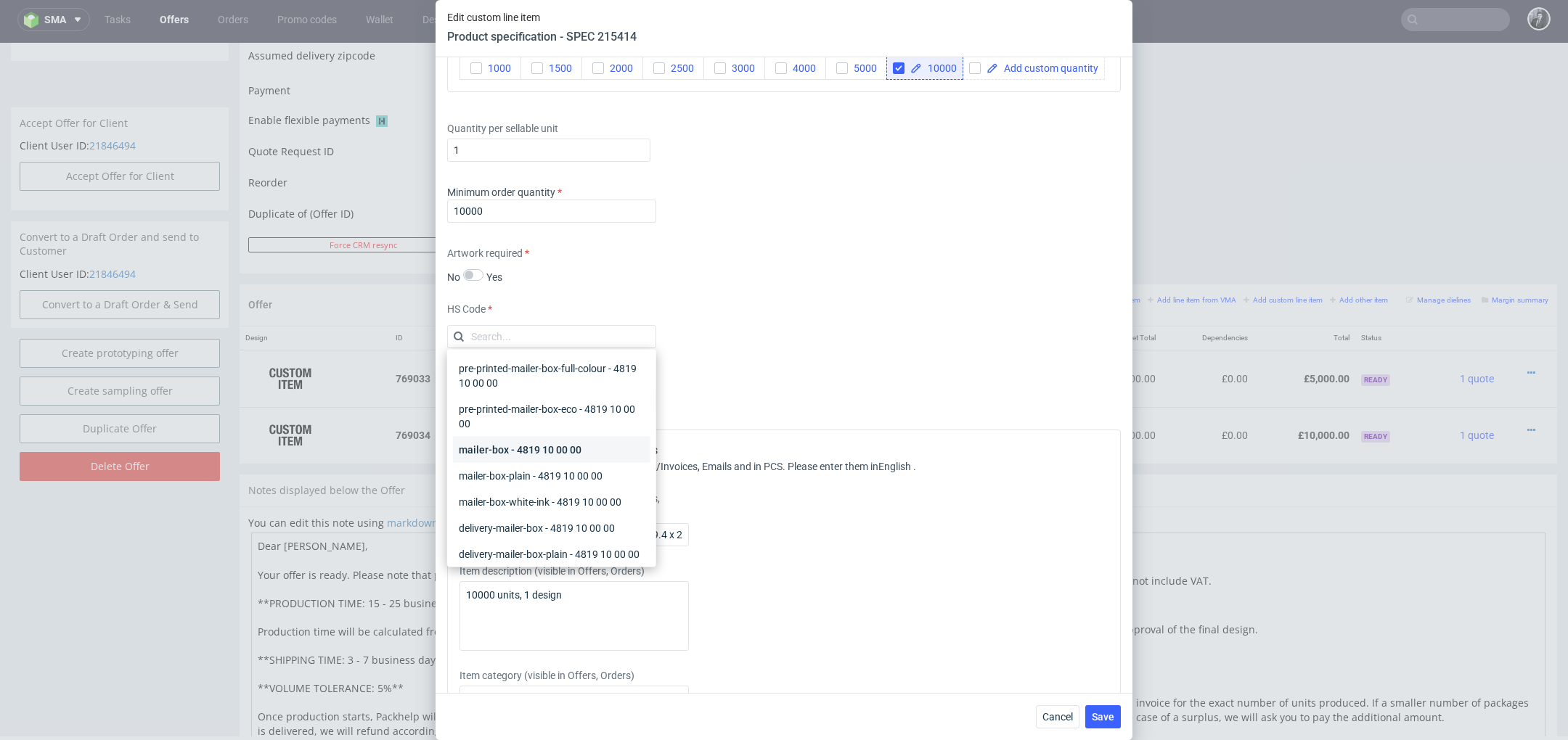
click at [587, 448] on div "mailer-box - 4819 10 00 00" at bounding box center [551, 450] width 197 height 26
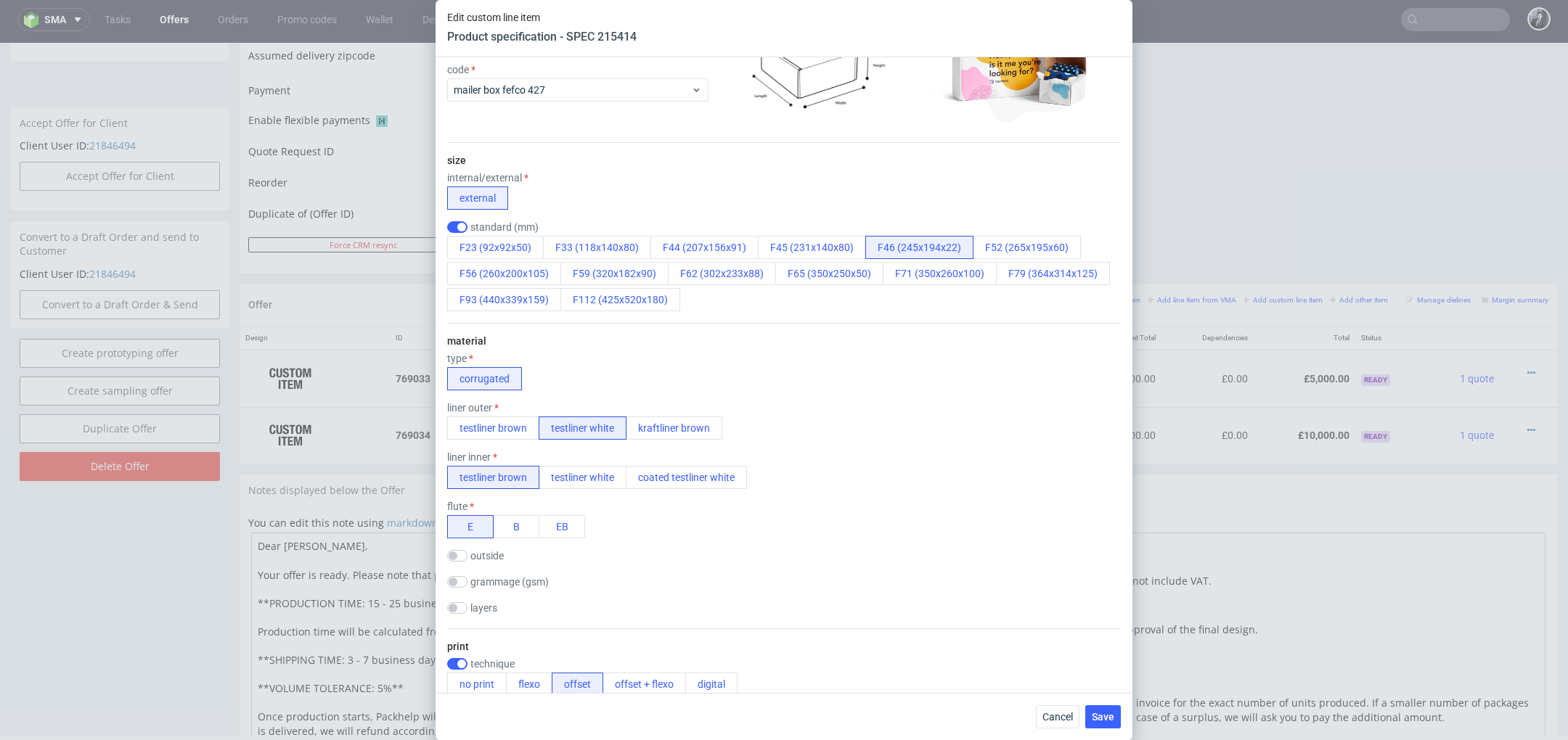
scroll to position [199, 0]
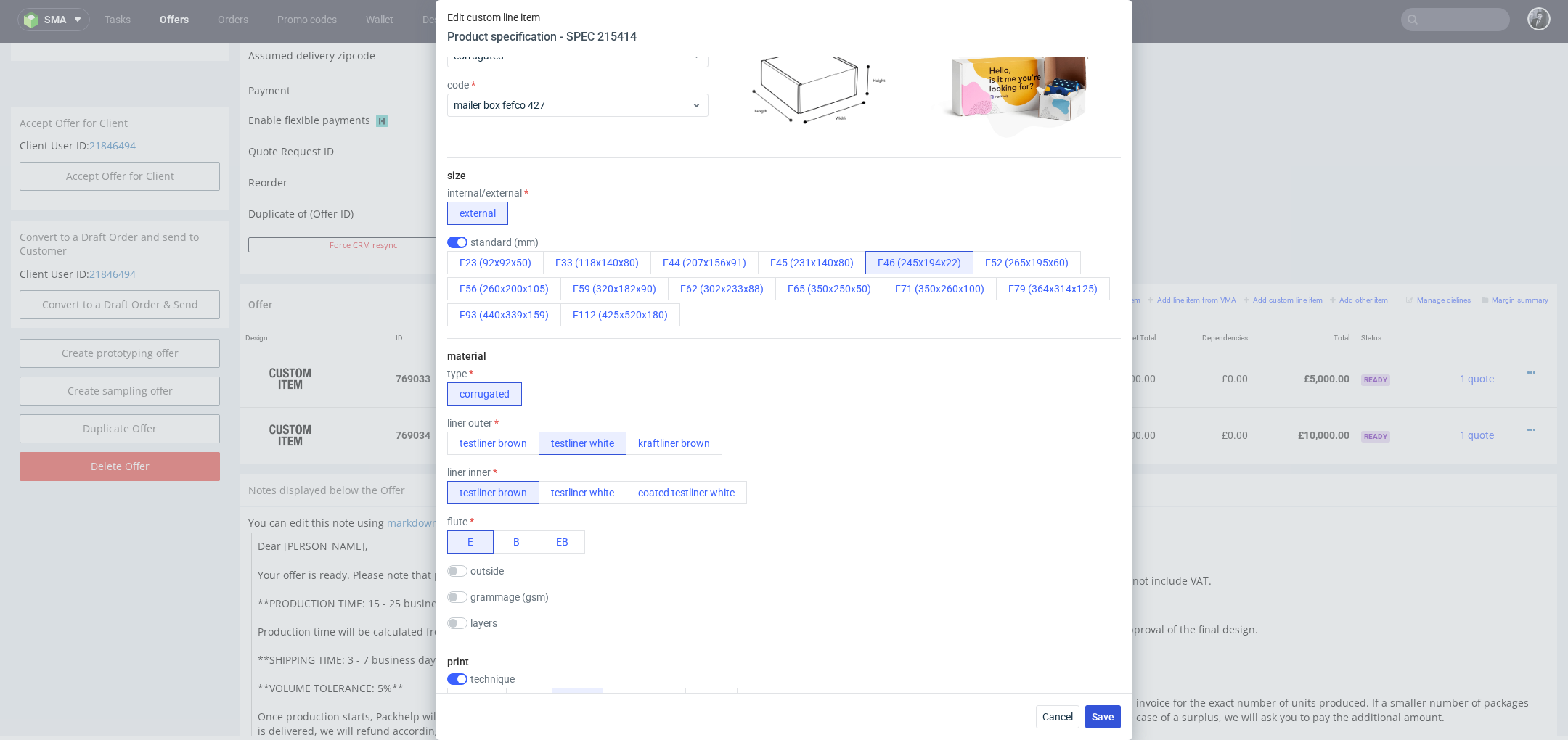
click at [1111, 721] on span "Save" at bounding box center [1103, 717] width 23 height 10
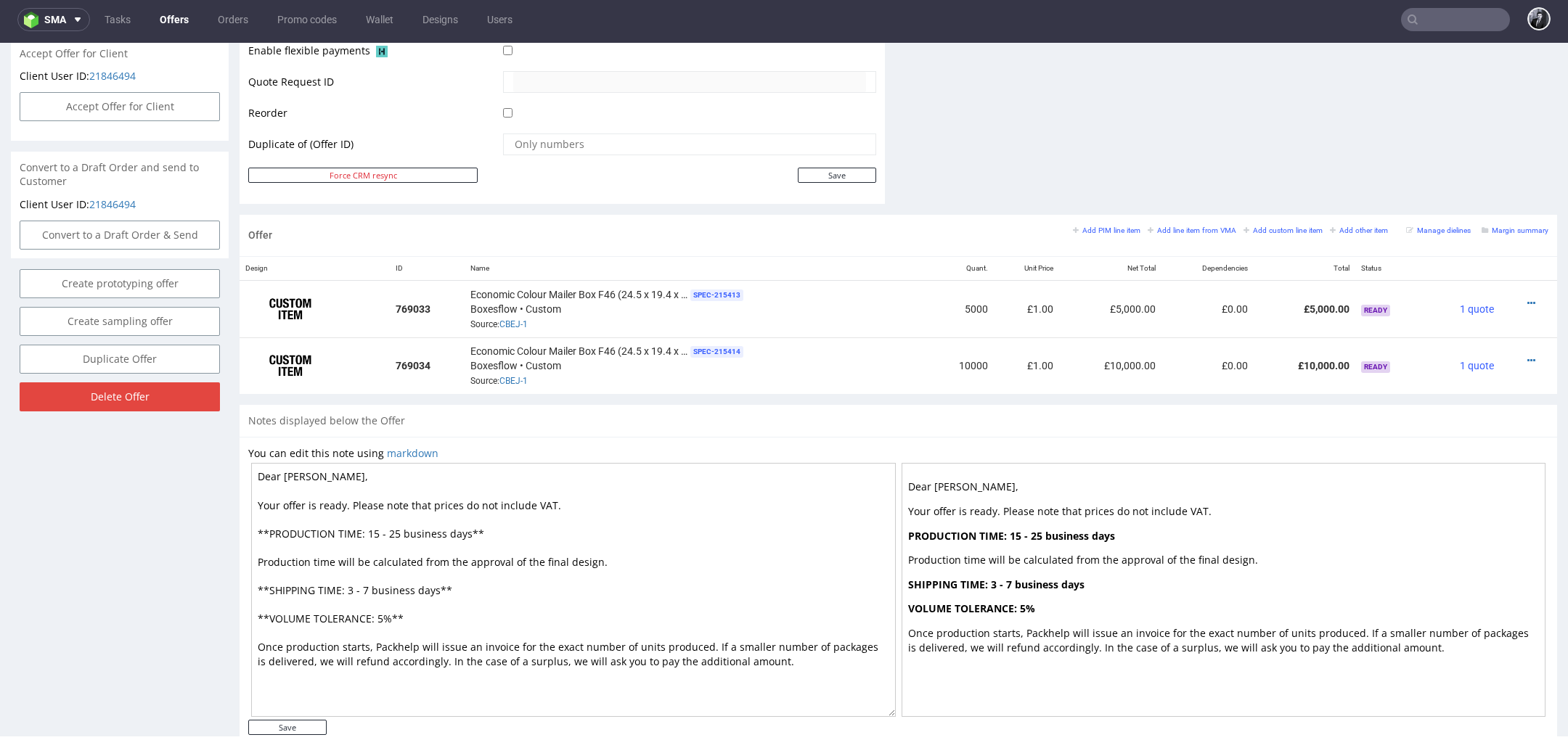
scroll to position [710, 0]
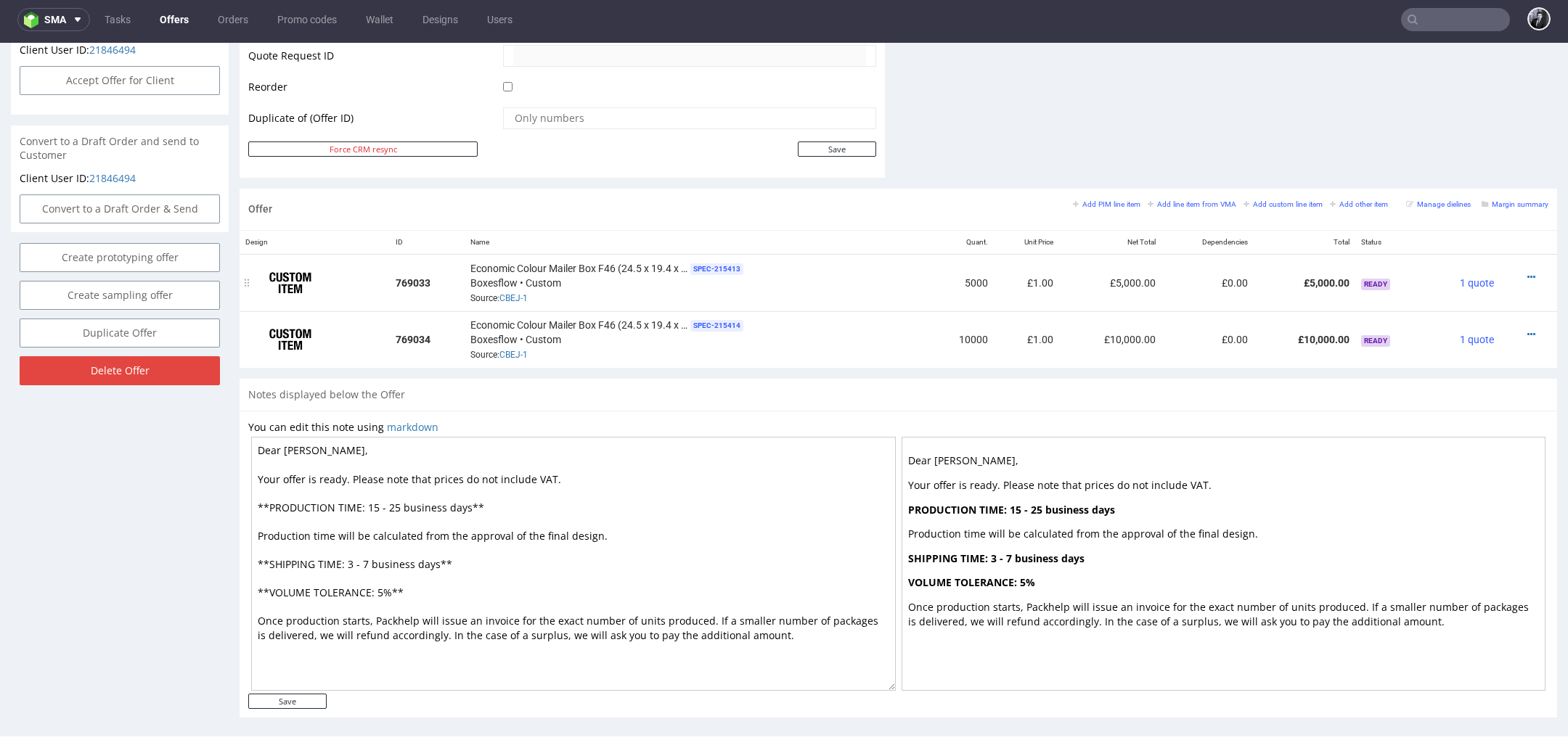
click at [1517, 280] on div at bounding box center [1524, 277] width 37 height 15
click at [1509, 280] on div at bounding box center [1524, 277] width 37 height 15
click at [1511, 280] on div at bounding box center [1524, 277] width 37 height 15
click at [1527, 278] on icon at bounding box center [1531, 277] width 8 height 10
click at [1455, 124] on li "Edit item price" at bounding box center [1460, 115] width 140 height 26
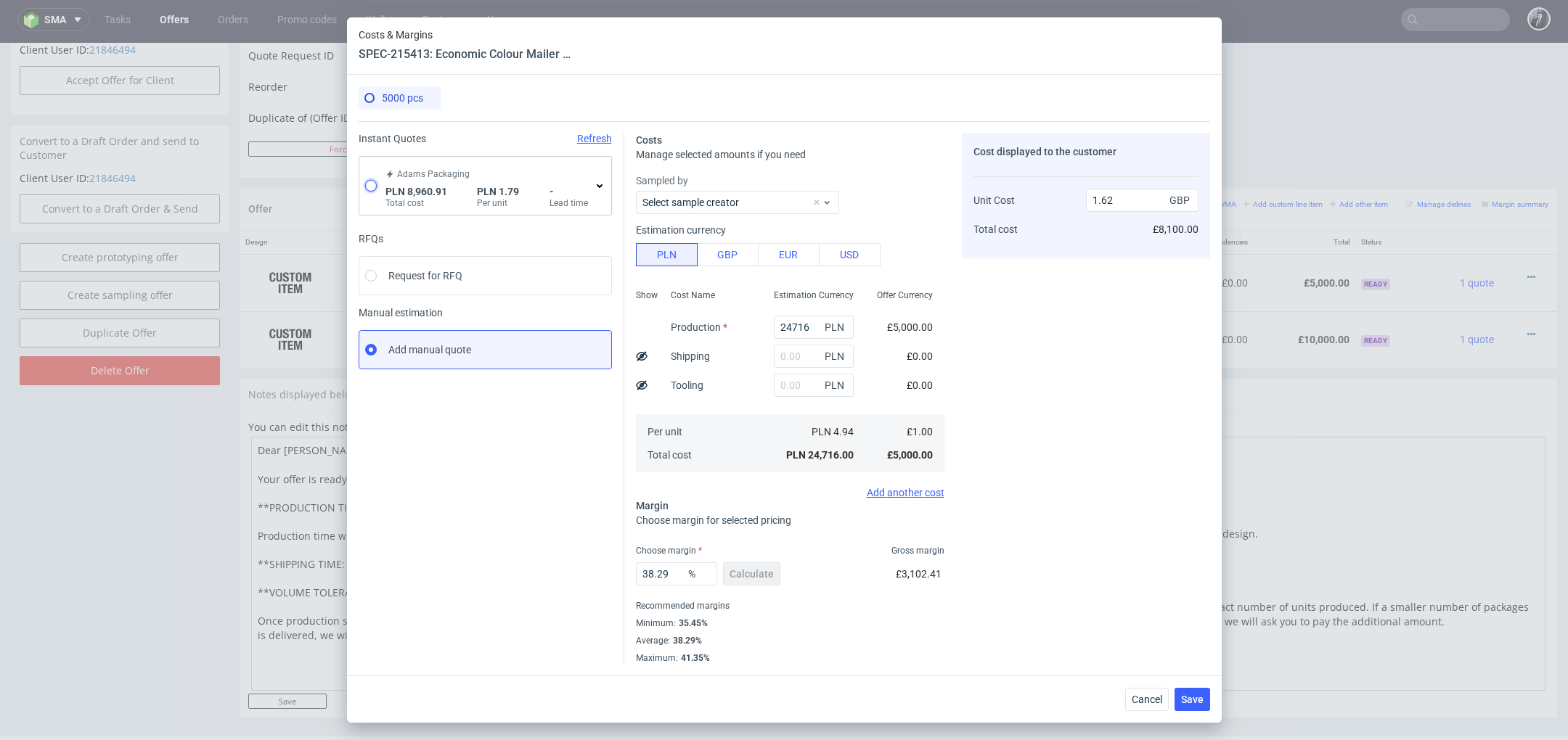
click at [373, 183] on input "radio" at bounding box center [371, 185] width 12 height 12
radio input "true"
radio input "false"
type input "7339.23"
type input "1621.68"
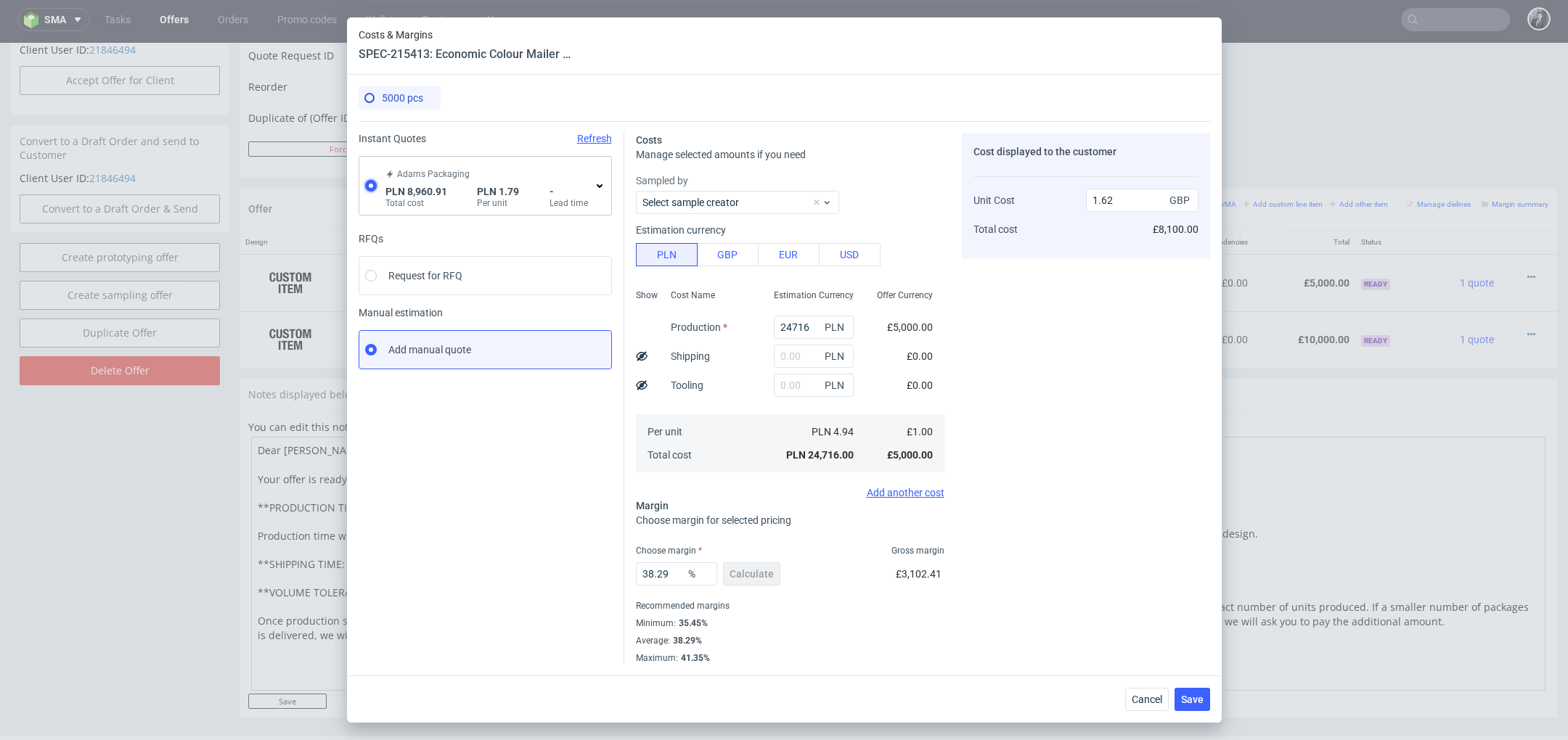
type input "0.37"
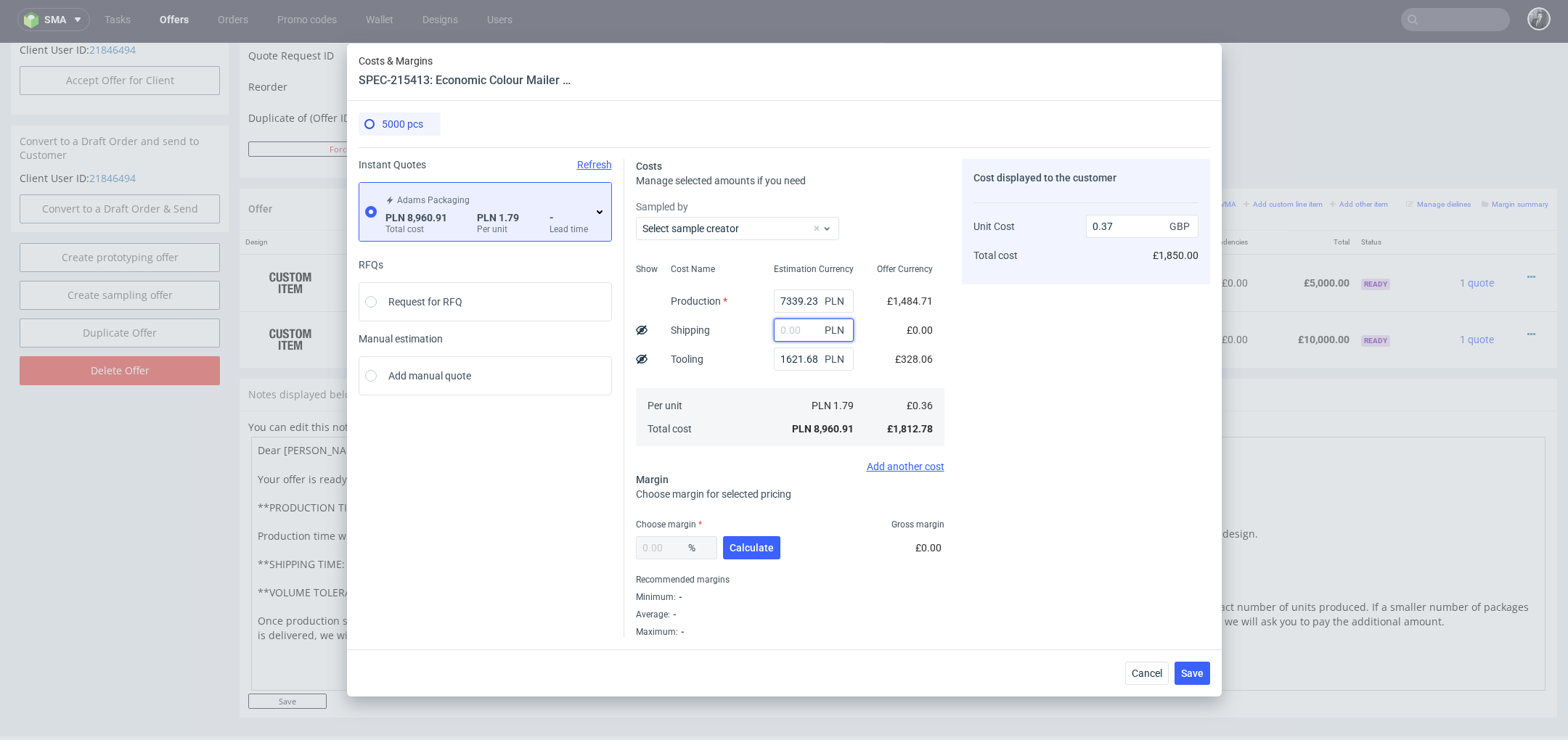
click at [799, 329] on input "text" at bounding box center [814, 330] width 79 height 23
type input "2500"
type input "0.47"
type input "25"
type input "0.37"
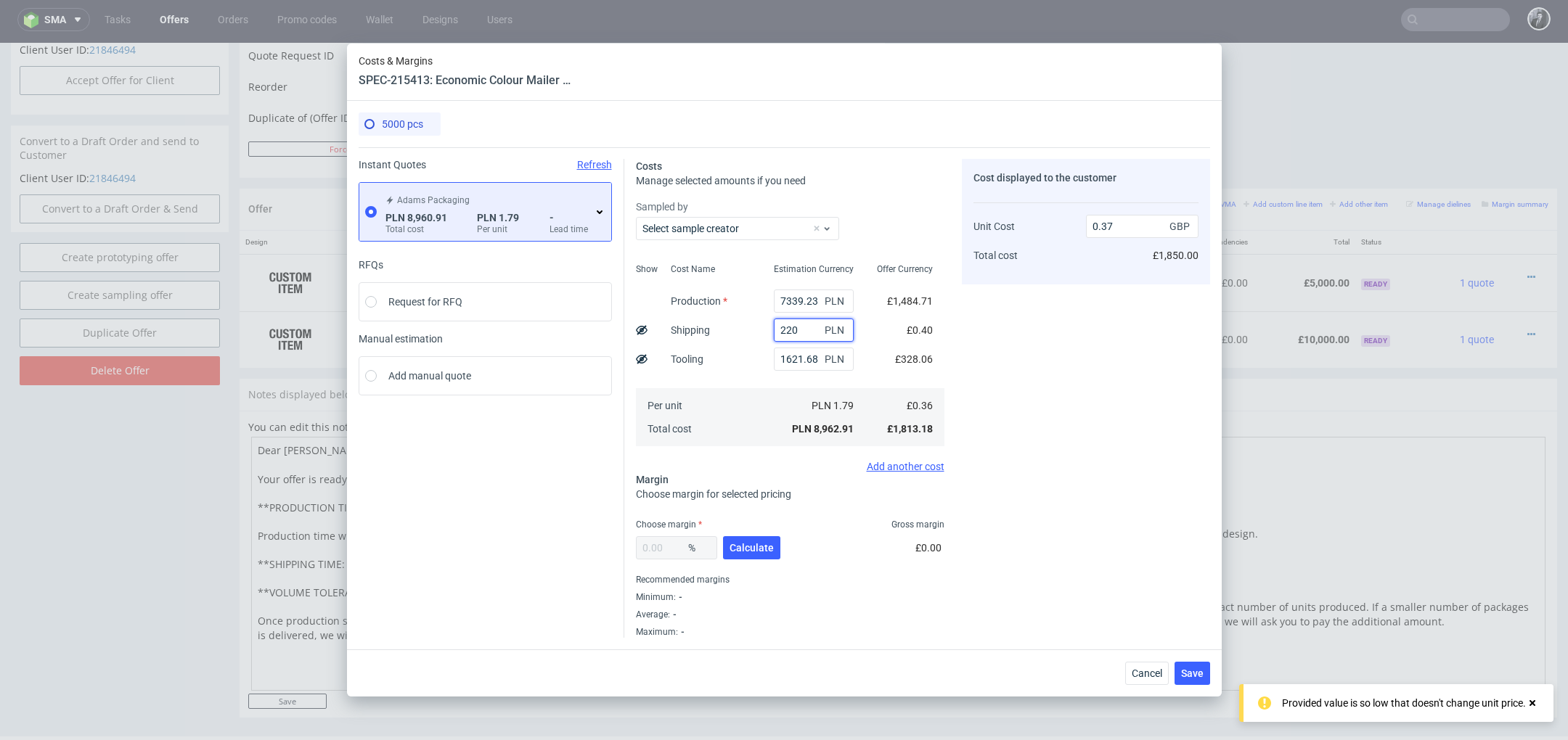
type input "2200"
type input "0.46"
type input "2"
type input "0.37"
type input "250"
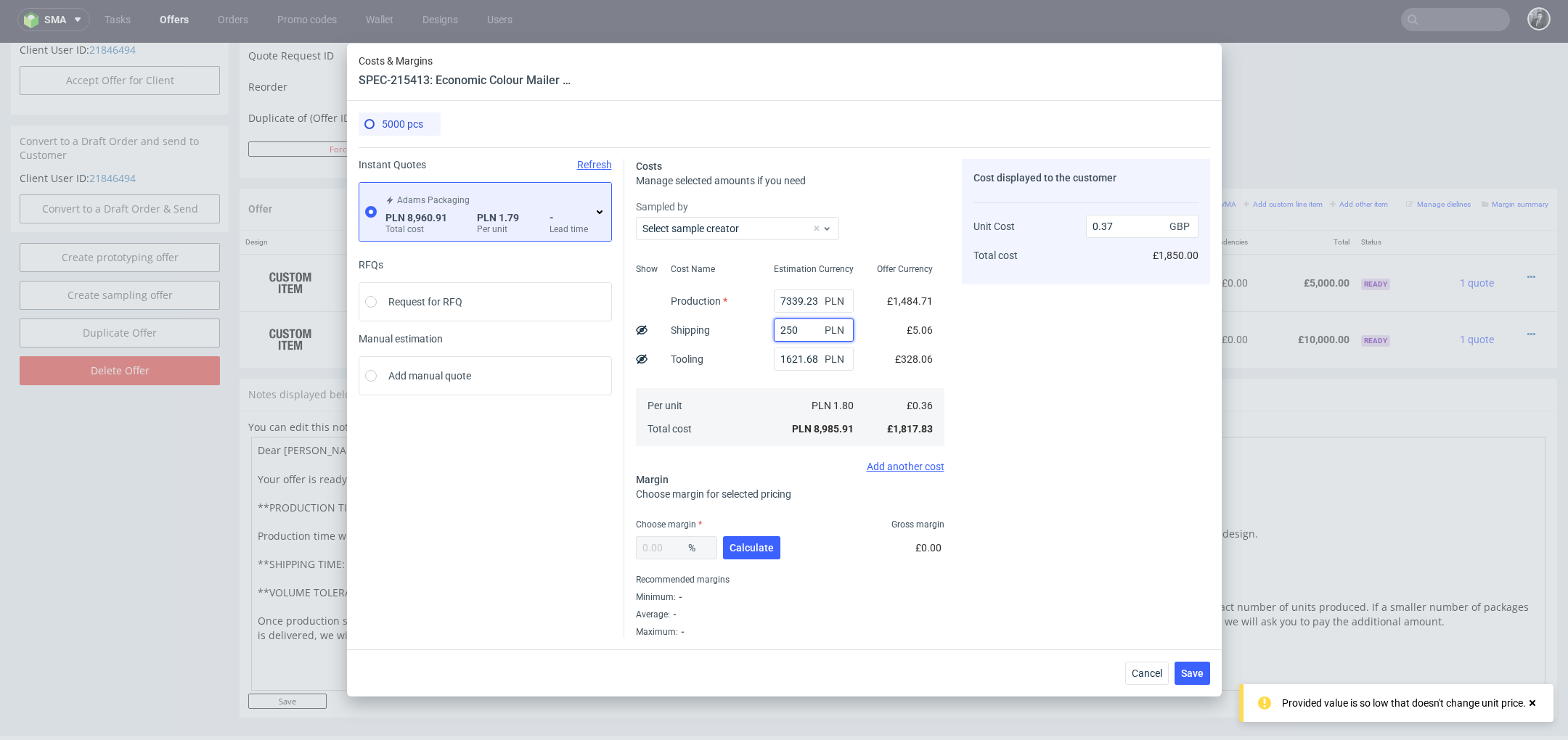
type input "0.38"
type input "22"
type input "0.37"
type input "2250"
type input "0.46"
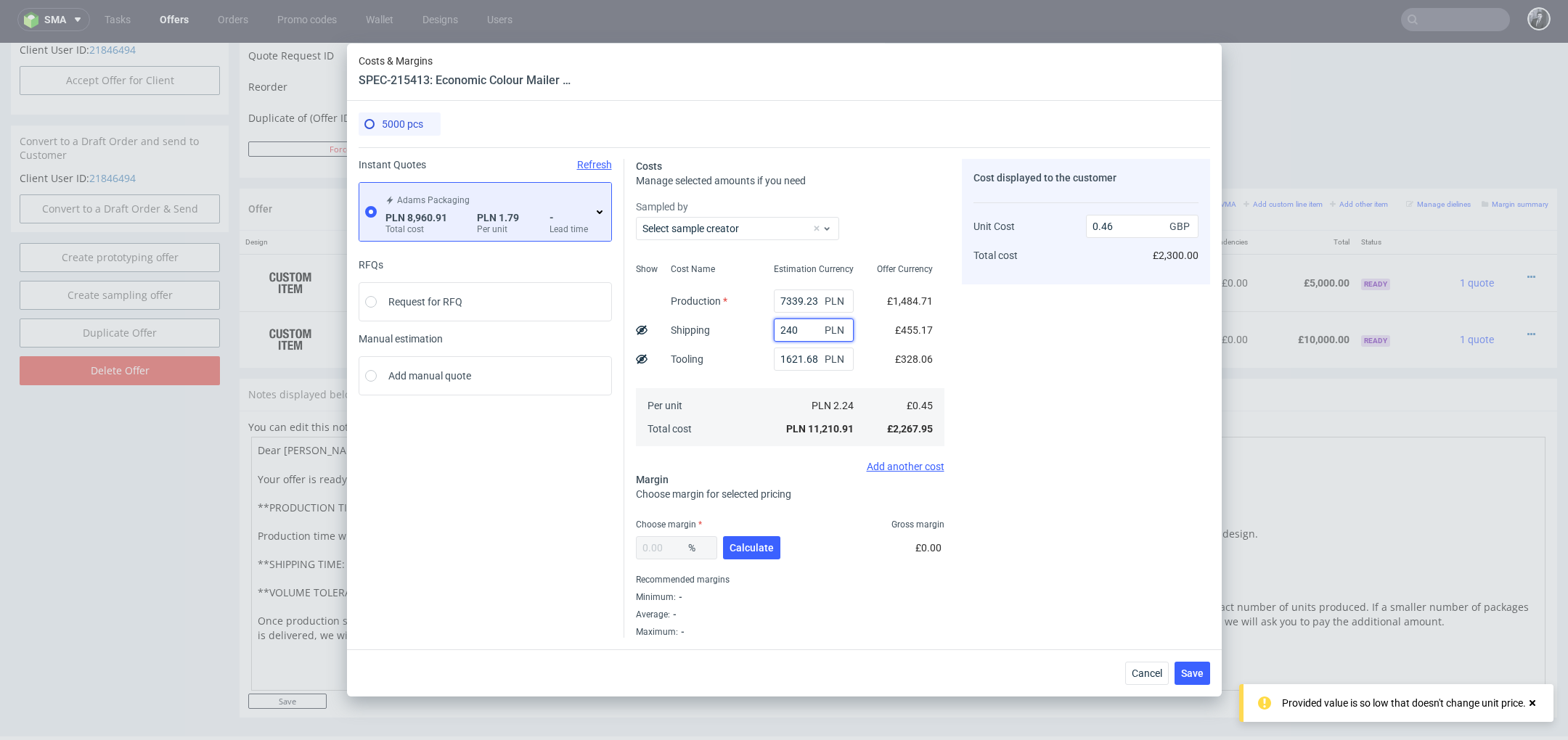
type input "24"
type input "0.38"
type input "2300"
type input "0.46"
type input "2300"
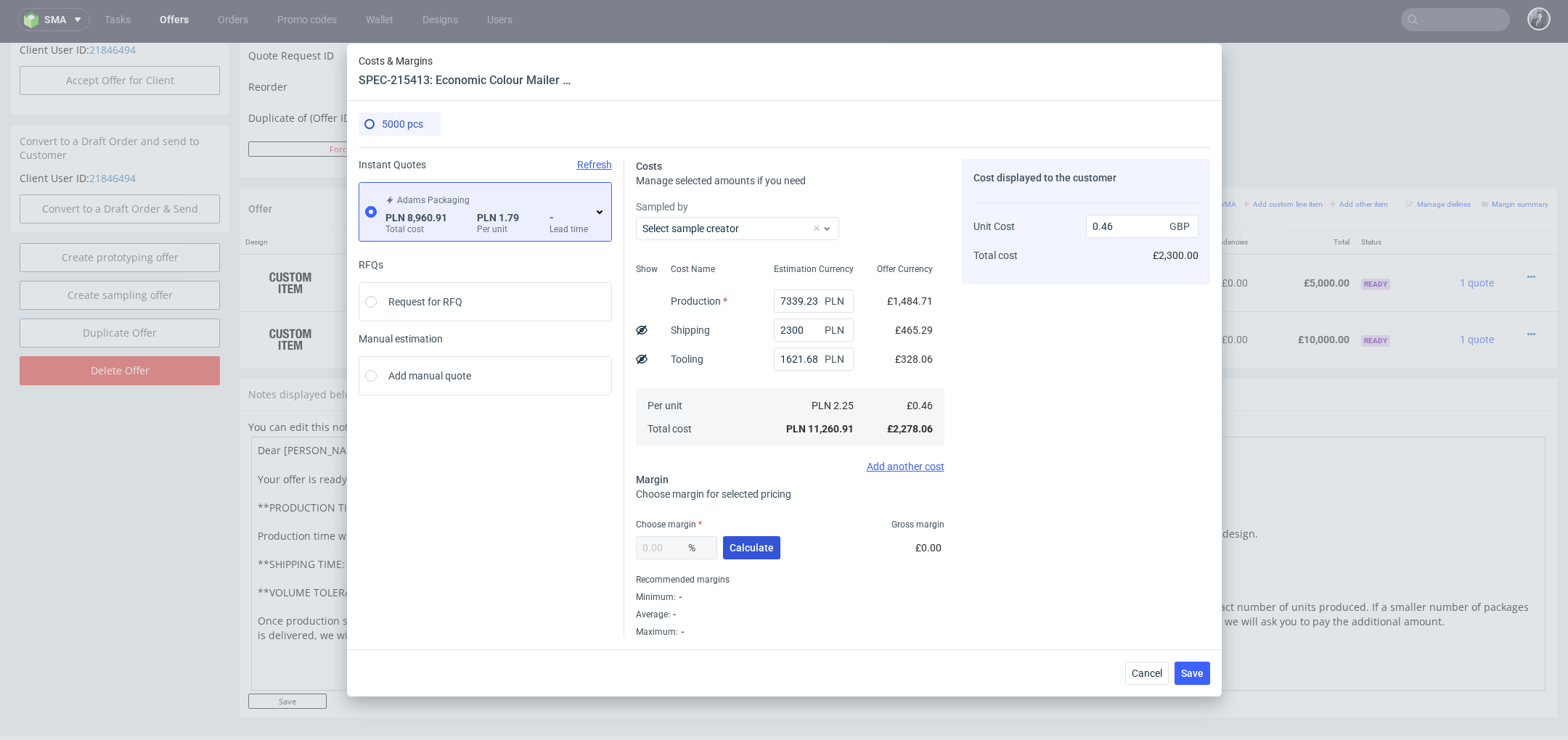
click at [758, 547] on span "Calculate" at bounding box center [751, 548] width 44 height 10
type input "32.89"
type input "0.68"
click at [1074, 576] on div "Cost displayed to the customer Unit Cost Total cost 0.68 GBP £3,400.00" at bounding box center [1086, 398] width 249 height 479
click at [1194, 668] on span "Save" at bounding box center [1192, 673] width 23 height 10
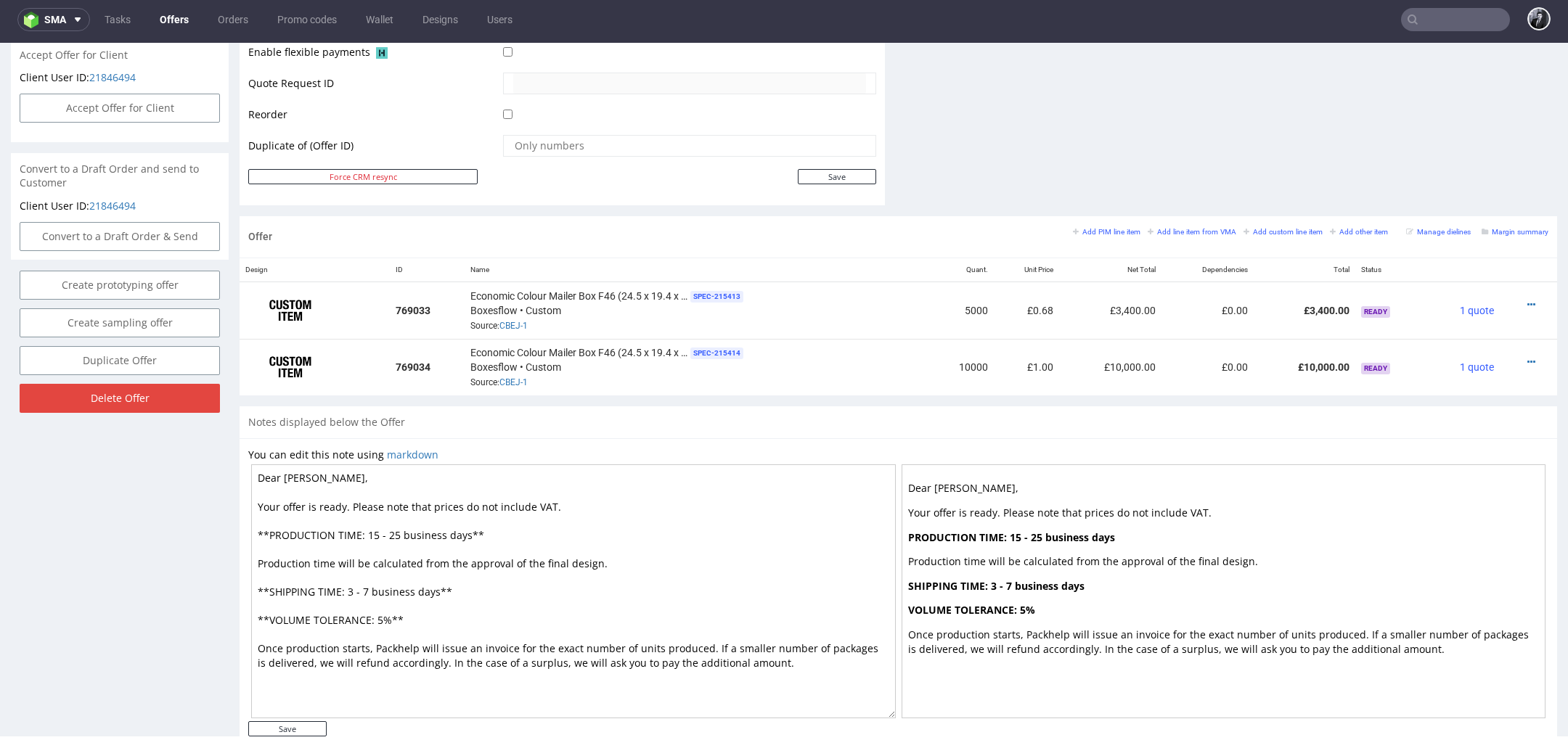
scroll to position [716, 0]
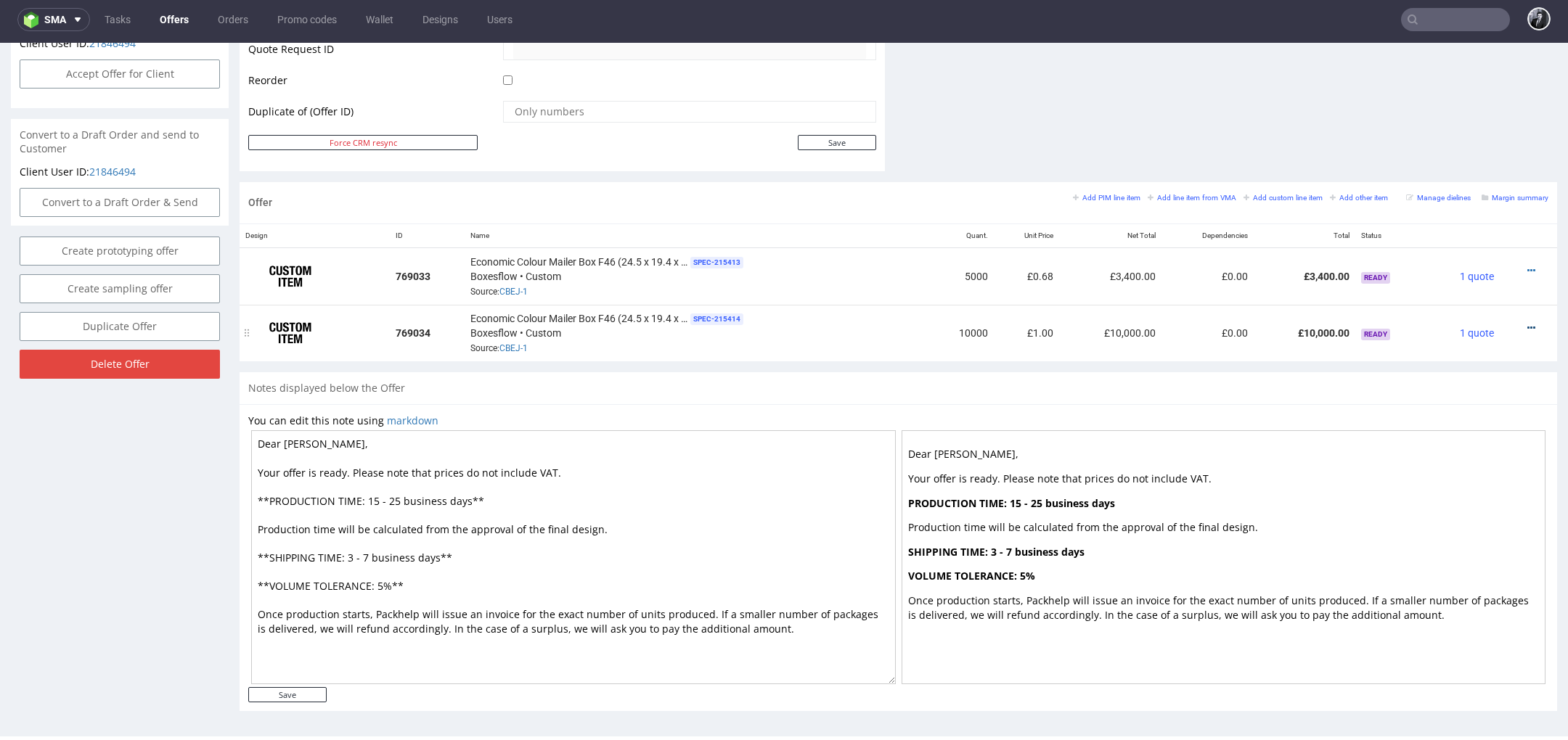
click at [1527, 323] on icon at bounding box center [1531, 328] width 8 height 10
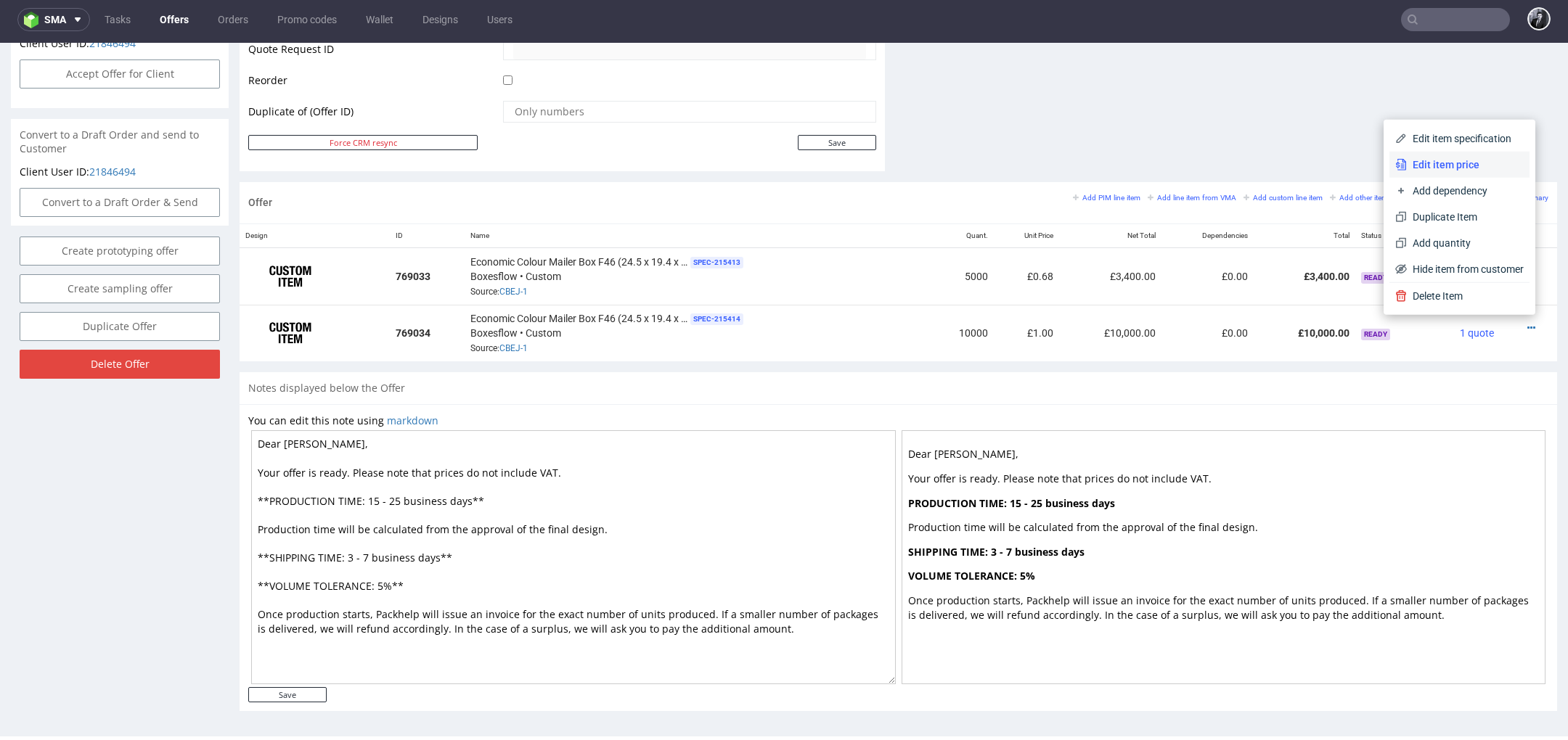
click at [1443, 166] on span "Edit item price" at bounding box center [1465, 164] width 117 height 15
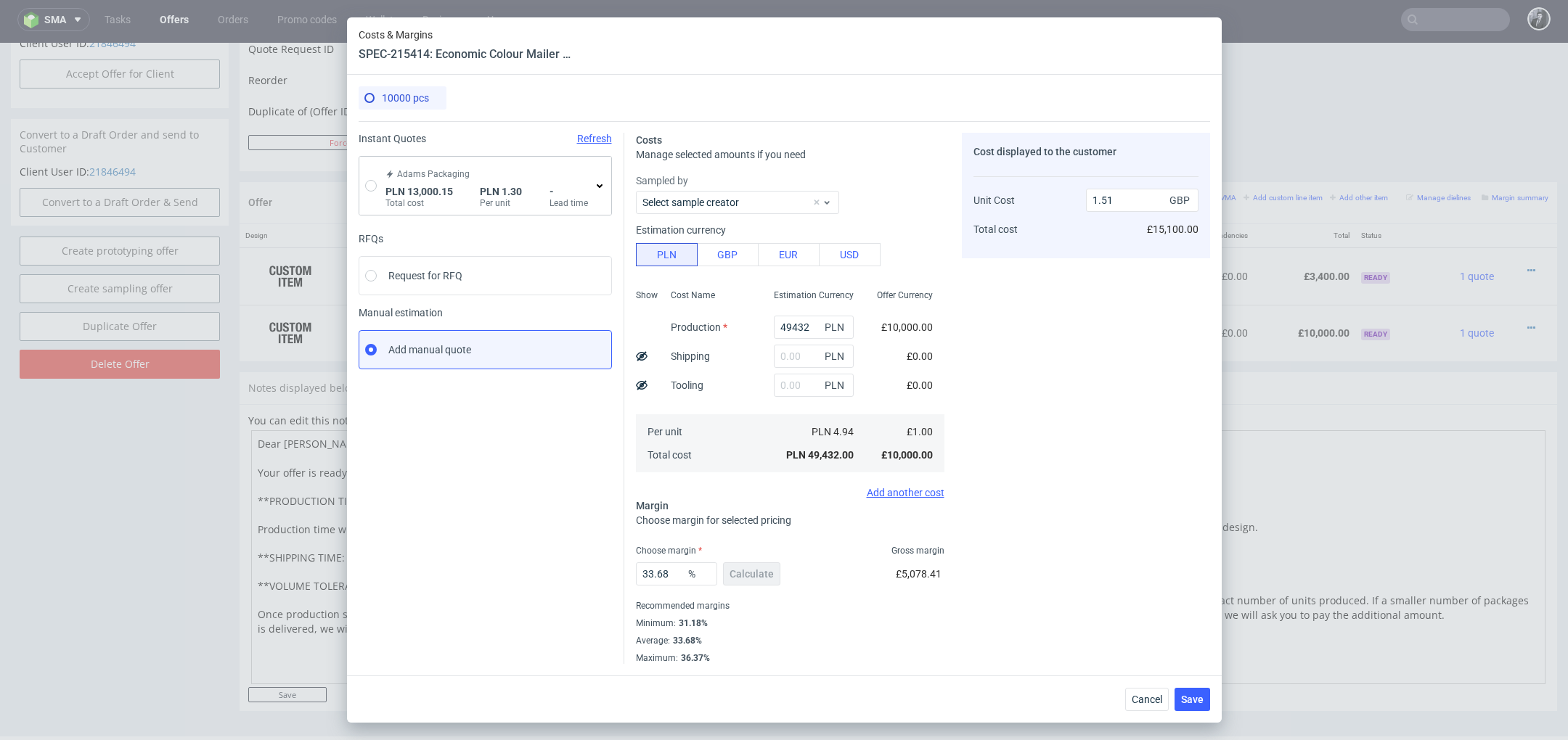
click at [379, 185] on div "Adams Packaging PLN 13,000.15 Total cost PLN 1.30 Per unit - Lead time" at bounding box center [485, 185] width 252 height 58
click at [369, 185] on input "radio" at bounding box center [371, 185] width 12 height 12
radio input "true"
radio input "false"
type input "11378.47"
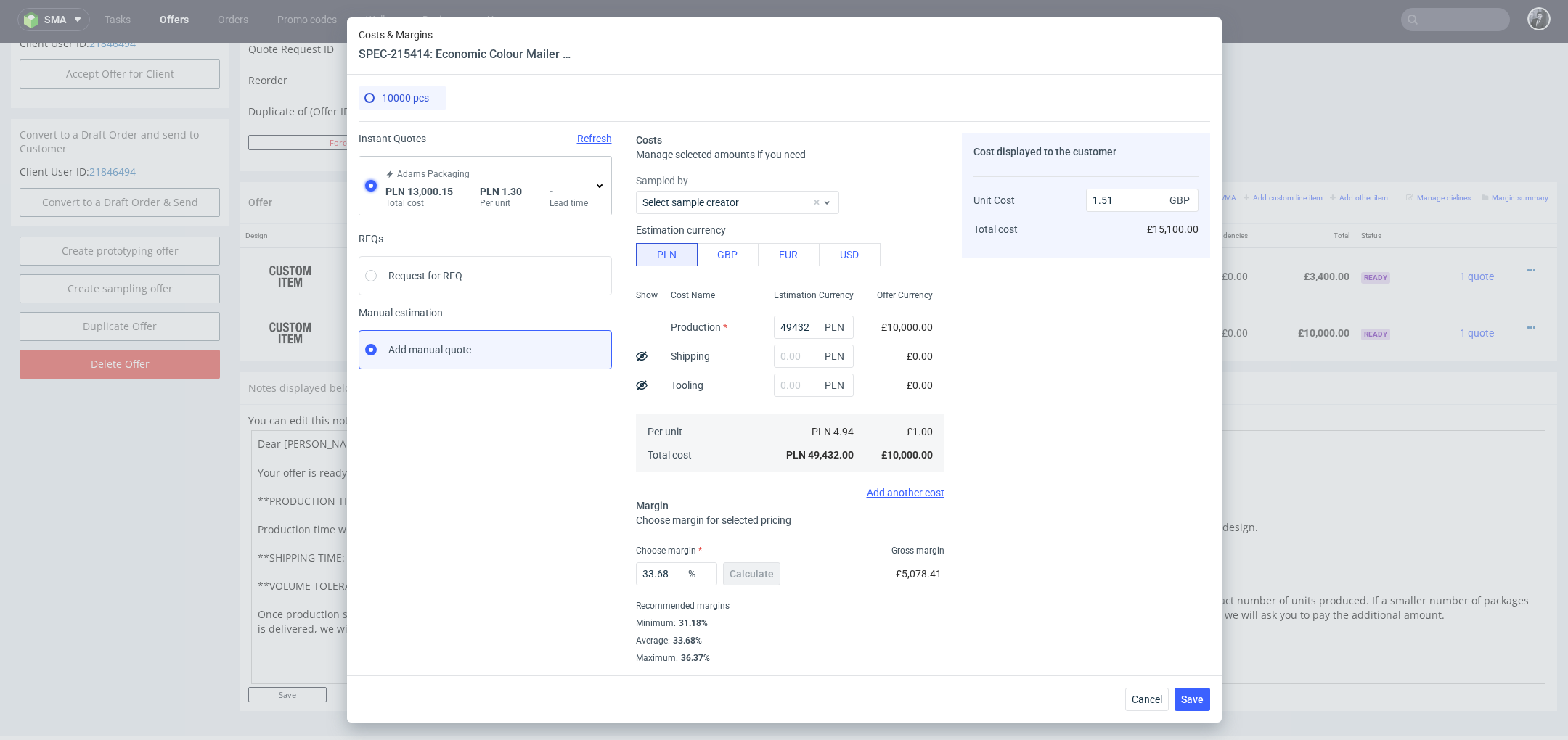
type input "1621.68"
type input "0.26"
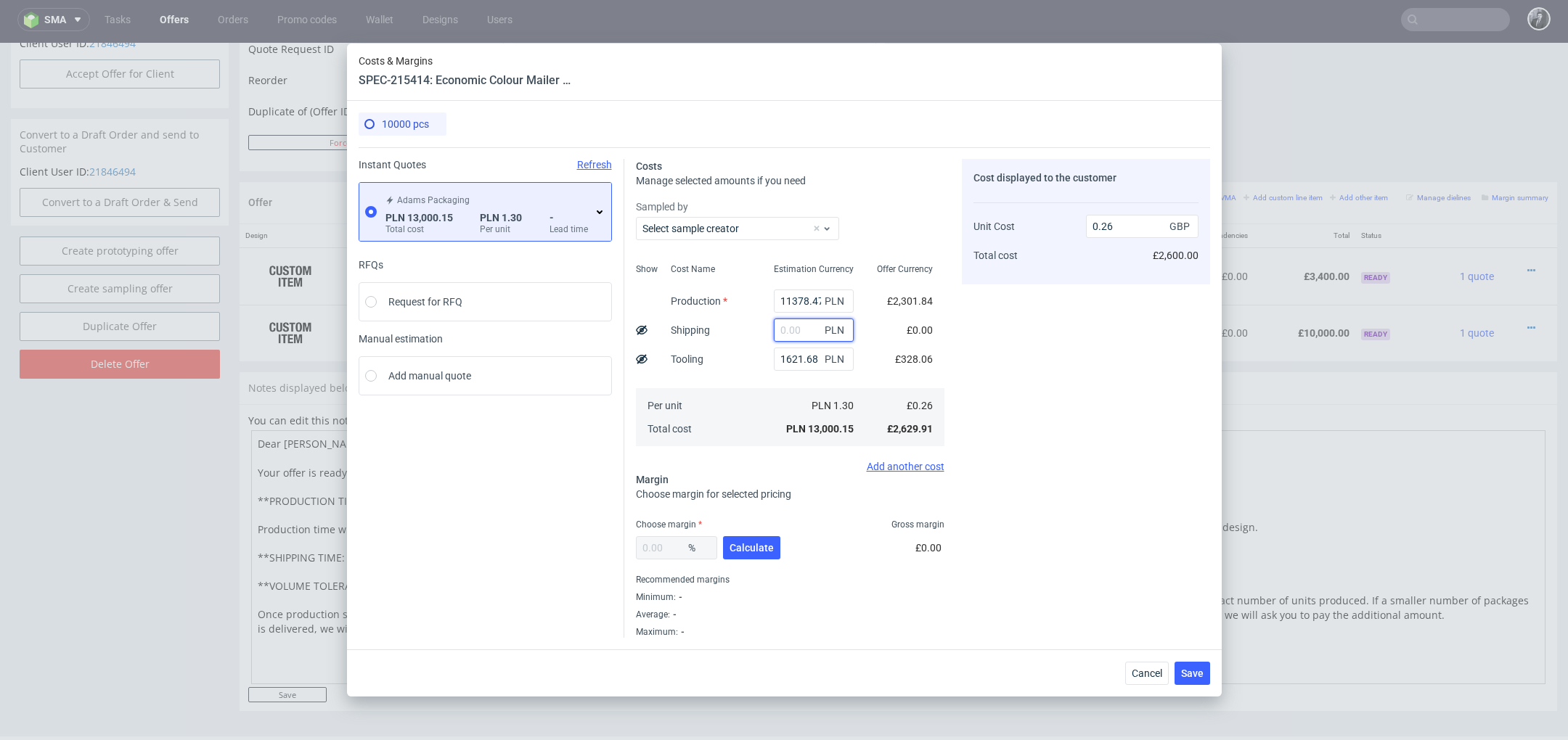
click at [802, 329] on input "text" at bounding box center [814, 330] width 79 height 23
type input "3000"
type input "0.32"
type input "320"
type input "0.26"
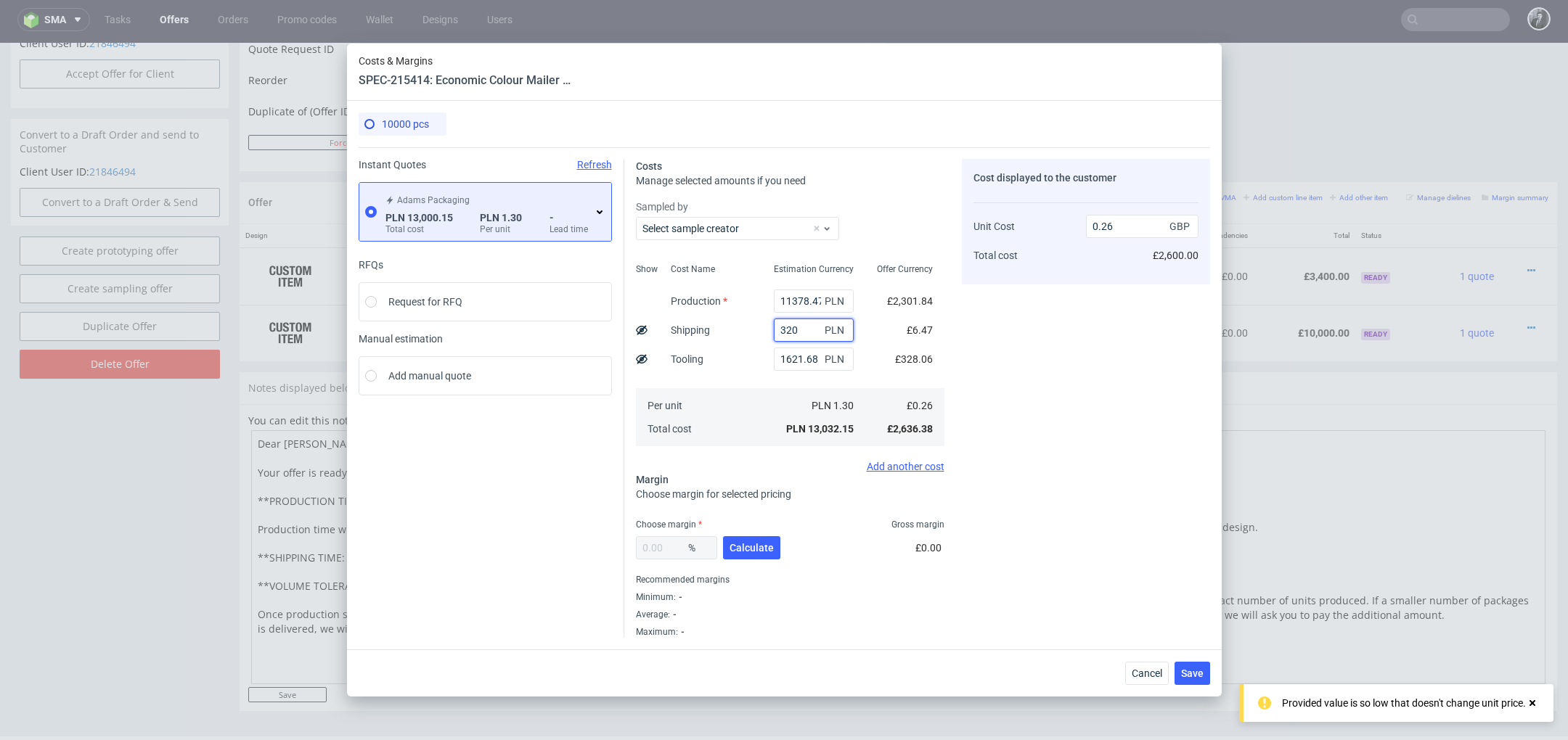
type input "3200"
type input "0.32"
type input "3300"
type input "0.33"
type input "3300"
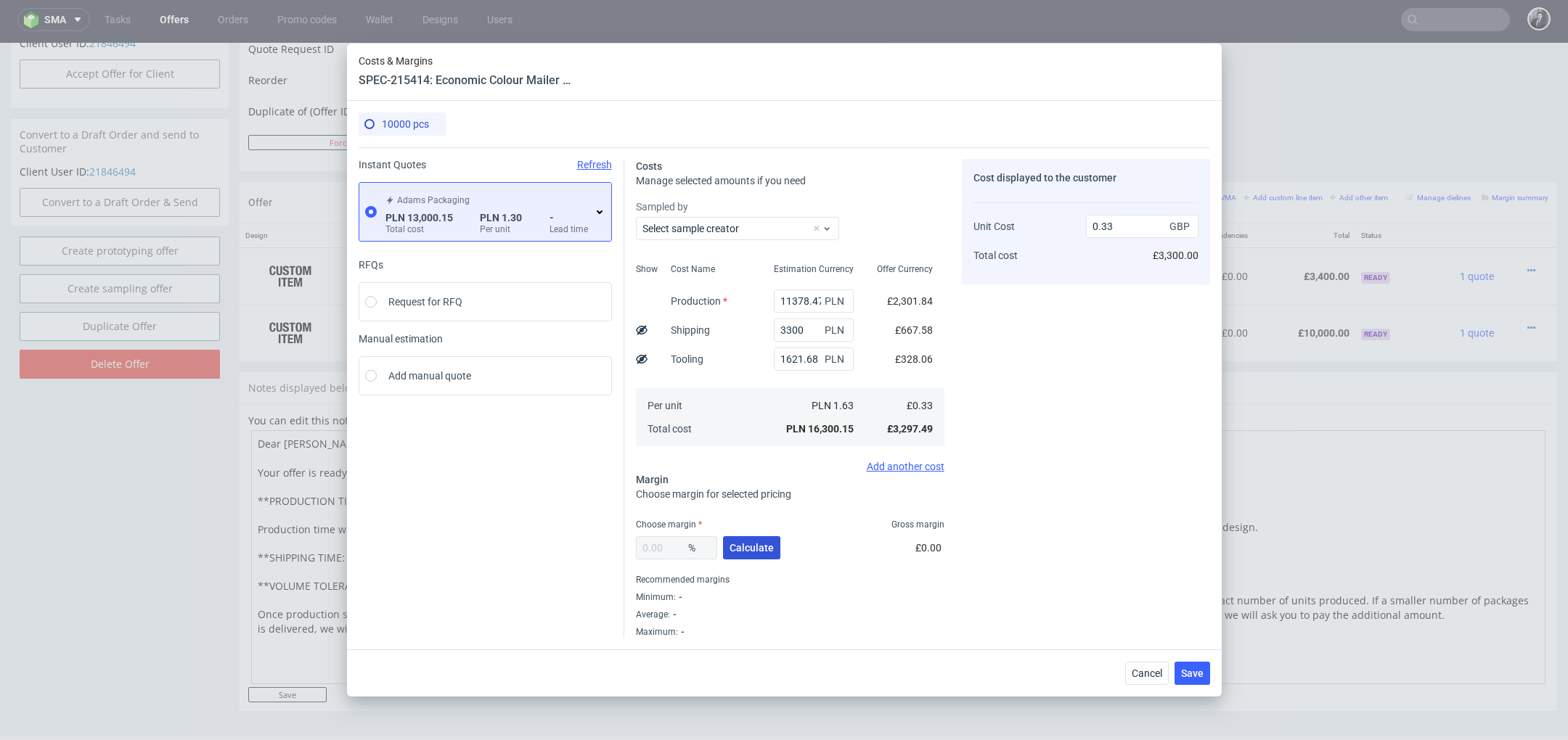
click at [765, 544] on span "Calculate" at bounding box center [751, 548] width 44 height 10
type input "30.42"
type input "0.47"
click at [1199, 670] on span "Save" at bounding box center [1192, 673] width 23 height 10
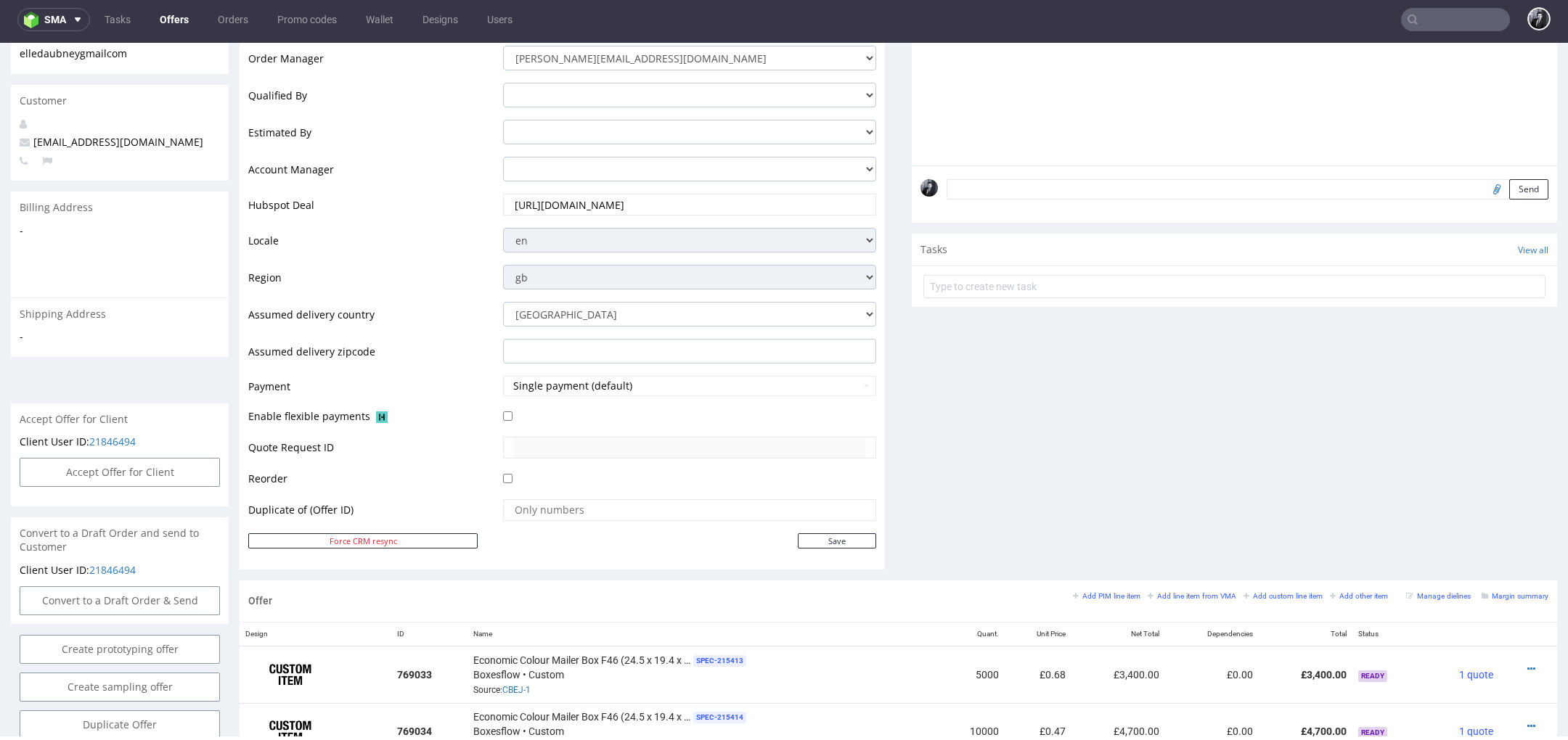
scroll to position [0, 0]
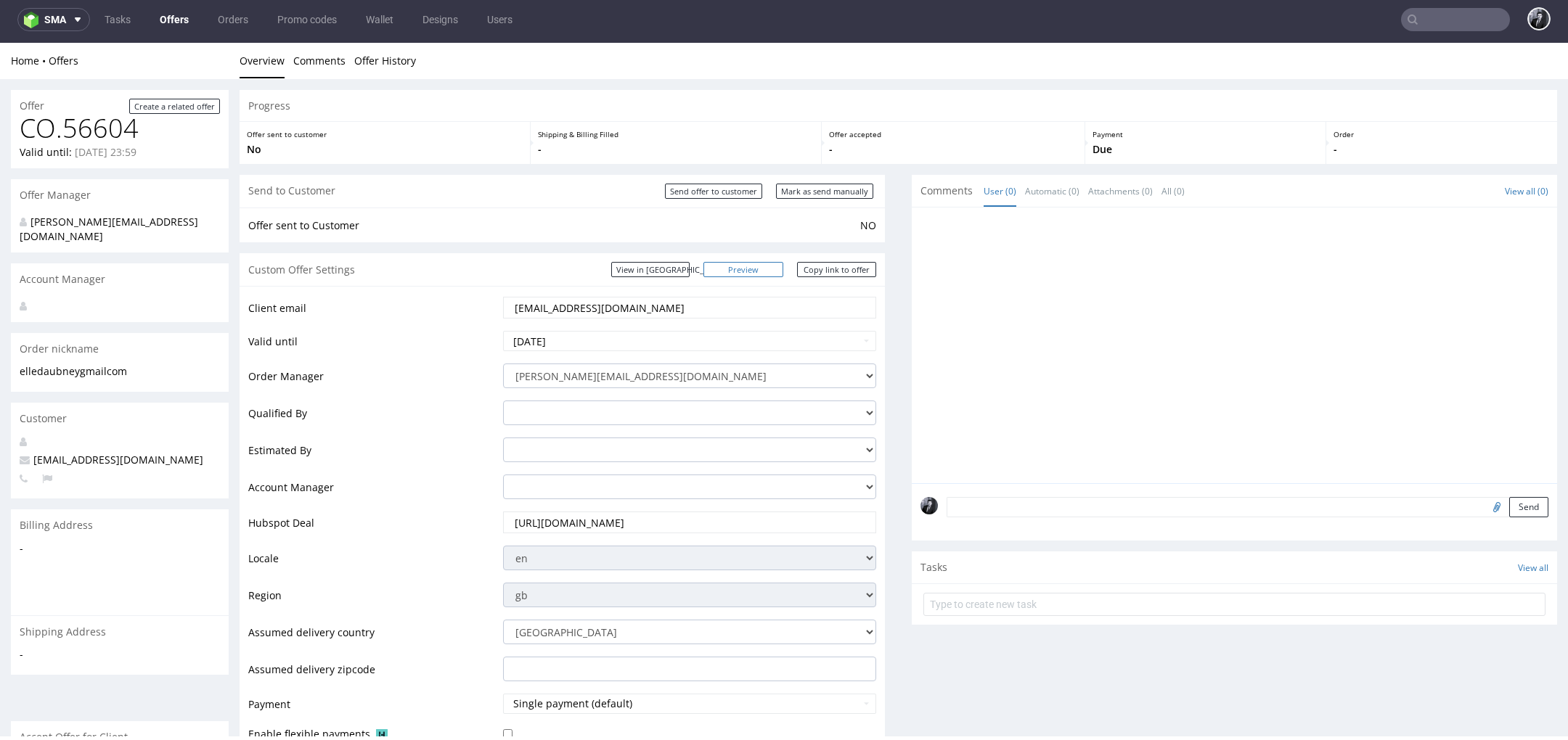
click at [762, 269] on link "Preview" at bounding box center [743, 270] width 79 height 16
click at [837, 269] on link "Copy link to offer" at bounding box center [837, 270] width 79 height 16
click at [832, 274] on link "Copy link to offer" at bounding box center [837, 270] width 79 height 16
click at [719, 196] on input "Send offer to customer" at bounding box center [713, 192] width 97 height 16
type input "In progress..."
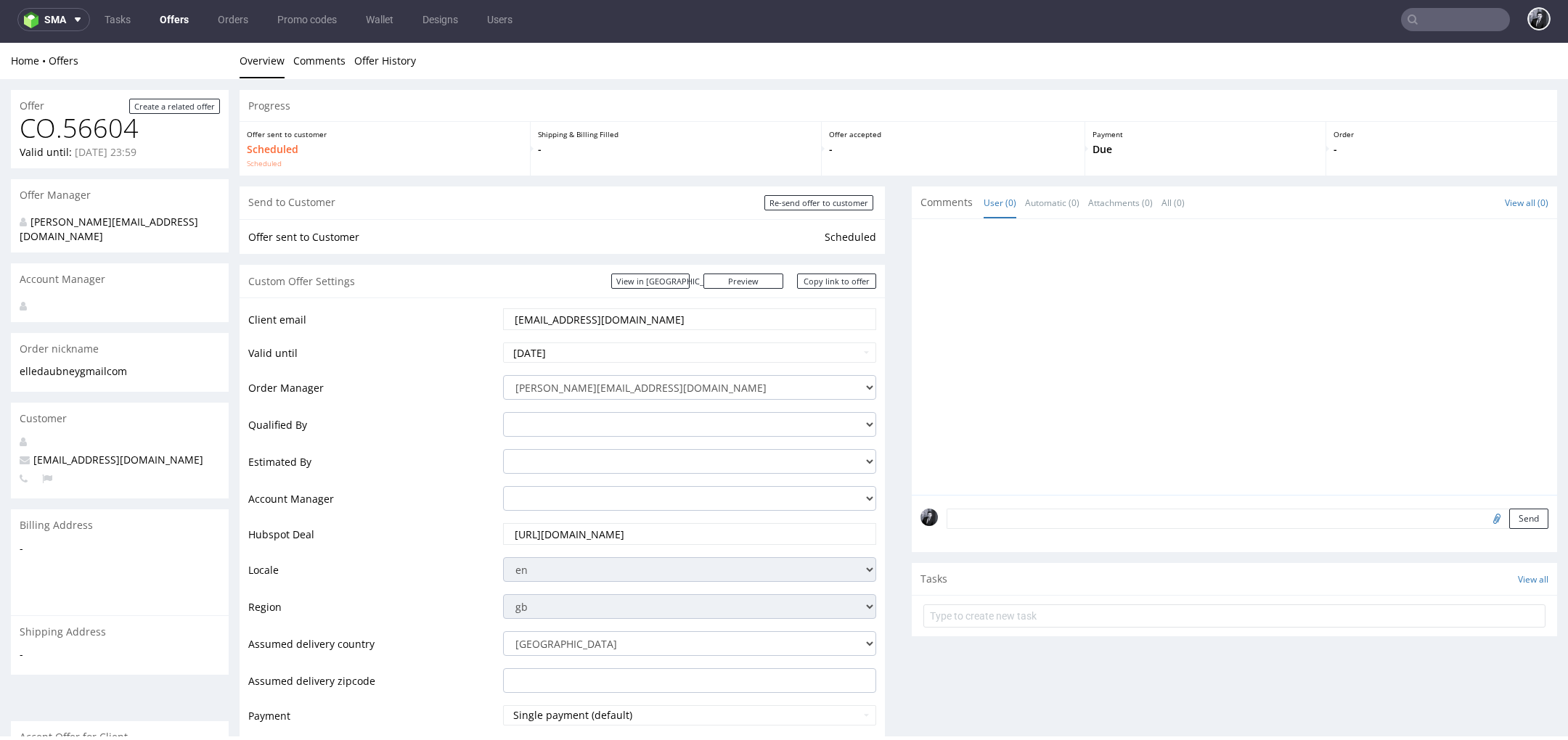
click at [185, 26] on link "Offers" at bounding box center [175, 19] width 47 height 23
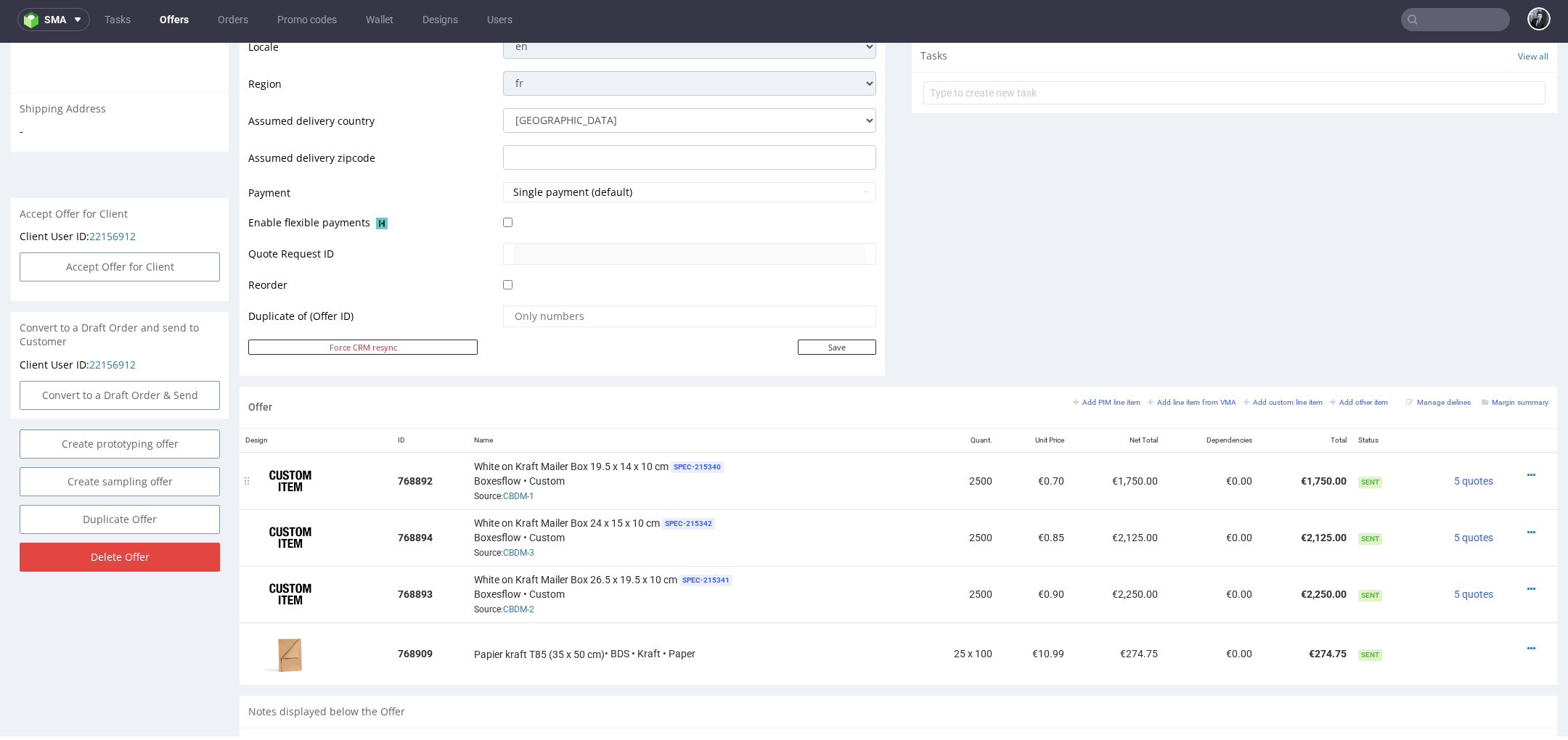
scroll to position [710, 0]
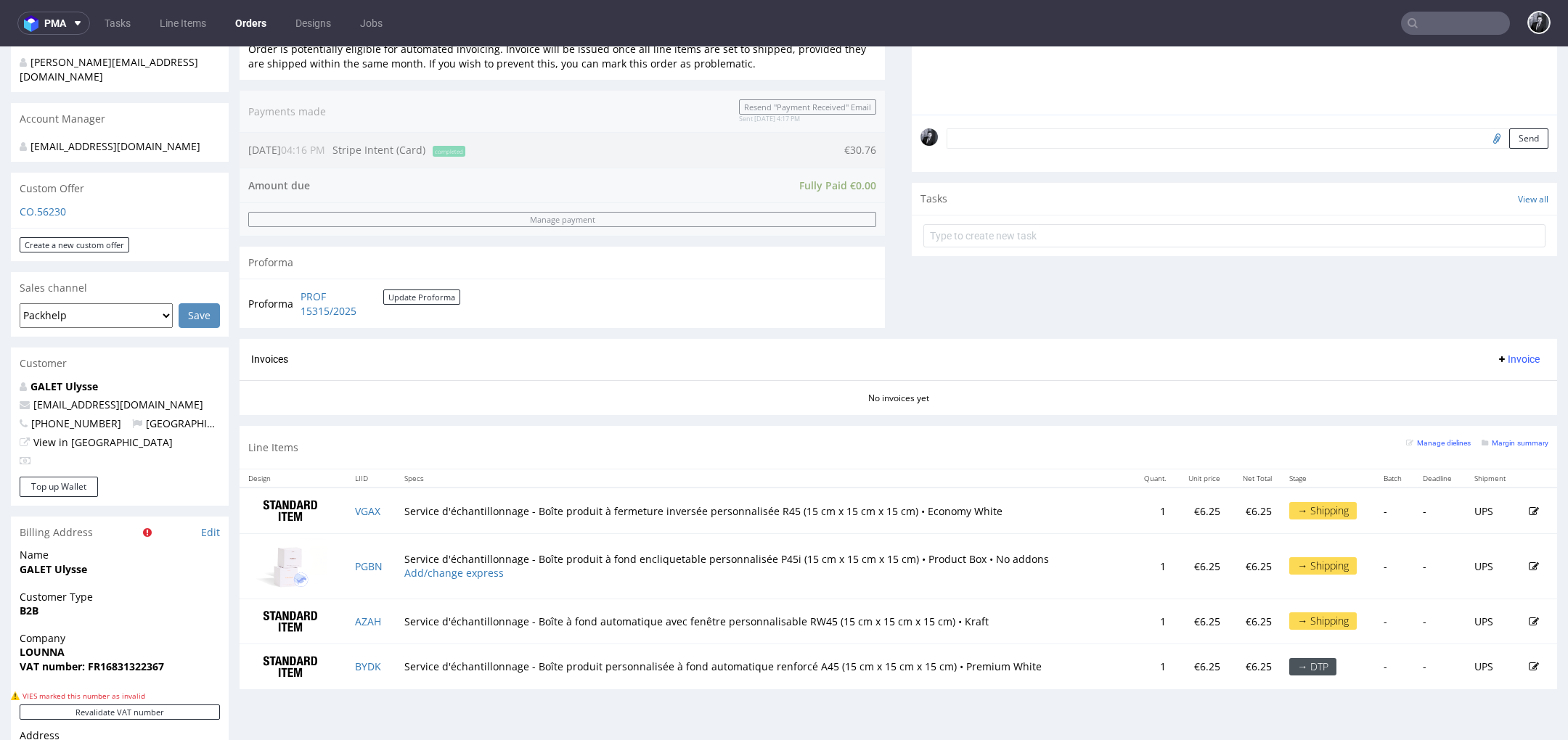
scroll to position [425, 0]
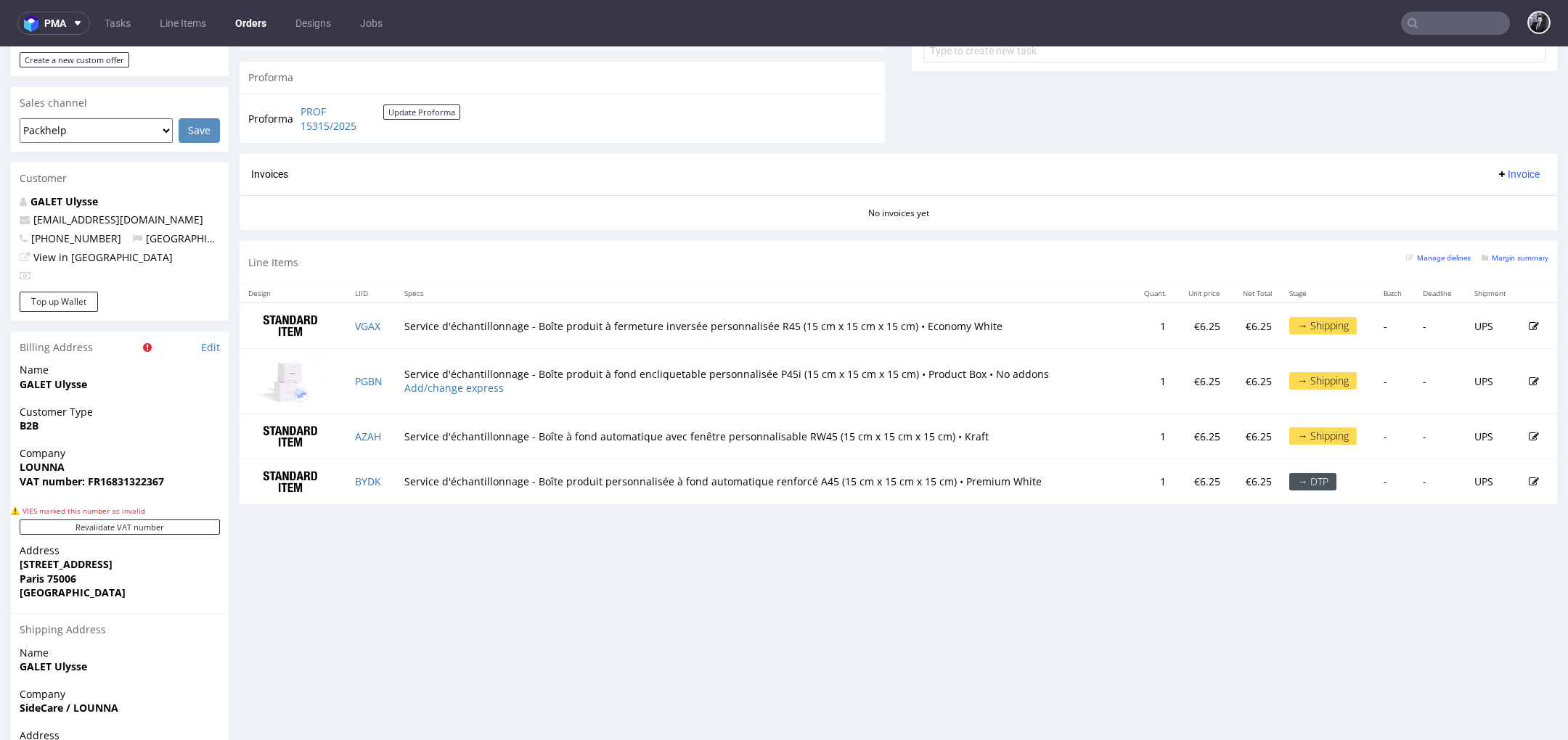
scroll to position [615, 0]
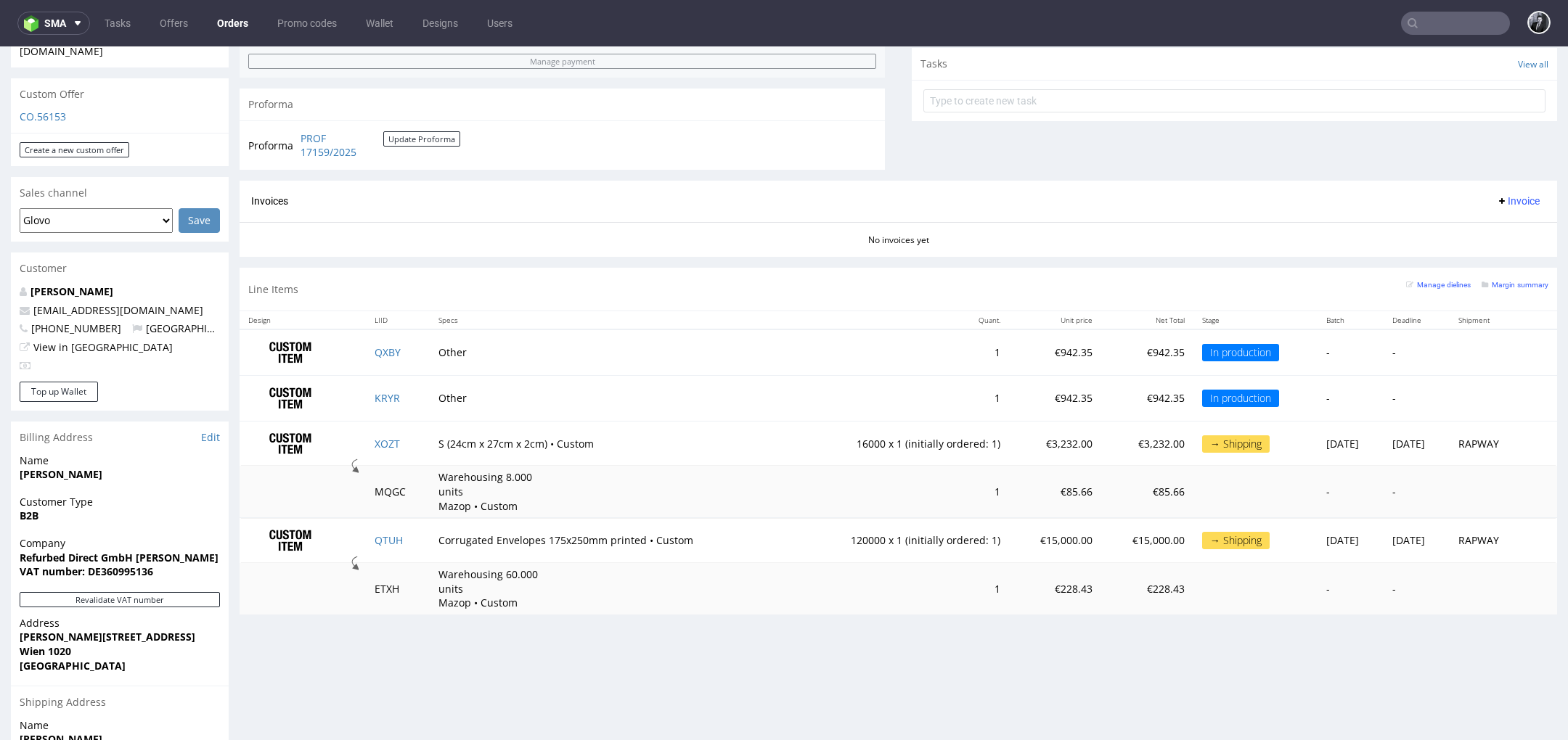
scroll to position [509, 0]
